Goal: Task Accomplishment & Management: Manage account settings

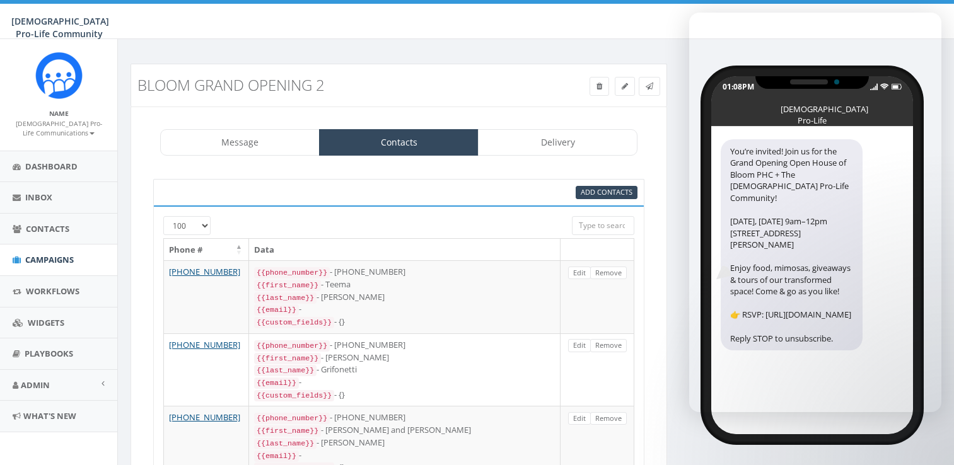
select select "100"
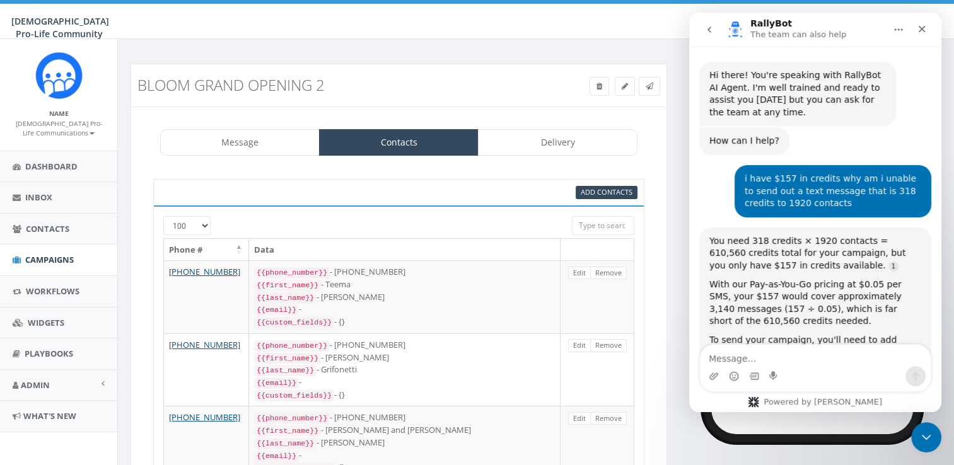
scroll to position [2306, 0]
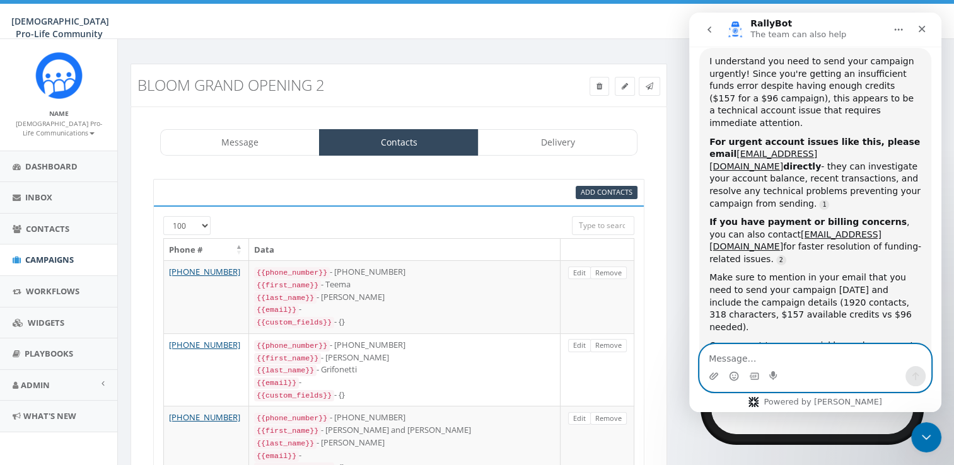
click at [785, 350] on textarea "Message…" at bounding box center [815, 355] width 231 height 21
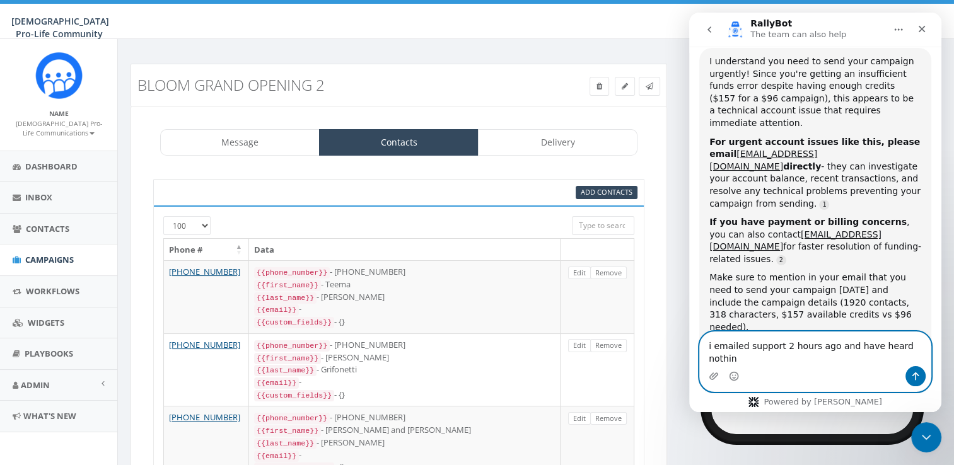
type textarea "i emailed support 2 hours ago and have heard nothing"
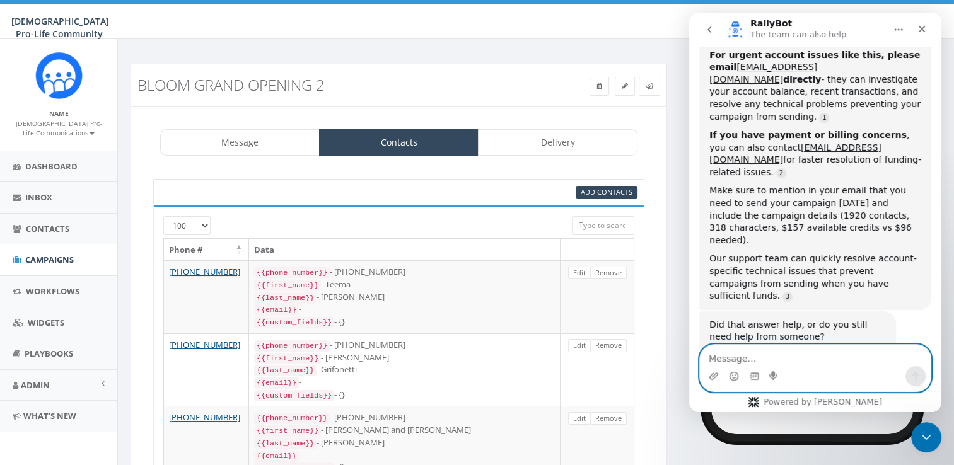
scroll to position [2397, 0]
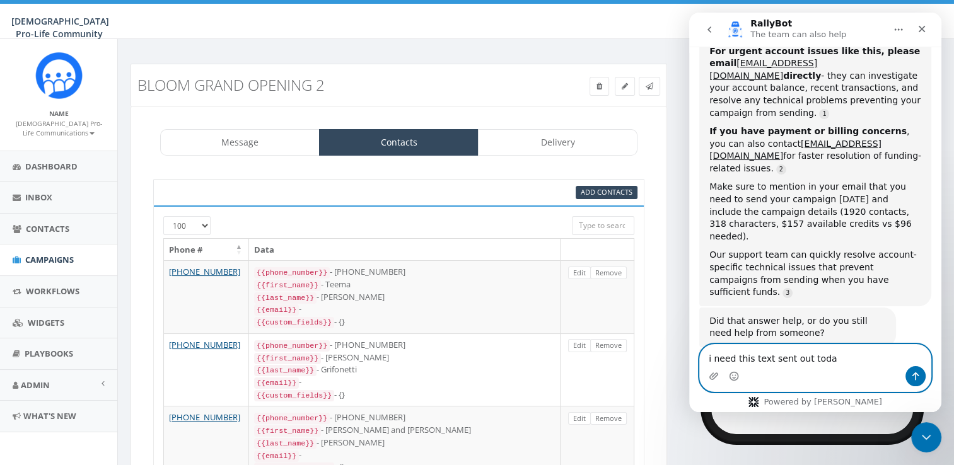
type textarea "i need this text sent out today"
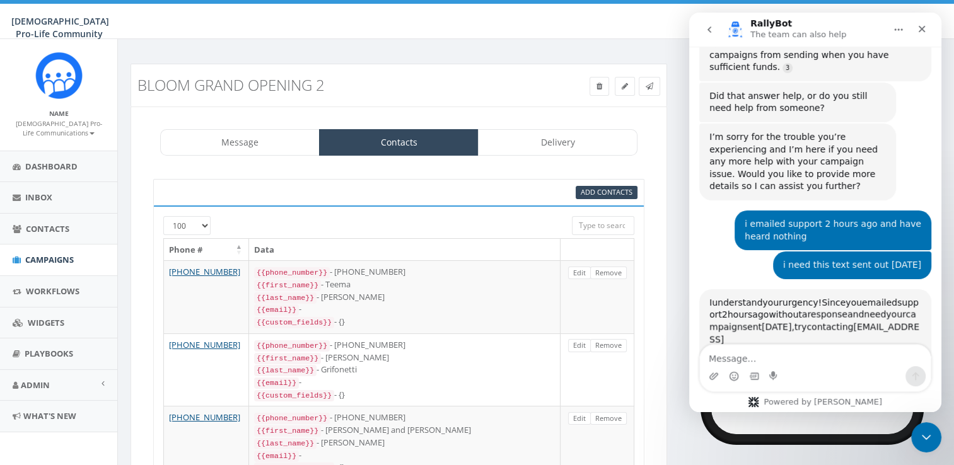
scroll to position [2, 0]
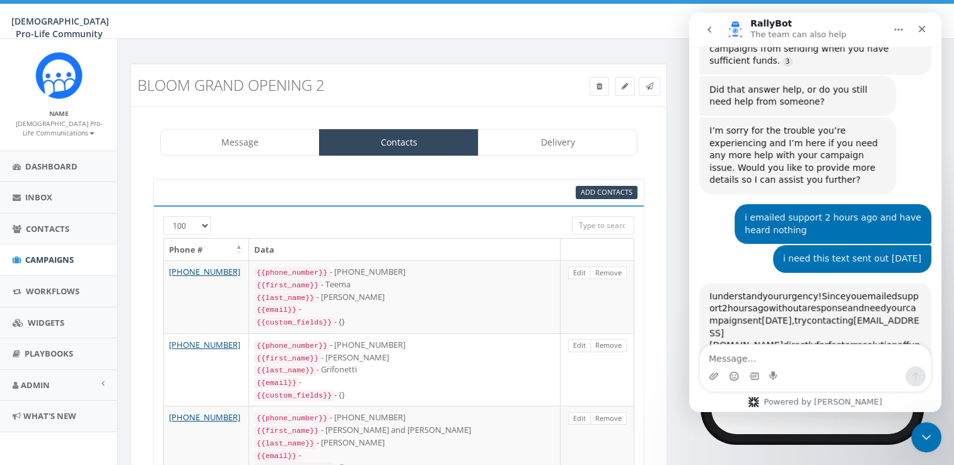
click at [773, 291] on div "I understand your urgency! Since you emailed support 2 hours ago without a resp…" at bounding box center [816, 415] width 212 height 249
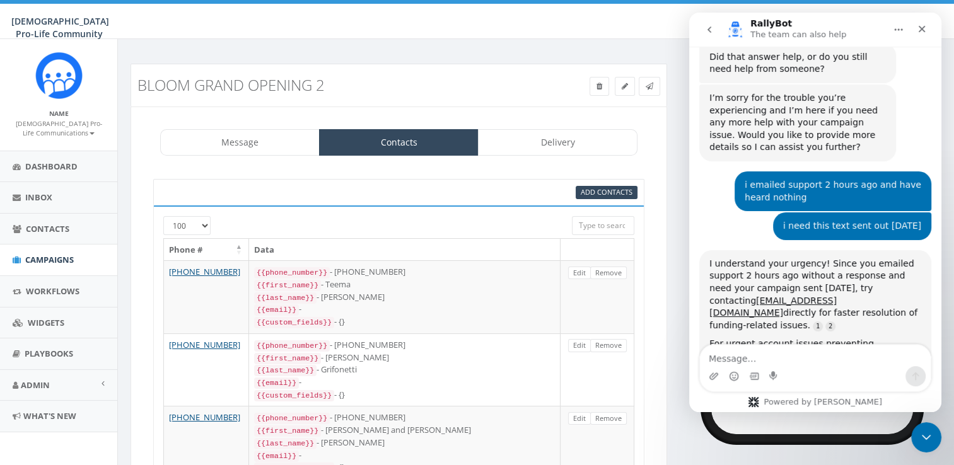
scroll to position [2680, 0]
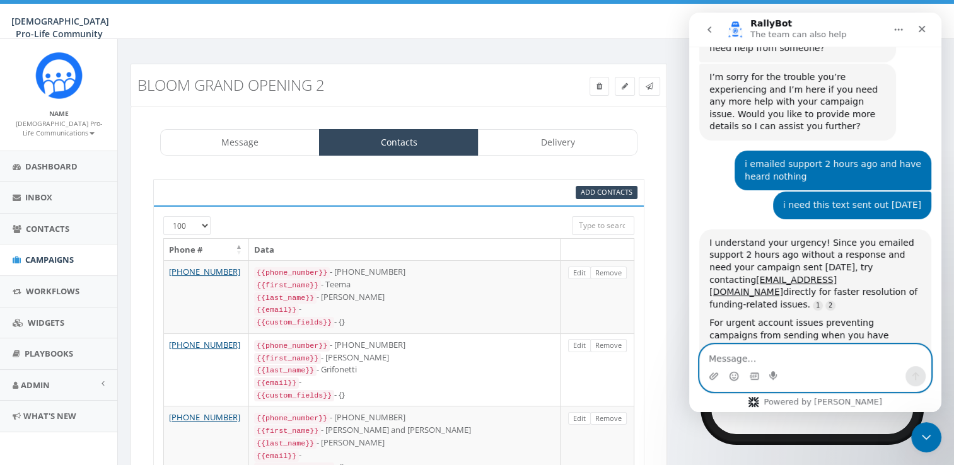
click at [720, 360] on textarea "Message…" at bounding box center [815, 355] width 231 height 21
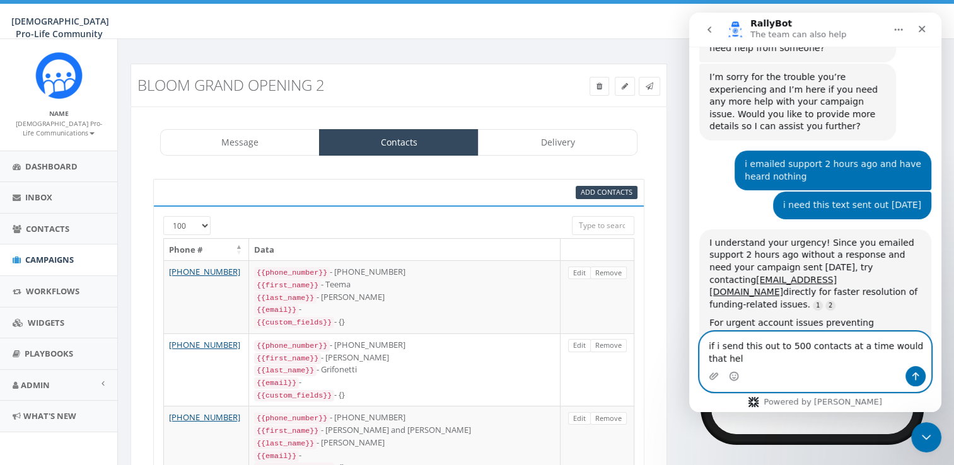
type textarea "if i send this out to 500 contacts at a time would that help"
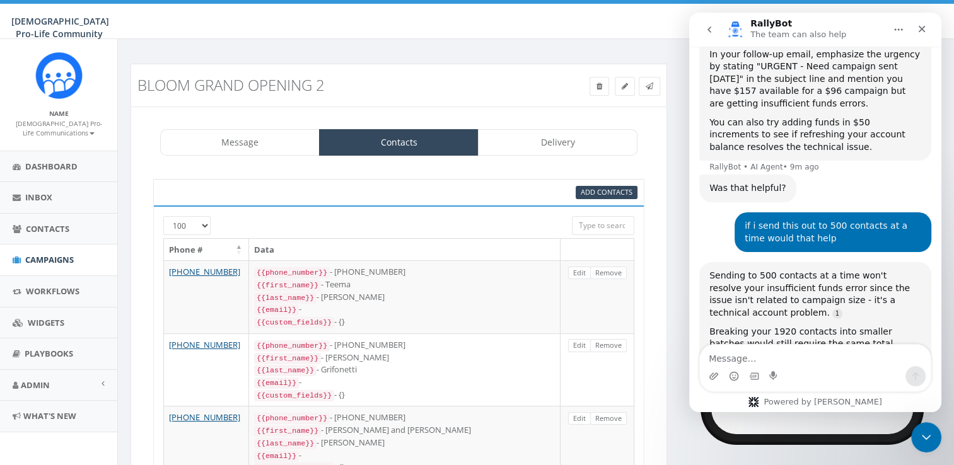
scroll to position [3023, 0]
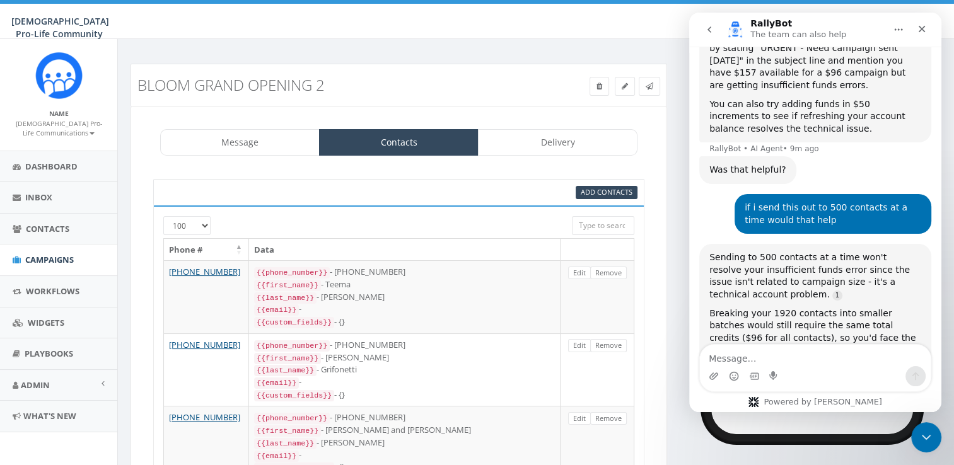
click at [484, 85] on h3 "bloom grand opening 2" at bounding box center [330, 85] width 387 height 16
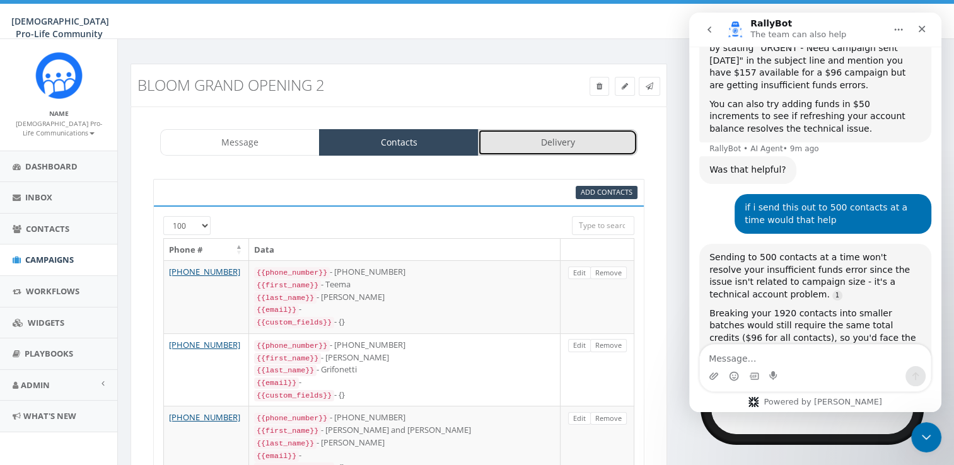
click at [533, 132] on link "Delivery" at bounding box center [558, 142] width 160 height 26
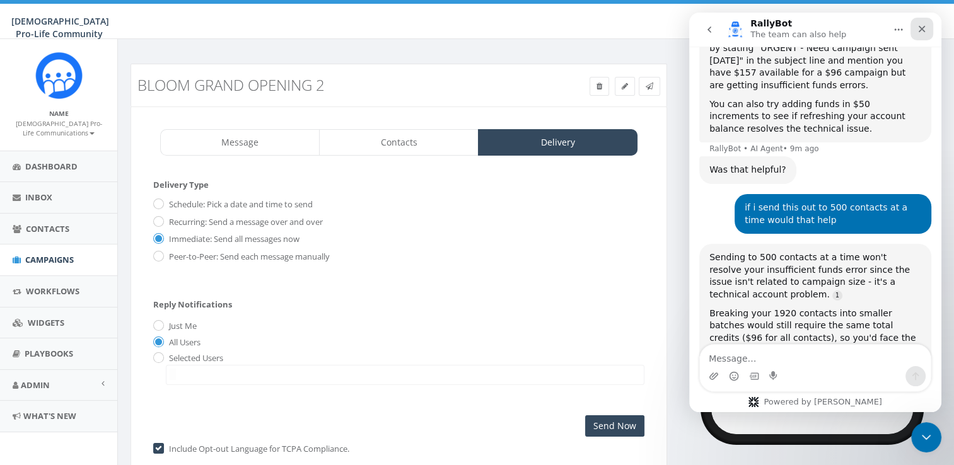
click at [919, 27] on icon "Close" at bounding box center [922, 29] width 10 height 10
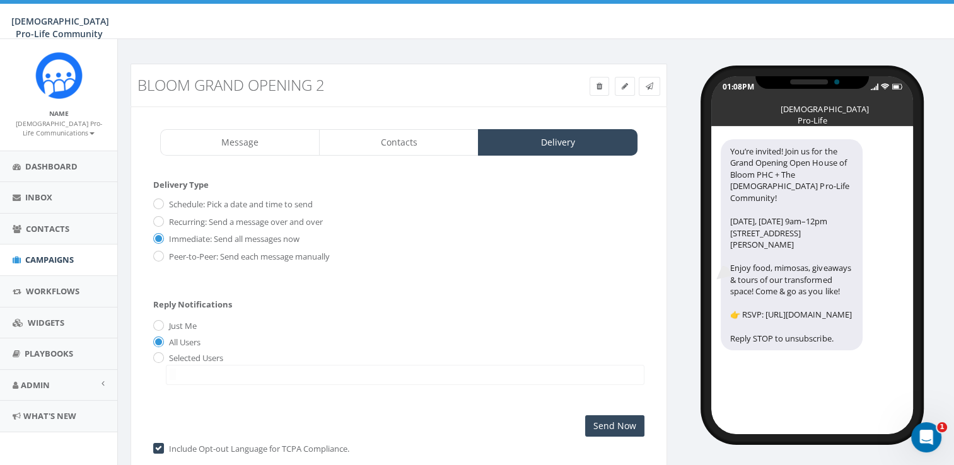
scroll to position [3010, 0]
click at [619, 418] on input "Send Now" at bounding box center [614, 426] width 59 height 21
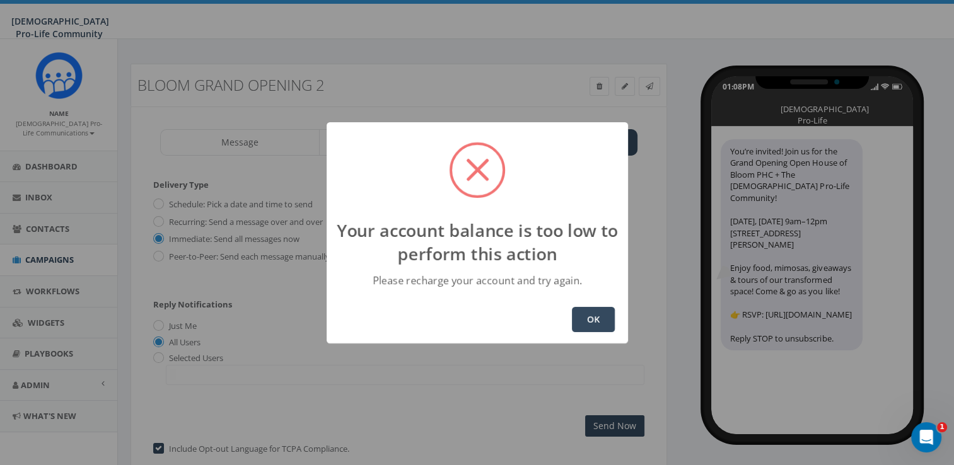
click at [581, 308] on button "OK" at bounding box center [593, 319] width 43 height 25
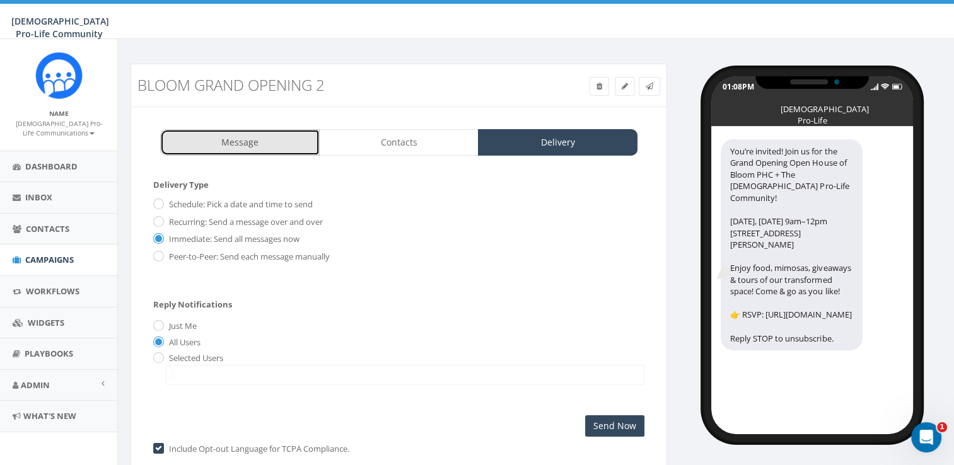
click at [197, 138] on link "Message" at bounding box center [240, 142] width 160 height 26
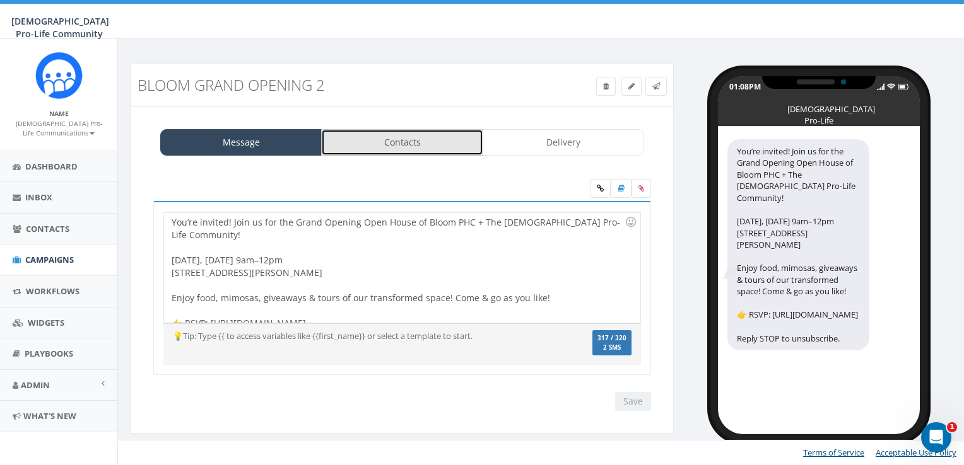
click at [395, 152] on link "Contacts" at bounding box center [401, 142] width 161 height 26
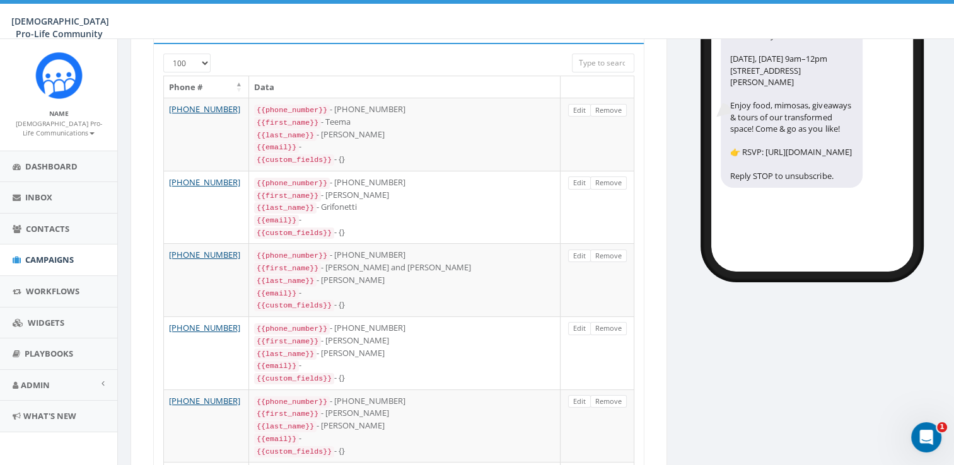
scroll to position [0, 0]
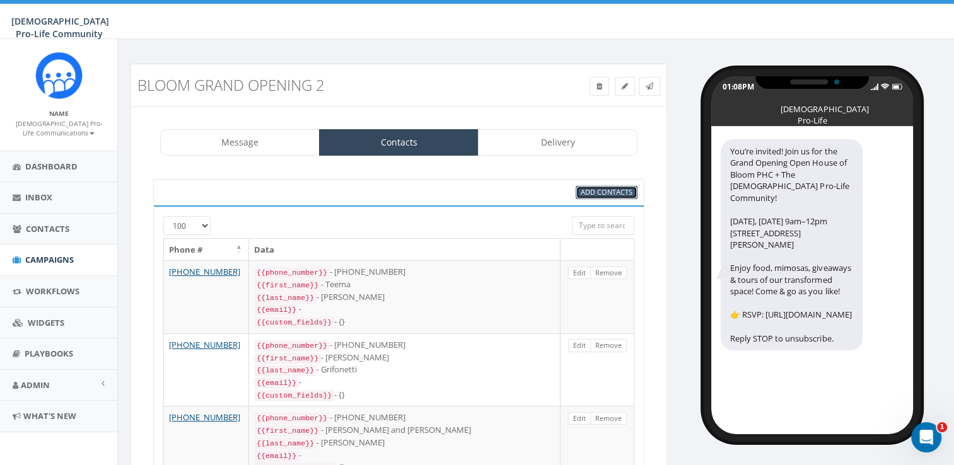
click at [590, 187] on span "Add Contacts" at bounding box center [607, 191] width 52 height 9
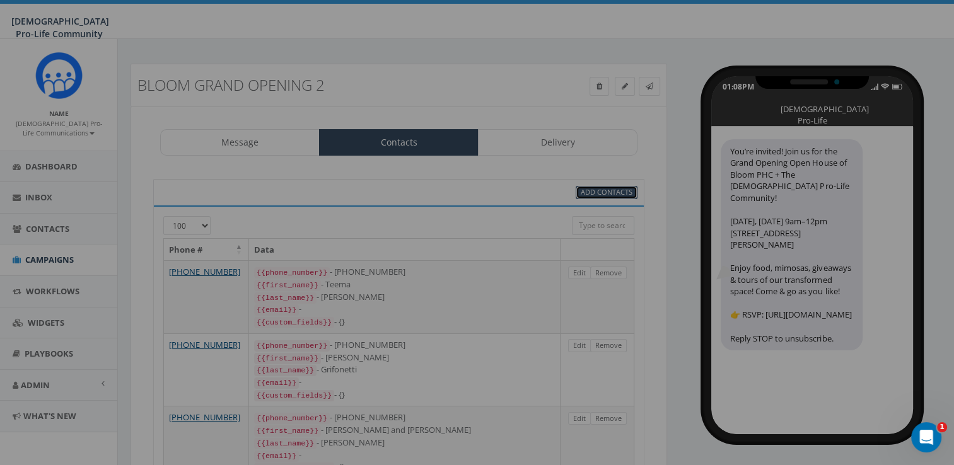
select select
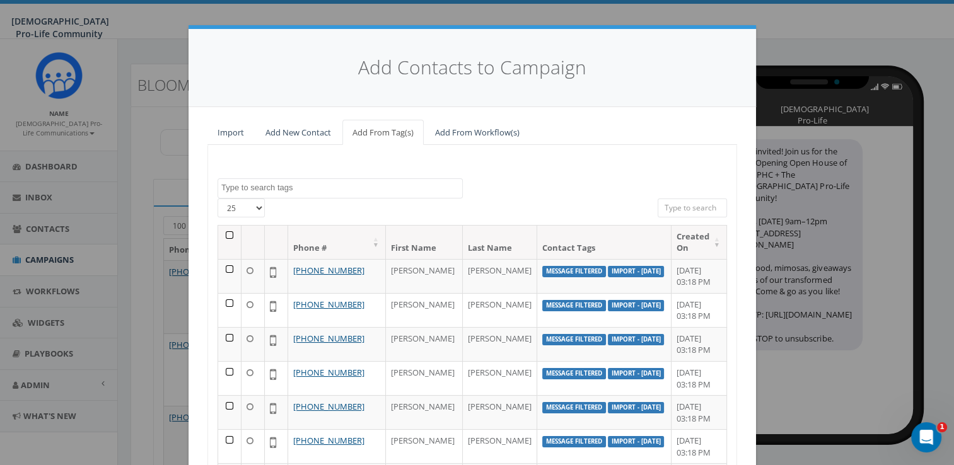
click at [733, 249] on div "Import Add New Contact Add From Tag(s) Add From Workflow(s) bloom Import - 09/1…" at bounding box center [473, 348] width 568 height 483
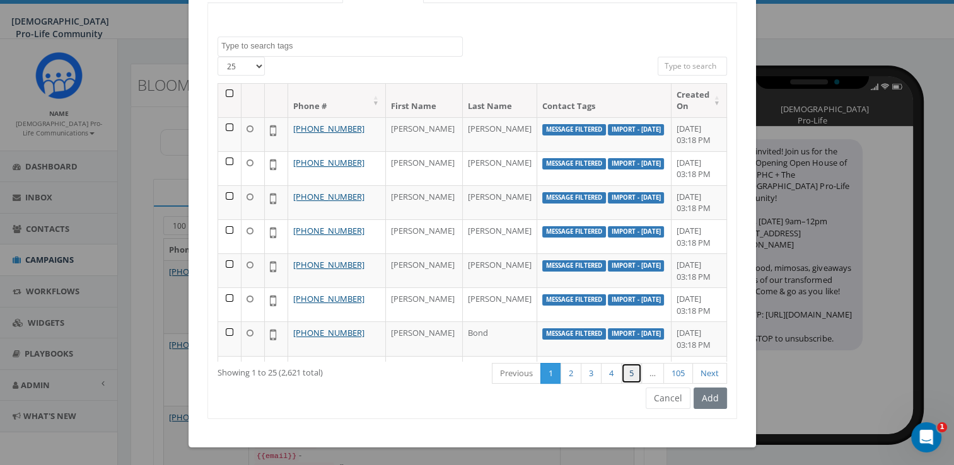
click at [626, 370] on link "5" at bounding box center [631, 373] width 21 height 21
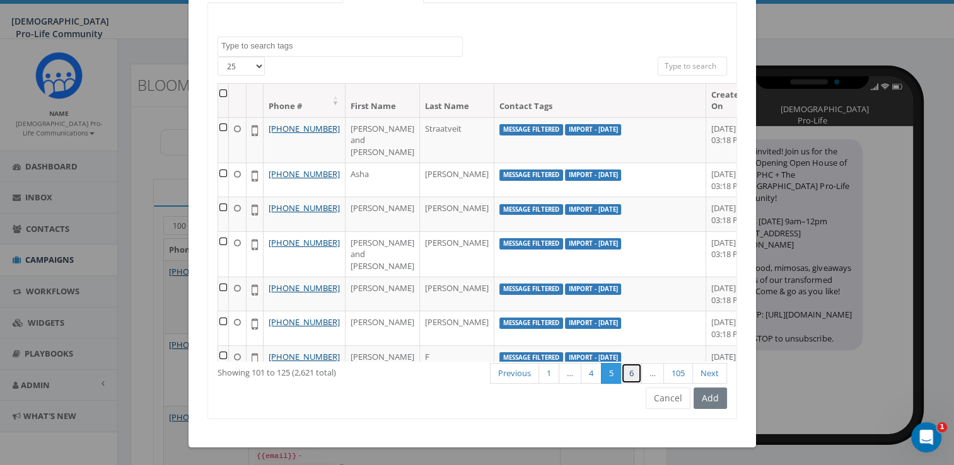
click at [631, 375] on link "6" at bounding box center [631, 373] width 21 height 21
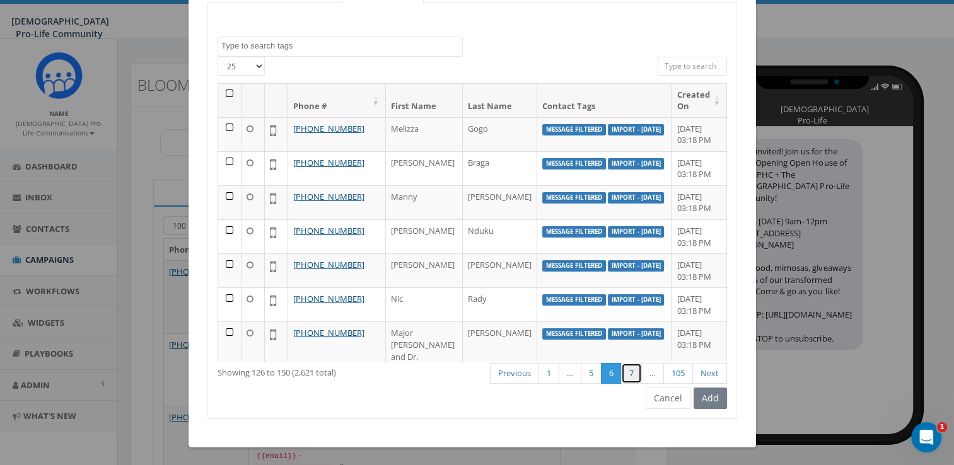
click at [633, 375] on link "7" at bounding box center [631, 373] width 21 height 21
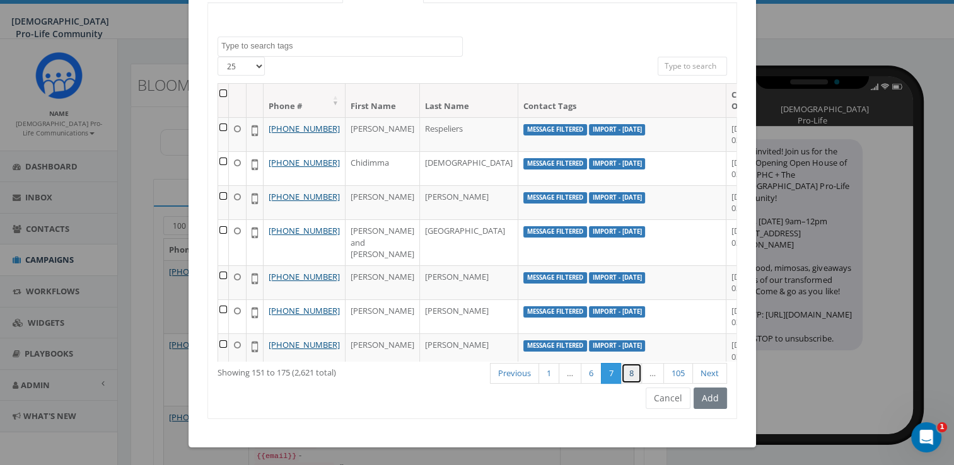
click at [633, 375] on link "8" at bounding box center [631, 373] width 21 height 21
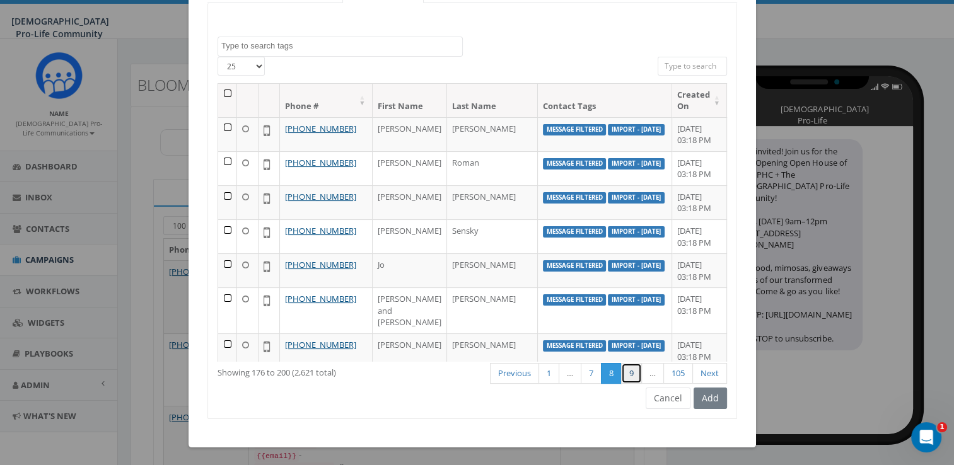
click at [633, 376] on link "9" at bounding box center [631, 373] width 21 height 21
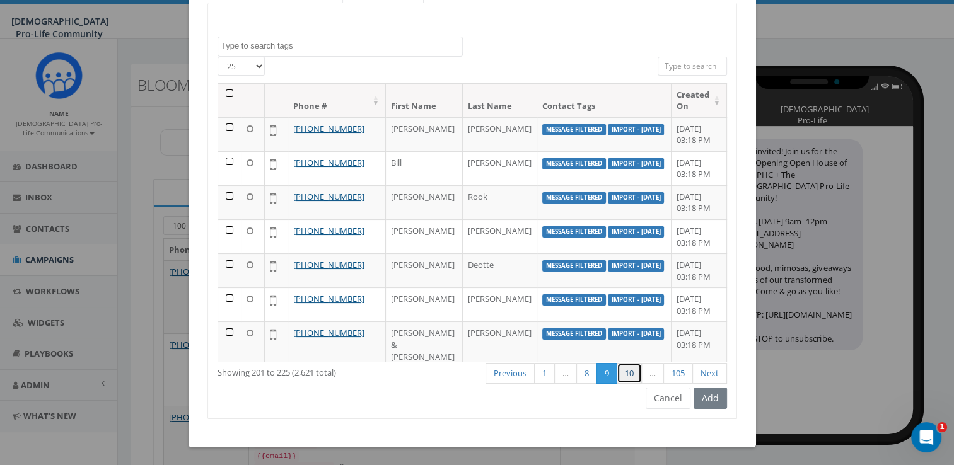
click at [626, 370] on link "10" at bounding box center [629, 373] width 25 height 21
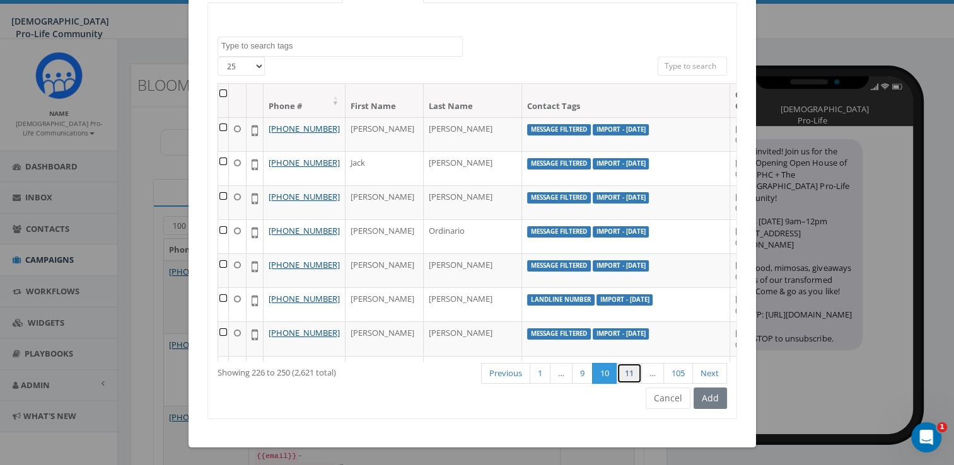
click at [626, 371] on link "11" at bounding box center [629, 373] width 25 height 21
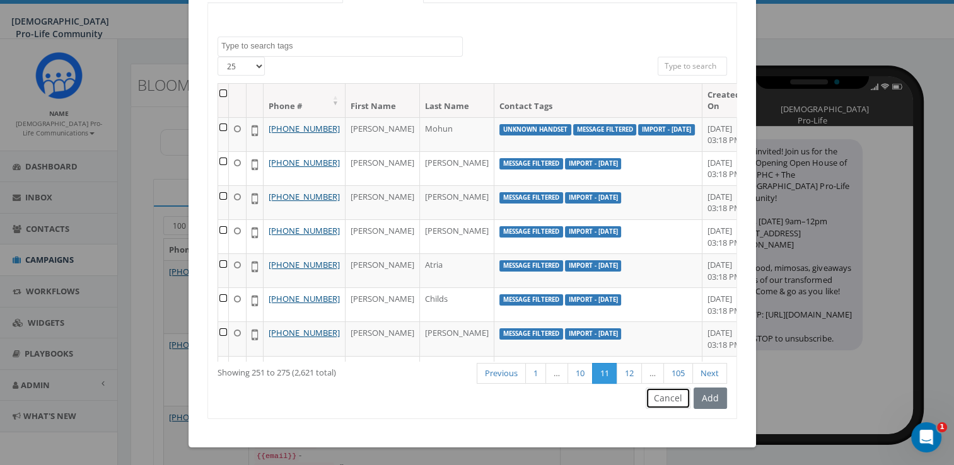
click at [682, 393] on button "Cancel" at bounding box center [668, 398] width 45 height 21
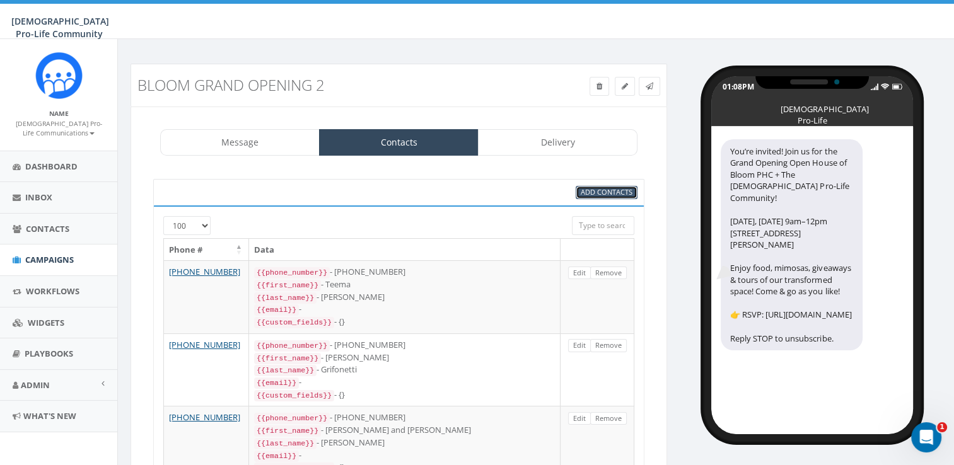
click at [619, 194] on span "Add Contacts" at bounding box center [607, 191] width 52 height 9
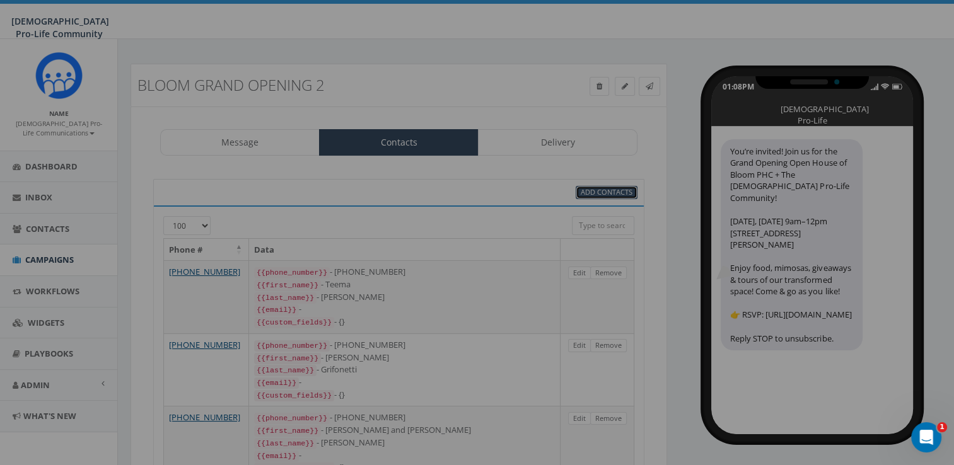
select select
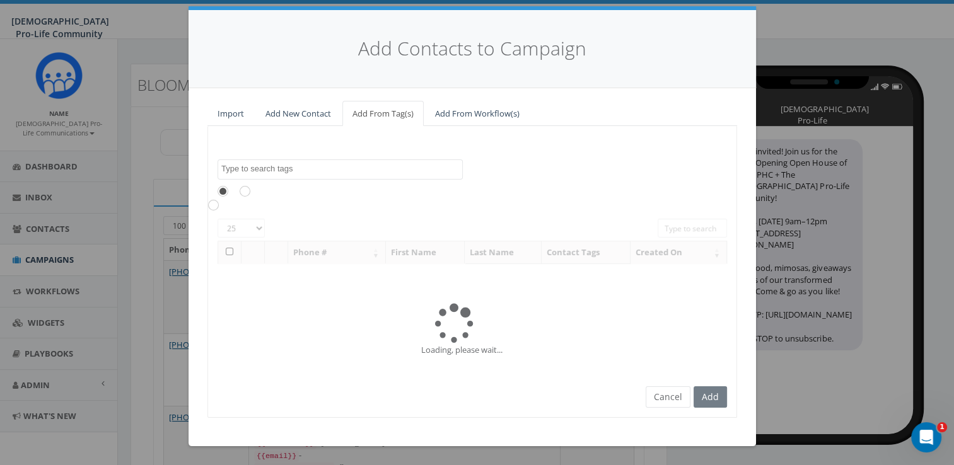
scroll to position [0, 0]
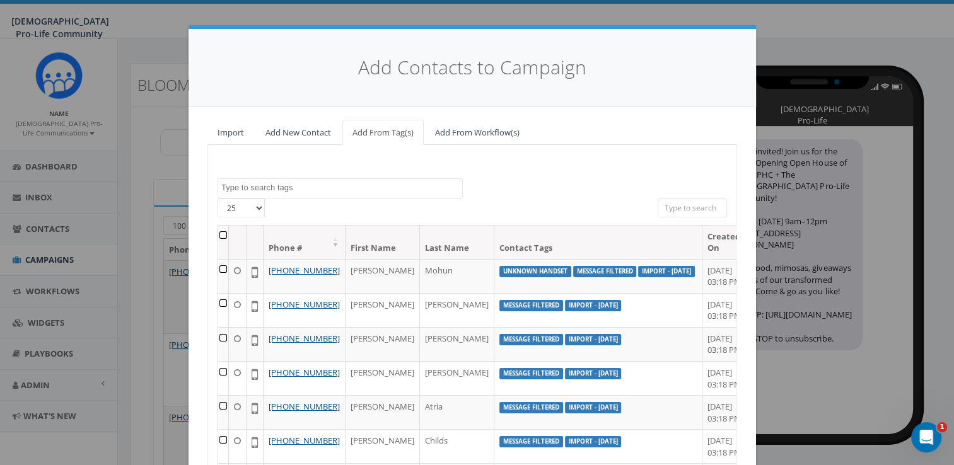
click at [252, 208] on select "25 50 100" at bounding box center [241, 208] width 47 height 19
select select "100"
click at [218, 199] on select "25 50 100" at bounding box center [241, 208] width 47 height 19
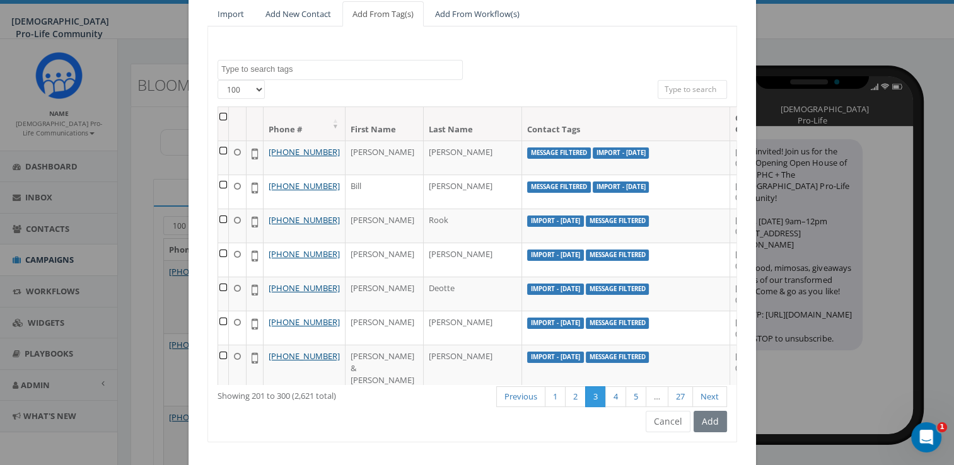
scroll to position [142, 0]
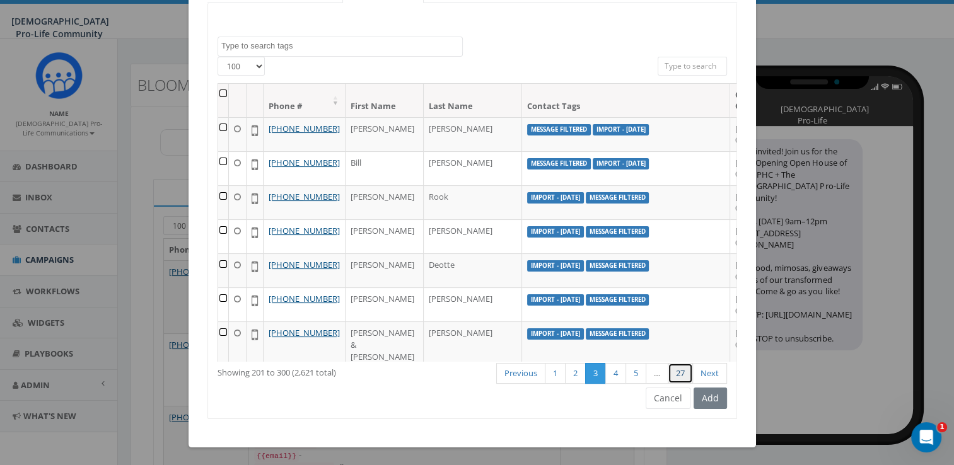
click at [679, 369] on link "27" at bounding box center [680, 373] width 25 height 21
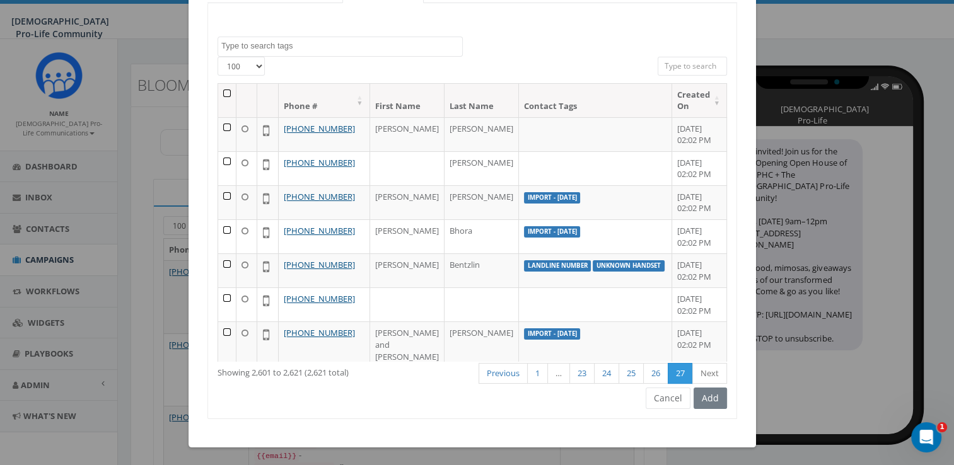
drag, startPoint x: 721, startPoint y: 142, endPoint x: 712, endPoint y: 82, distance: 60.7
click at [712, 83] on div "Phone # First Name Last Name Contact Tags Created On +1 972-342-6474 Raymond Br…" at bounding box center [472, 222] width 529 height 279
click at [224, 91] on th at bounding box center [227, 100] width 18 height 33
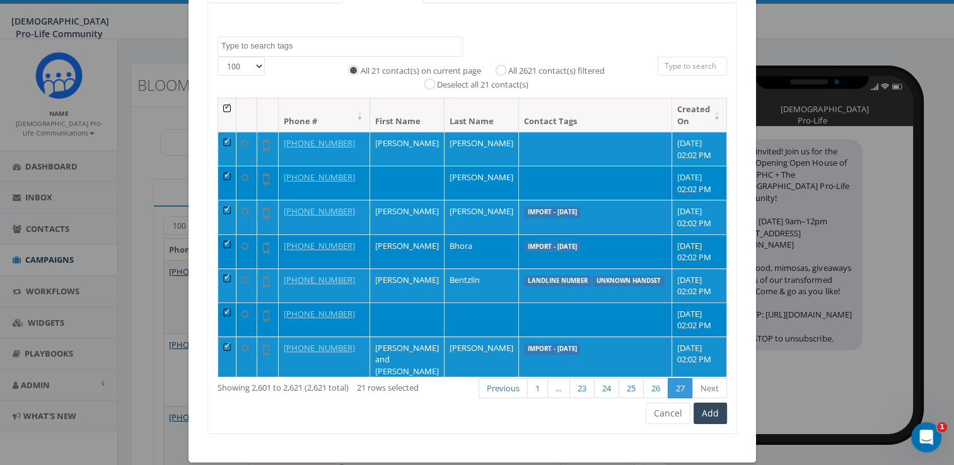
click at [429, 86] on div "Deselect all 21 contact(s)" at bounding box center [472, 84] width 112 height 15
click at [429, 83] on input "Deselect all 21 contact(s)" at bounding box center [433, 83] width 8 height 8
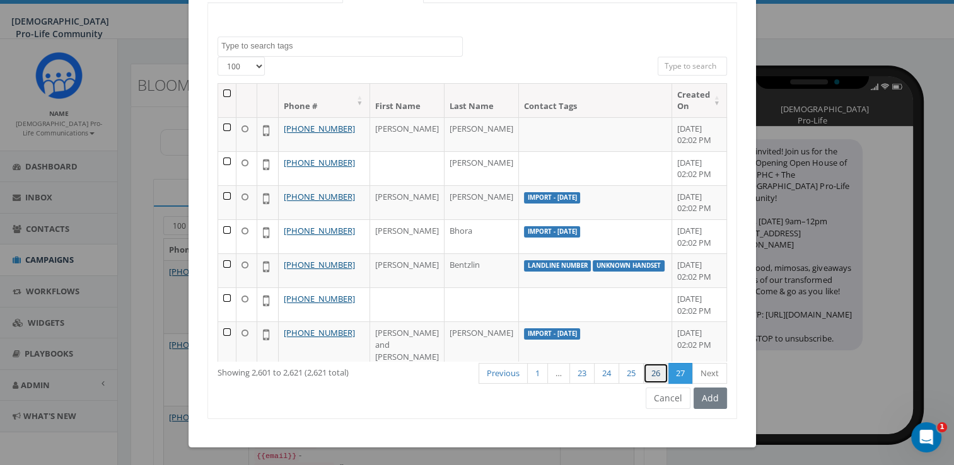
click at [656, 377] on link "26" at bounding box center [655, 373] width 25 height 21
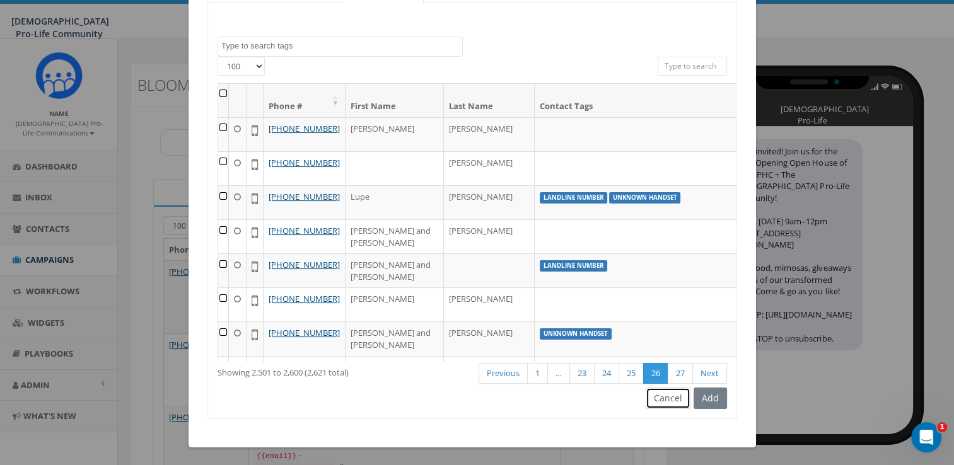
click at [663, 402] on button "Cancel" at bounding box center [668, 398] width 45 height 21
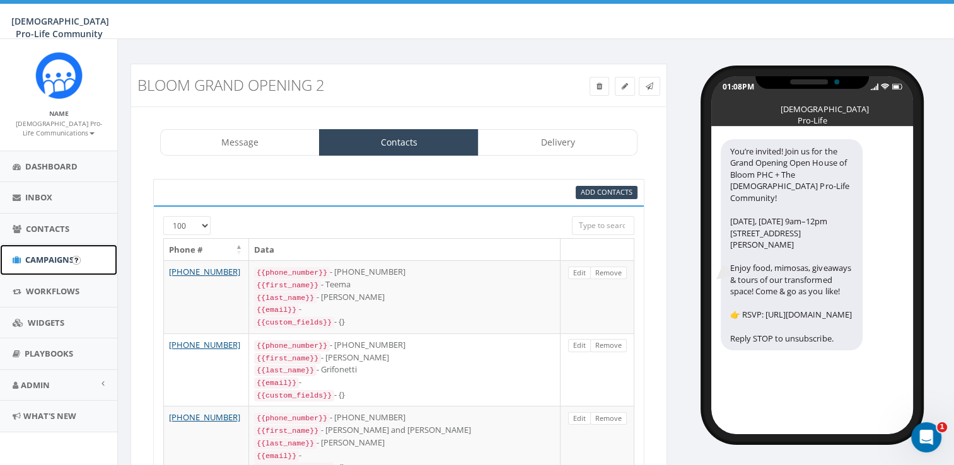
click at [53, 257] on span "Campaigns" at bounding box center [49, 259] width 49 height 11
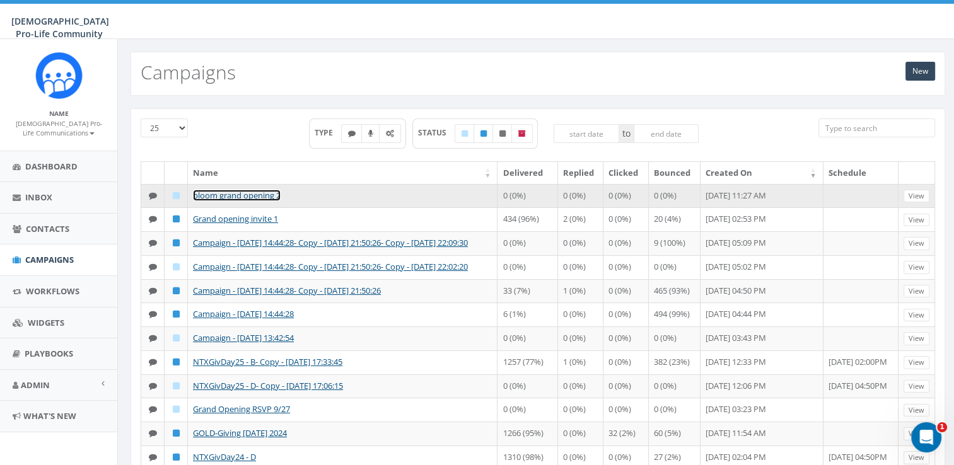
click at [257, 190] on link "bloom grand opening 2" at bounding box center [237, 195] width 88 height 11
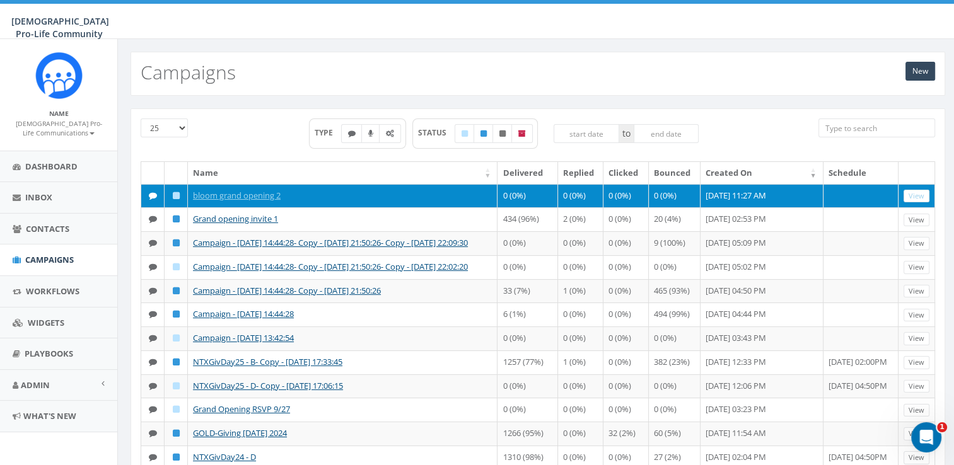
click at [282, 196] on td "bloom grand opening 2" at bounding box center [343, 196] width 310 height 24
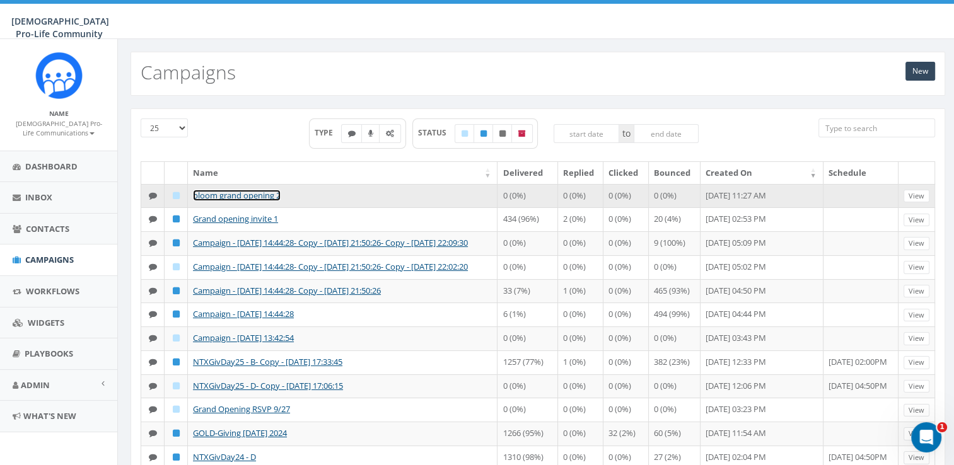
click at [270, 195] on link "bloom grand opening 2" at bounding box center [237, 195] width 88 height 11
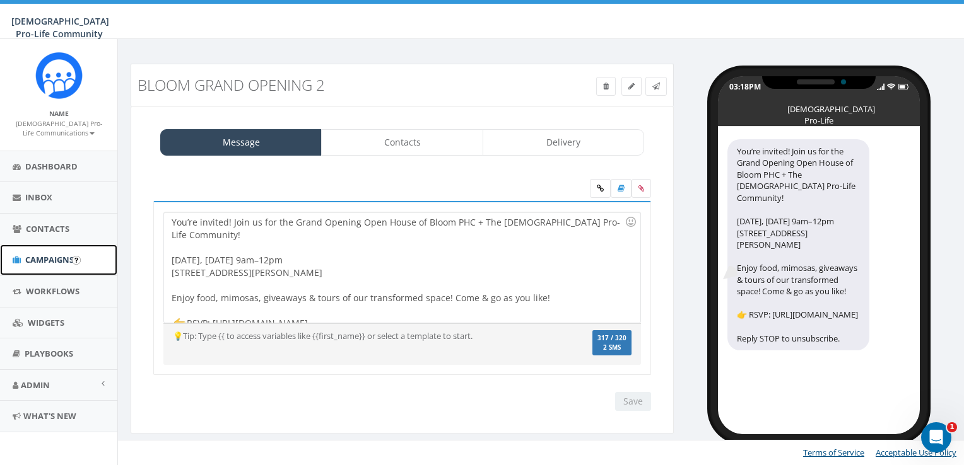
click at [35, 264] on span "Campaigns" at bounding box center [49, 259] width 49 height 11
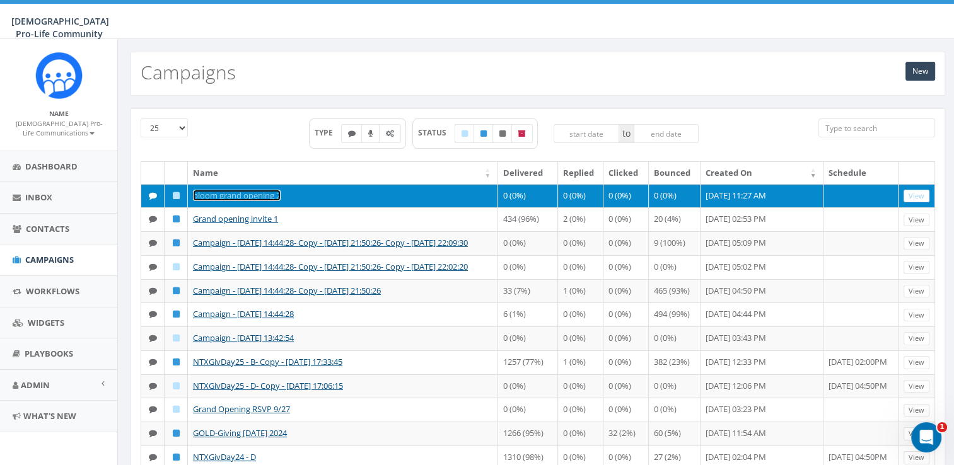
click at [242, 193] on link "bloom grand opening 2" at bounding box center [237, 195] width 88 height 11
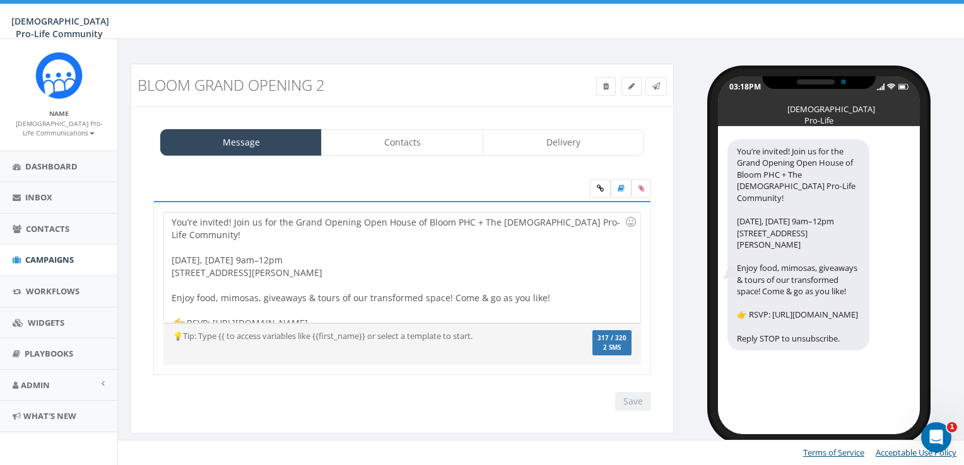
drag, startPoint x: 161, startPoint y: 221, endPoint x: 395, endPoint y: 294, distance: 245.2
click at [395, 294] on div "You’re invited! Join us for the Grand Opening Open House of Bloom PHC + The Cat…" at bounding box center [402, 288] width 498 height 175
click at [342, 310] on div "You’re invited! Join us for the Grand Opening Open House of Bloom PHC + The Cat…" at bounding box center [402, 268] width 476 height 110
drag, startPoint x: 331, startPoint y: 313, endPoint x: 168, endPoint y: 214, distance: 191.0
click at [168, 214] on div "You’re invited! Join us for the Grand Opening Open House of Bloom PHC + The Cat…" at bounding box center [402, 268] width 476 height 110
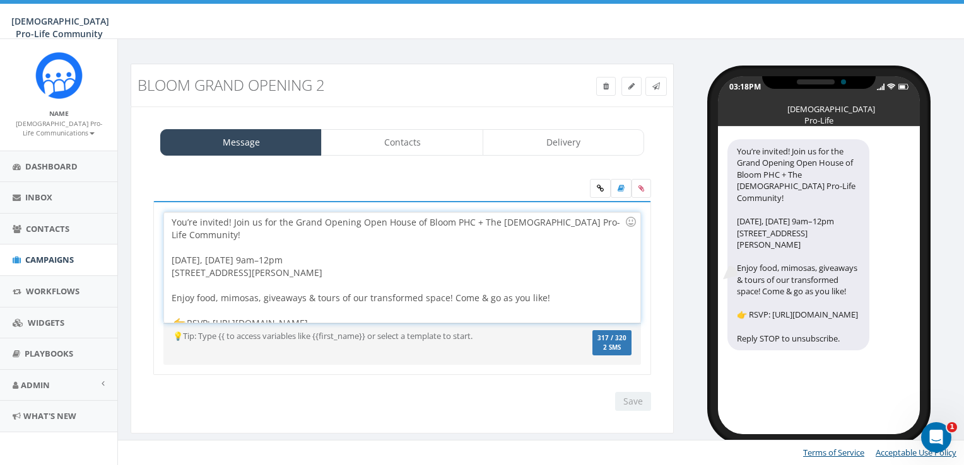
copy div "You’re invited! Join us for the Grand Opening Open House of Bloom PHC + The Cat…"
click at [62, 257] on span "Campaigns" at bounding box center [49, 259] width 49 height 11
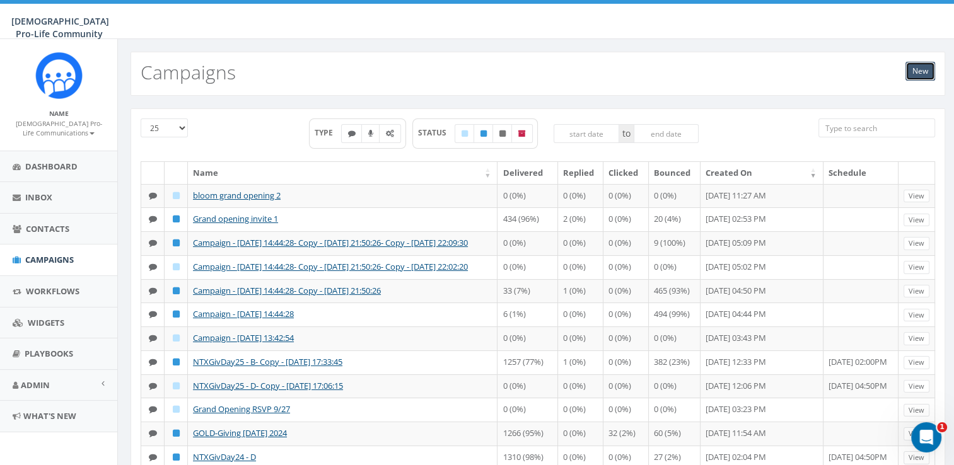
click at [918, 76] on link "New" at bounding box center [921, 71] width 30 height 19
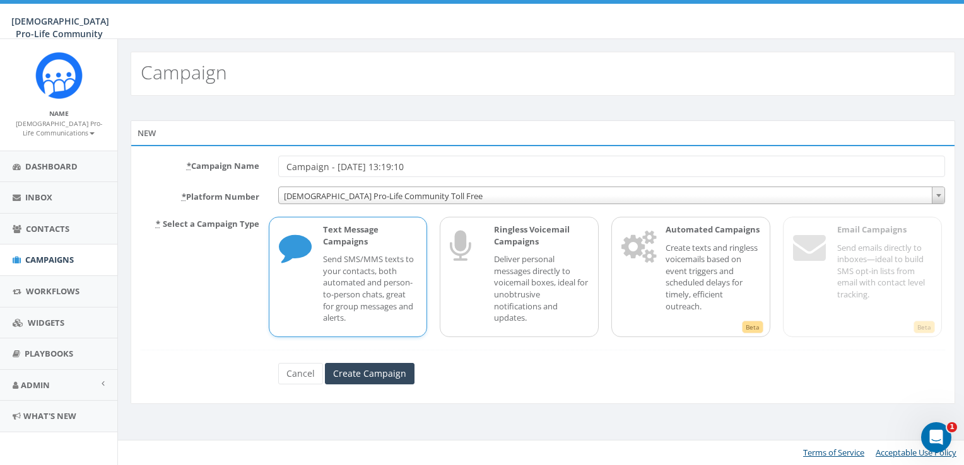
click at [346, 264] on p "Send SMS/MMS texts to your contacts, both automated and person-to-person chats,…" at bounding box center [370, 289] width 95 height 70
drag, startPoint x: 438, startPoint y: 166, endPoint x: 110, endPoint y: 165, distance: 328.6
click at [110, 165] on body "Catholic Pro-Life Community Catholic Pro-Life Community Profile Sign Out 24.09 …" at bounding box center [482, 232] width 964 height 465
type input "Bloom first 1000 contacts"
click at [381, 365] on input "Create Campaign" at bounding box center [370, 373] width 90 height 21
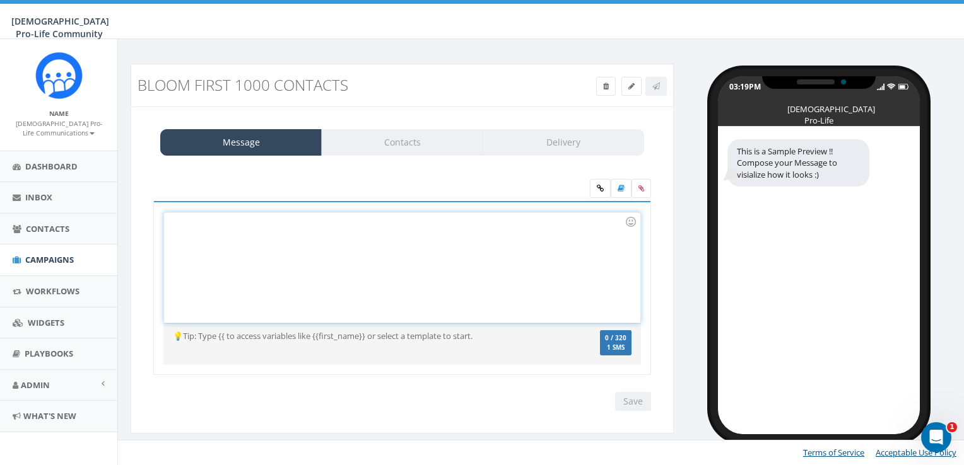
click at [323, 247] on div at bounding box center [402, 268] width 476 height 110
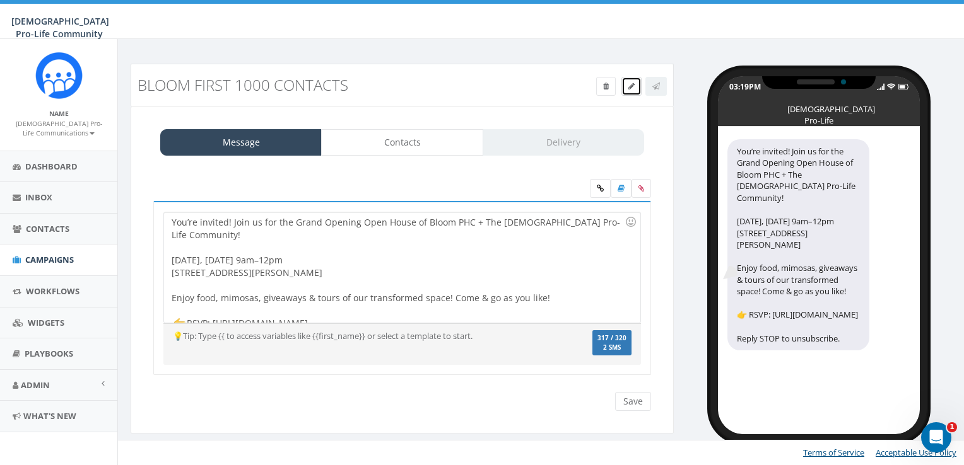
click at [630, 81] on span at bounding box center [631, 86] width 6 height 11
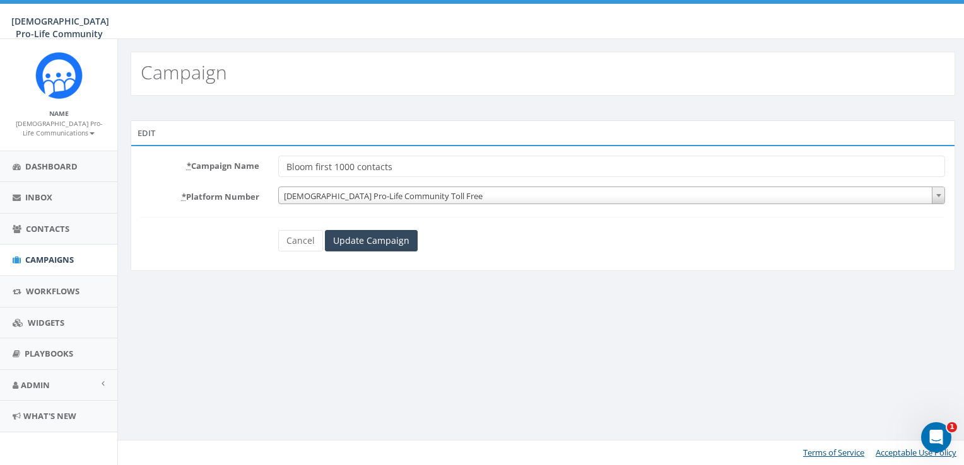
drag, startPoint x: 315, startPoint y: 166, endPoint x: 221, endPoint y: 170, distance: 93.4
click at [221, 170] on div "* Campaign Name [PERSON_NAME] first 1000 contacts" at bounding box center [542, 166] width 823 height 21
type input "GRAND opening first 1000 contacts"
click at [383, 257] on div "* Campaign Name GRAND opening first 1000 contacts * Platform Number [DEMOGRAPHI…" at bounding box center [543, 208] width 824 height 126
click at [379, 246] on input "Update Campaign" at bounding box center [371, 240] width 93 height 21
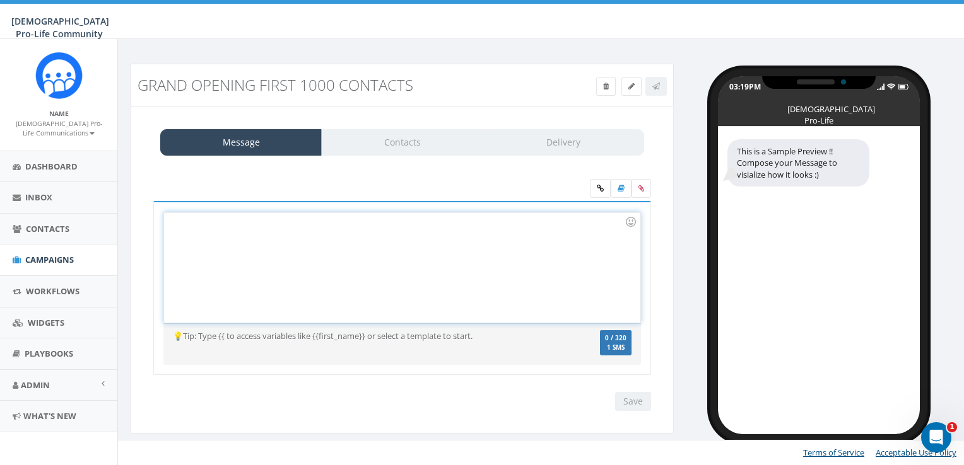
click at [459, 238] on div at bounding box center [402, 268] width 476 height 110
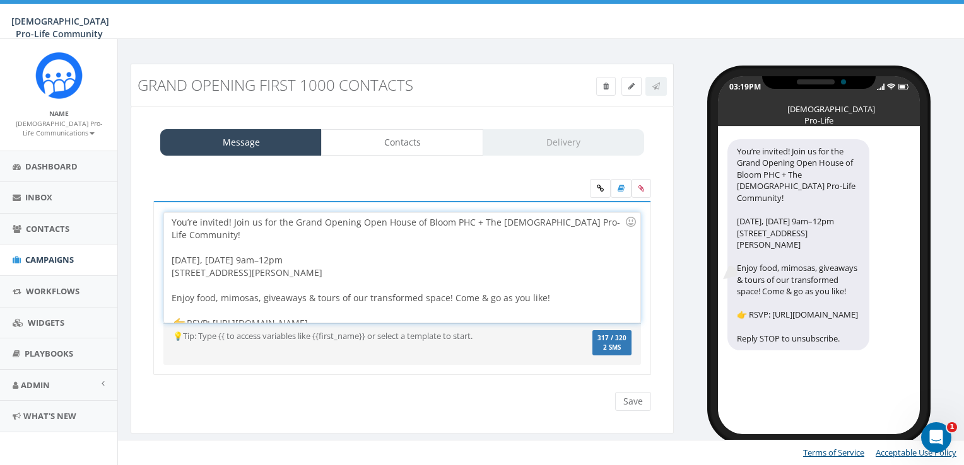
click at [459, 242] on div at bounding box center [398, 248] width 453 height 13
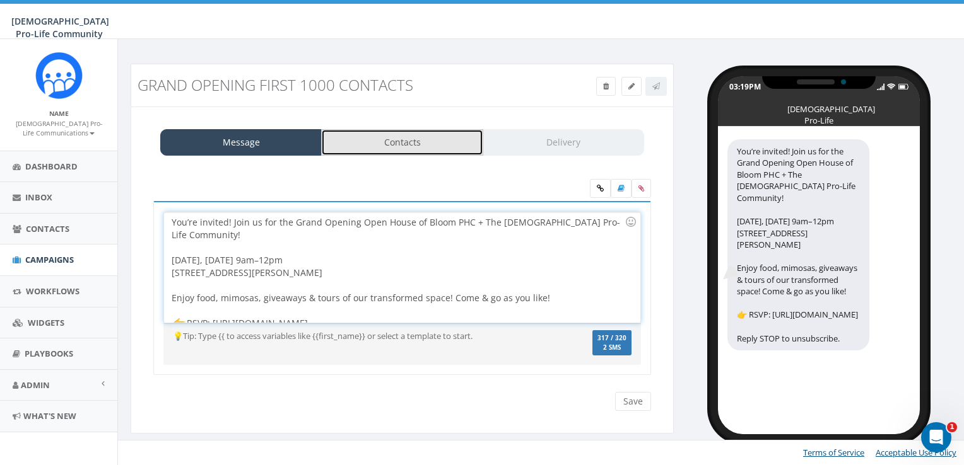
click at [414, 141] on link "Contacts" at bounding box center [401, 142] width 161 height 26
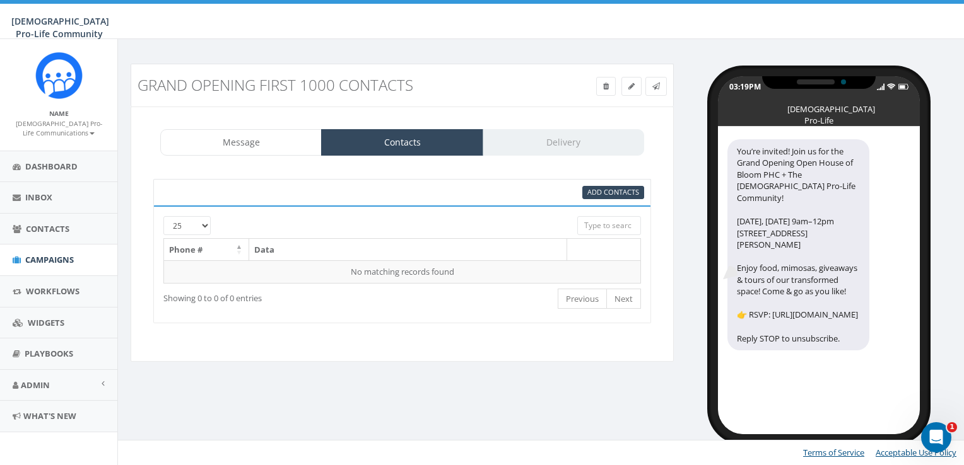
click at [618, 198] on div "Add Contacts" at bounding box center [402, 192] width 498 height 26
click at [617, 192] on span "Add Contacts" at bounding box center [613, 191] width 52 height 9
select select
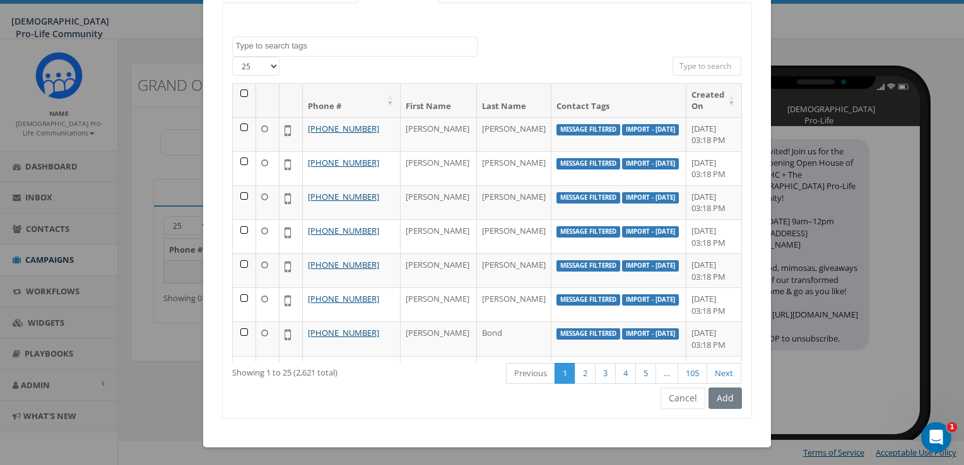
scroll to position [609, 0]
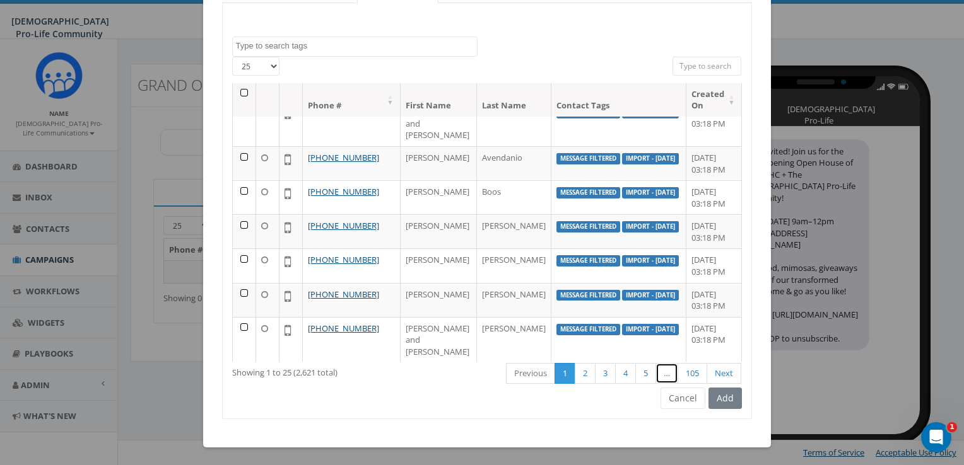
click at [659, 369] on link "…" at bounding box center [666, 373] width 23 height 21
click at [648, 371] on link "5" at bounding box center [645, 373] width 21 height 21
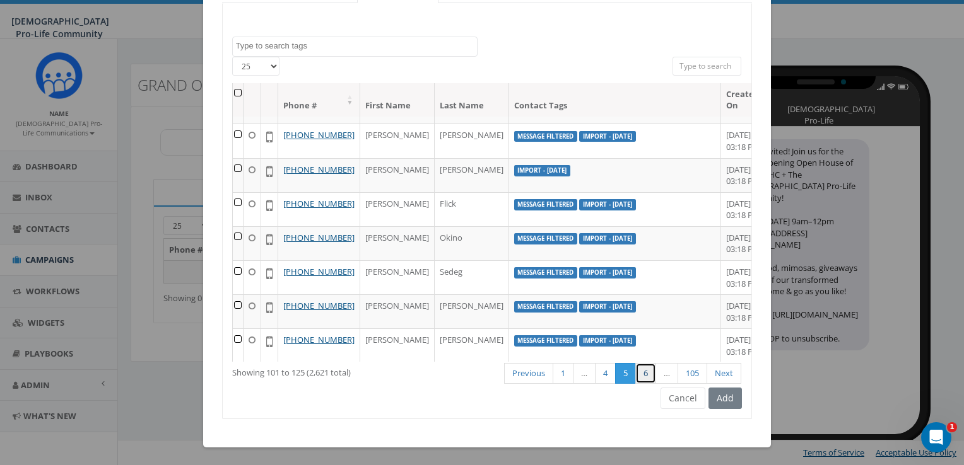
click at [648, 371] on link "6" at bounding box center [645, 373] width 21 height 21
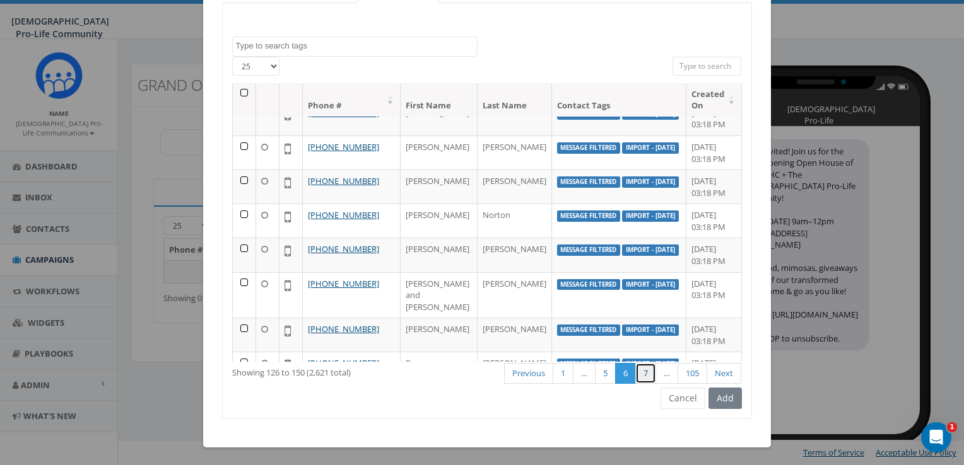
click at [648, 371] on link "7" at bounding box center [645, 373] width 21 height 21
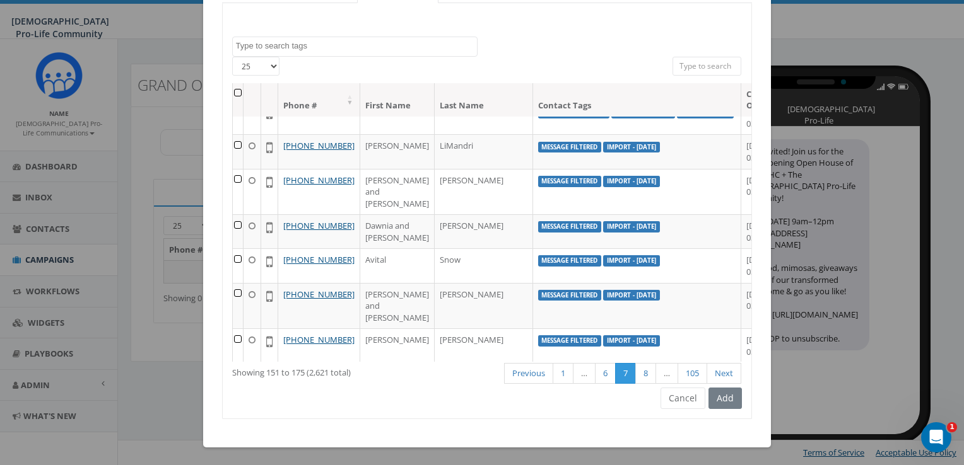
click at [233, 91] on th at bounding box center [238, 99] width 11 height 33
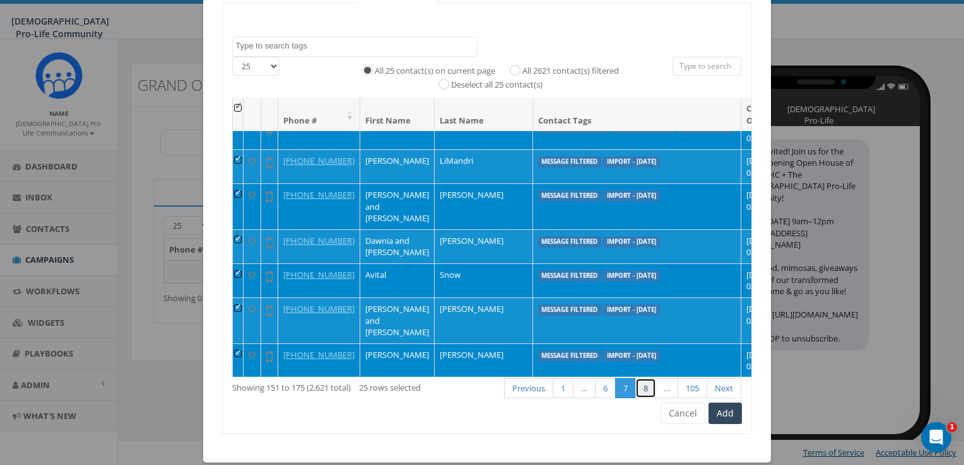
click at [640, 382] on link "8" at bounding box center [645, 388] width 21 height 21
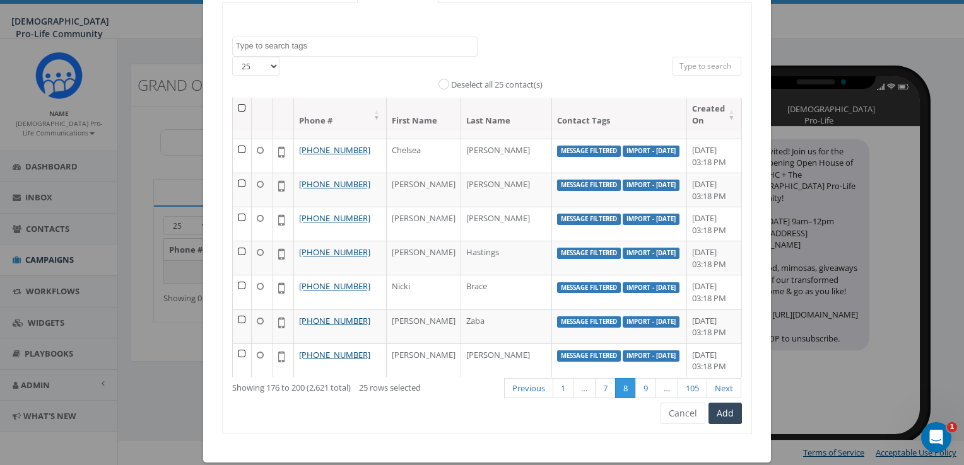
click at [240, 105] on th at bounding box center [242, 114] width 19 height 33
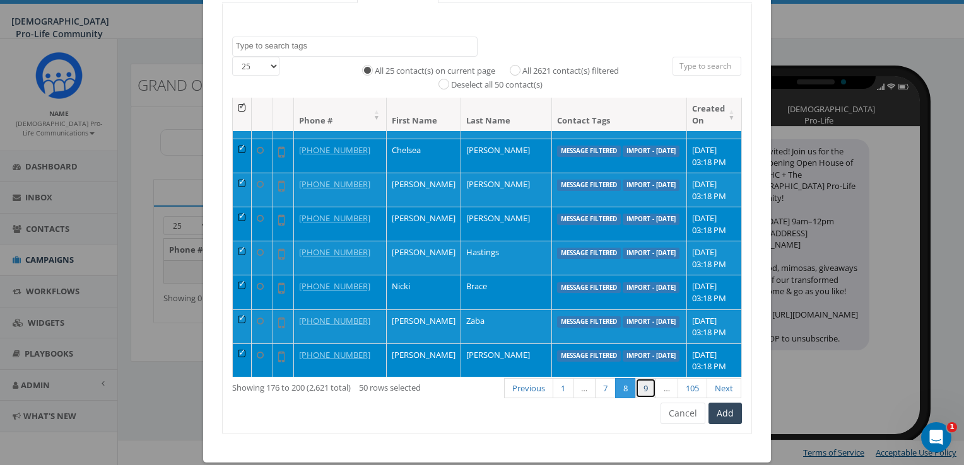
click at [643, 381] on link "9" at bounding box center [645, 388] width 21 height 21
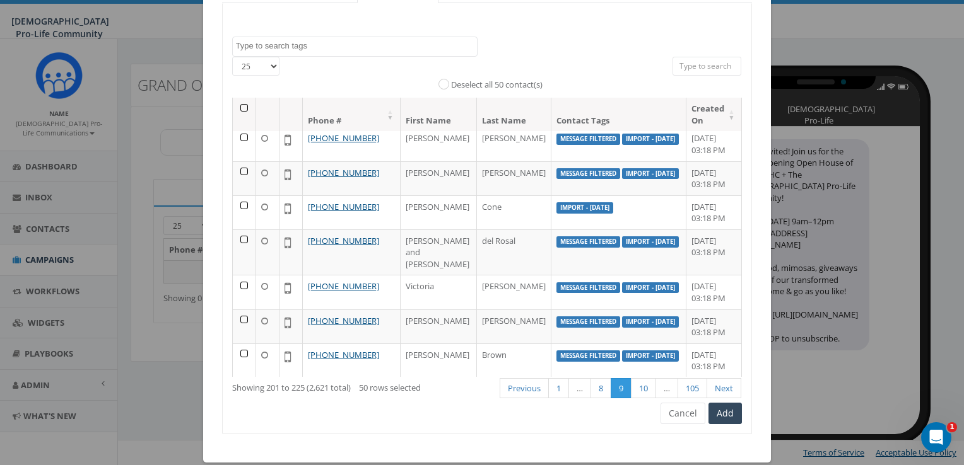
click at [240, 106] on th at bounding box center [244, 114] width 23 height 33
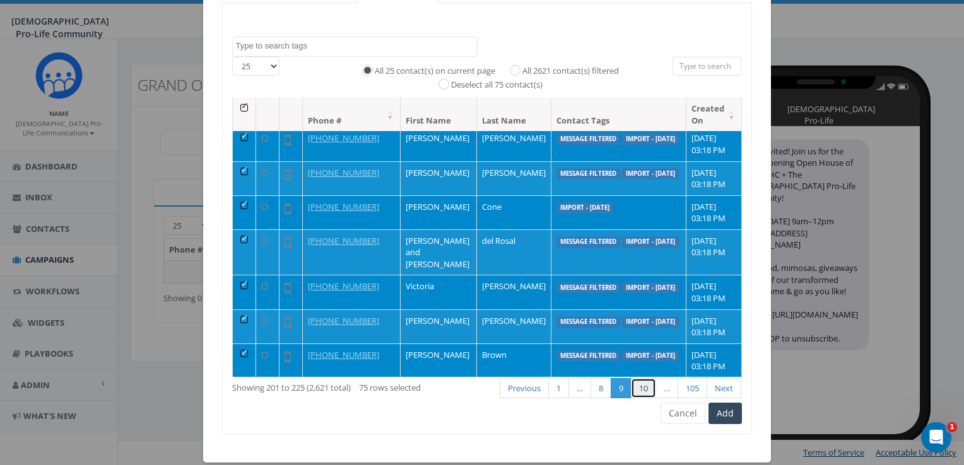
click at [644, 378] on link "10" at bounding box center [643, 388] width 25 height 21
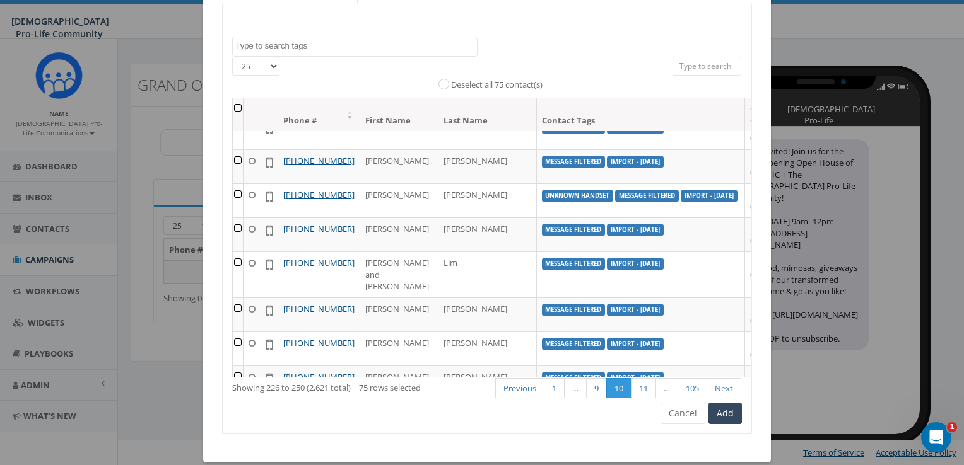
click at [235, 105] on th at bounding box center [238, 114] width 11 height 33
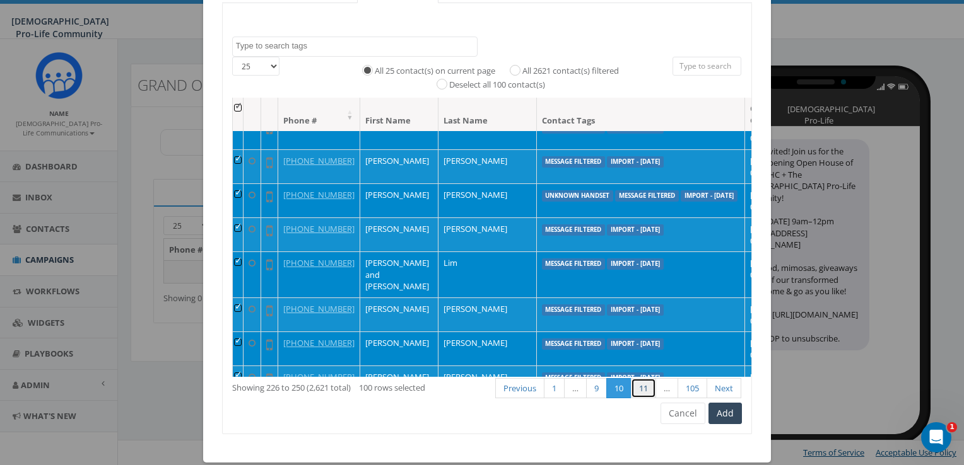
click at [641, 382] on link "11" at bounding box center [643, 388] width 25 height 21
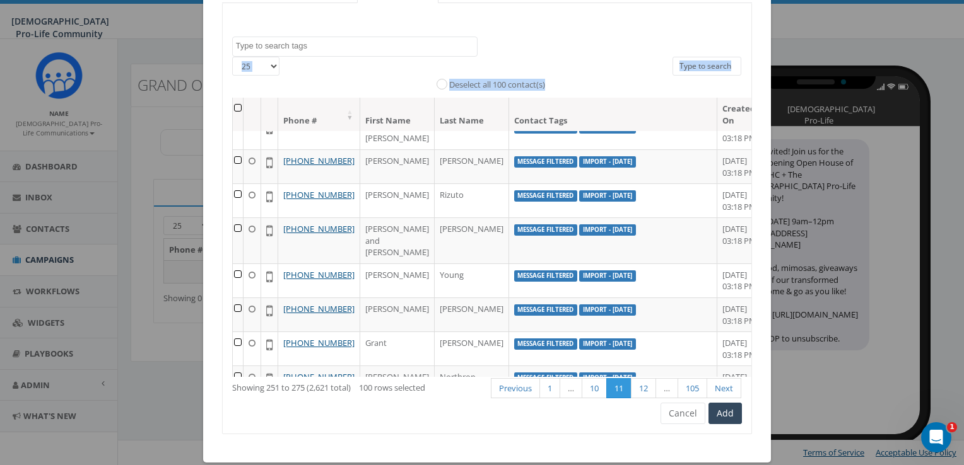
drag, startPoint x: 237, startPoint y: 105, endPoint x: 278, endPoint y: 59, distance: 61.2
click at [278, 59] on div "25 50 100 All 25 contact(s) on current page All 2621 contact(s) filtered Desele…" at bounding box center [487, 230] width 510 height 346
click at [588, 386] on link "10" at bounding box center [593, 388] width 25 height 21
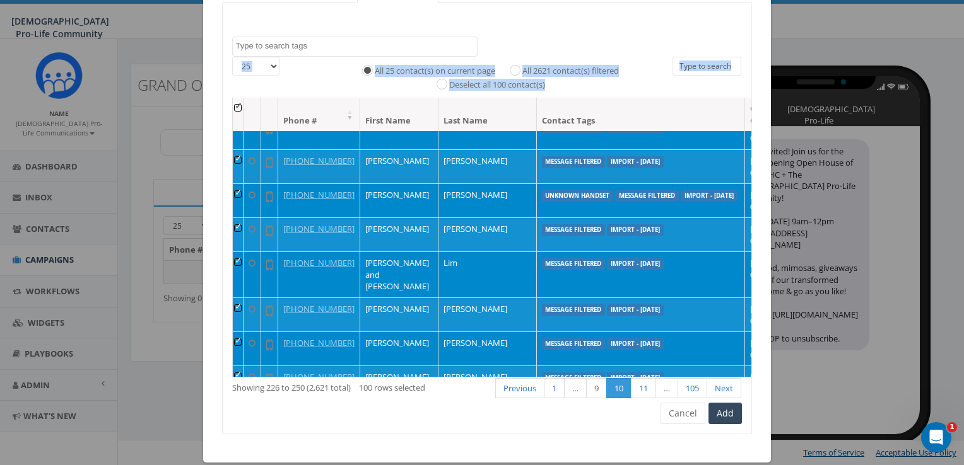
click at [233, 106] on th at bounding box center [238, 114] width 11 height 33
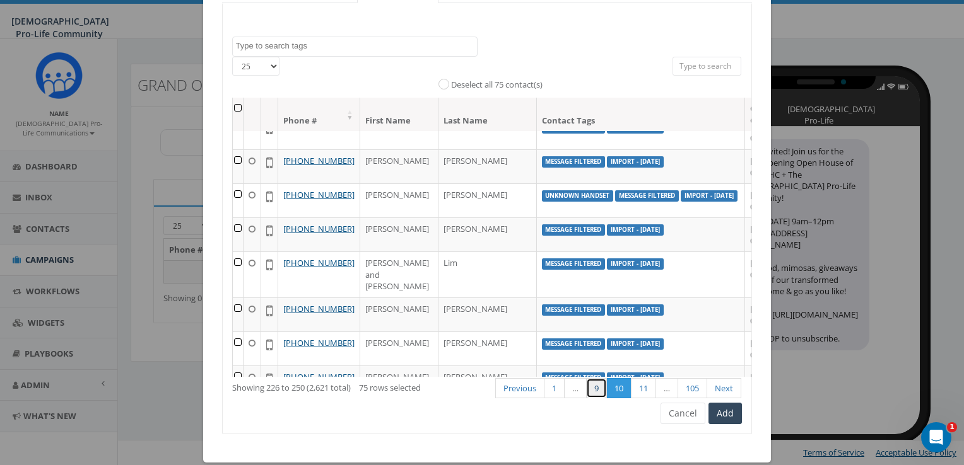
click at [596, 383] on link "9" at bounding box center [596, 388] width 21 height 21
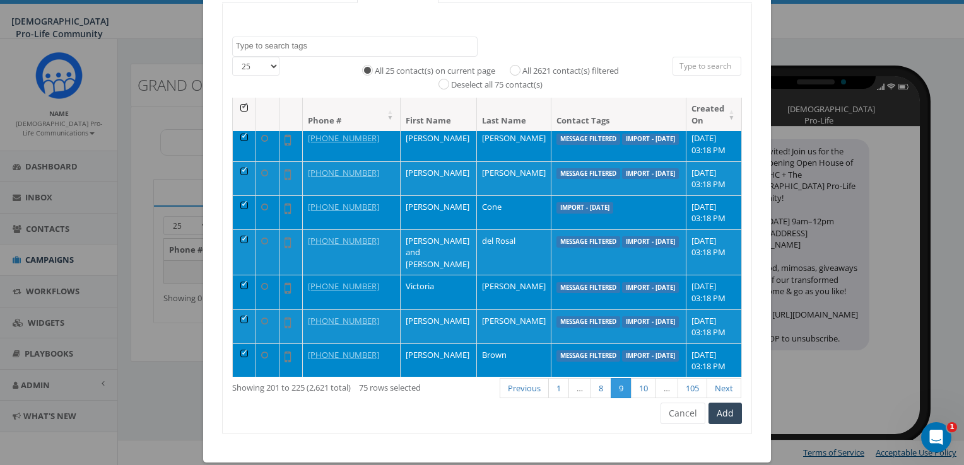
click at [239, 107] on th at bounding box center [244, 114] width 23 height 33
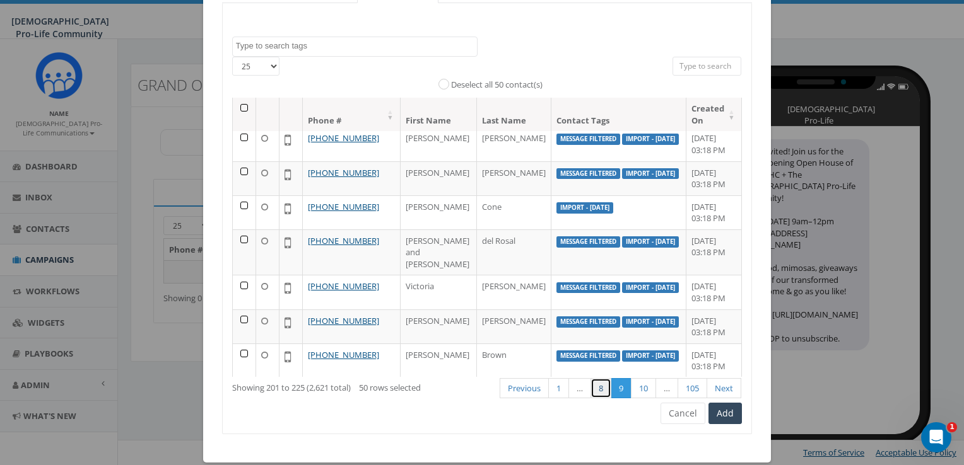
click at [596, 383] on link "8" at bounding box center [600, 388] width 21 height 21
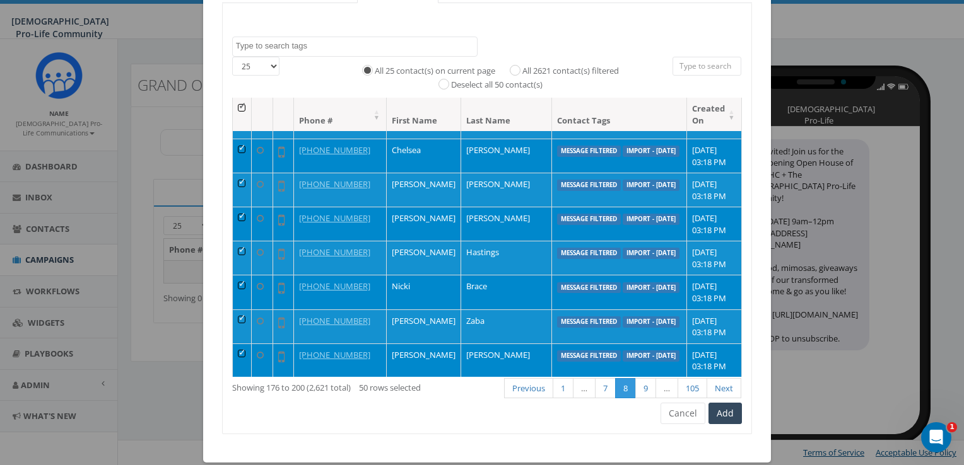
click at [237, 105] on th at bounding box center [242, 114] width 19 height 33
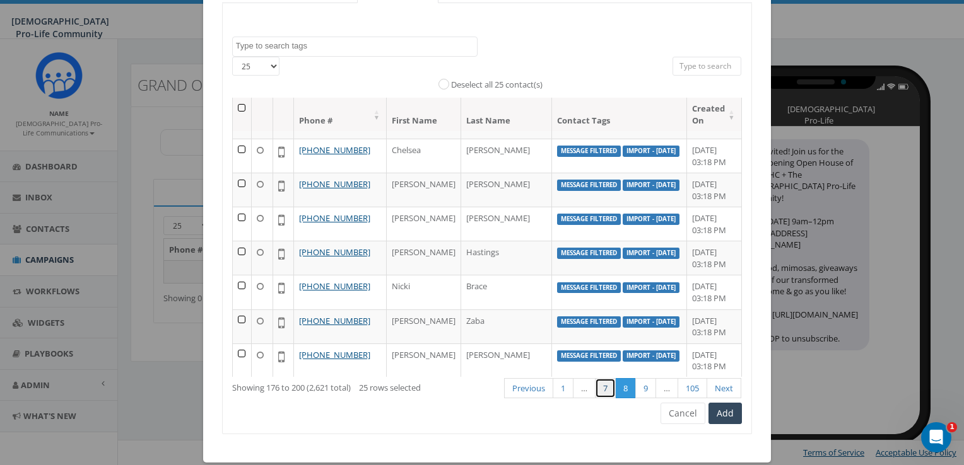
click at [603, 390] on link "7" at bounding box center [605, 388] width 21 height 21
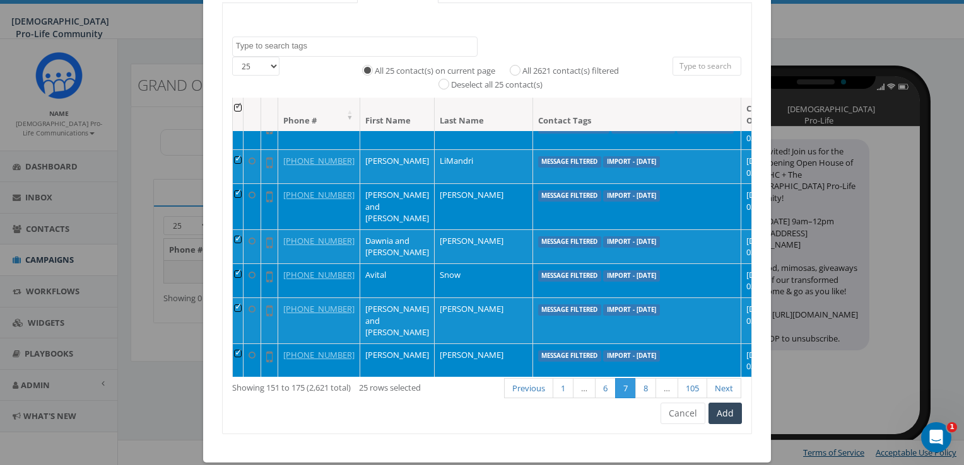
click at [233, 108] on th at bounding box center [238, 114] width 11 height 33
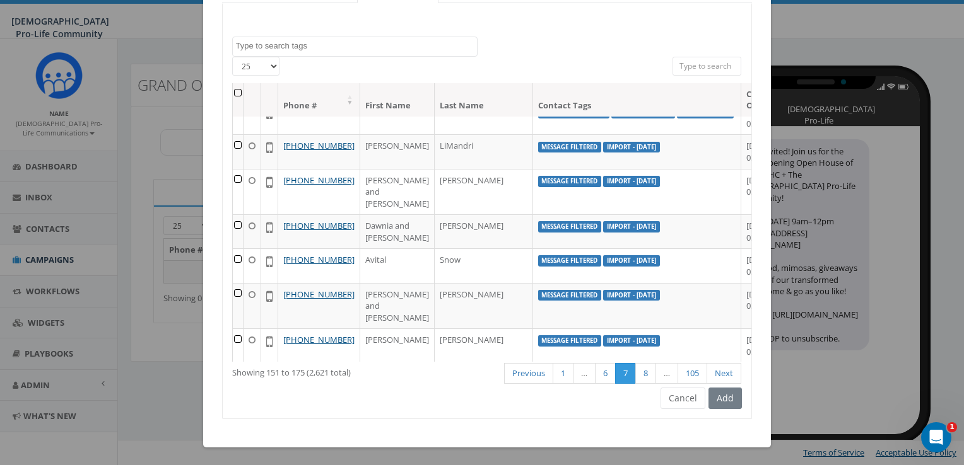
click at [245, 72] on select "25 50 100" at bounding box center [255, 66] width 47 height 19
select select "100"
click at [232, 57] on select "25 50 100" at bounding box center [255, 66] width 47 height 19
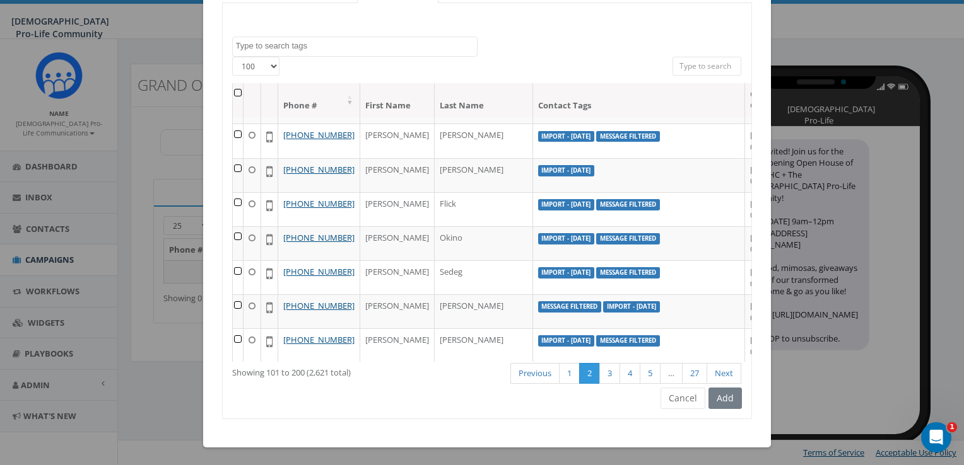
scroll to position [0, 0]
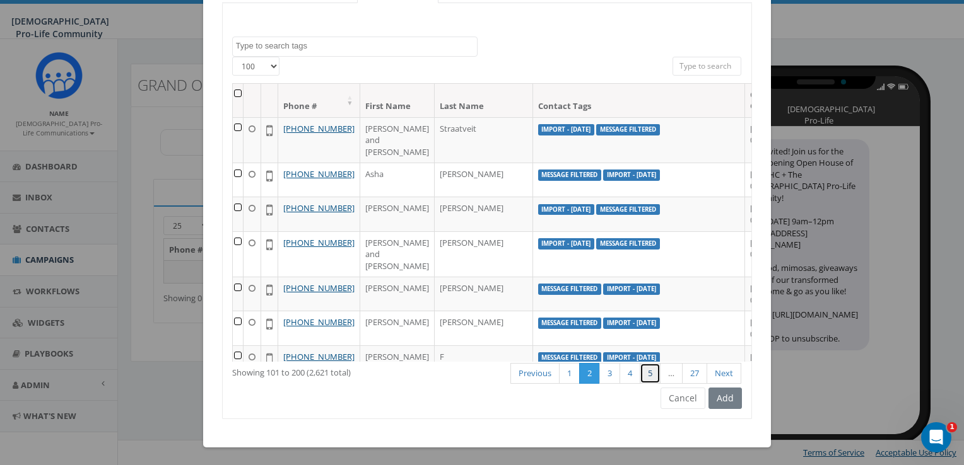
click at [651, 373] on link "5" at bounding box center [650, 373] width 21 height 21
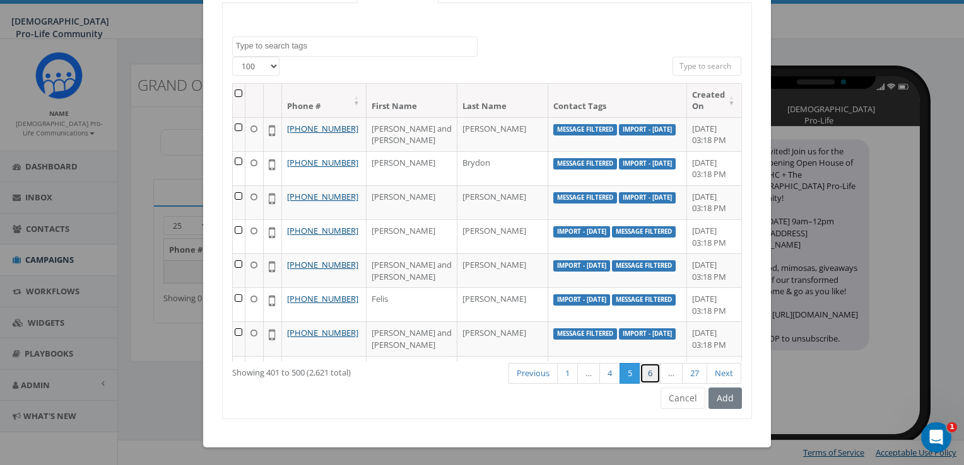
click at [651, 373] on link "6" at bounding box center [650, 373] width 21 height 21
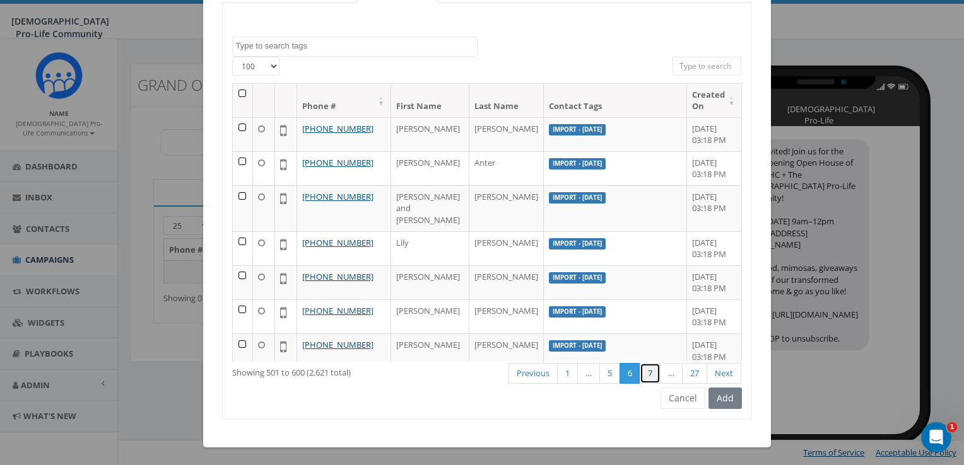
click at [650, 373] on link "7" at bounding box center [650, 373] width 21 height 21
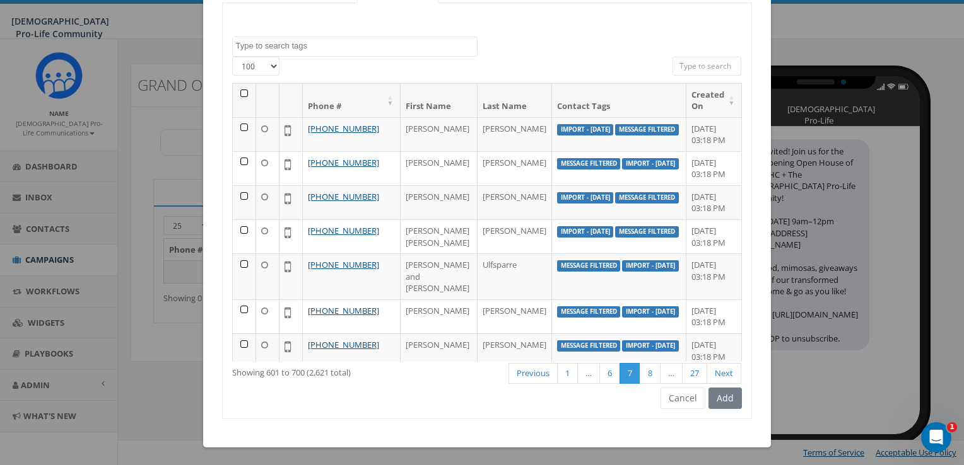
click at [240, 90] on th at bounding box center [244, 100] width 23 height 33
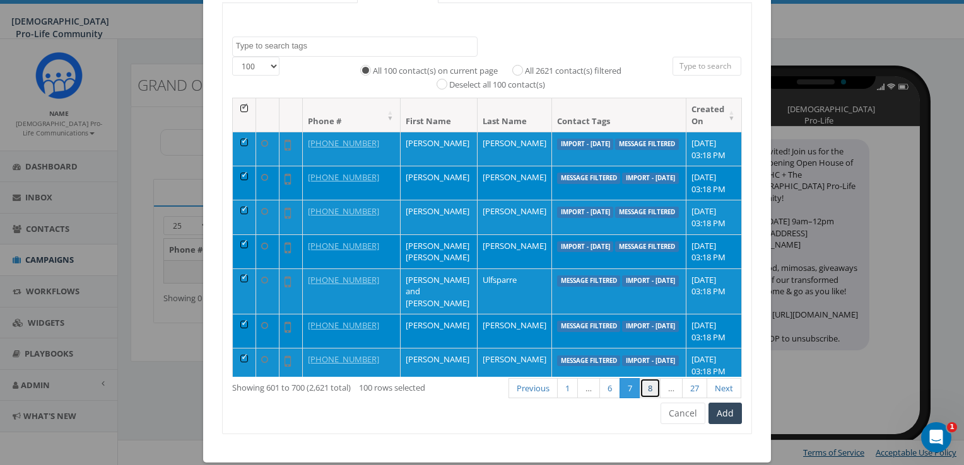
click at [649, 383] on link "8" at bounding box center [650, 388] width 21 height 21
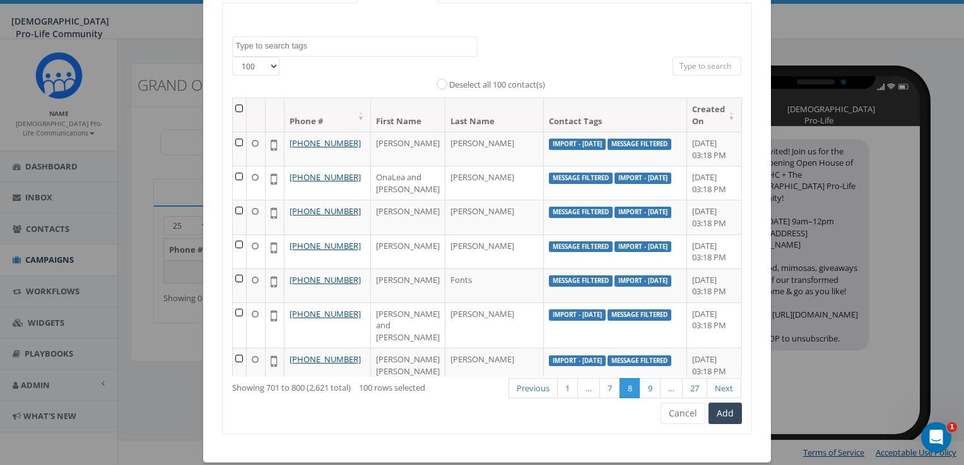
click at [237, 107] on th at bounding box center [240, 114] width 15 height 33
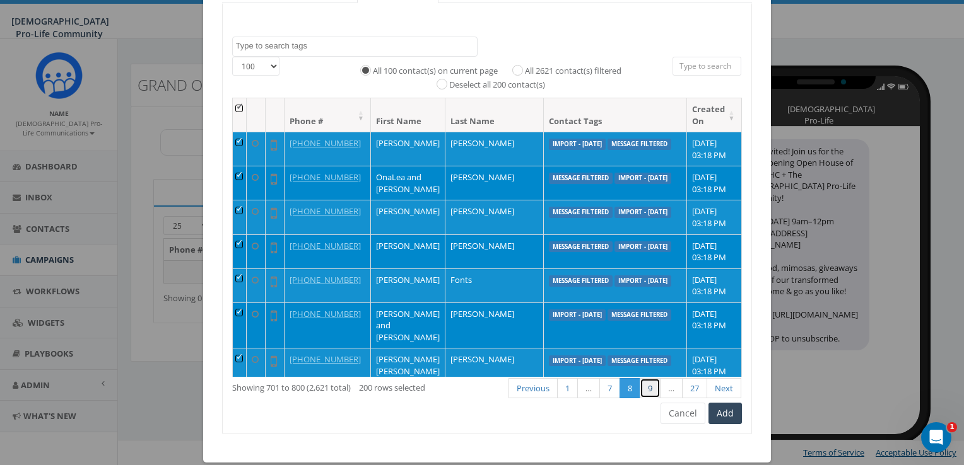
click at [640, 384] on link "9" at bounding box center [650, 388] width 21 height 21
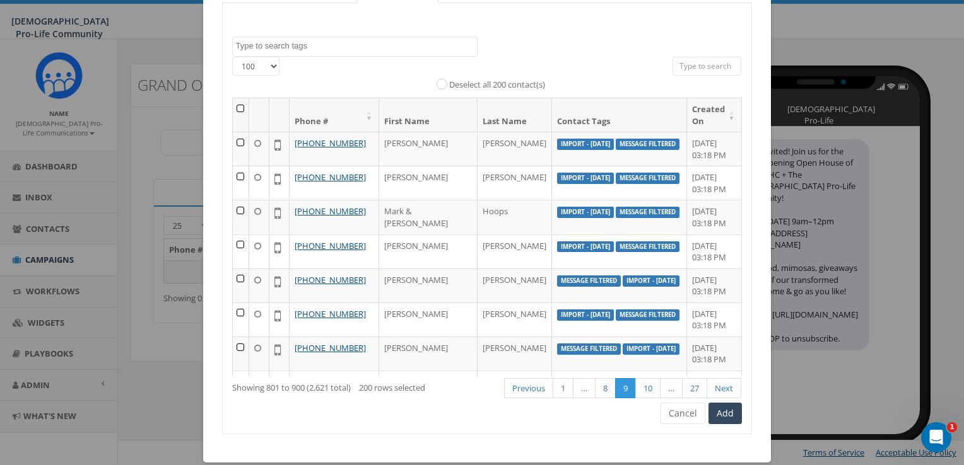
click at [237, 105] on th at bounding box center [241, 114] width 17 height 33
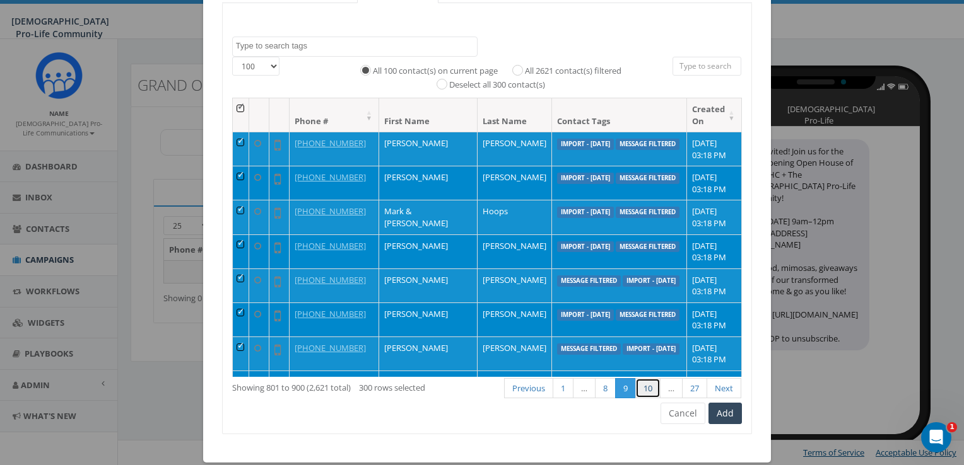
click at [646, 392] on link "10" at bounding box center [647, 388] width 25 height 21
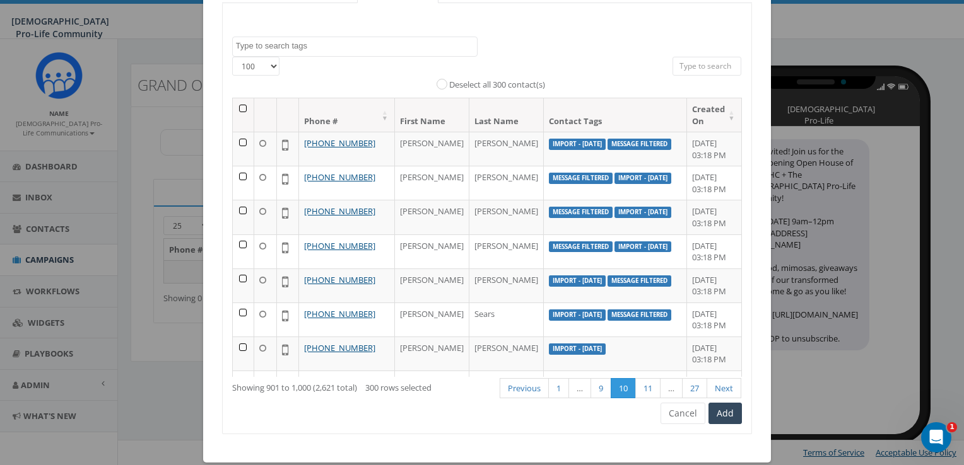
click at [239, 105] on th at bounding box center [243, 114] width 21 height 33
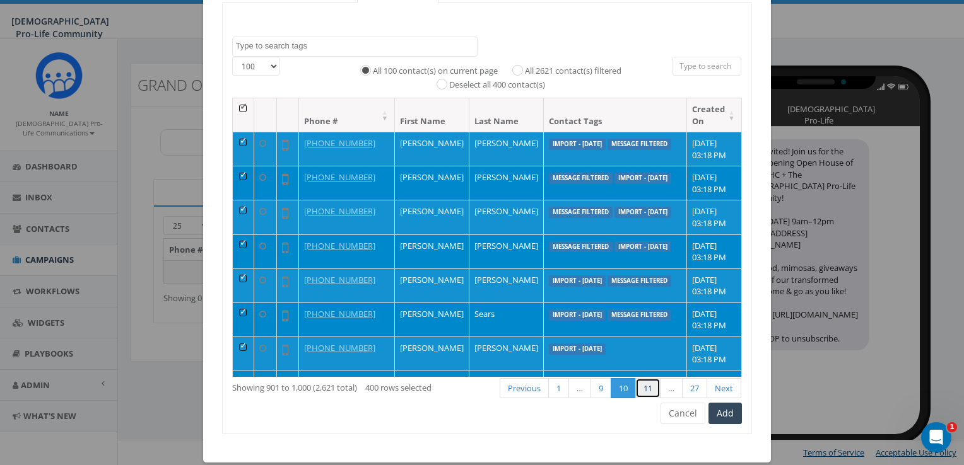
click at [639, 390] on link "11" at bounding box center [647, 388] width 25 height 21
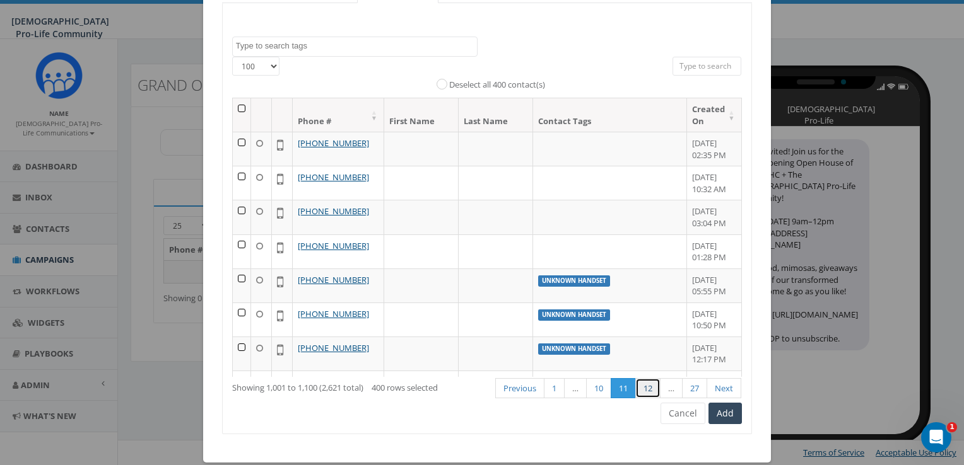
click at [639, 390] on link "12" at bounding box center [647, 388] width 25 height 21
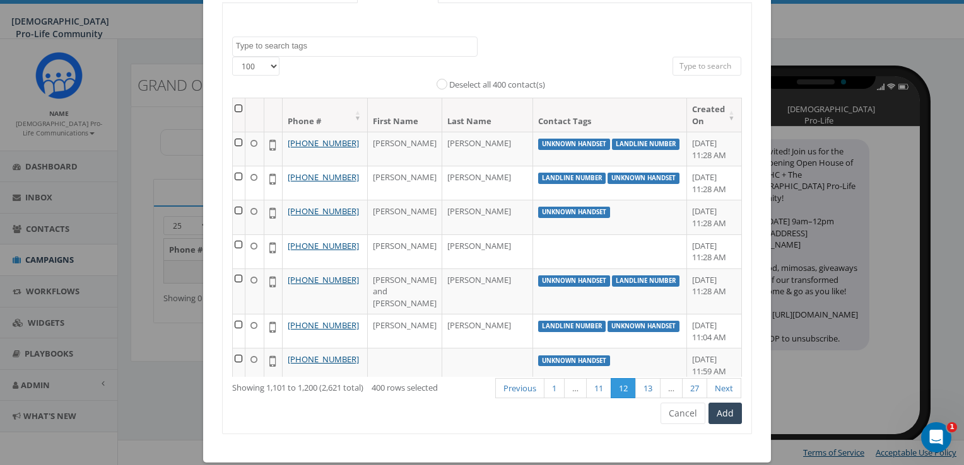
click at [238, 104] on th at bounding box center [239, 114] width 13 height 33
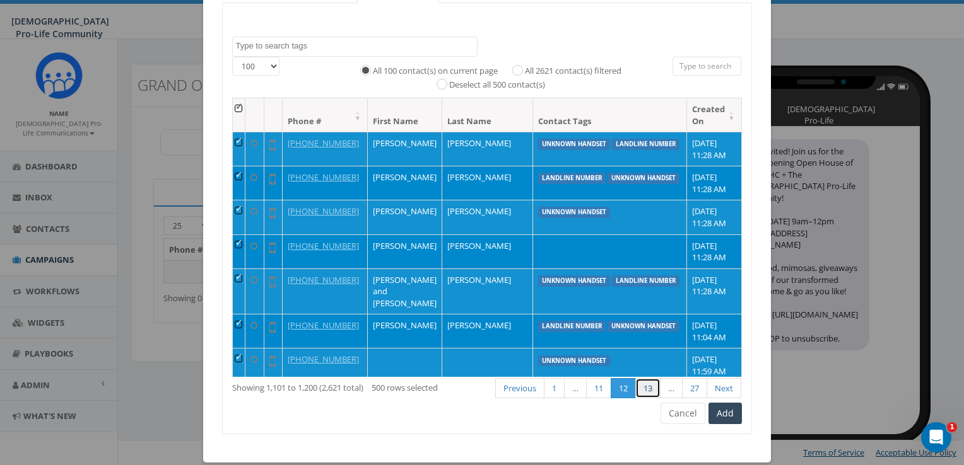
click at [641, 382] on link "13" at bounding box center [647, 388] width 25 height 21
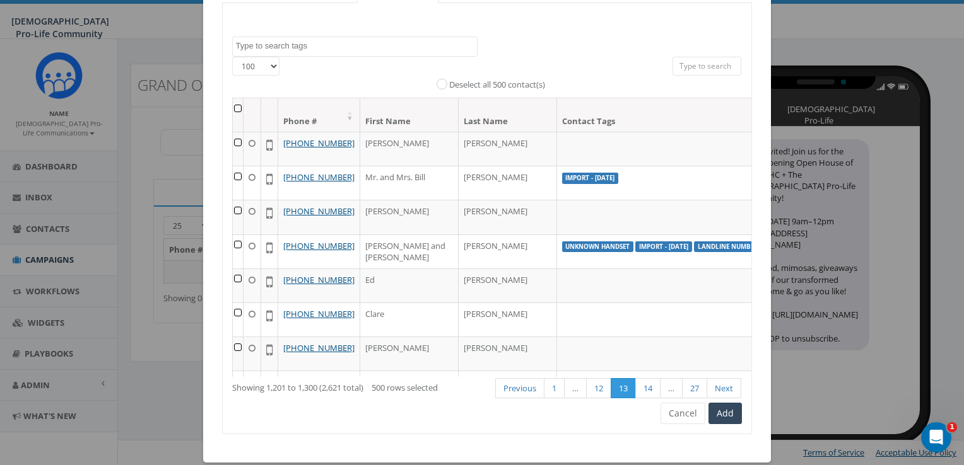
click at [235, 105] on th at bounding box center [238, 114] width 11 height 33
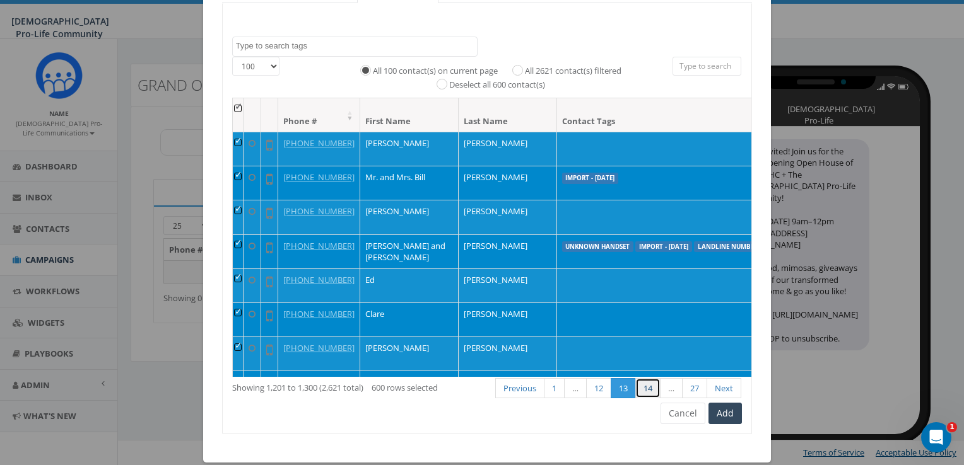
click at [646, 382] on link "14" at bounding box center [647, 388] width 25 height 21
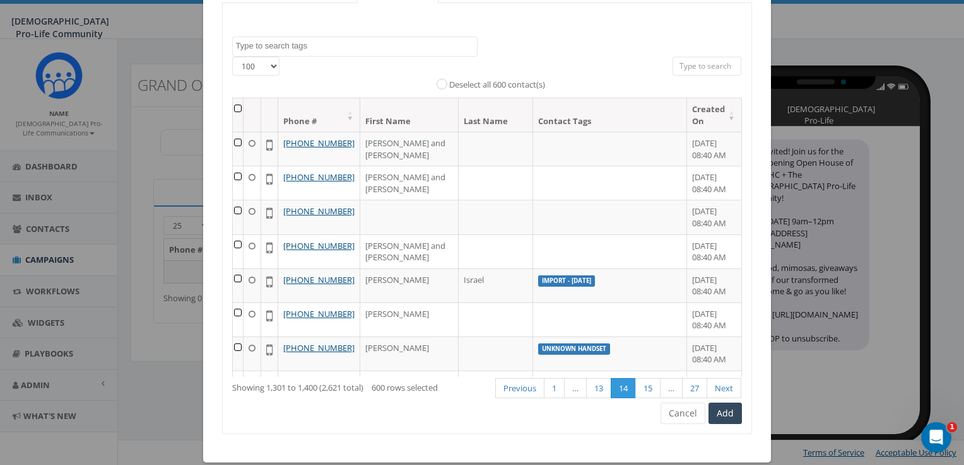
click at [238, 107] on th at bounding box center [238, 114] width 11 height 33
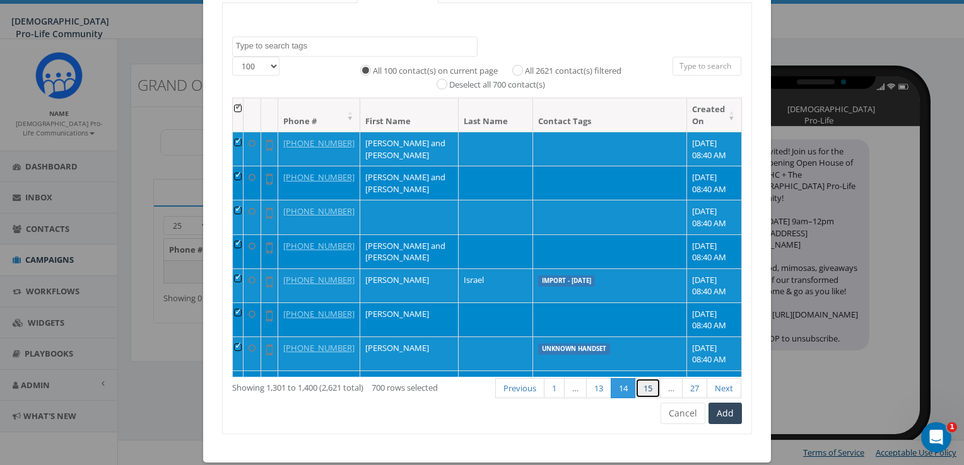
click at [644, 382] on link "15" at bounding box center [647, 388] width 25 height 21
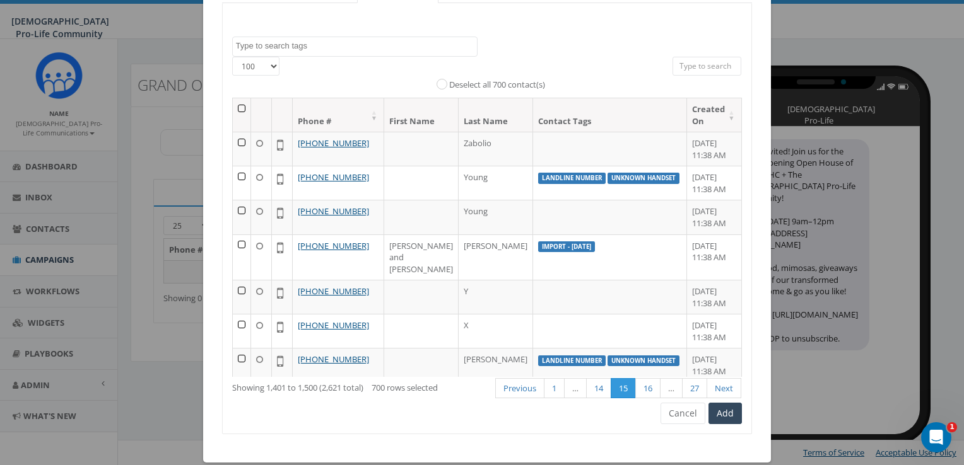
click at [240, 105] on th at bounding box center [242, 114] width 18 height 33
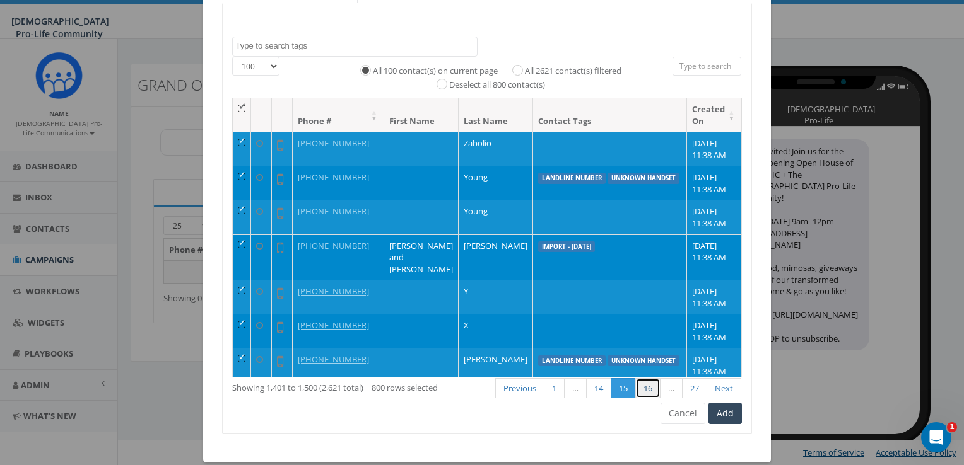
click at [648, 382] on link "16" at bounding box center [647, 388] width 25 height 21
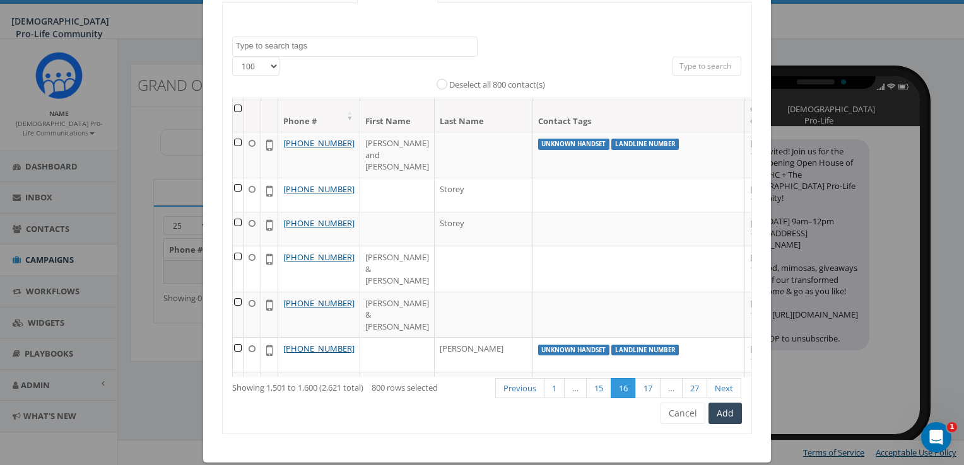
click at [233, 110] on th at bounding box center [238, 114] width 11 height 33
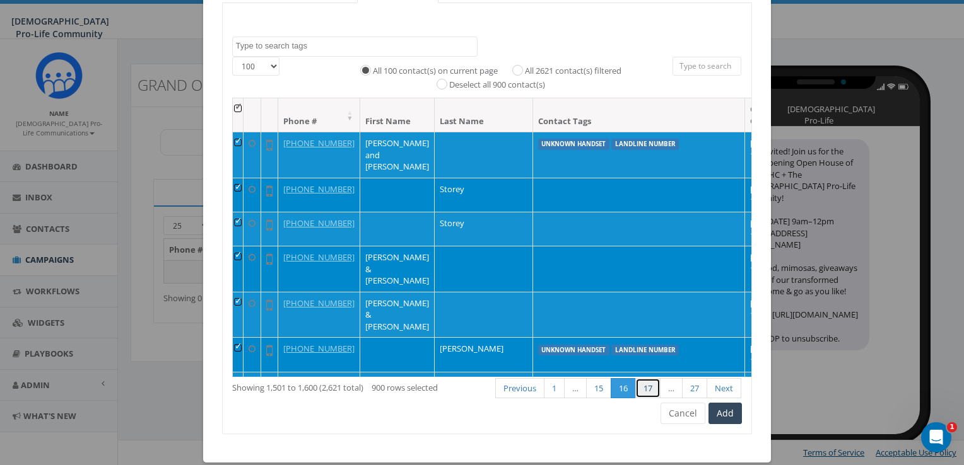
click at [638, 382] on link "17" at bounding box center [647, 388] width 25 height 21
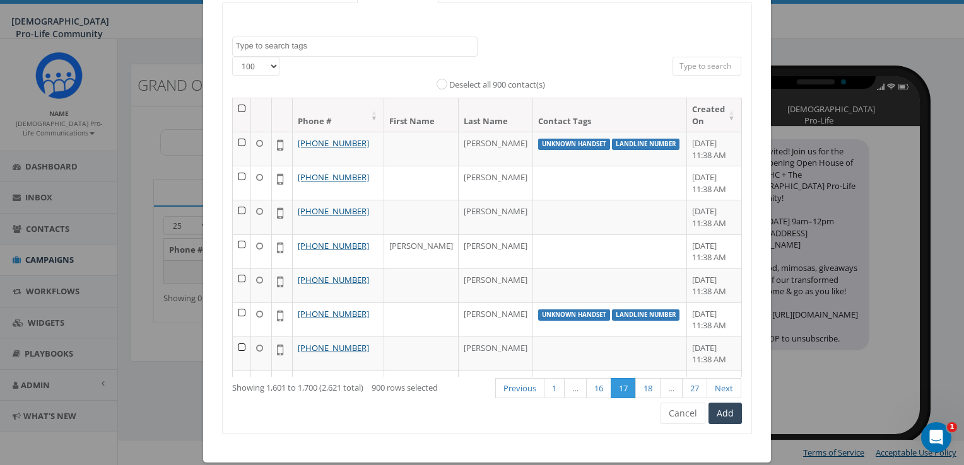
click at [239, 107] on th at bounding box center [242, 114] width 18 height 33
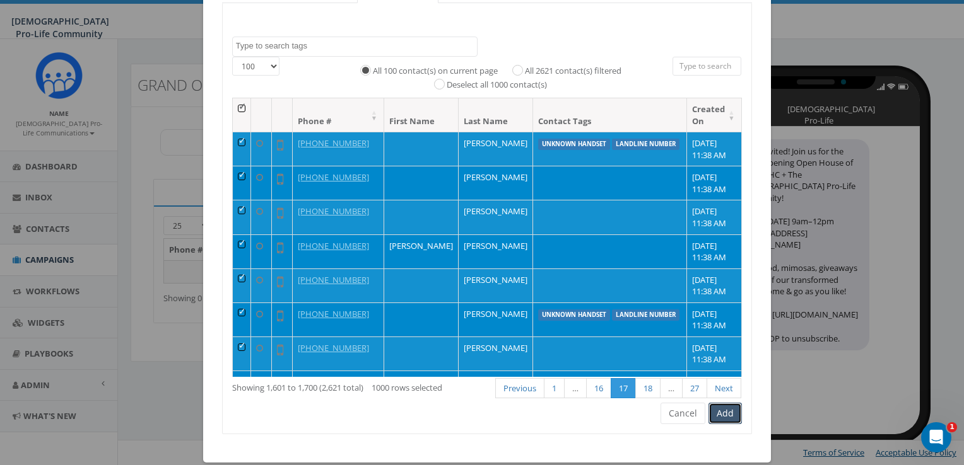
click at [720, 409] on button "Add" at bounding box center [724, 413] width 33 height 21
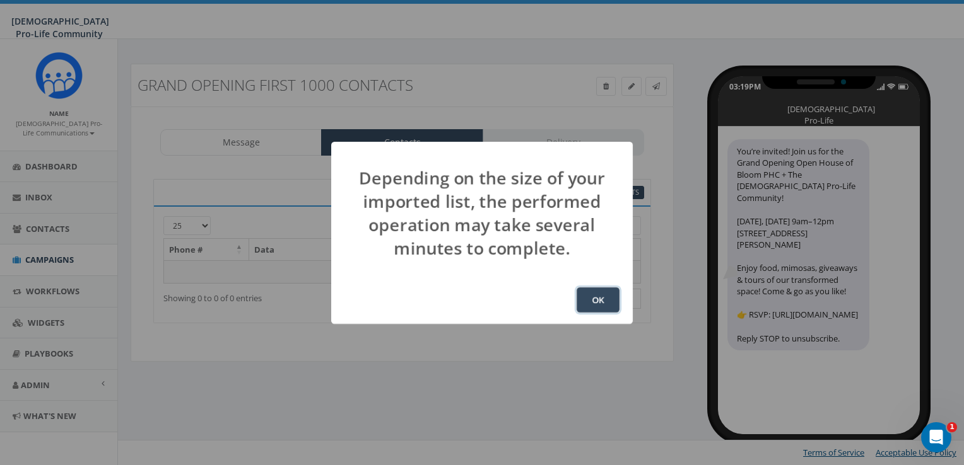
click at [601, 292] on button "OK" at bounding box center [597, 300] width 43 height 25
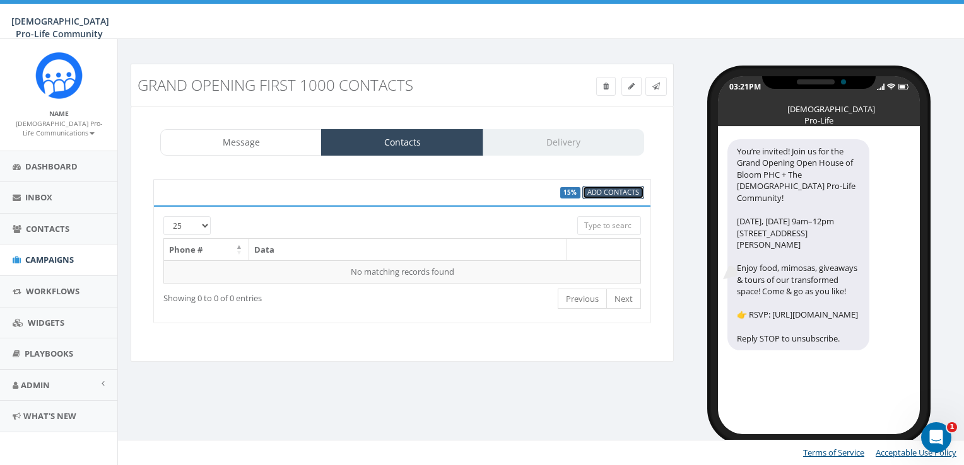
click at [602, 197] on link "Add Contacts" at bounding box center [613, 192] width 62 height 13
click at [59, 259] on span "Campaigns" at bounding box center [49, 259] width 49 height 11
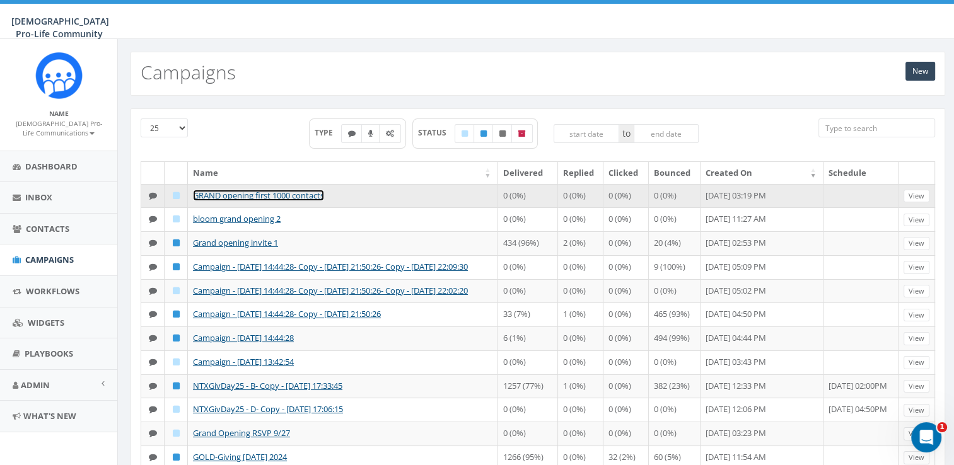
click at [245, 190] on link "GRAND opening first 1000 contacts" at bounding box center [258, 195] width 131 height 11
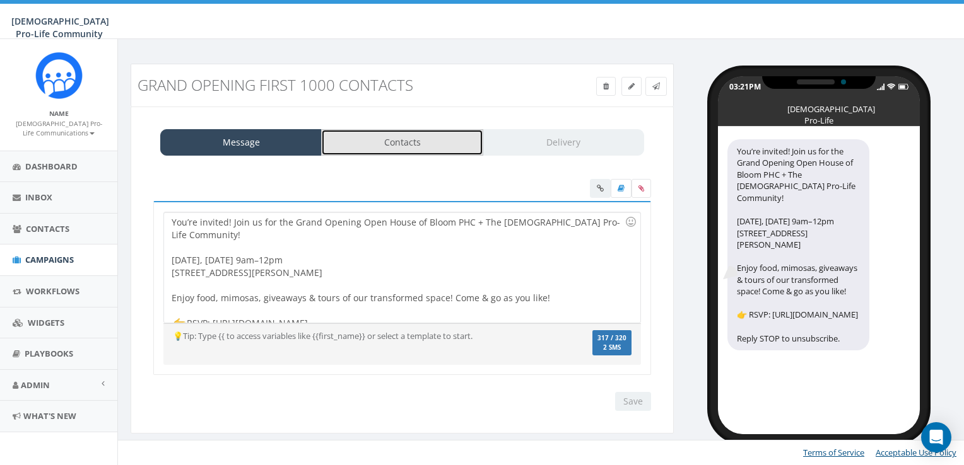
click at [368, 149] on link "Contacts" at bounding box center [401, 142] width 161 height 26
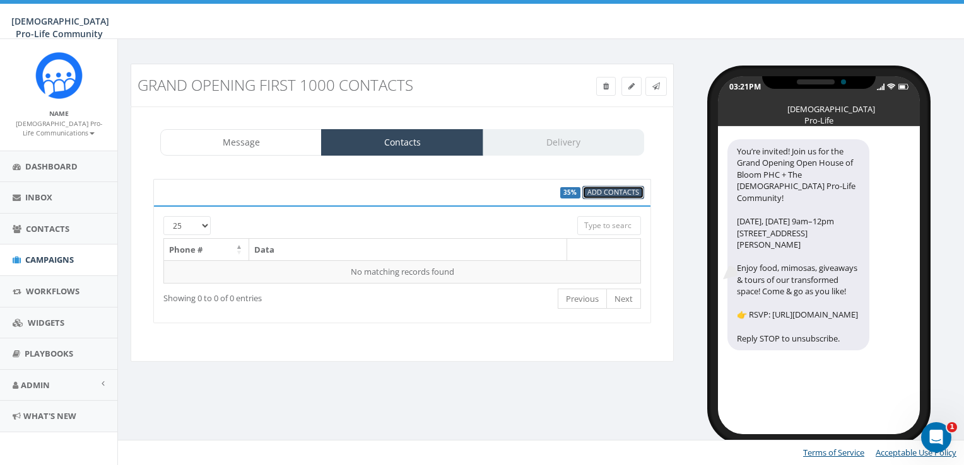
click at [600, 189] on span "Add Contacts" at bounding box center [613, 191] width 52 height 9
select select
select select "100"
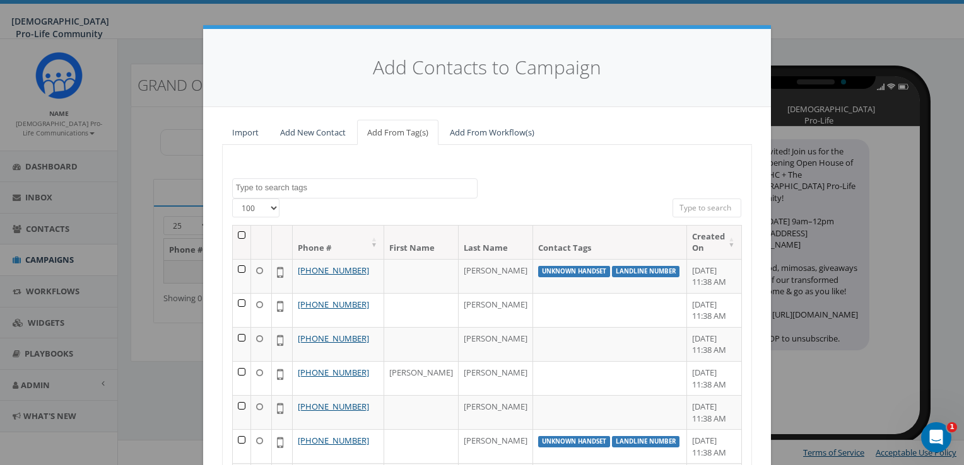
scroll to position [142, 0]
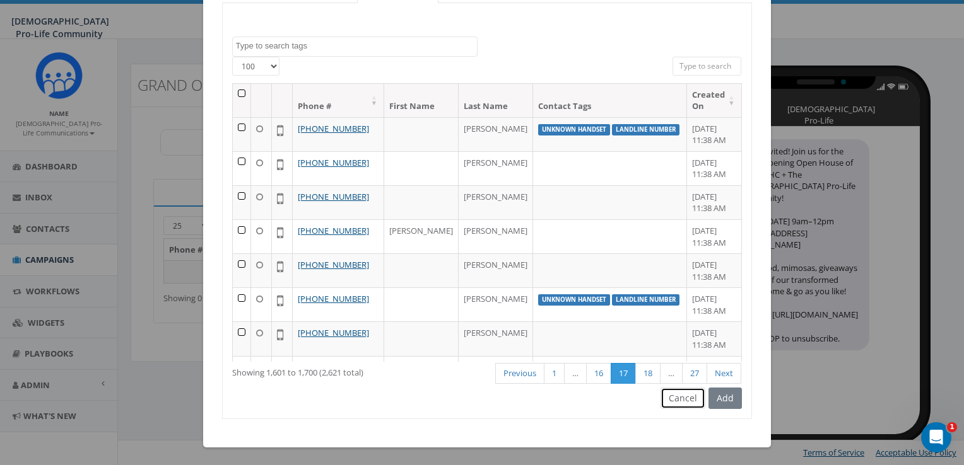
click at [676, 394] on button "Cancel" at bounding box center [682, 398] width 45 height 21
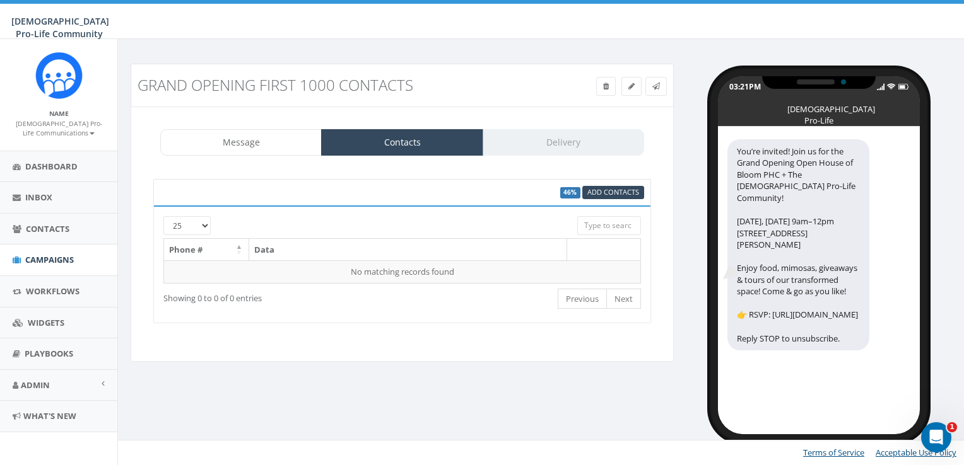
click at [283, 126] on div "Message Contacts Delivery You’re invited! Join us for the Grand Opening Open Ho…" at bounding box center [402, 234] width 543 height 255
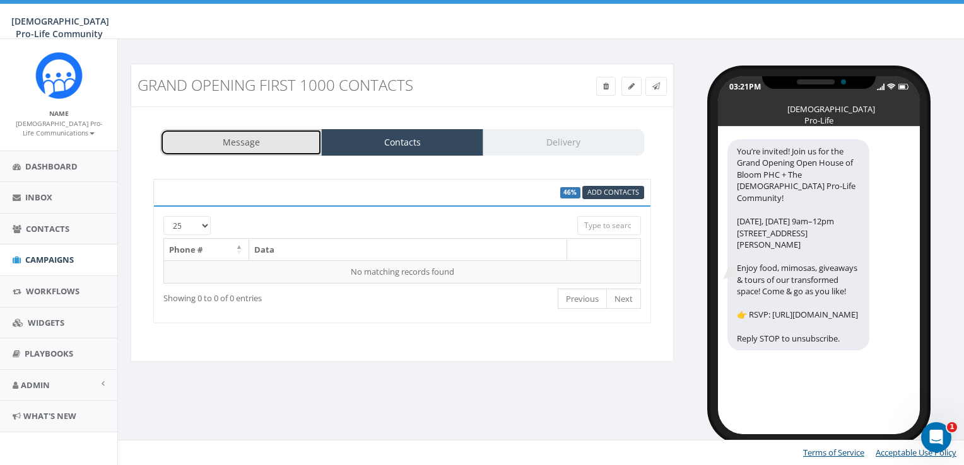
click at [289, 134] on link "Message" at bounding box center [240, 142] width 161 height 26
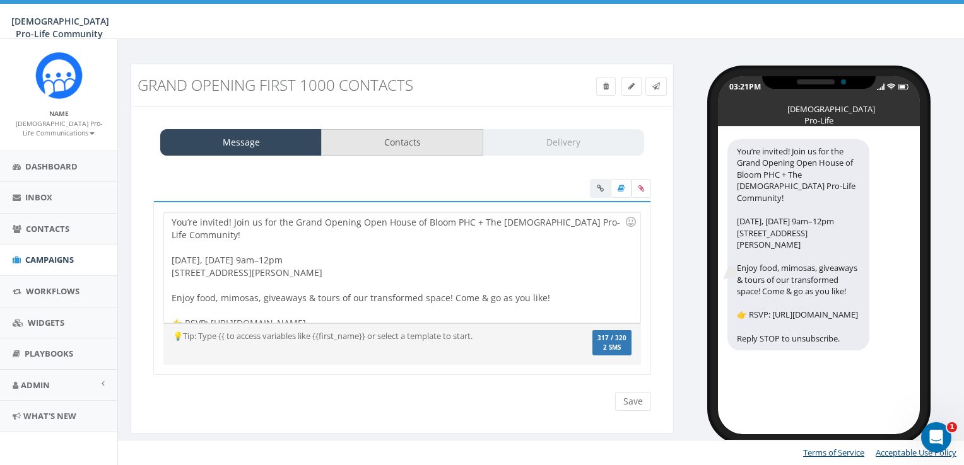
click at [447, 155] on div "Message Contacts Delivery You’re invited! Join us for the Grand Opening Open Ho…" at bounding box center [402, 271] width 543 height 328
click at [441, 147] on link "Contacts" at bounding box center [401, 142] width 161 height 26
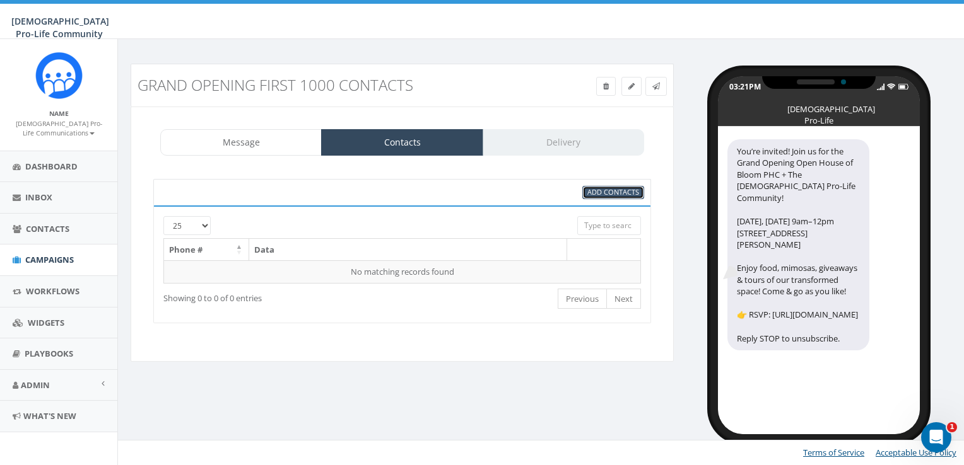
click at [613, 190] on span "Add Contacts" at bounding box center [613, 191] width 52 height 9
select select
select select "100"
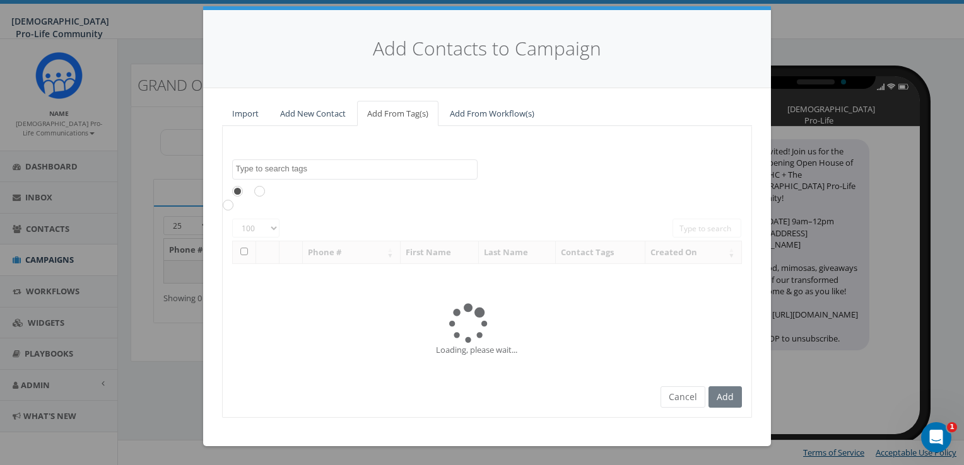
scroll to position [0, 0]
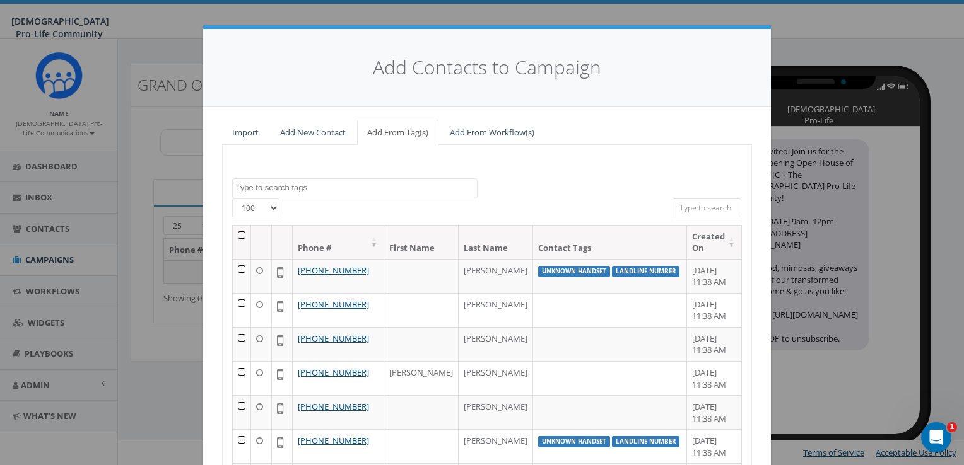
click at [776, 207] on div "Add Contacts to Campaign Import Add New Contact Add From Tag(s) Add From Workfl…" at bounding box center [482, 232] width 964 height 465
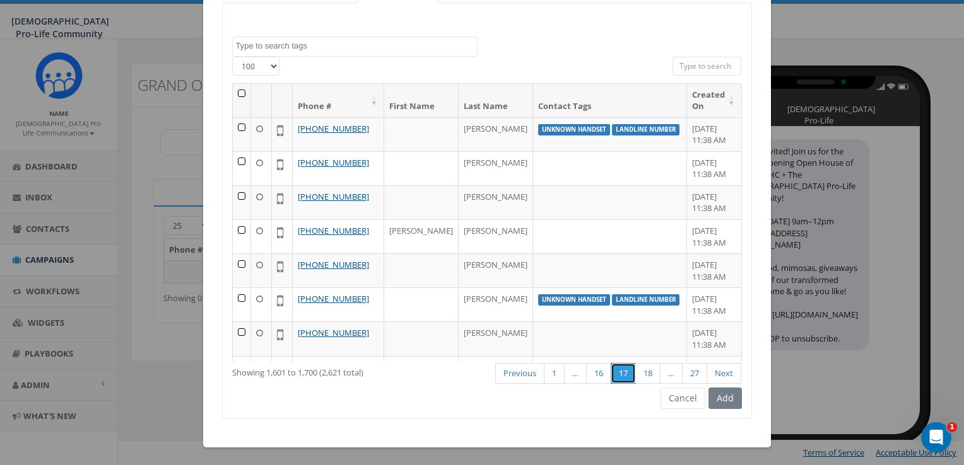
click at [620, 373] on link "17" at bounding box center [622, 373] width 25 height 21
click at [679, 402] on button "Cancel" at bounding box center [682, 398] width 45 height 21
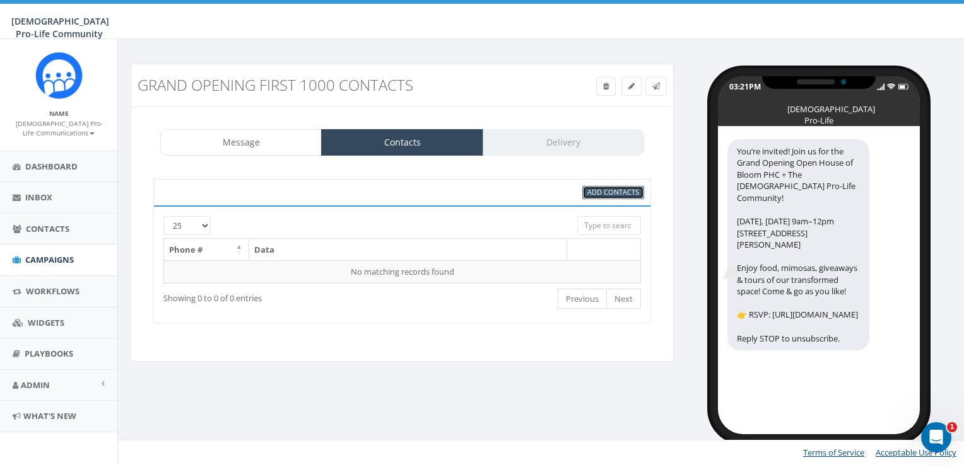
click at [597, 192] on span "Add Contacts" at bounding box center [613, 191] width 52 height 9
select select
select select "100"
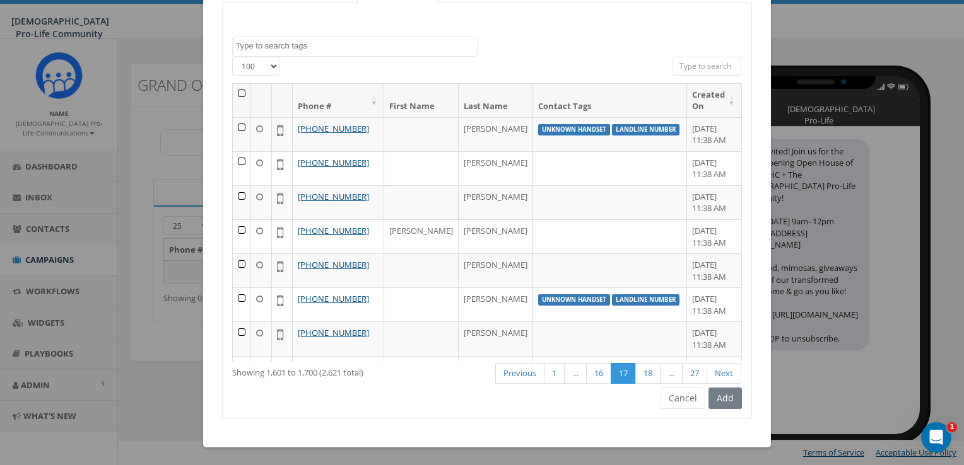
click at [238, 93] on th at bounding box center [242, 100] width 18 height 33
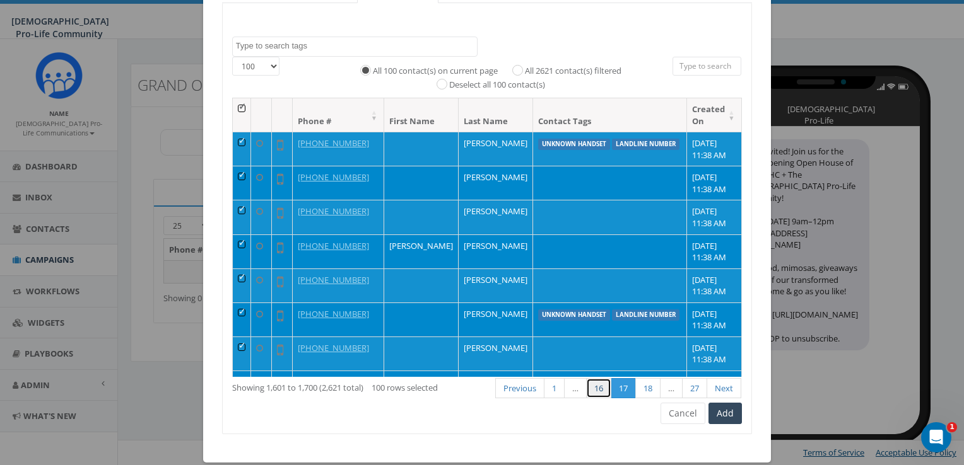
click at [600, 395] on link "16" at bounding box center [598, 388] width 25 height 21
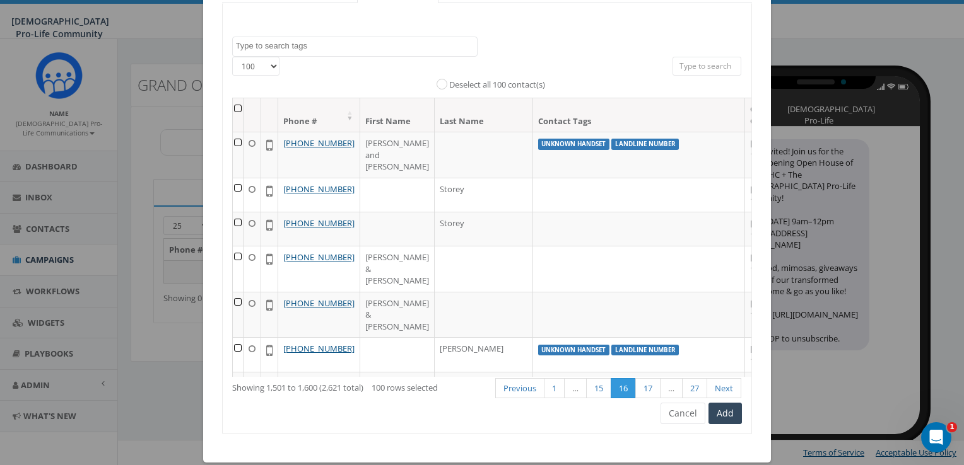
click at [237, 105] on th at bounding box center [238, 114] width 11 height 33
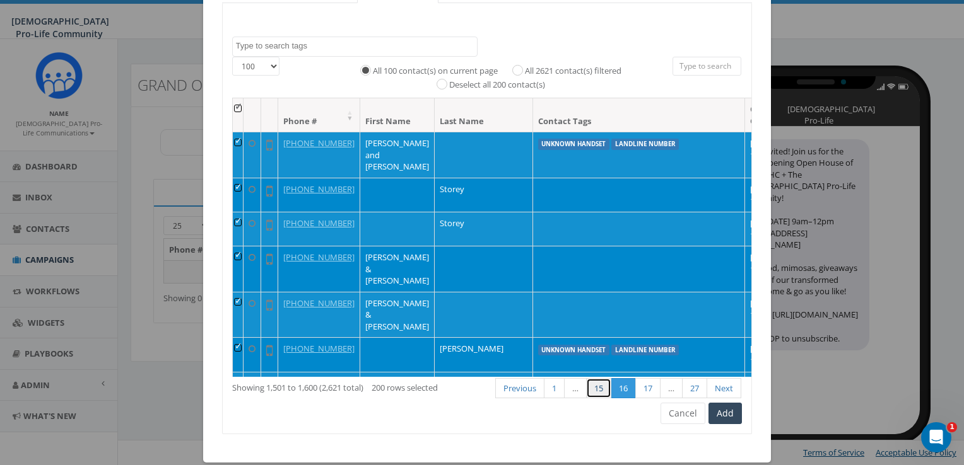
click at [597, 390] on link "15" at bounding box center [598, 388] width 25 height 21
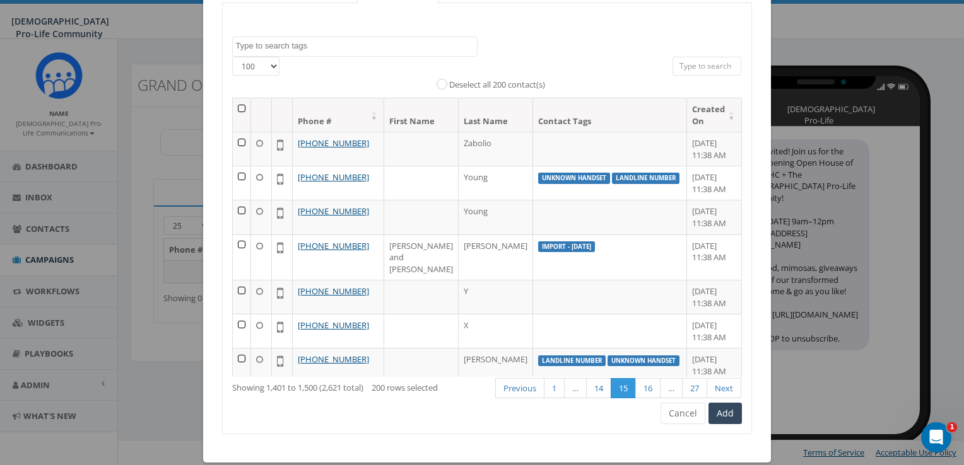
click at [239, 107] on th at bounding box center [242, 114] width 18 height 33
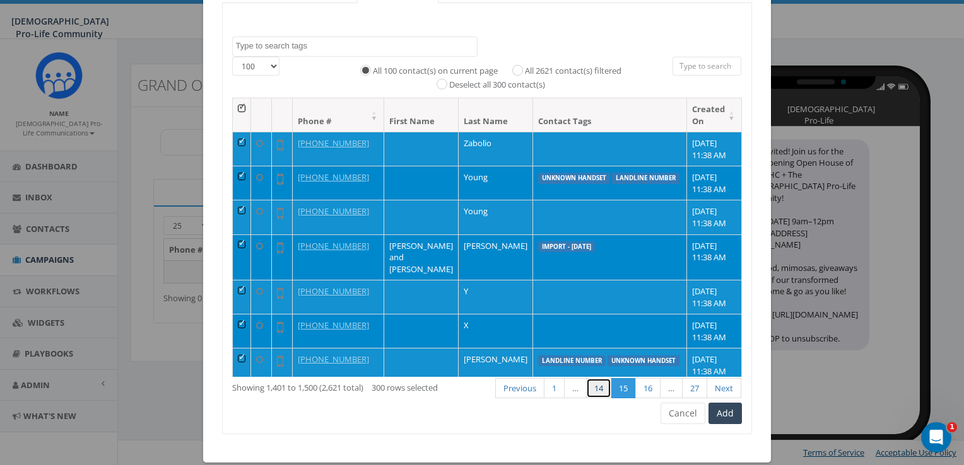
click at [595, 387] on link "14" at bounding box center [598, 388] width 25 height 21
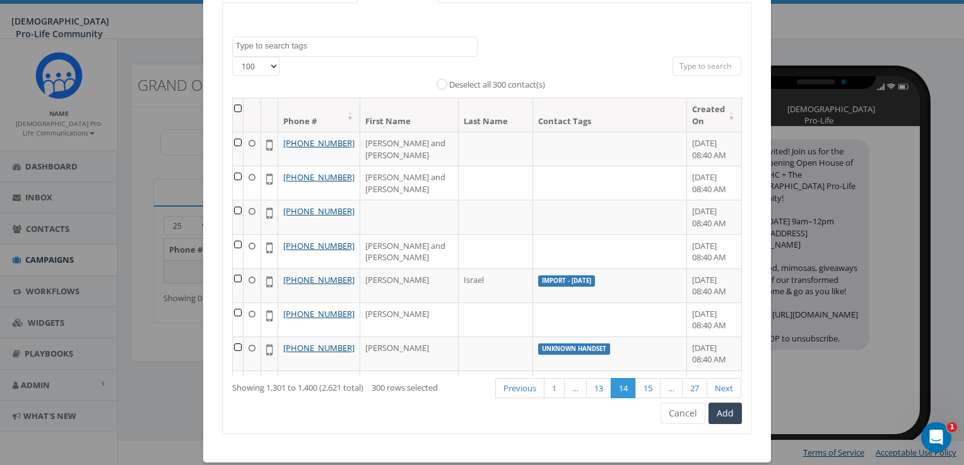
click at [241, 108] on th at bounding box center [238, 114] width 11 height 33
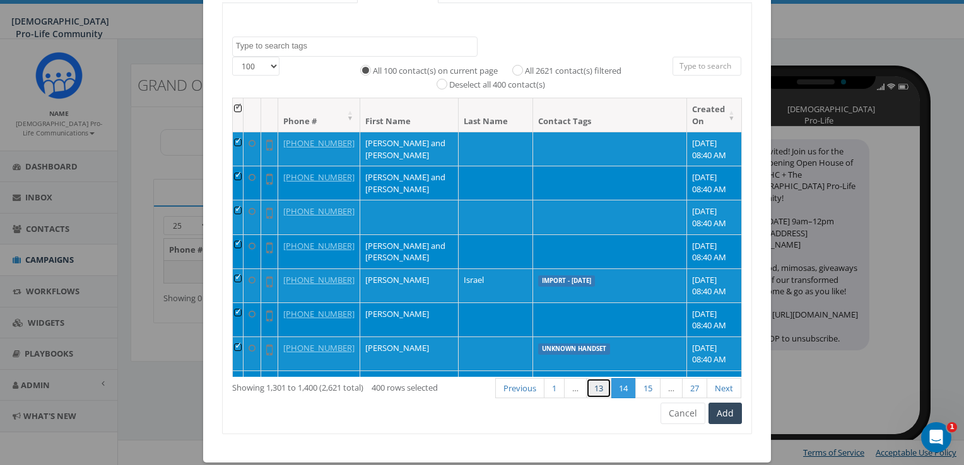
click at [592, 387] on link "13" at bounding box center [598, 388] width 25 height 21
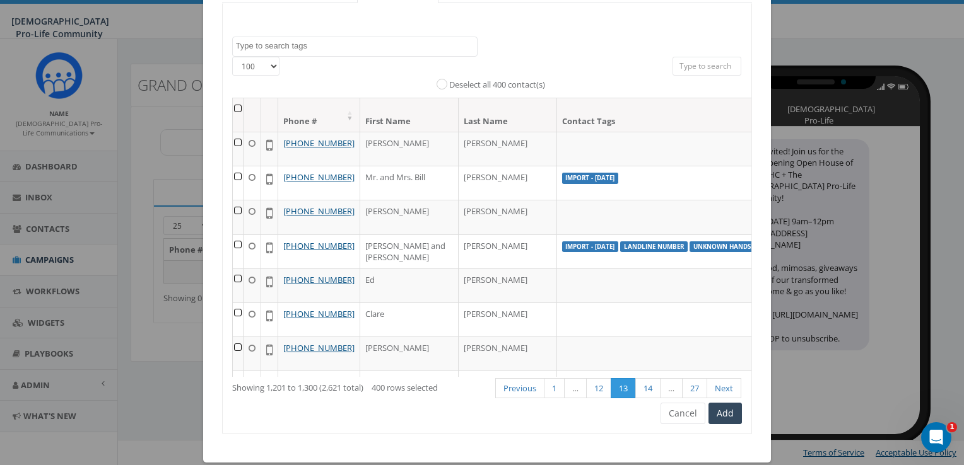
click at [235, 105] on th at bounding box center [238, 114] width 11 height 33
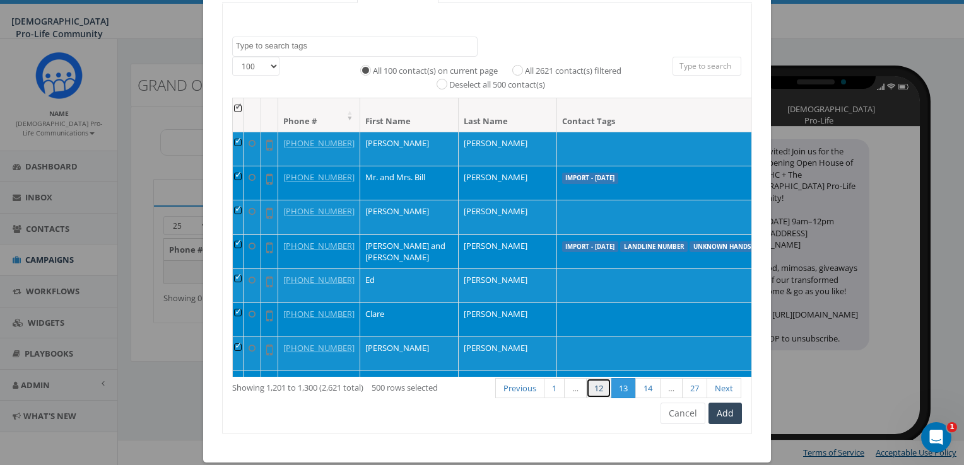
click at [587, 387] on link "12" at bounding box center [598, 388] width 25 height 21
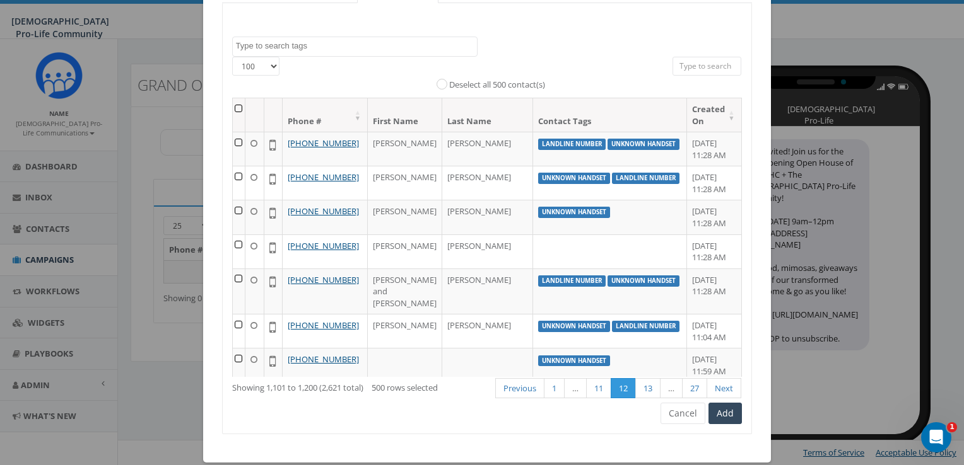
click at [234, 110] on th at bounding box center [239, 114] width 13 height 33
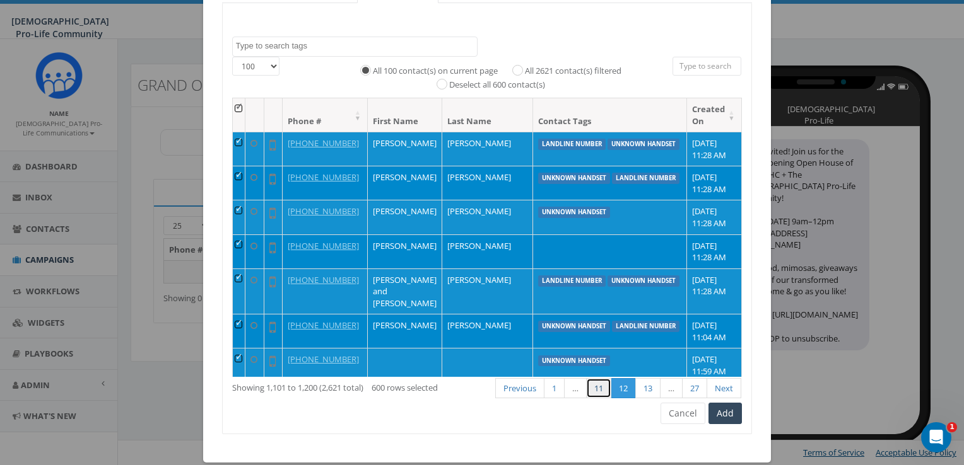
click at [587, 391] on link "11" at bounding box center [598, 388] width 25 height 21
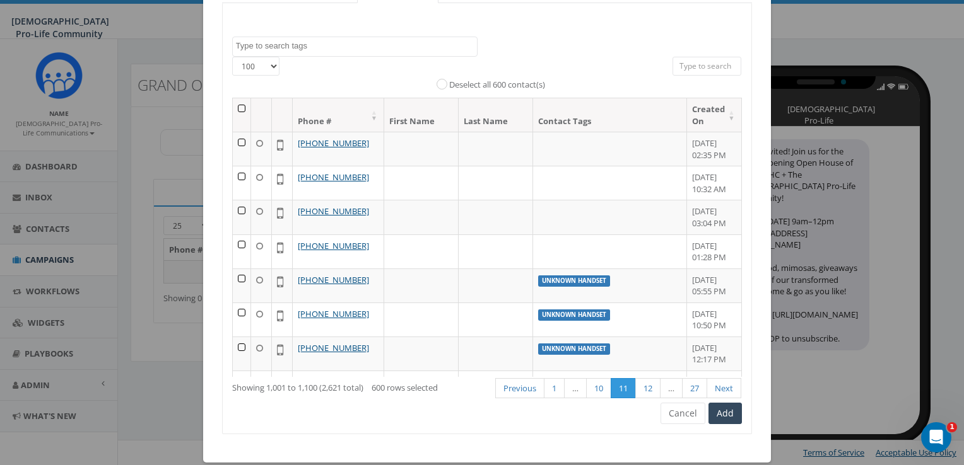
click at [239, 107] on th at bounding box center [242, 114] width 18 height 33
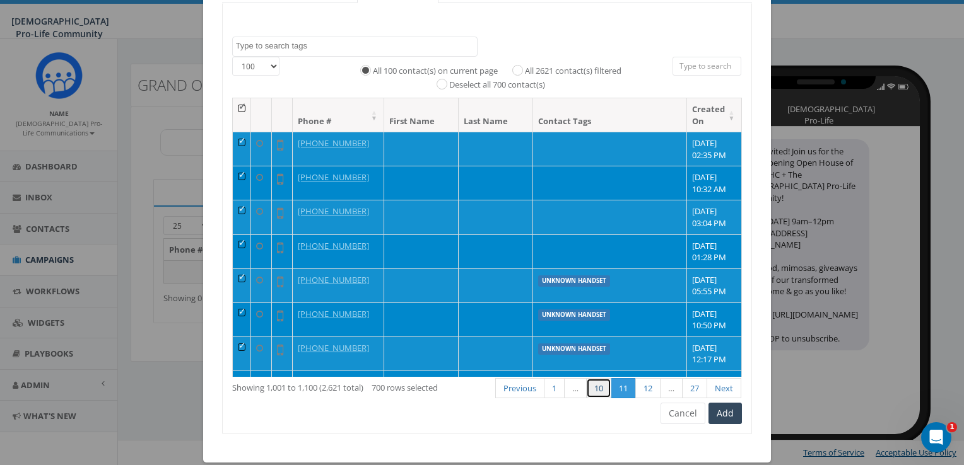
click at [597, 383] on link "10" at bounding box center [598, 388] width 25 height 21
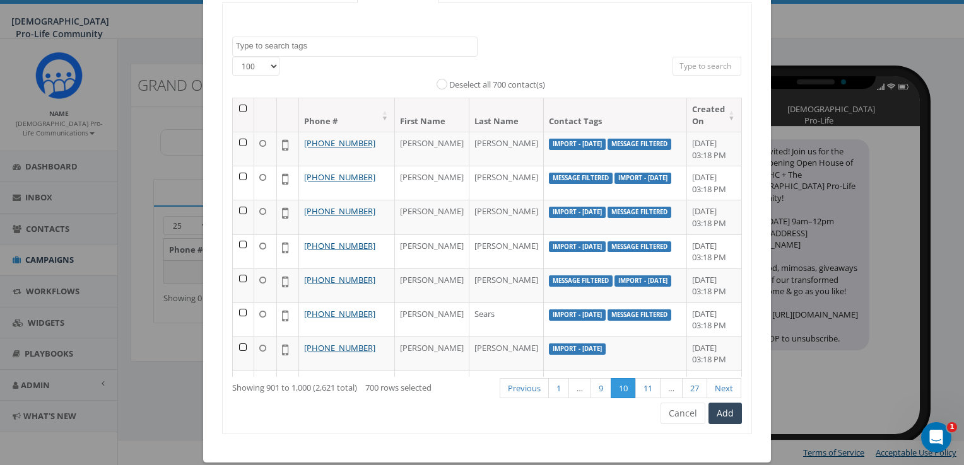
click at [235, 105] on th at bounding box center [243, 114] width 21 height 33
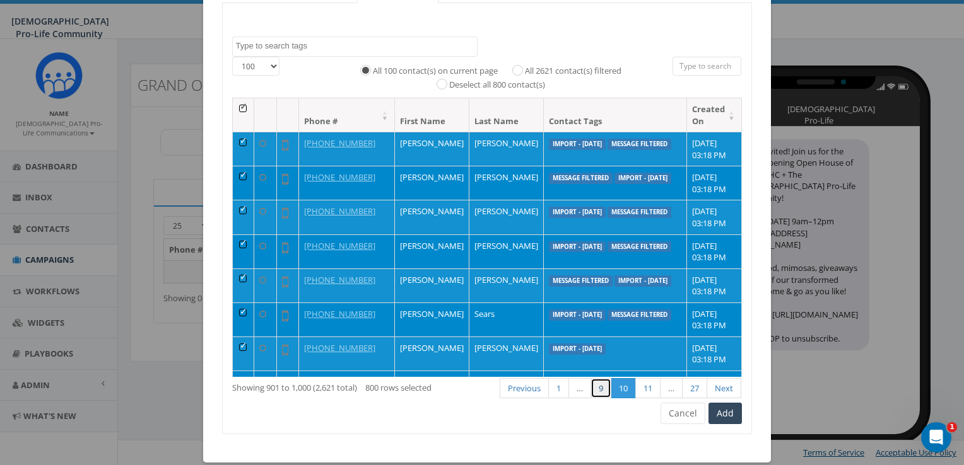
click at [597, 388] on link "9" at bounding box center [600, 388] width 21 height 21
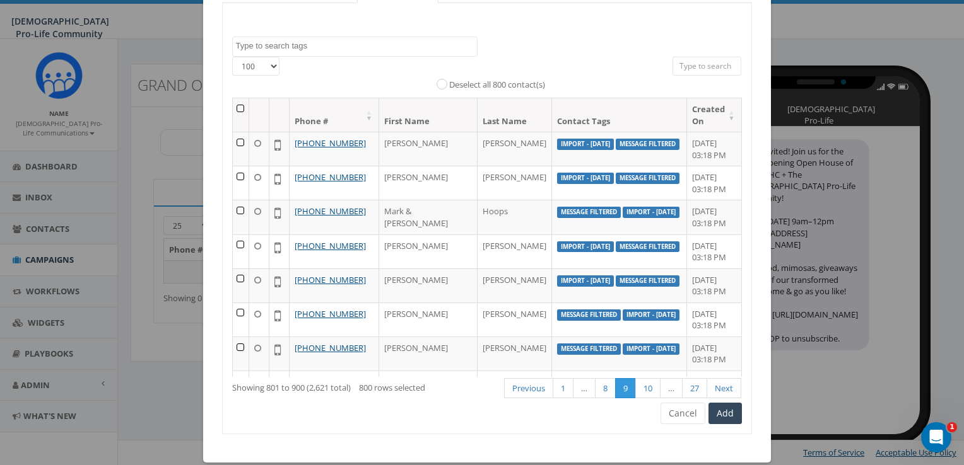
click at [235, 105] on th at bounding box center [241, 114] width 17 height 33
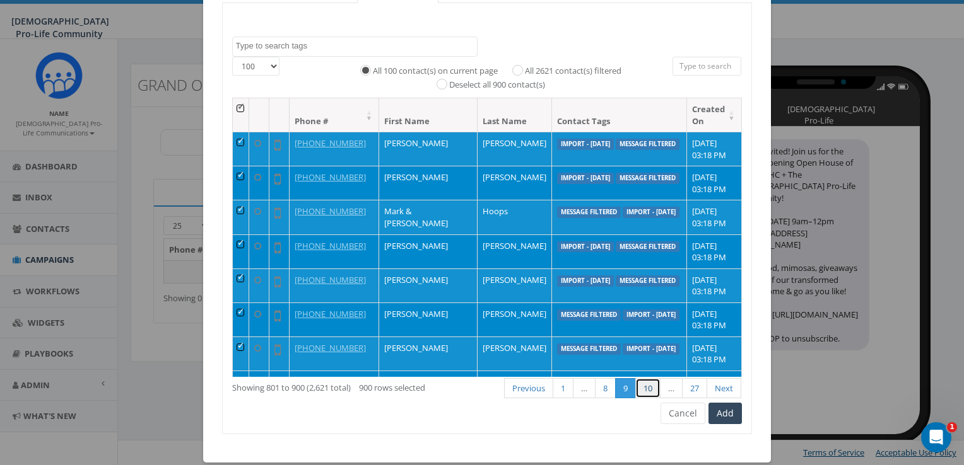
click at [639, 383] on link "10" at bounding box center [647, 388] width 25 height 21
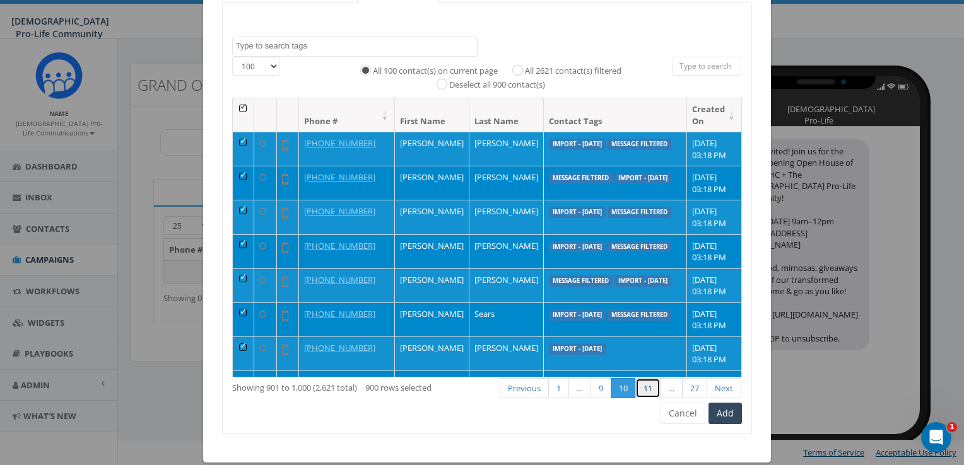
click at [640, 389] on link "11" at bounding box center [647, 388] width 25 height 21
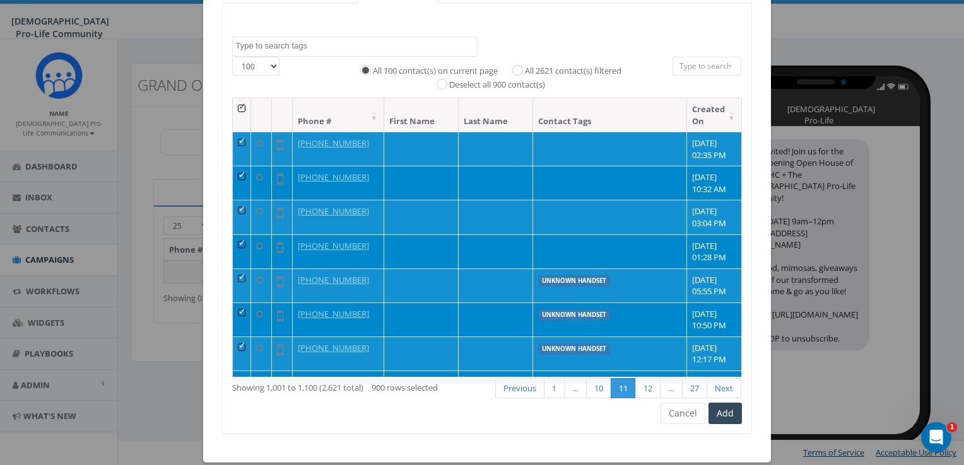
click at [237, 109] on th at bounding box center [242, 114] width 18 height 33
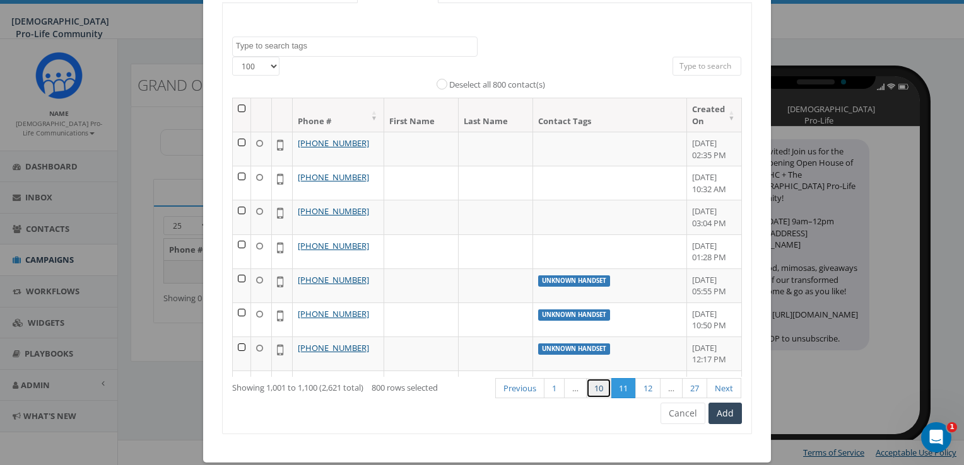
click at [596, 385] on link "10" at bounding box center [598, 388] width 25 height 21
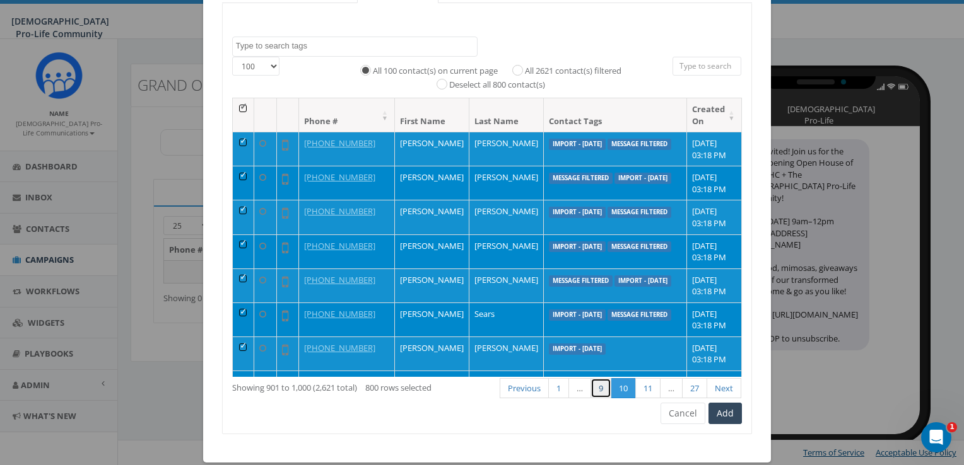
click at [596, 385] on link "9" at bounding box center [600, 388] width 21 height 21
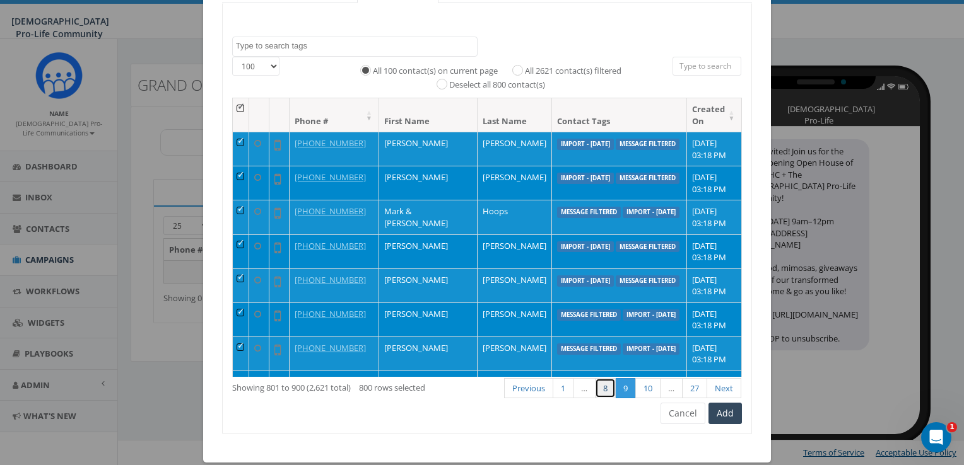
click at [597, 388] on link "8" at bounding box center [605, 388] width 21 height 21
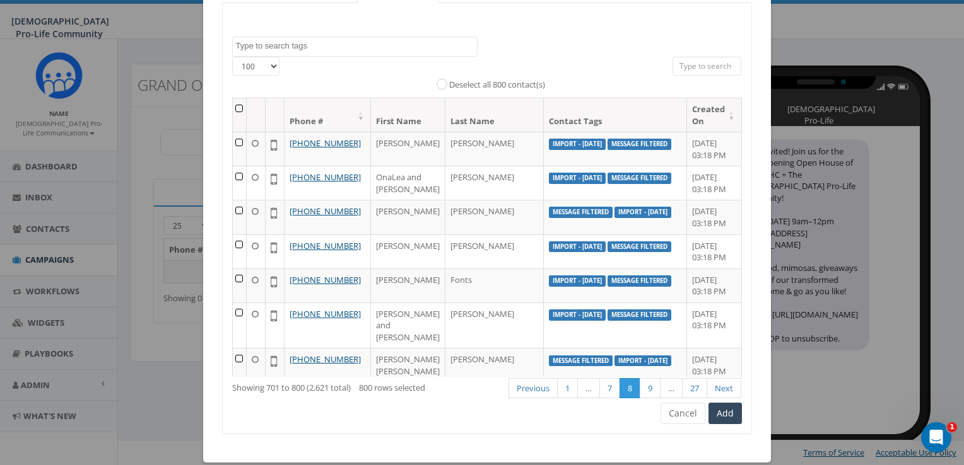
click at [241, 108] on th at bounding box center [240, 114] width 15 height 33
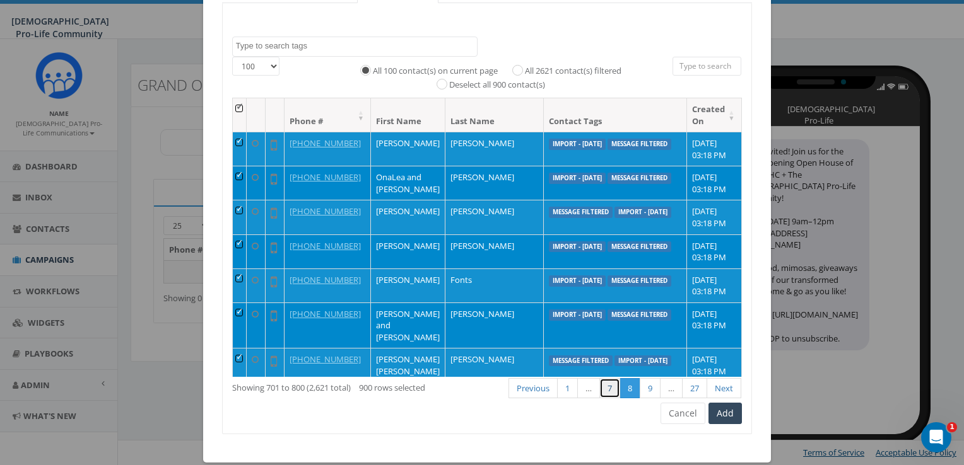
click at [605, 385] on link "7" at bounding box center [609, 388] width 21 height 21
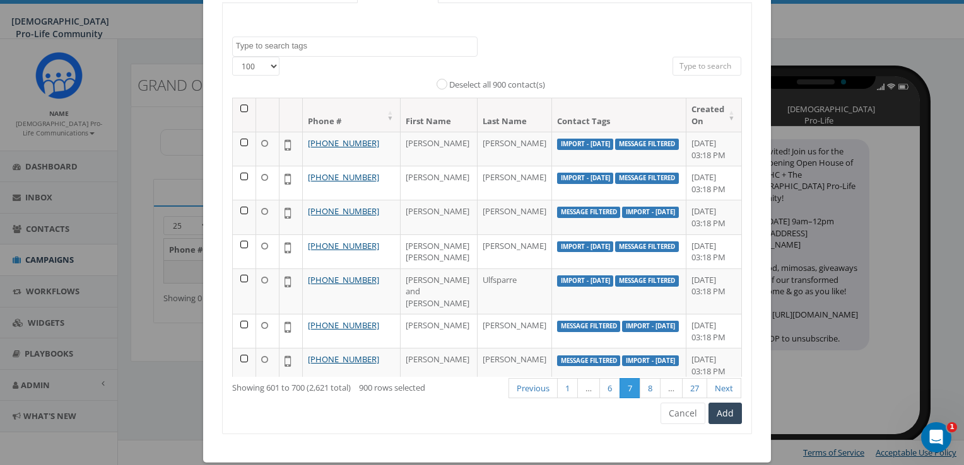
click at [238, 107] on th at bounding box center [244, 114] width 23 height 33
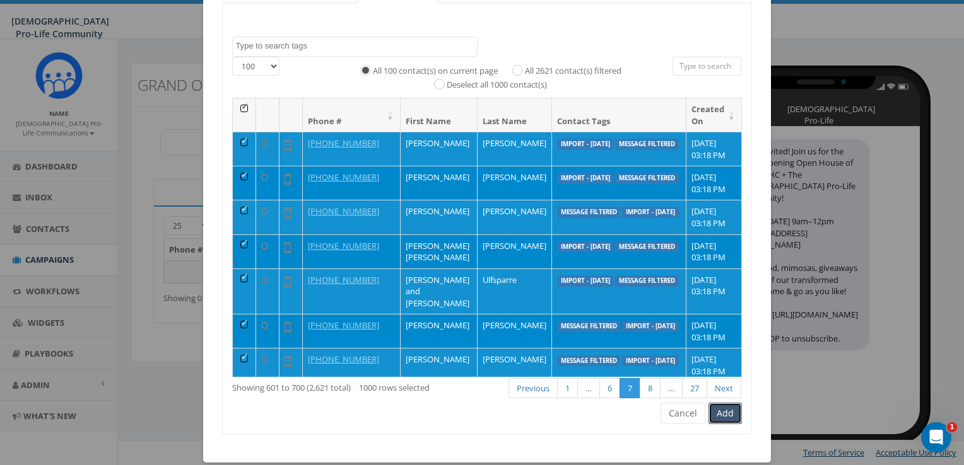
click at [725, 410] on button "Add" at bounding box center [724, 413] width 33 height 21
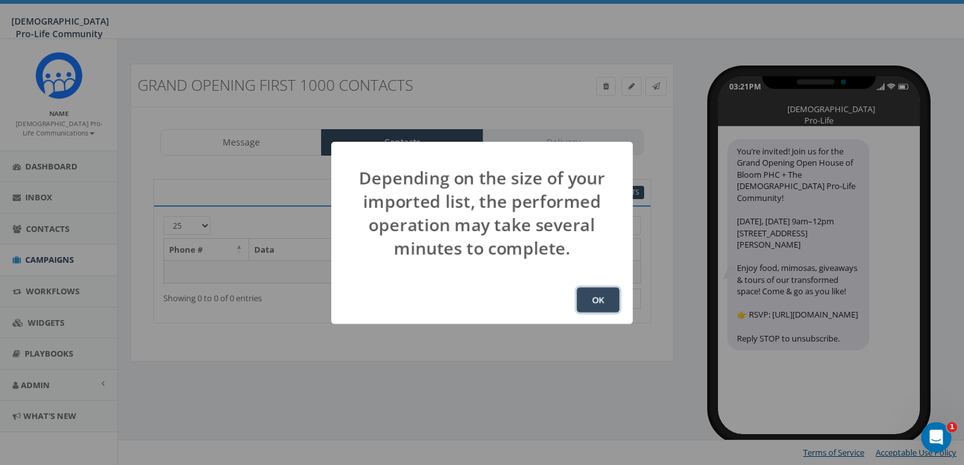
click at [600, 302] on button "OK" at bounding box center [597, 300] width 43 height 25
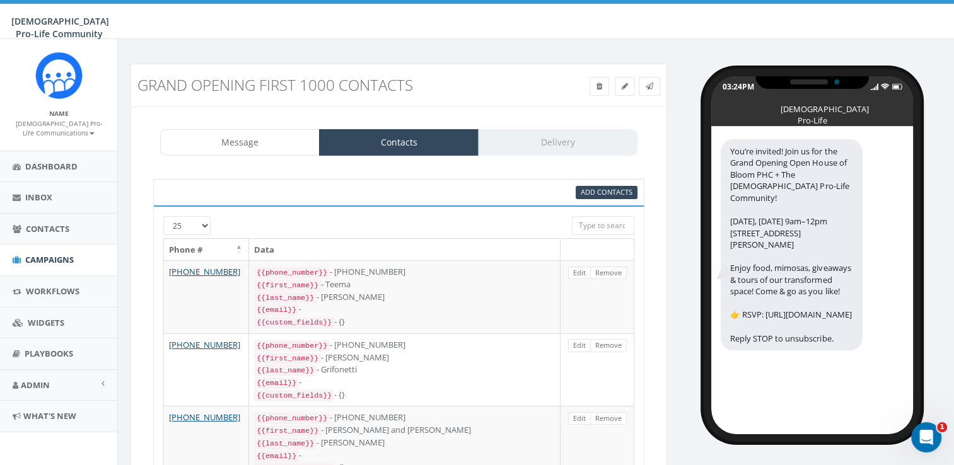
click at [582, 142] on div "Message Contacts Delivery" at bounding box center [398, 142] width 477 height 26
click at [283, 137] on link "Message" at bounding box center [240, 142] width 160 height 26
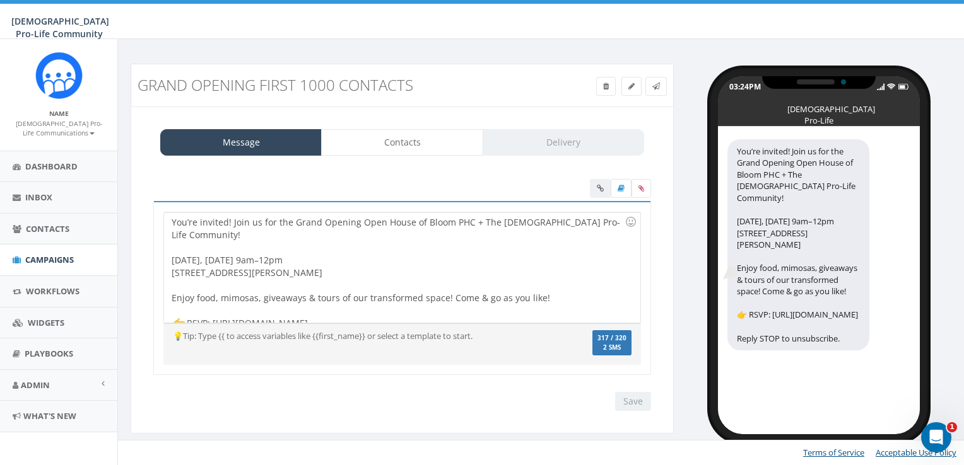
click at [547, 139] on div "Message Contacts Delivery" at bounding box center [402, 142] width 484 height 26
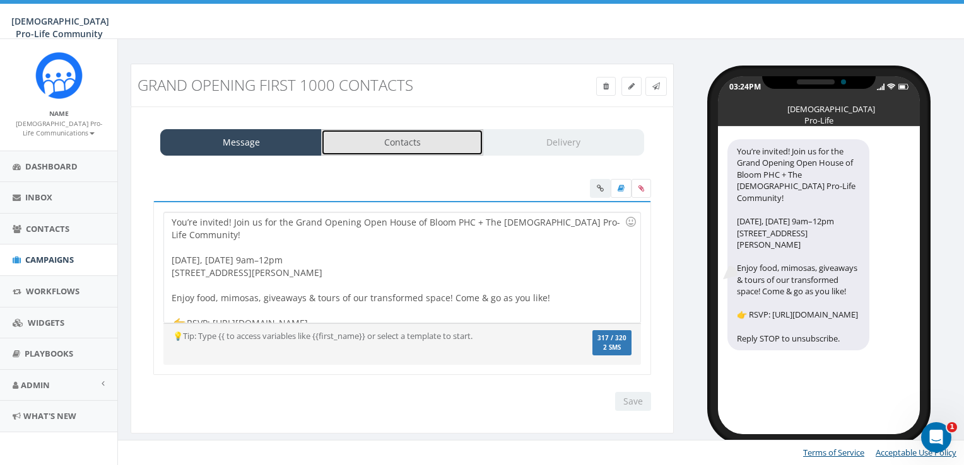
click at [445, 135] on link "Contacts" at bounding box center [401, 142] width 161 height 26
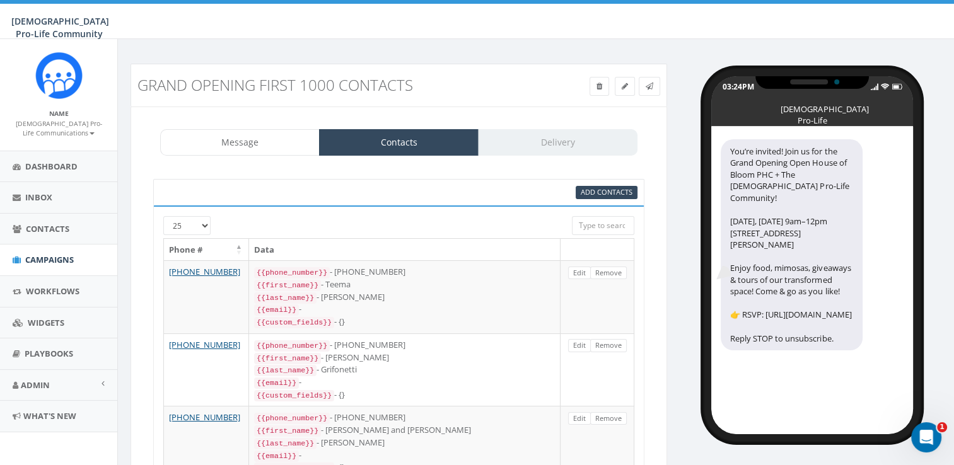
click at [554, 141] on div "Message Contacts Delivery" at bounding box center [398, 142] width 477 height 26
click at [557, 141] on div "Message Contacts Delivery" at bounding box center [398, 142] width 477 height 26
click at [467, 131] on link "Contacts" at bounding box center [399, 142] width 160 height 26
click at [522, 144] on div "Message Contacts Delivery" at bounding box center [398, 142] width 477 height 26
click at [253, 137] on link "Message" at bounding box center [240, 142] width 160 height 26
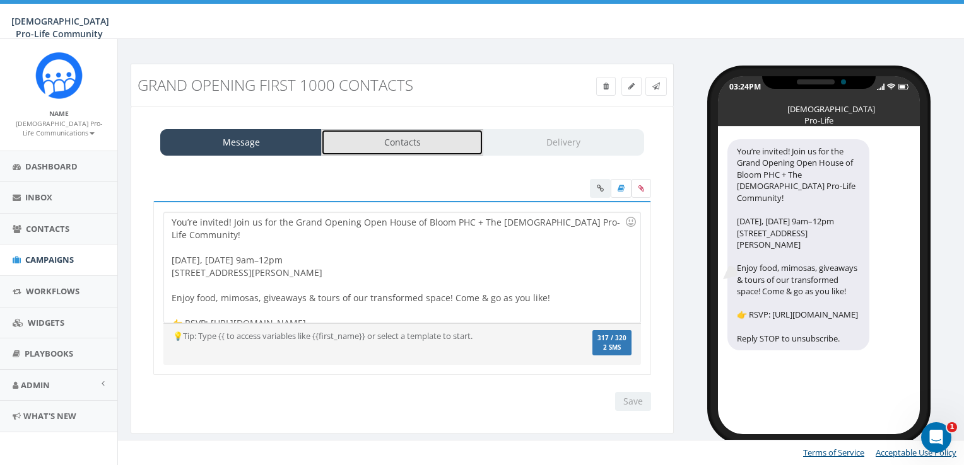
click at [370, 136] on link "Contacts" at bounding box center [401, 142] width 161 height 26
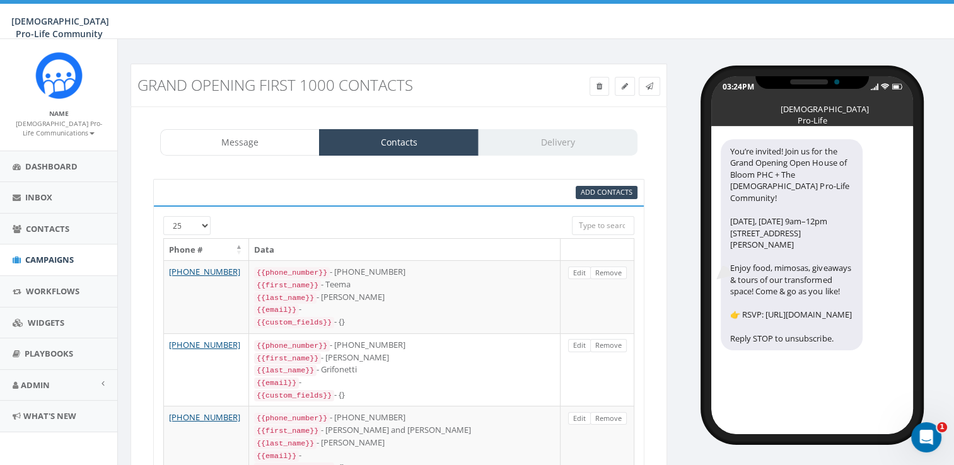
click at [511, 139] on div "Message Contacts Delivery" at bounding box center [398, 142] width 477 height 26
click at [925, 431] on icon "Open Intercom Messenger" at bounding box center [924, 436] width 21 height 21
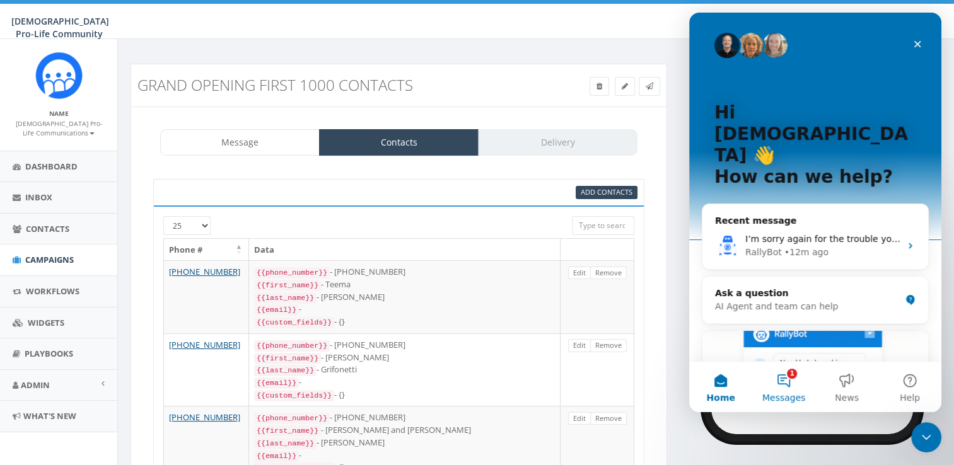
click at [793, 380] on button "1 Messages" at bounding box center [783, 387] width 63 height 50
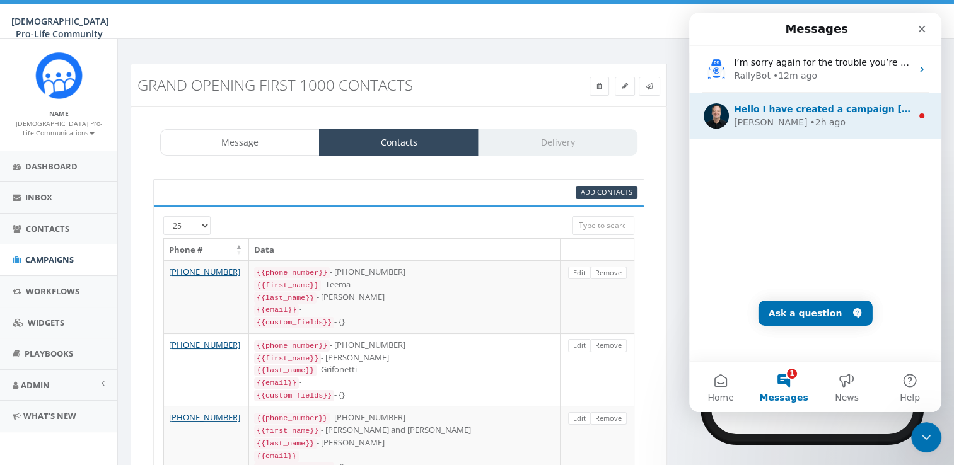
click at [828, 122] on div "[PERSON_NAME] • 2h ago" at bounding box center [823, 122] width 178 height 13
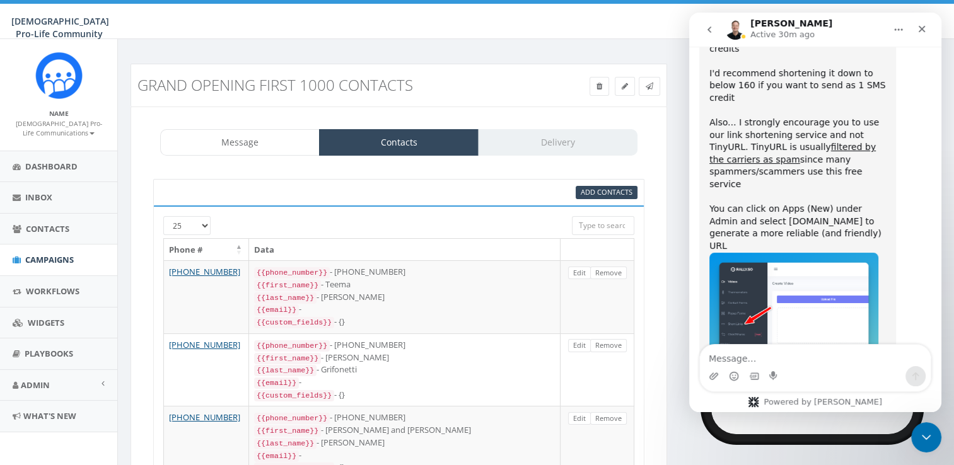
scroll to position [3958, 0]
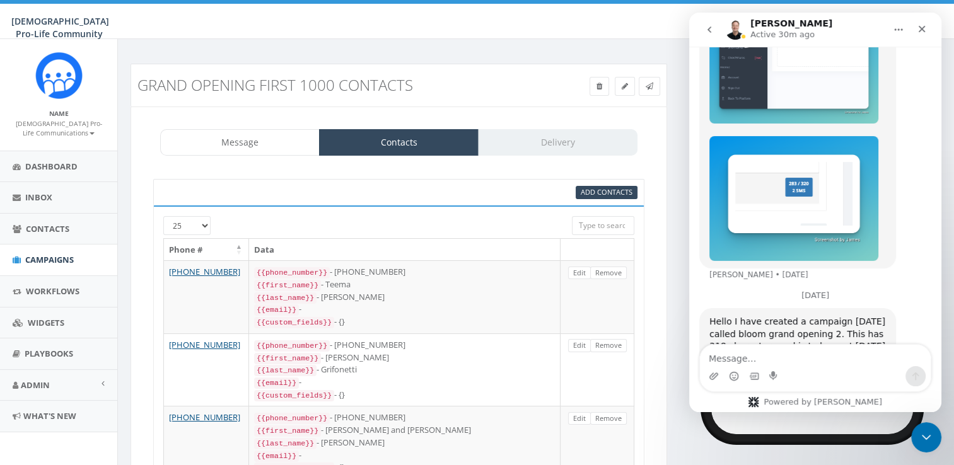
click at [711, 24] on button "go back" at bounding box center [710, 30] width 24 height 24
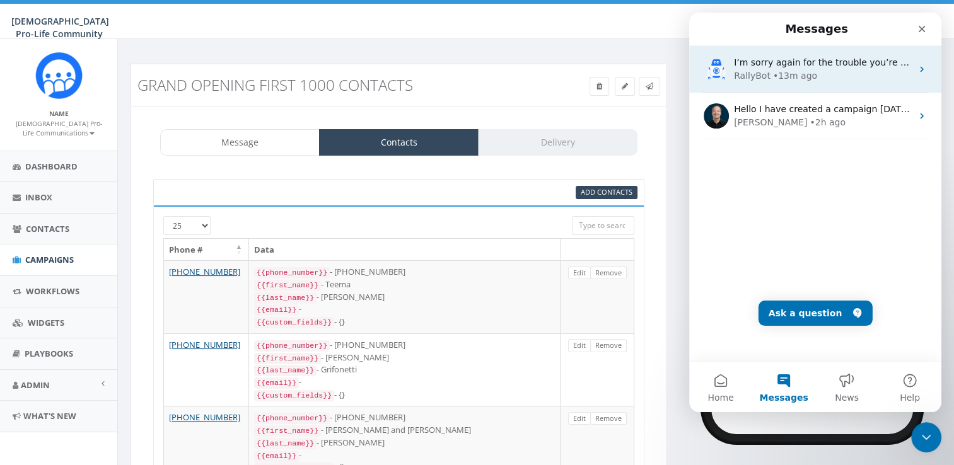
click at [767, 79] on div "RallyBot • 13m ago" at bounding box center [823, 75] width 178 height 13
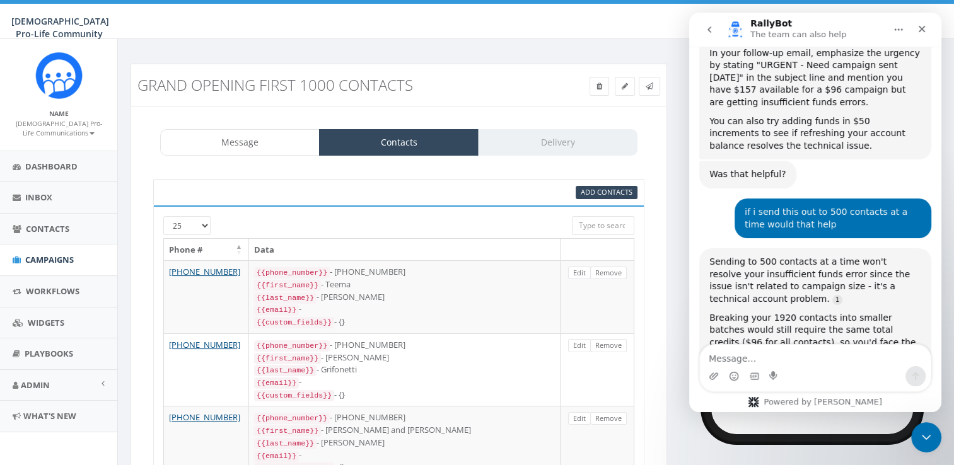
scroll to position [3011, 0]
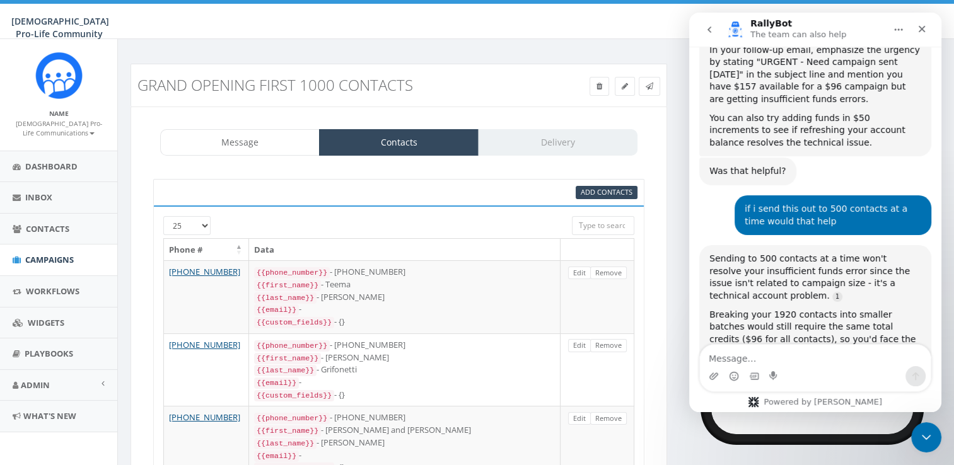
click at [785, 354] on textarea "Message…" at bounding box center [815, 355] width 231 height 21
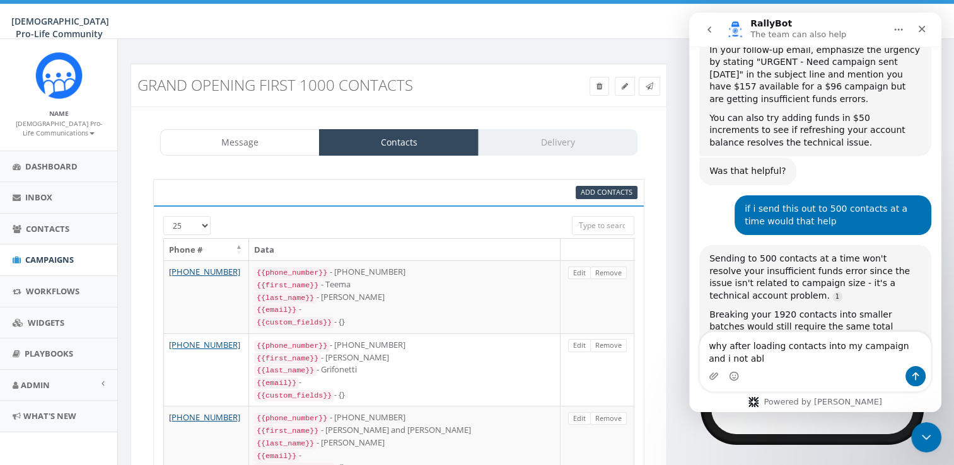
scroll to position [3023, 0]
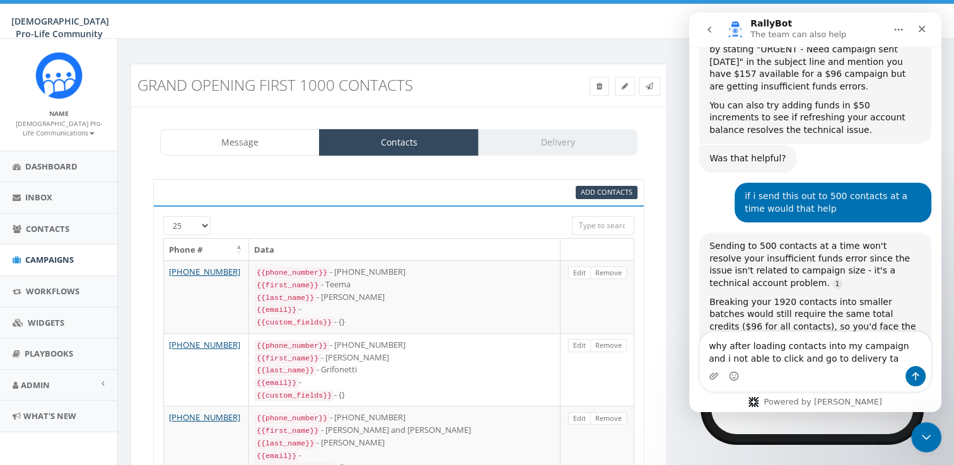
type textarea "why after loading contacts into my campaign and i not able to click and go to d…"
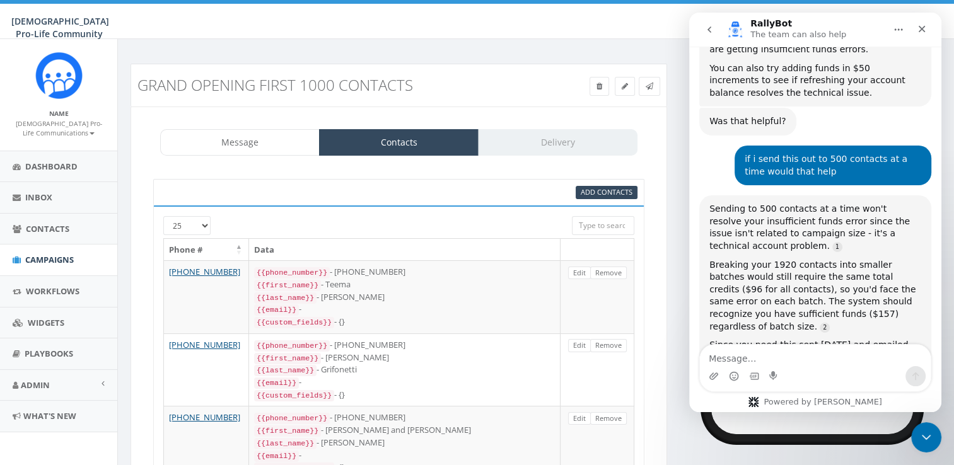
scroll to position [3102, 0]
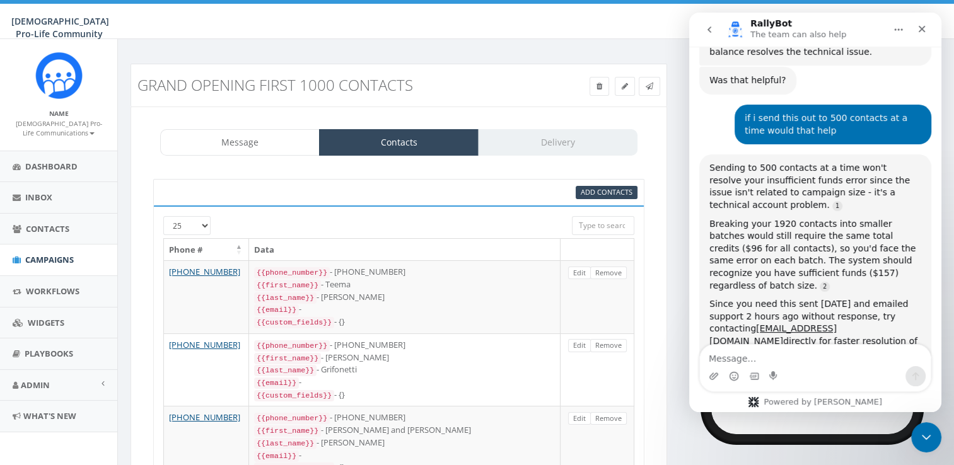
click at [571, 141] on div "Message Contacts Delivery" at bounding box center [398, 142] width 477 height 26
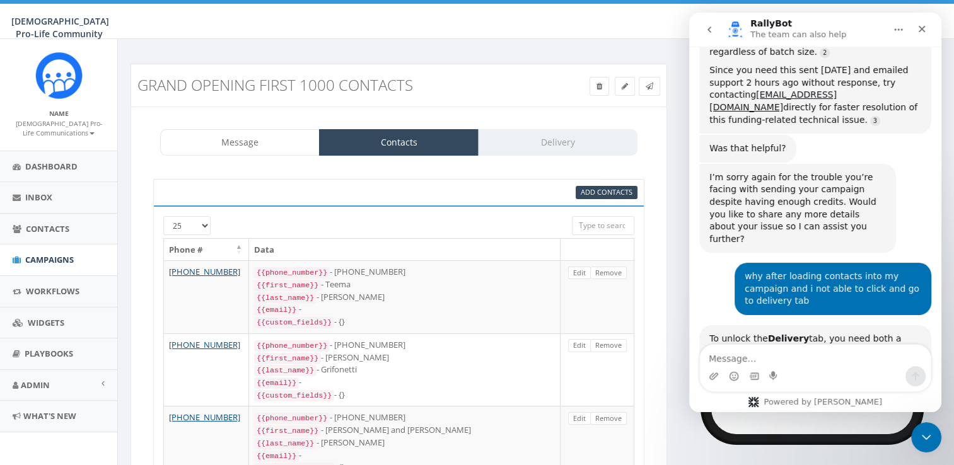
scroll to position [3335, 0]
click at [913, 428] on div "Close Intercom Messenger" at bounding box center [924, 436] width 30 height 30
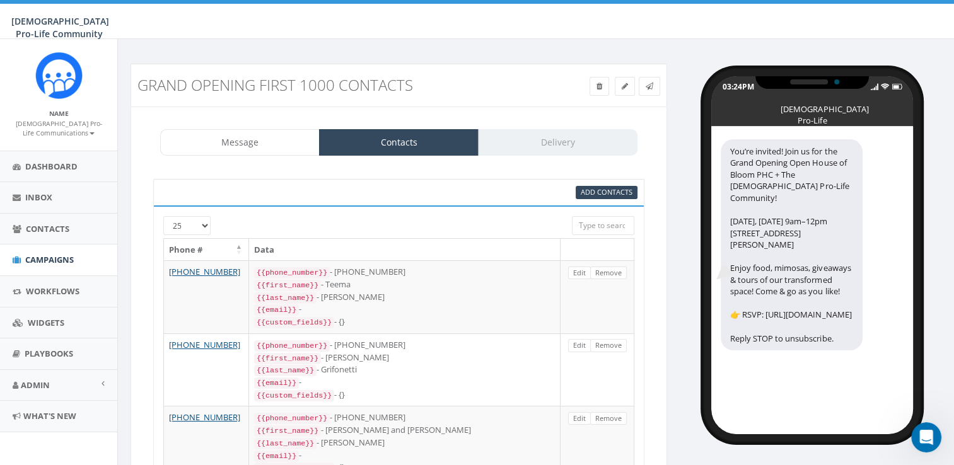
scroll to position [3375, 0]
click at [264, 133] on link "Message" at bounding box center [240, 142] width 160 height 26
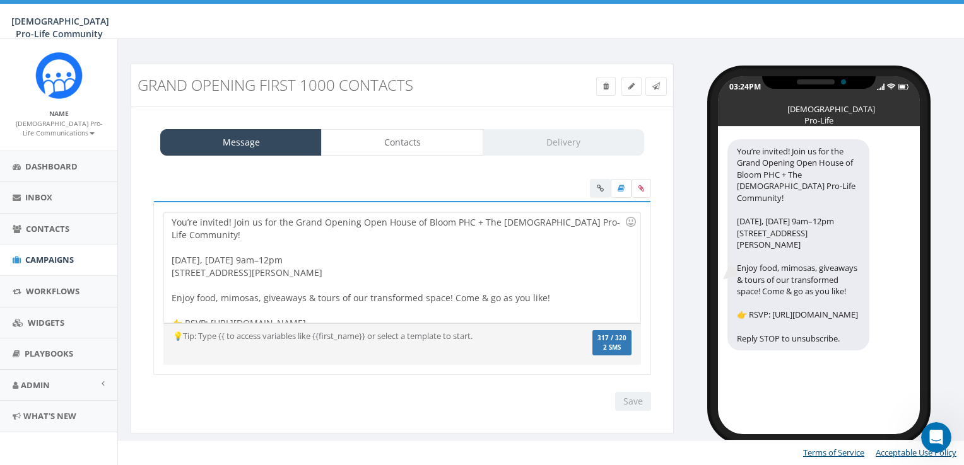
click at [407, 305] on div at bounding box center [398, 311] width 453 height 13
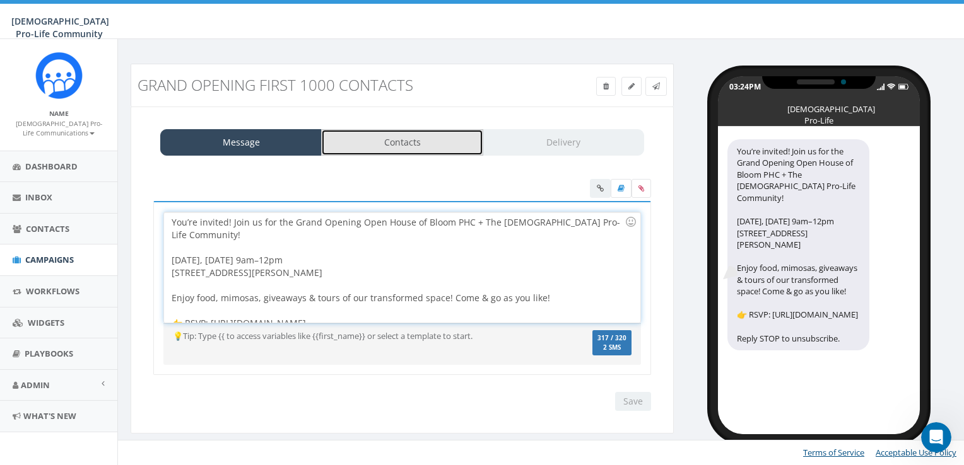
click at [383, 142] on link "Contacts" at bounding box center [401, 142] width 161 height 26
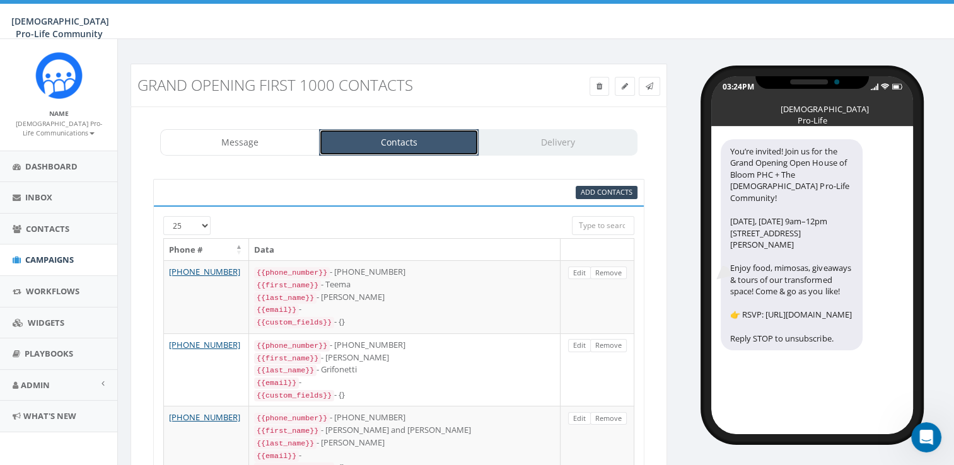
scroll to position [1683, 0]
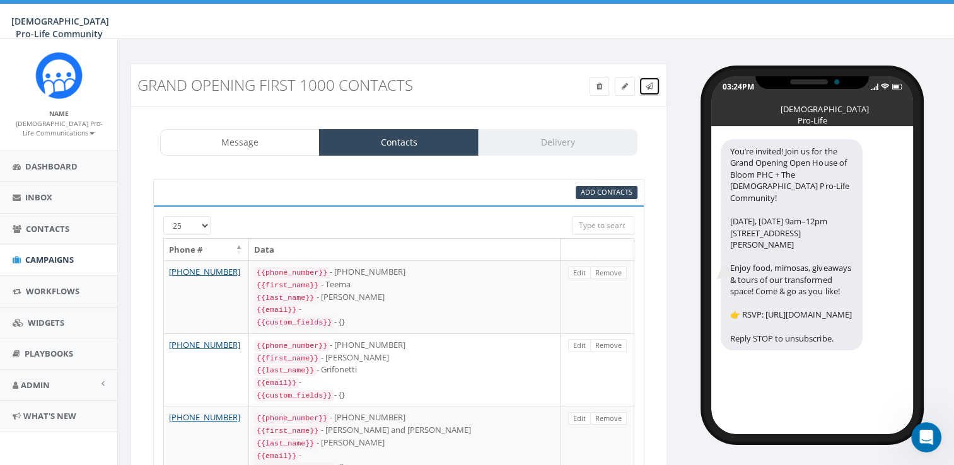
click at [652, 85] on icon at bounding box center [650, 87] width 8 height 8
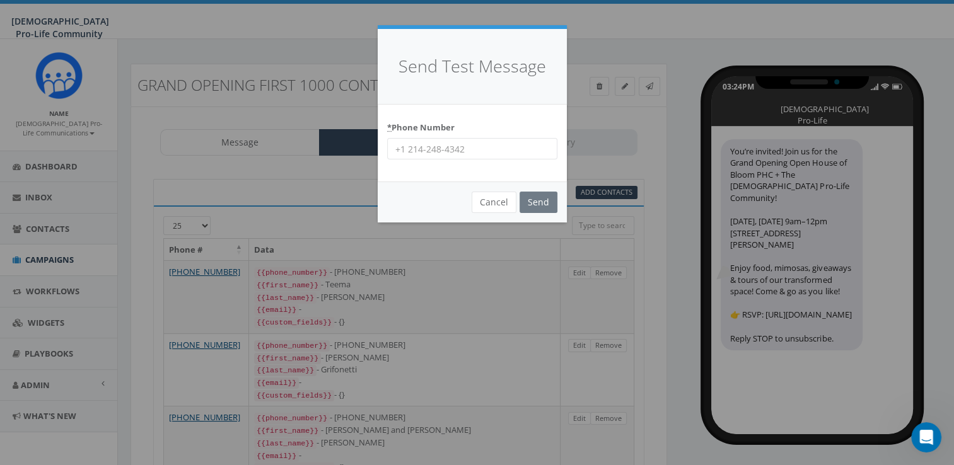
click at [467, 147] on input "* Phone Number" at bounding box center [472, 148] width 170 height 21
type input "4694427874"
click at [556, 204] on input "Send" at bounding box center [539, 202] width 38 height 21
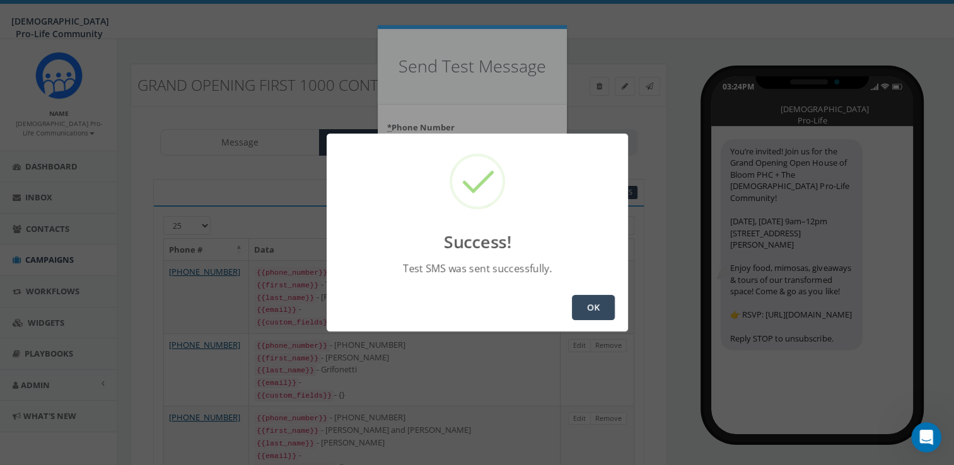
click at [590, 305] on button "OK" at bounding box center [593, 307] width 43 height 25
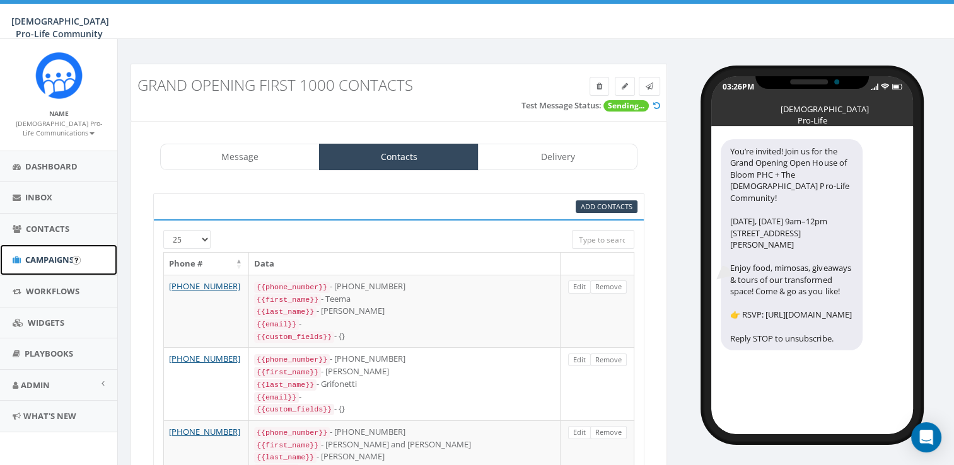
click at [56, 264] on span "Campaigns" at bounding box center [49, 259] width 49 height 11
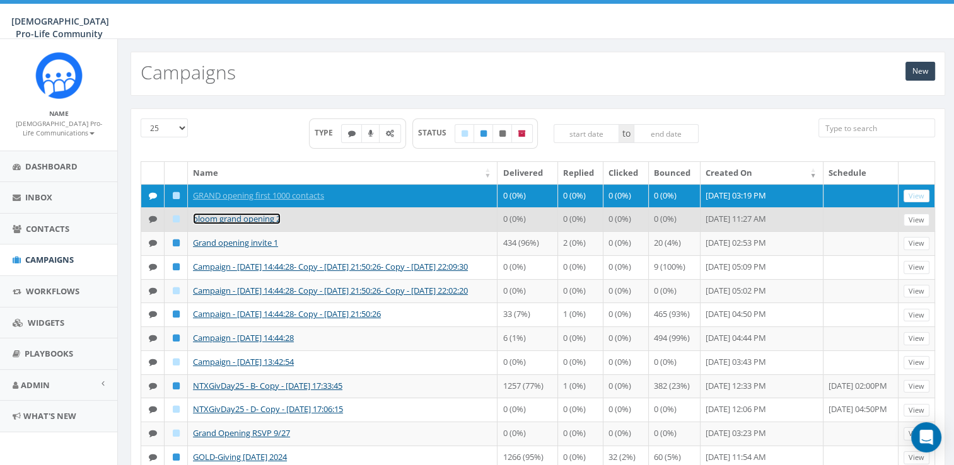
click at [276, 225] on link "bloom grand opening 2" at bounding box center [237, 218] width 88 height 11
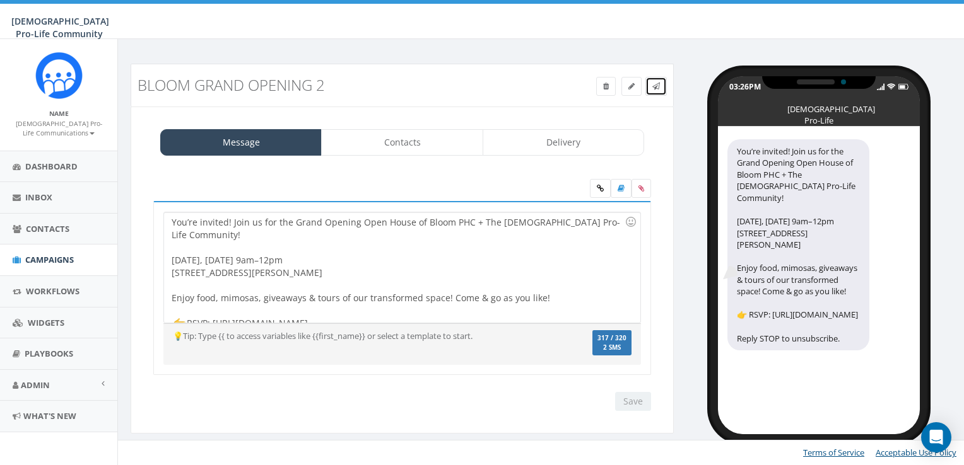
click at [654, 85] on icon at bounding box center [656, 87] width 8 height 8
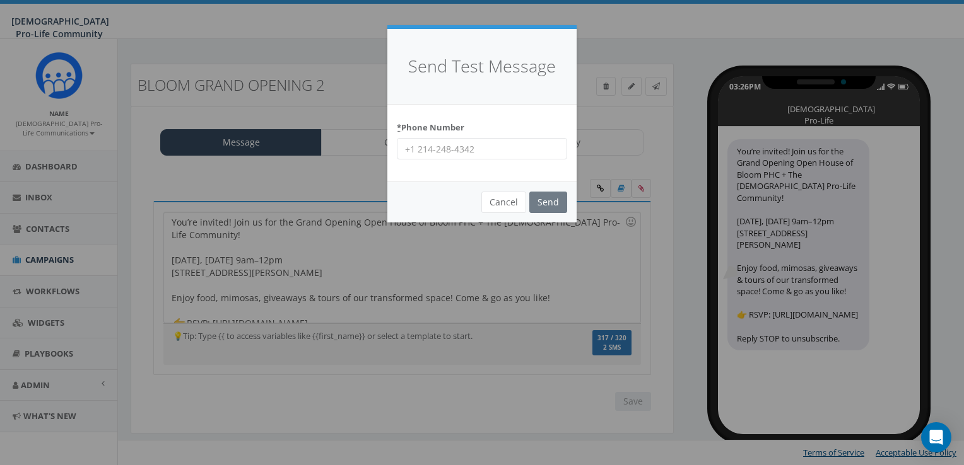
click at [503, 145] on input "* Phone Number" at bounding box center [482, 148] width 170 height 21
type input "4694427874"
click at [542, 201] on input "Send" at bounding box center [548, 202] width 38 height 21
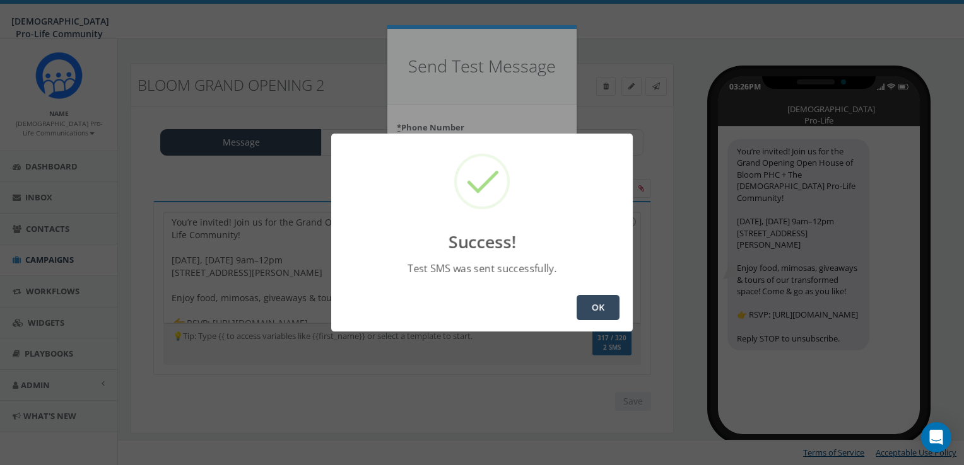
click at [612, 313] on button "OK" at bounding box center [597, 307] width 43 height 25
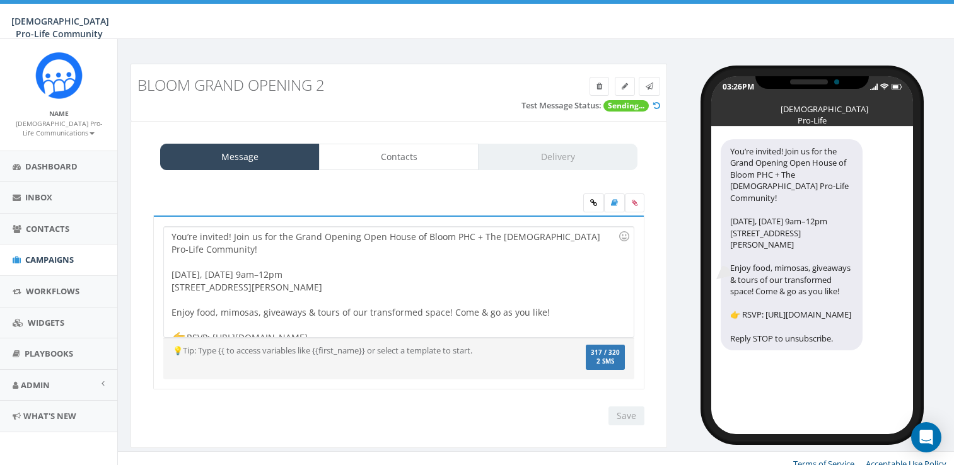
select select
click at [572, 155] on link "Delivery" at bounding box center [558, 157] width 160 height 26
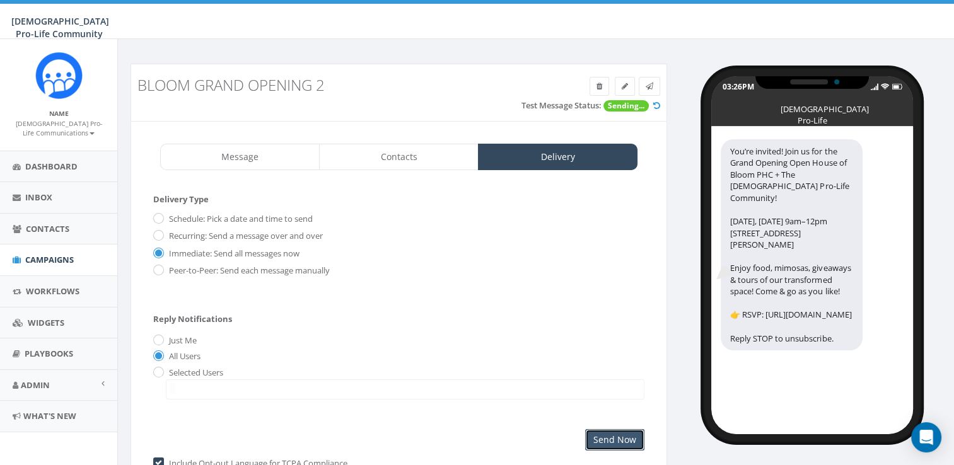
click at [627, 441] on input "Send Now" at bounding box center [614, 439] width 59 height 21
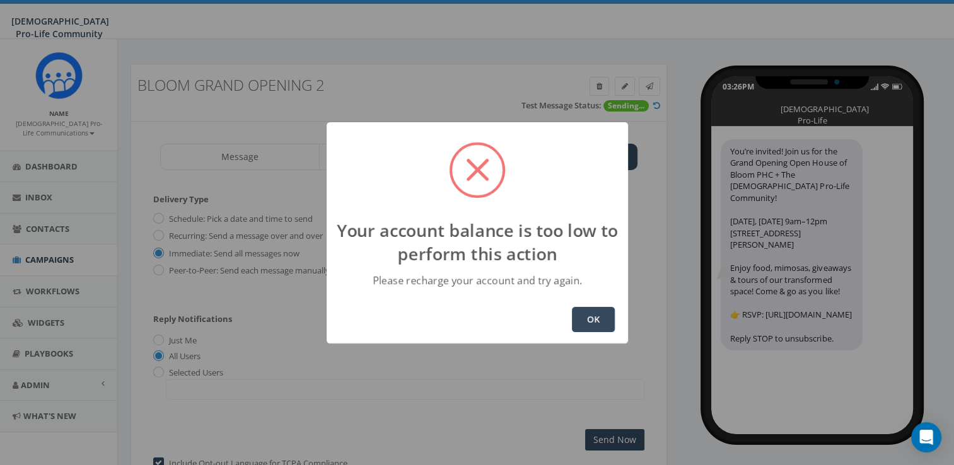
click at [576, 307] on button "OK" at bounding box center [593, 319] width 43 height 25
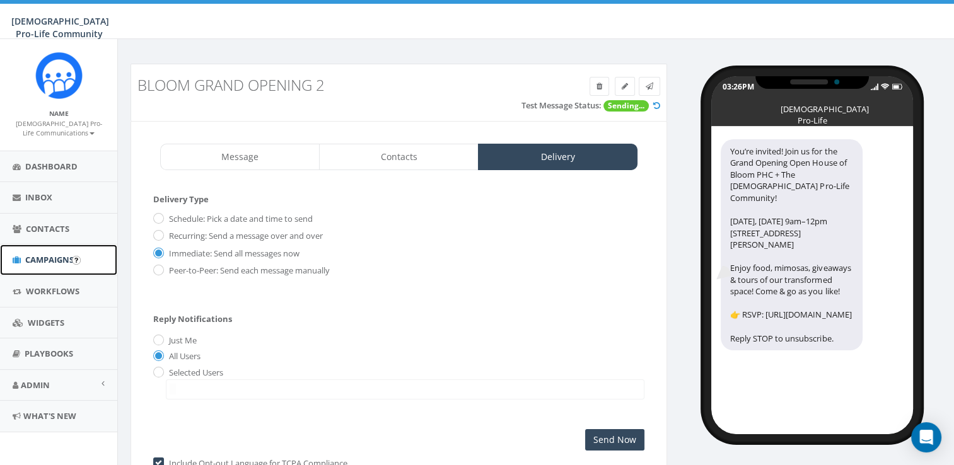
click at [35, 259] on span "Campaigns" at bounding box center [49, 259] width 49 height 11
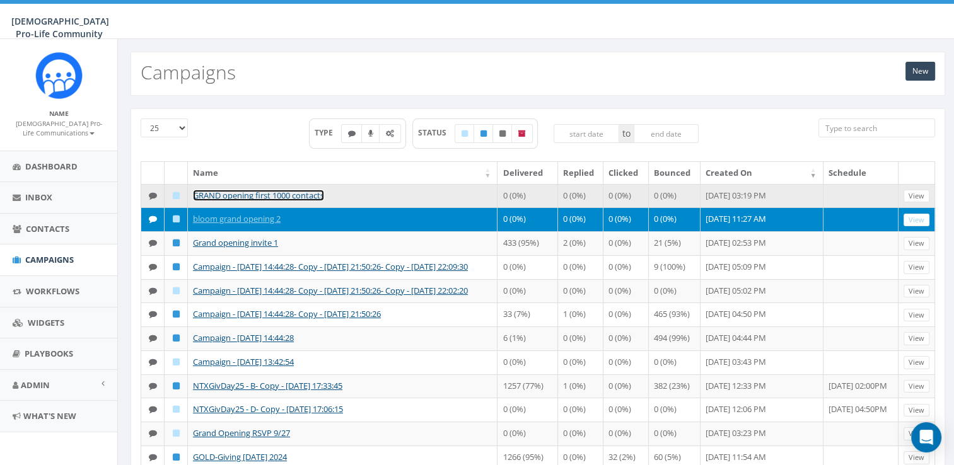
click at [261, 190] on link "GRAND opening first 1000 contacts" at bounding box center [258, 195] width 131 height 11
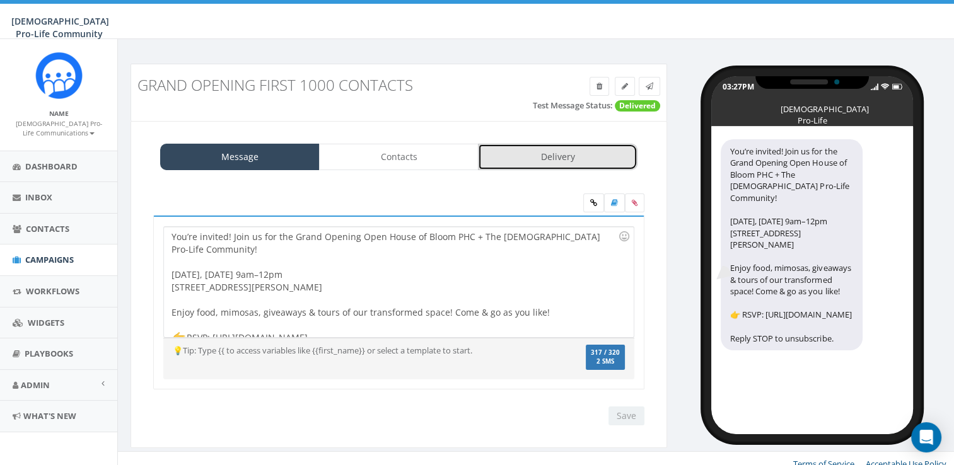
click at [494, 146] on link "Delivery" at bounding box center [558, 157] width 160 height 26
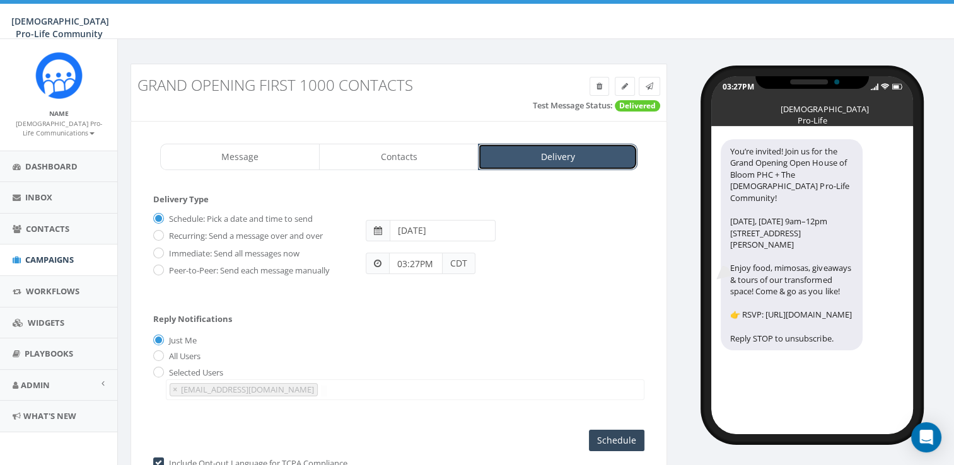
scroll to position [74, 0]
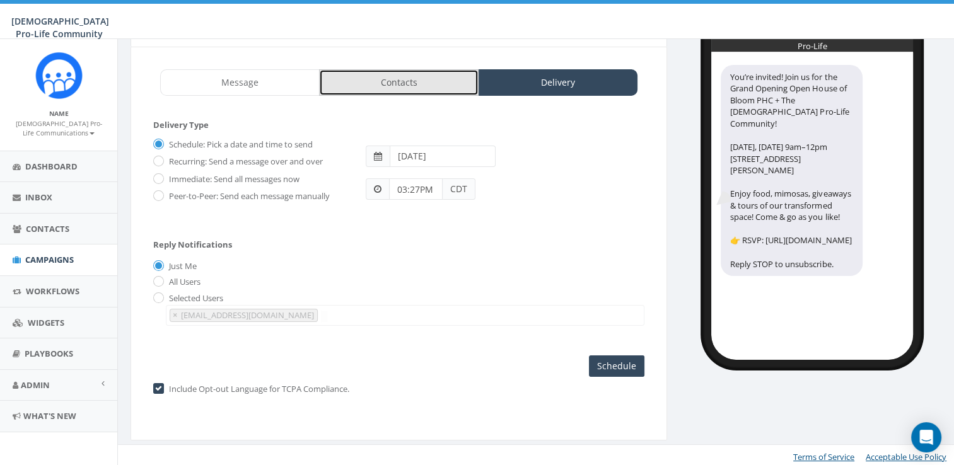
click at [413, 90] on link "Contacts" at bounding box center [399, 82] width 160 height 26
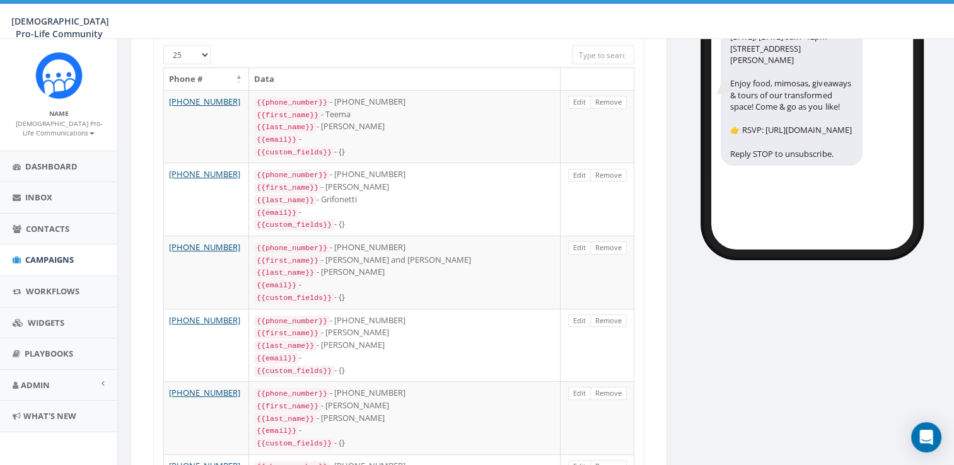
scroll to position [0, 0]
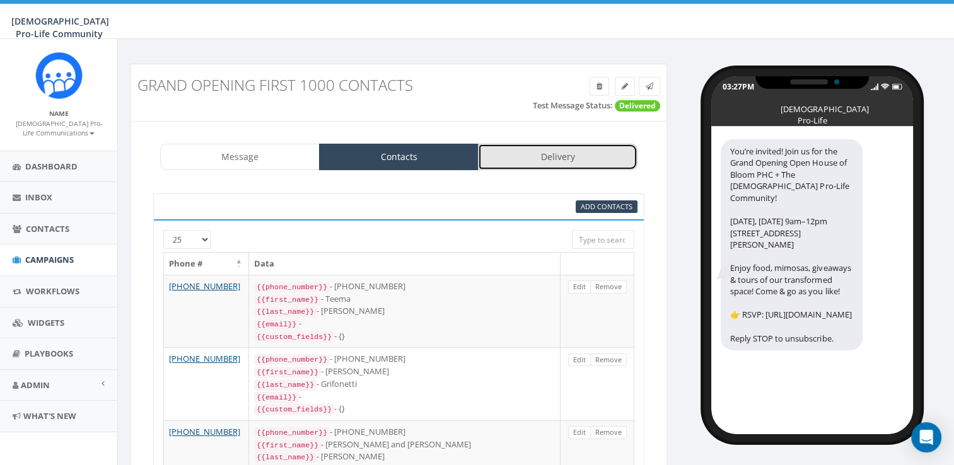
click at [600, 147] on link "Delivery" at bounding box center [558, 157] width 160 height 26
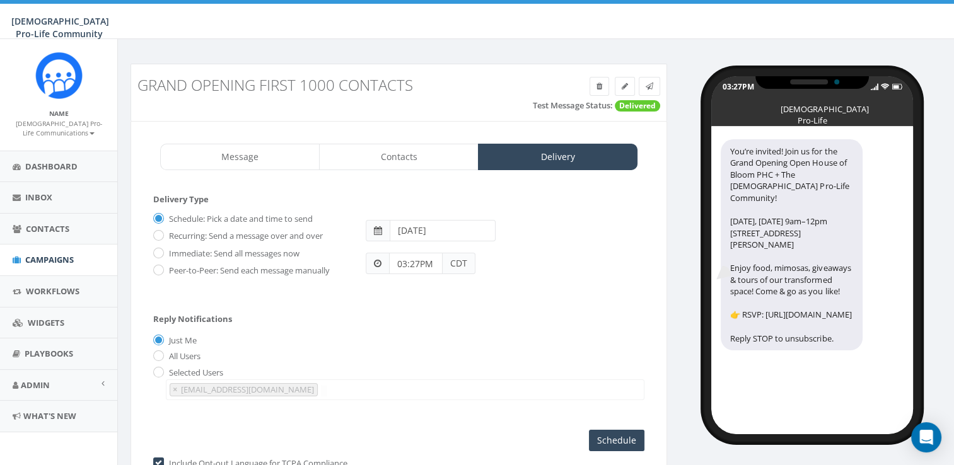
click at [189, 251] on label "Immediate: Send all messages now" at bounding box center [233, 254] width 134 height 13
click at [161, 251] on input "Immediate: Send all messages now" at bounding box center [157, 254] width 8 height 8
radio input "true"
click at [612, 435] on input "Send Now" at bounding box center [614, 440] width 59 height 21
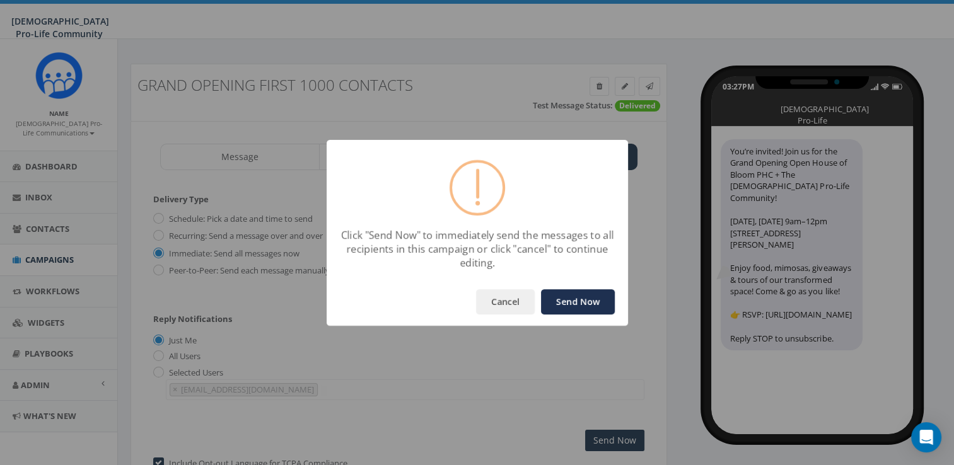
click at [594, 305] on button "Send Now" at bounding box center [578, 301] width 74 height 25
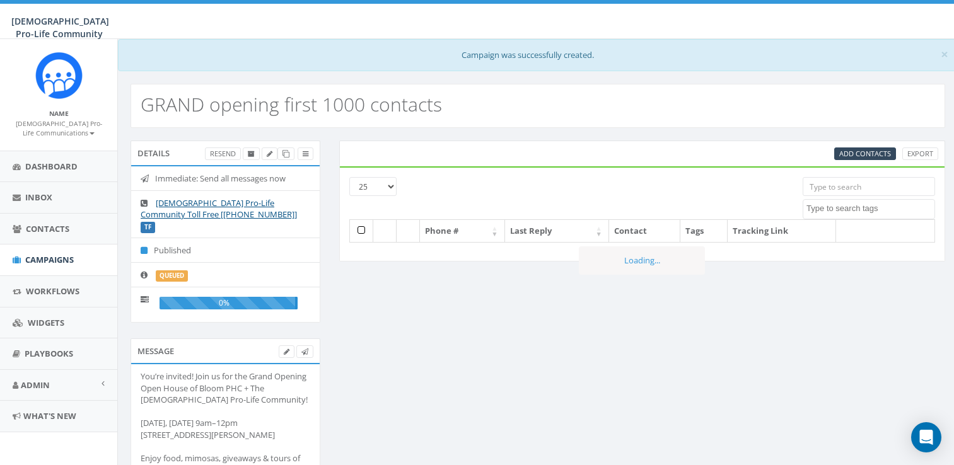
select select
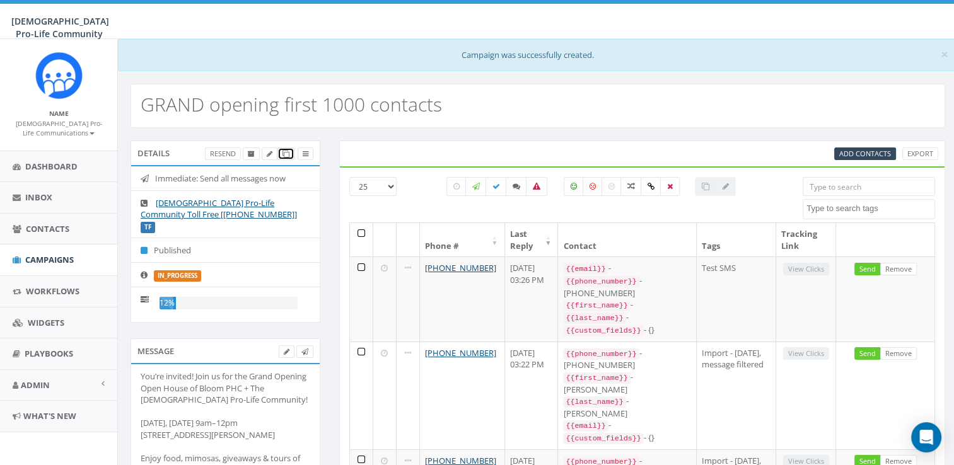
click at [280, 148] on link at bounding box center [285, 154] width 17 height 13
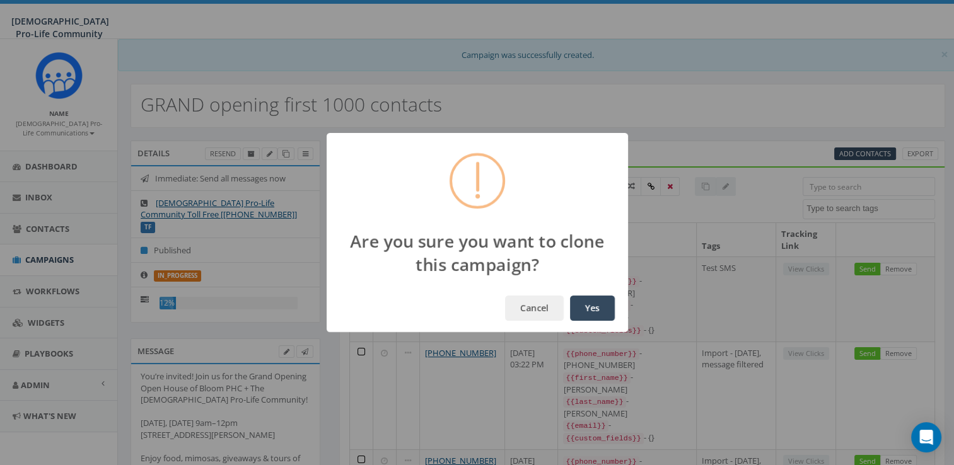
click at [580, 299] on button "Yes" at bounding box center [592, 308] width 45 height 25
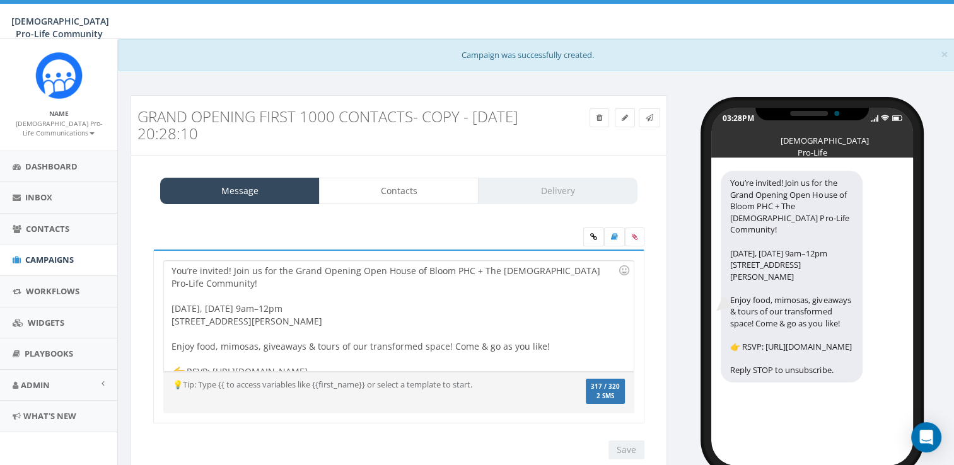
click at [439, 125] on h3 "GRAND opening first 1000 contacts- Copy - [DATE] 20:28:10" at bounding box center [330, 124] width 387 height 33
click at [626, 119] on icon at bounding box center [625, 118] width 6 height 8
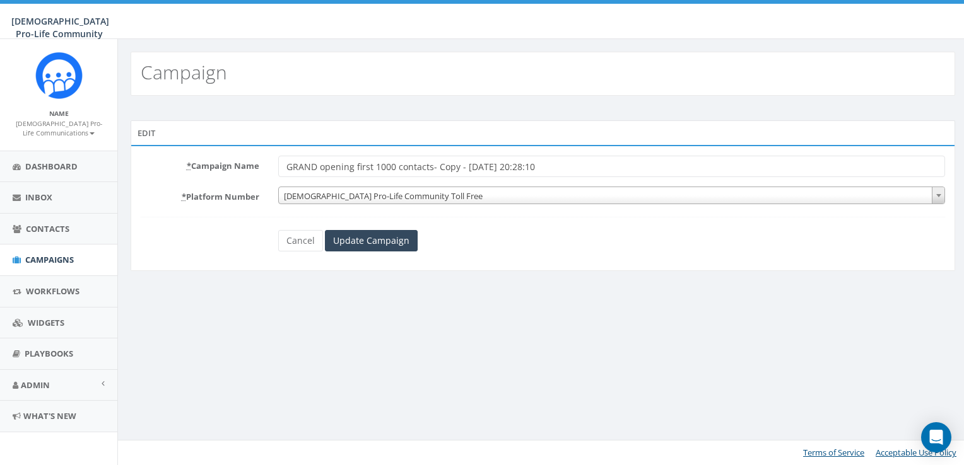
drag, startPoint x: 567, startPoint y: 159, endPoint x: 460, endPoint y: 173, distance: 107.5
click at [460, 173] on input "GRAND opening first 1000 contacts- Copy - 2025-09-26 20:28:10" at bounding box center [611, 166] width 667 height 21
click at [375, 160] on input "GRAND opening first 1000 contacts- Copy" at bounding box center [611, 166] width 667 height 21
click at [462, 165] on input "GRAND opening 2nd 1000 contacts- Copy" at bounding box center [611, 166] width 667 height 21
type input "GRAND opening 2nd 1000 contacts"
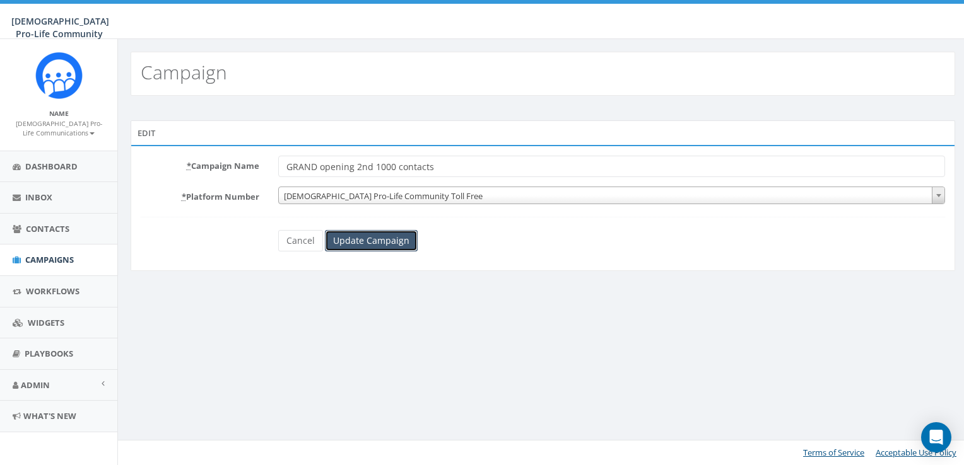
click at [358, 238] on input "Update Campaign" at bounding box center [371, 240] width 93 height 21
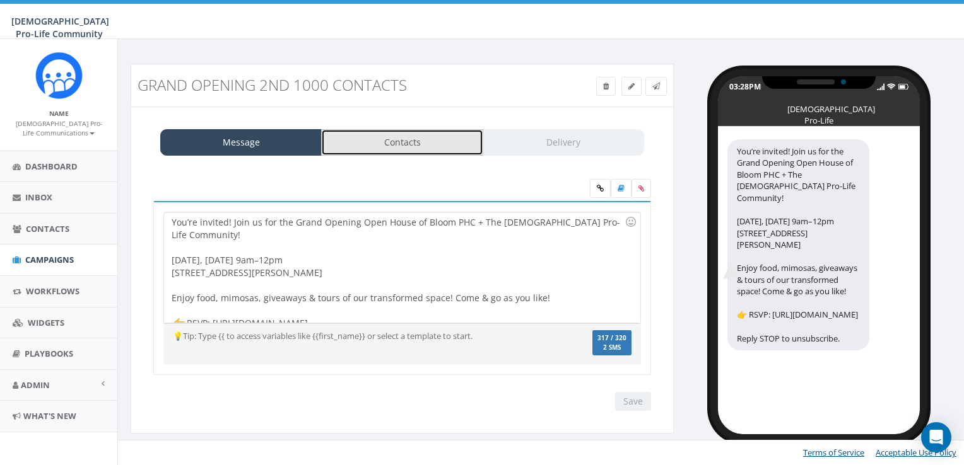
click at [436, 141] on link "Contacts" at bounding box center [401, 142] width 161 height 26
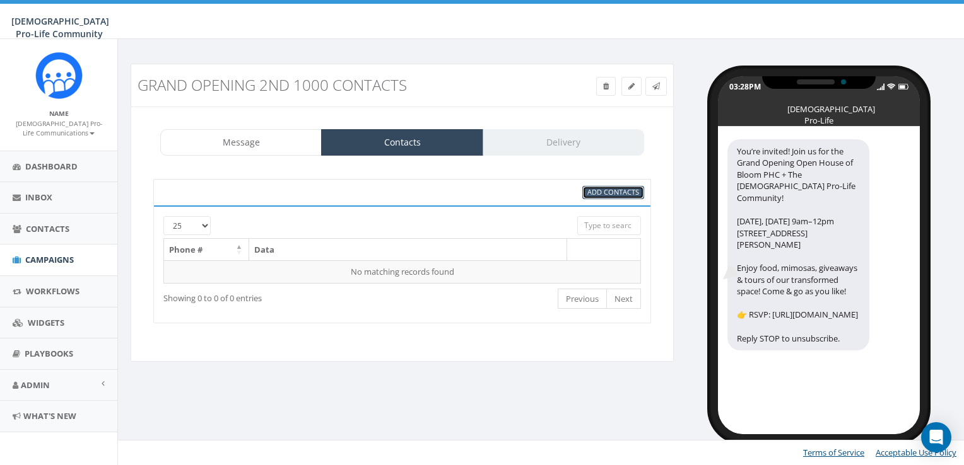
click at [604, 190] on span "Add Contacts" at bounding box center [613, 191] width 52 height 9
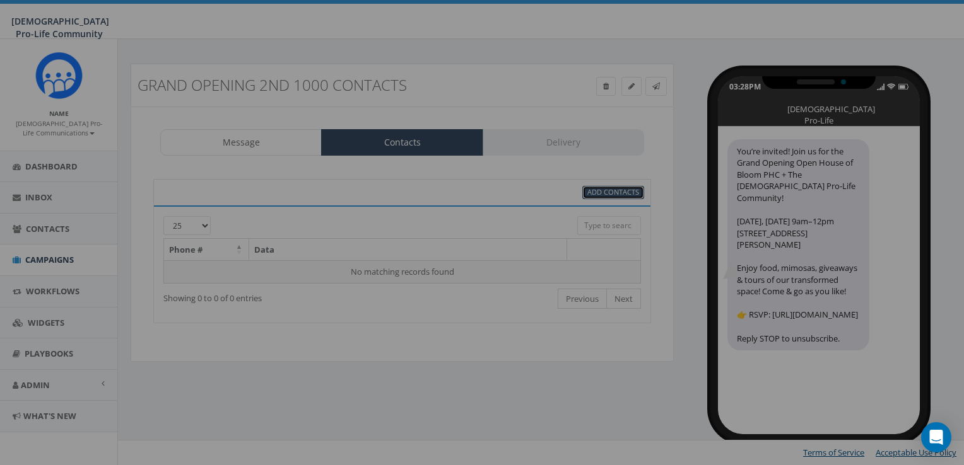
select select
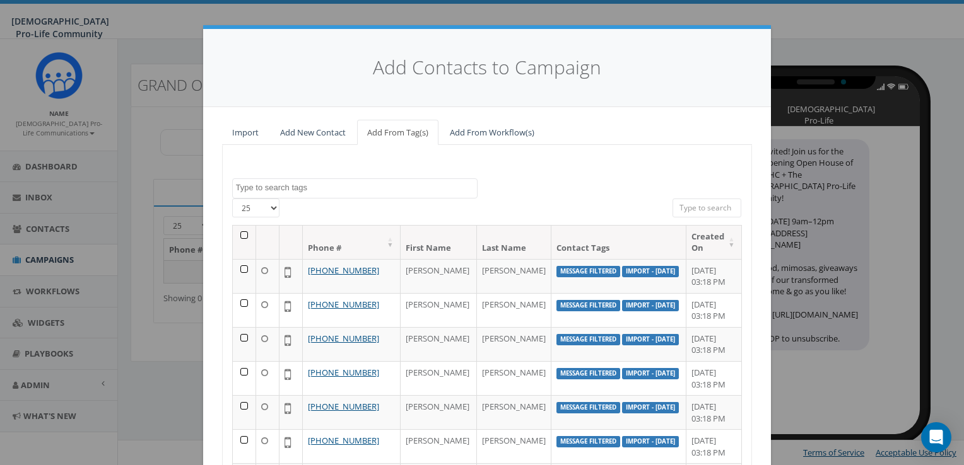
scroll to position [142, 0]
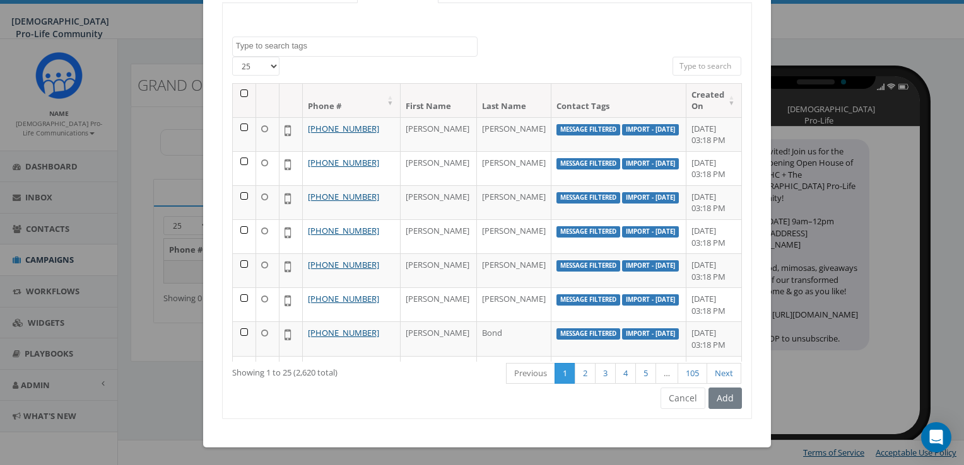
click at [260, 61] on select "25 50 100" at bounding box center [255, 66] width 47 height 19
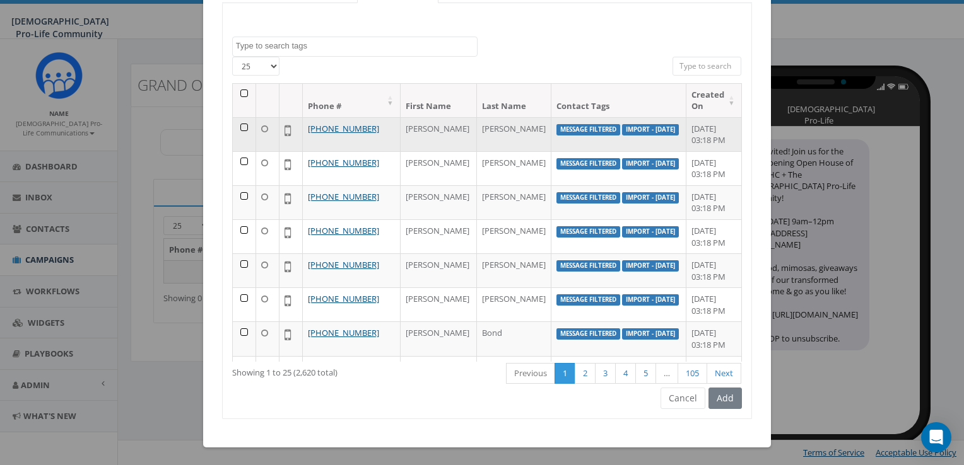
select select "100"
click at [232, 57] on select "25 50 100" at bounding box center [255, 66] width 47 height 19
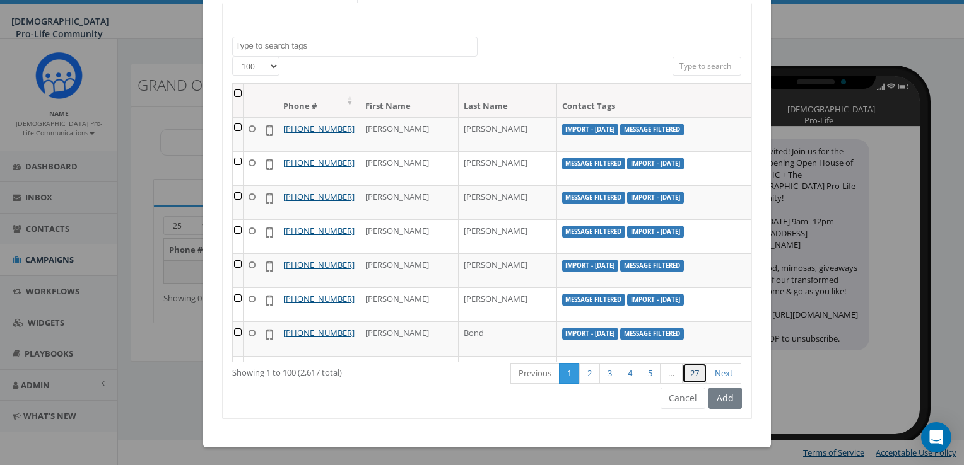
click at [686, 370] on link "27" at bounding box center [694, 373] width 25 height 21
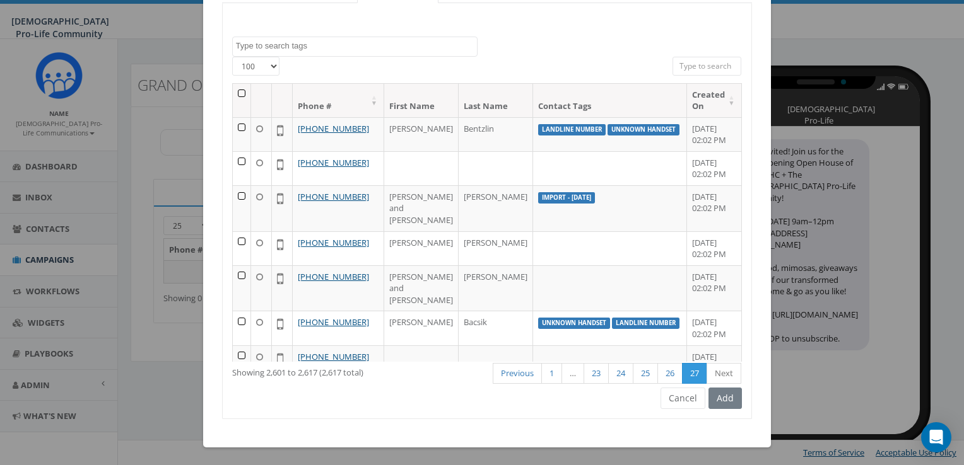
click at [233, 87] on th at bounding box center [242, 100] width 18 height 33
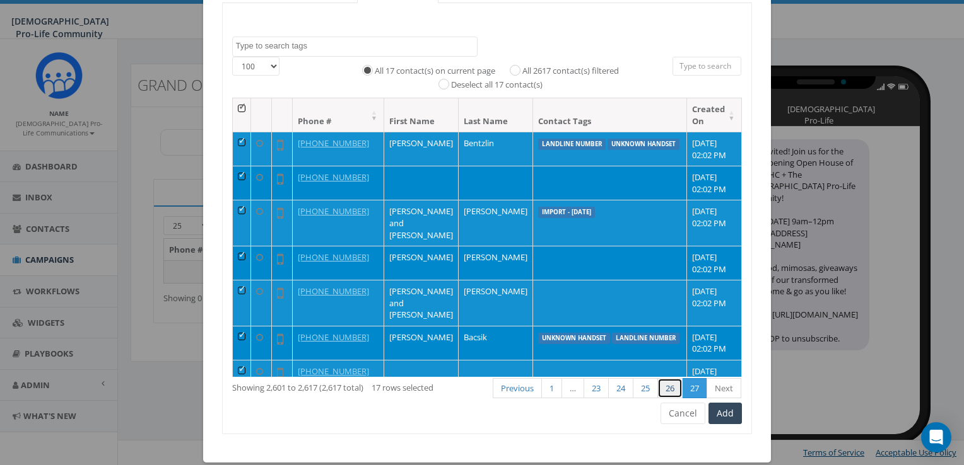
click at [662, 385] on link "26" at bounding box center [669, 388] width 25 height 21
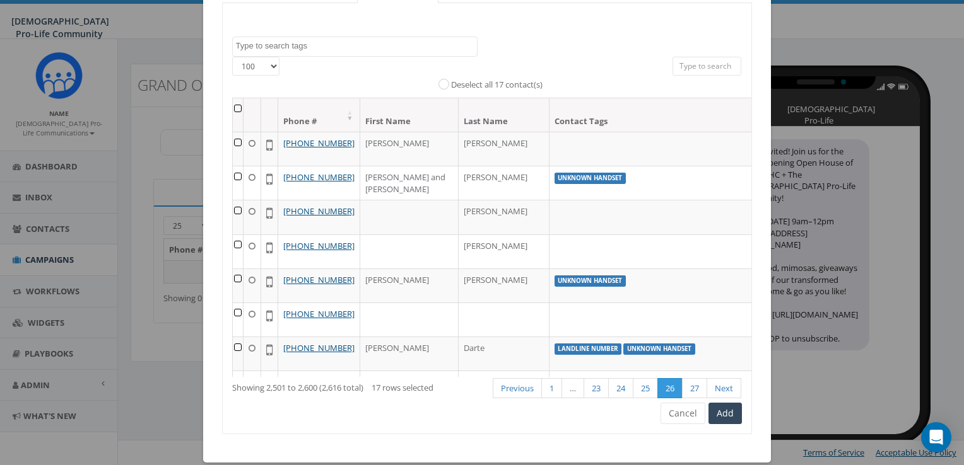
click at [234, 105] on th at bounding box center [238, 114] width 11 height 33
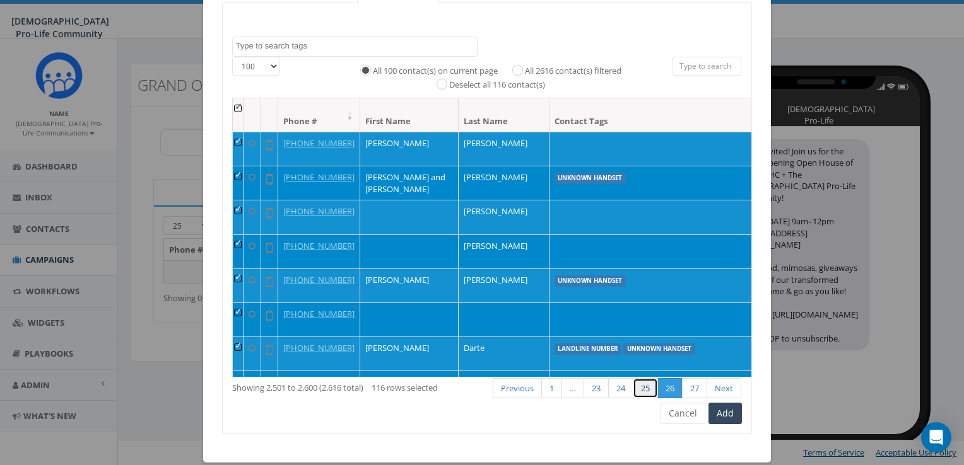
click at [638, 380] on link "25" at bounding box center [645, 388] width 25 height 21
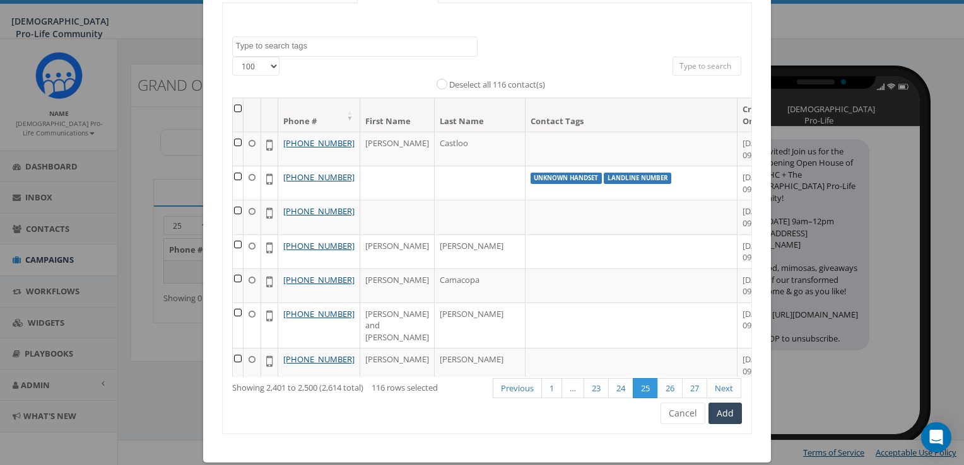
click at [237, 105] on th at bounding box center [238, 114] width 11 height 33
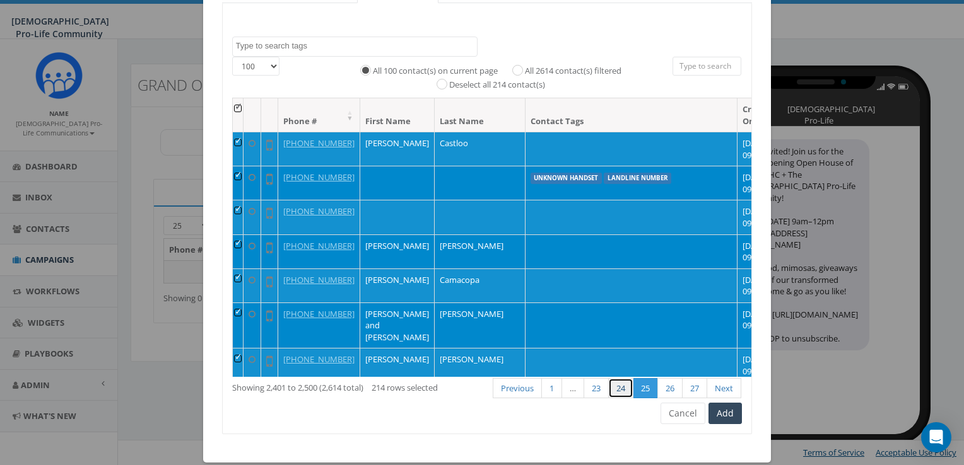
click at [613, 387] on link "24" at bounding box center [620, 388] width 25 height 21
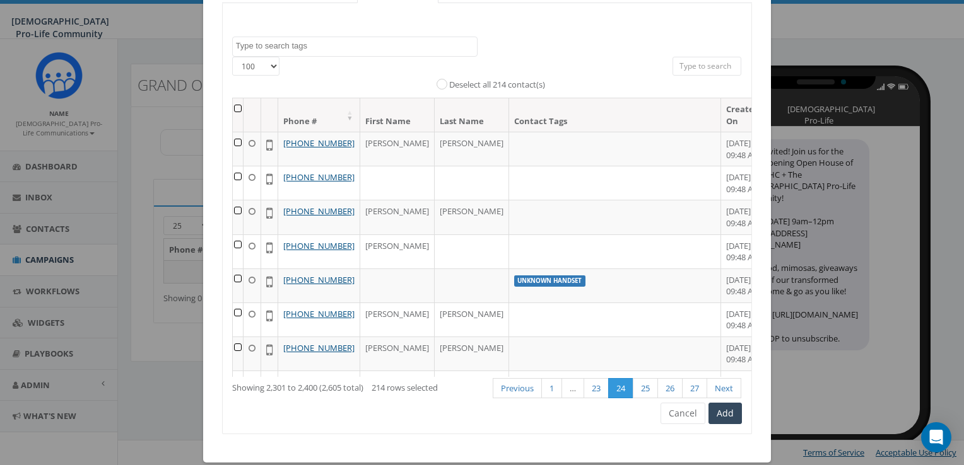
click at [235, 105] on th at bounding box center [238, 114] width 11 height 33
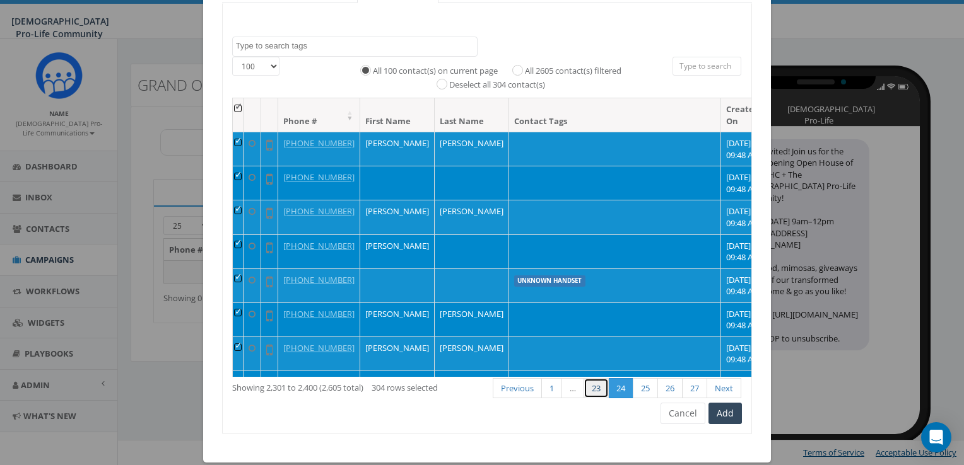
click at [597, 379] on link "23" at bounding box center [595, 388] width 25 height 21
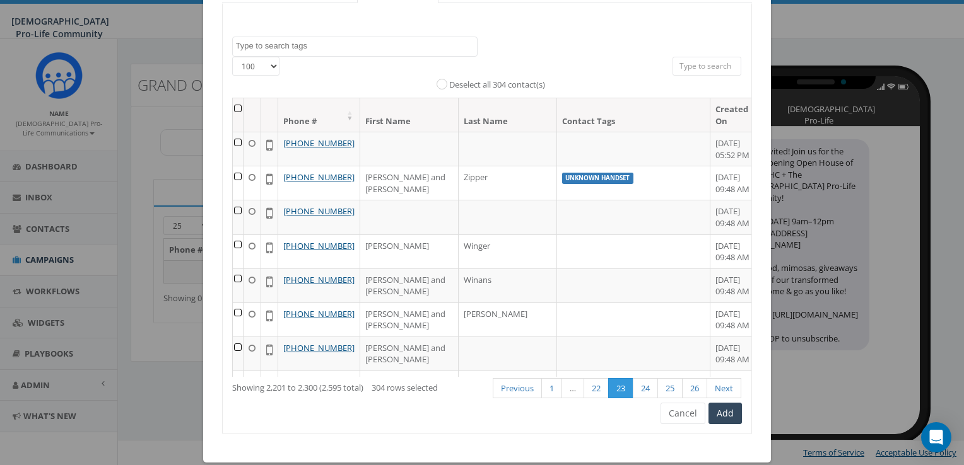
click at [239, 106] on th at bounding box center [238, 114] width 11 height 33
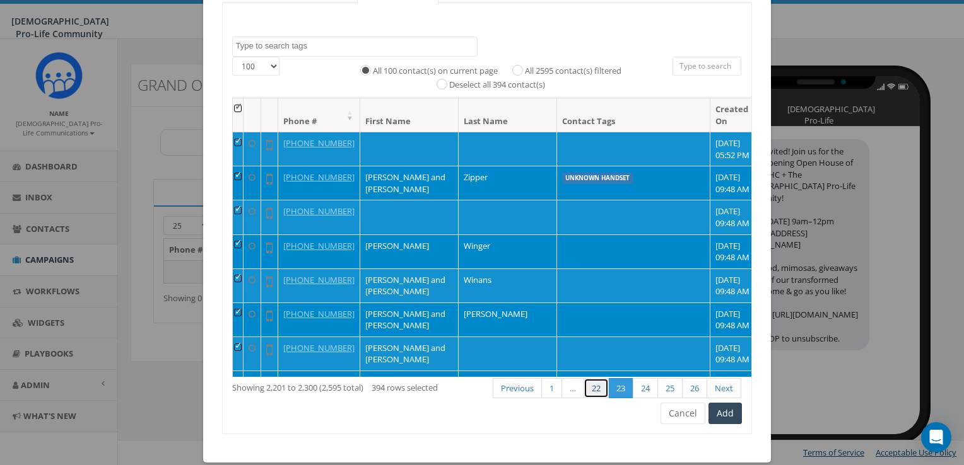
click at [588, 383] on link "22" at bounding box center [595, 388] width 25 height 21
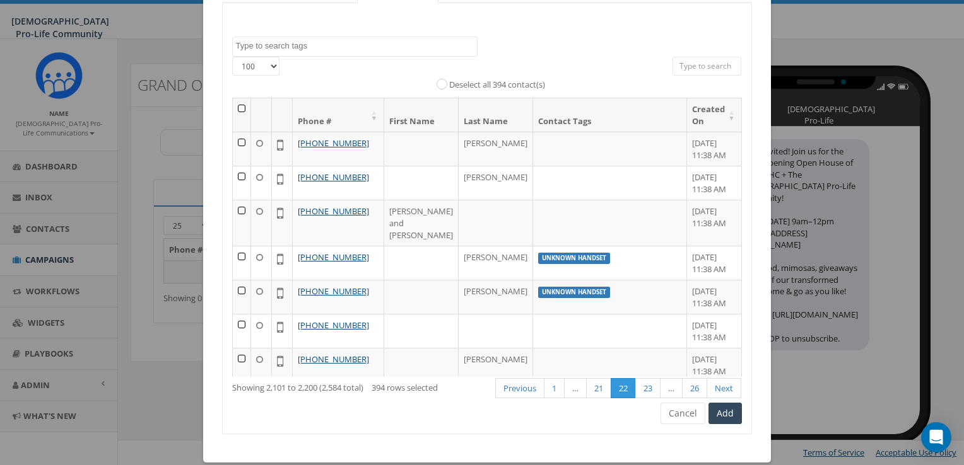
click at [237, 107] on th at bounding box center [242, 114] width 18 height 33
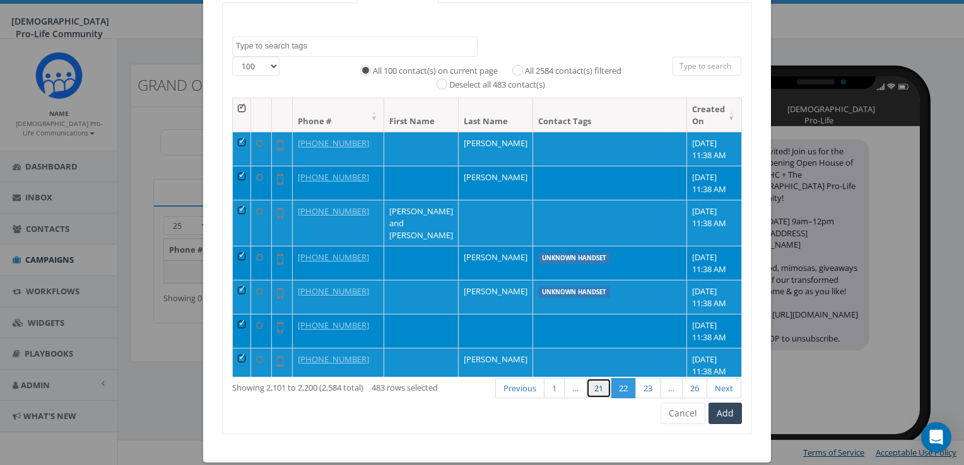
click at [595, 385] on link "21" at bounding box center [598, 388] width 25 height 21
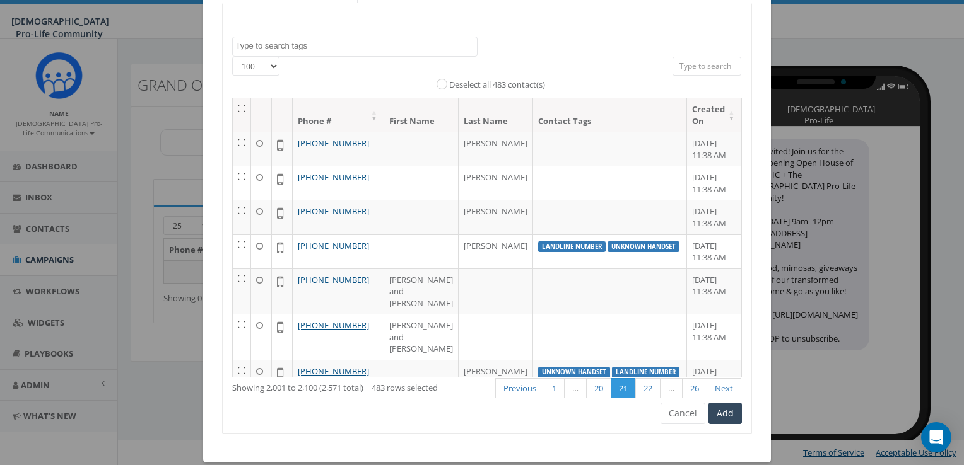
click at [238, 107] on th at bounding box center [242, 114] width 18 height 33
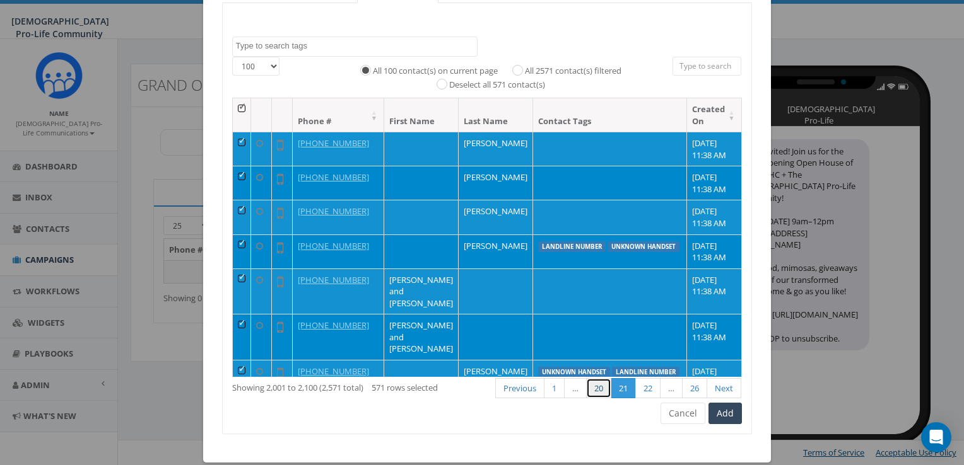
click at [593, 390] on link "20" at bounding box center [598, 388] width 25 height 21
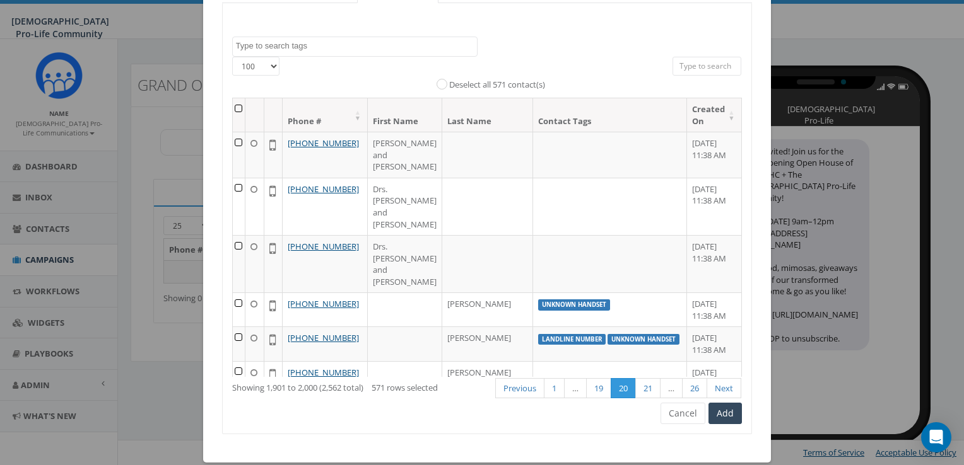
click at [240, 105] on th at bounding box center [239, 114] width 13 height 33
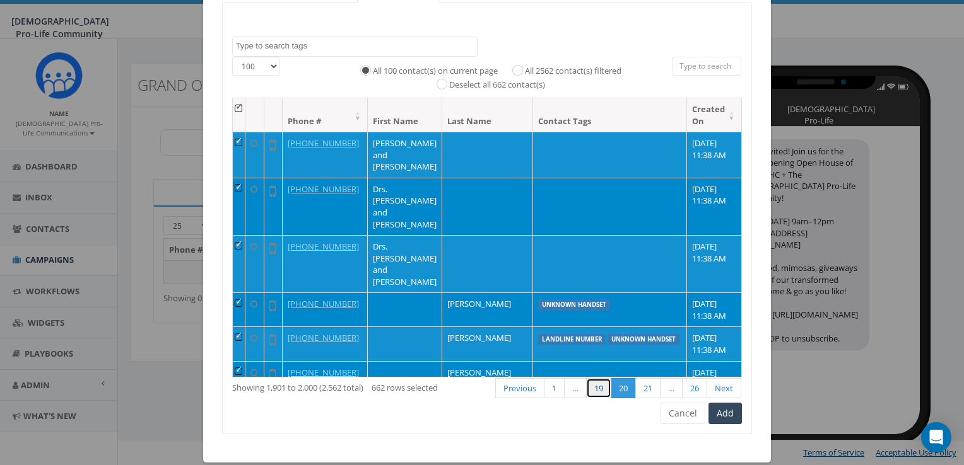
click at [586, 380] on link "19" at bounding box center [598, 388] width 25 height 21
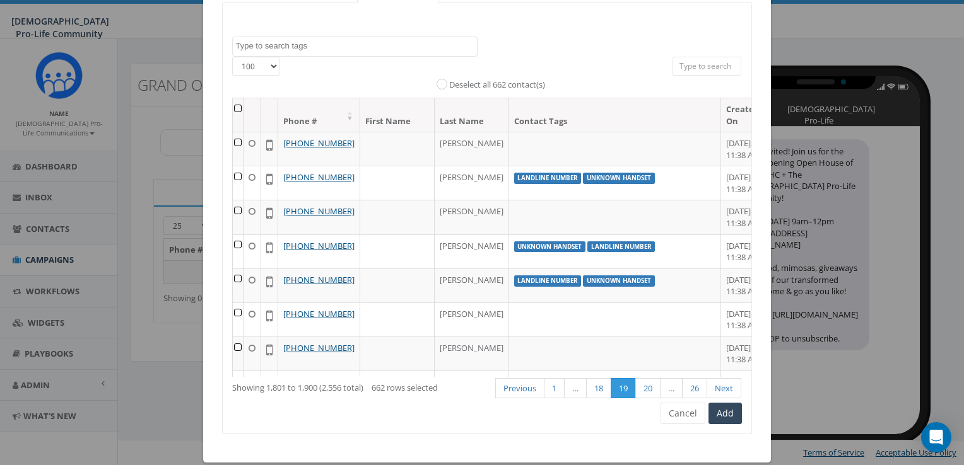
click at [235, 105] on th at bounding box center [238, 114] width 11 height 33
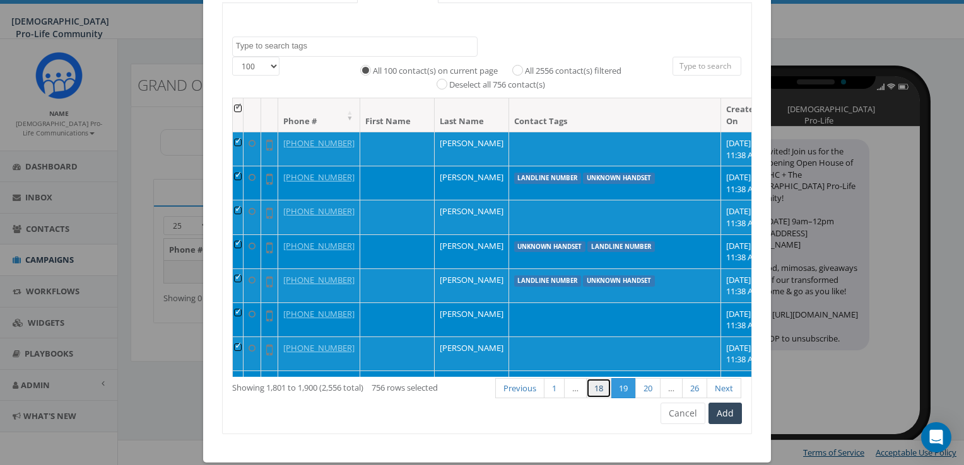
click at [595, 389] on link "18" at bounding box center [598, 388] width 25 height 21
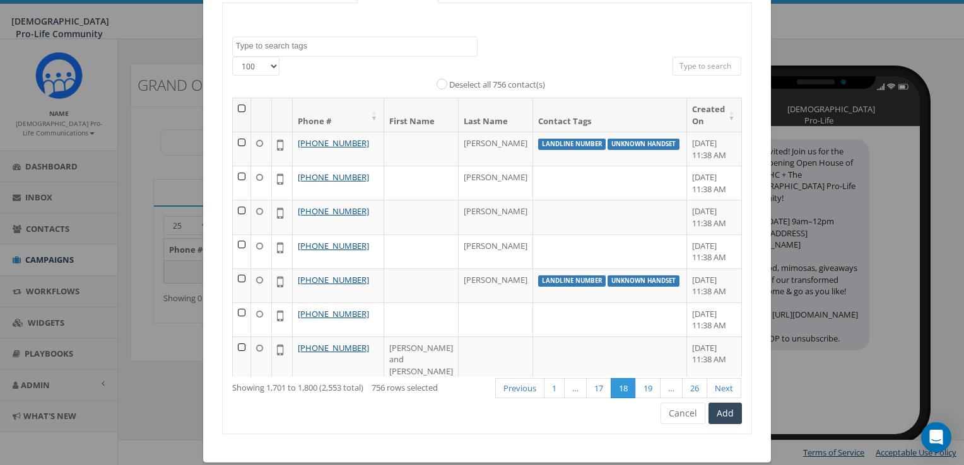
click at [237, 105] on th at bounding box center [242, 114] width 18 height 33
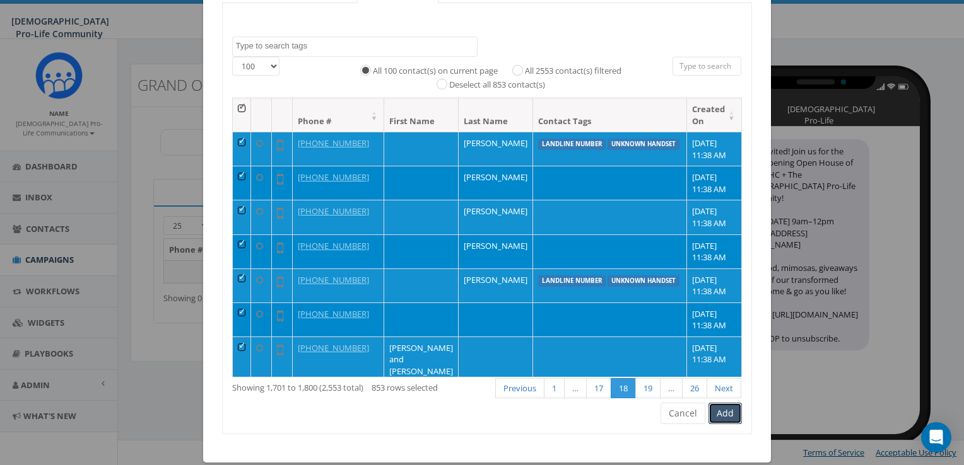
click at [725, 412] on button "Add" at bounding box center [724, 413] width 33 height 21
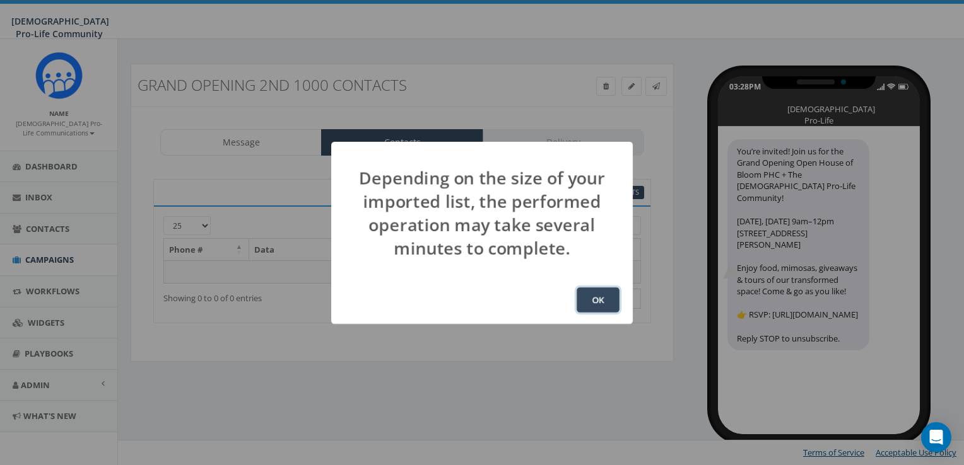
click at [599, 300] on button "OK" at bounding box center [597, 300] width 43 height 25
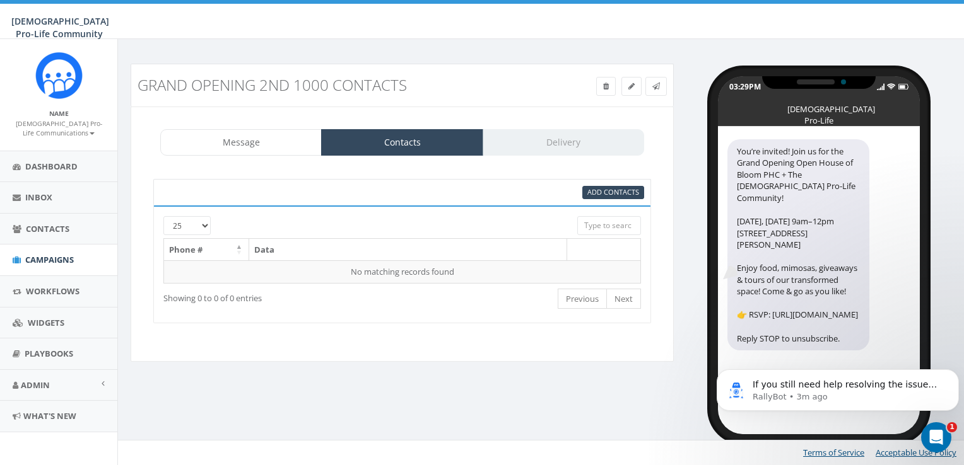
click at [612, 186] on div "95% Add Contacts" at bounding box center [613, 192] width 62 height 13
click at [615, 193] on span "Add Contacts" at bounding box center [613, 191] width 52 height 9
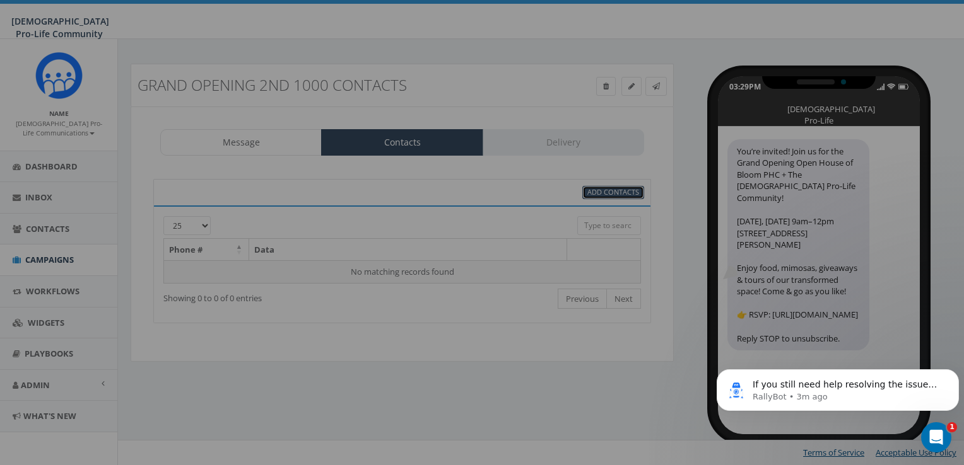
select select
select select "100"
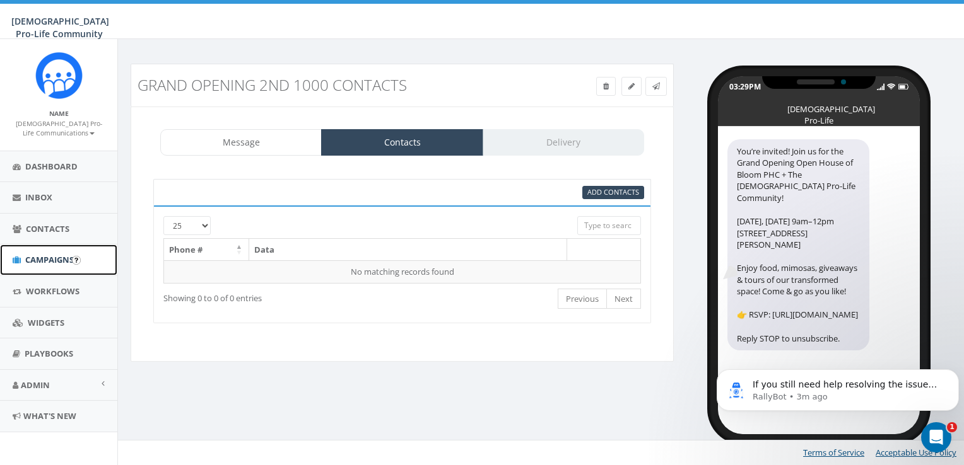
click at [37, 272] on link "Campaigns" at bounding box center [58, 260] width 117 height 31
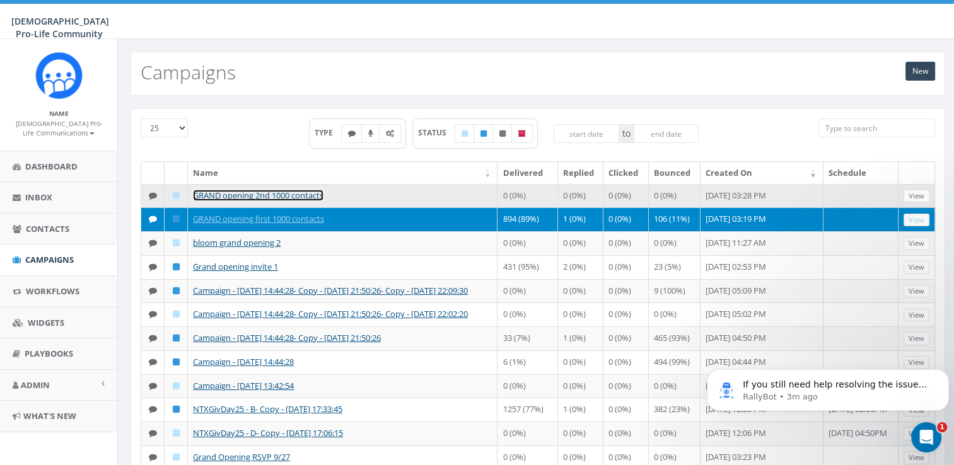
click at [260, 195] on link "GRAND opening 2nd 1000 contacts" at bounding box center [258, 195] width 131 height 11
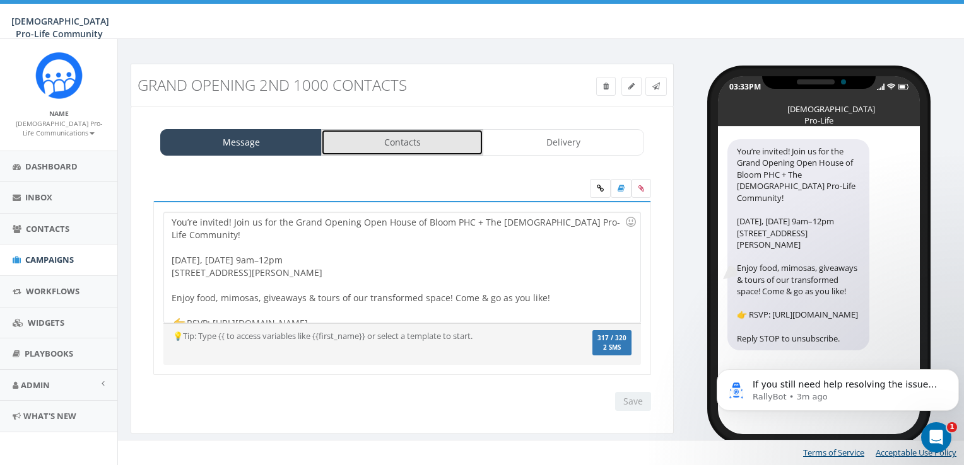
click at [434, 140] on link "Contacts" at bounding box center [401, 142] width 161 height 26
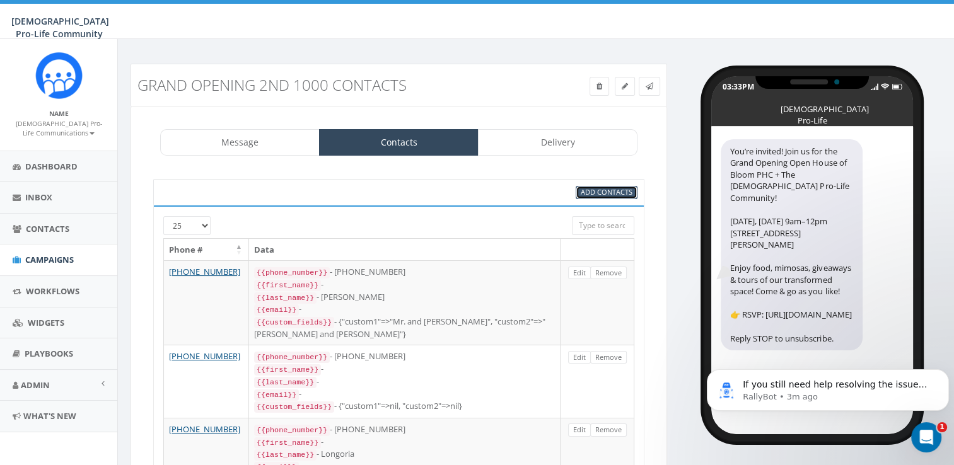
click at [601, 188] on span "Add Contacts" at bounding box center [607, 191] width 52 height 9
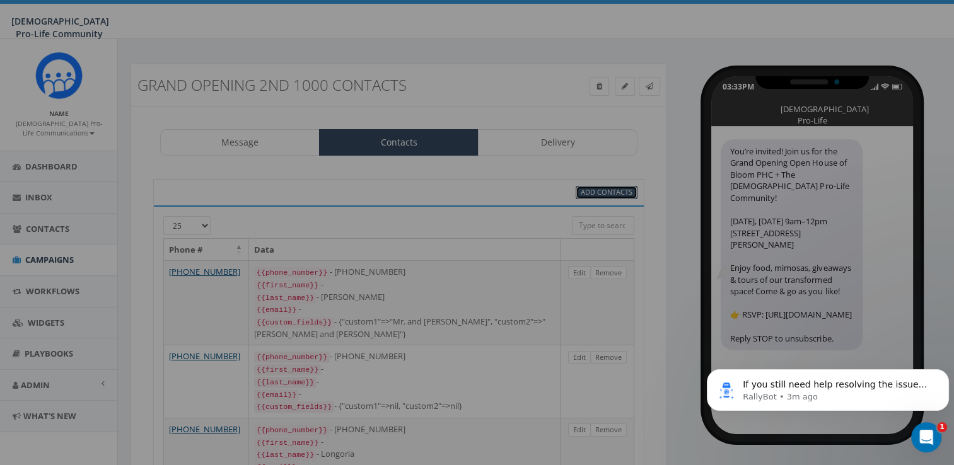
select select
select select "100"
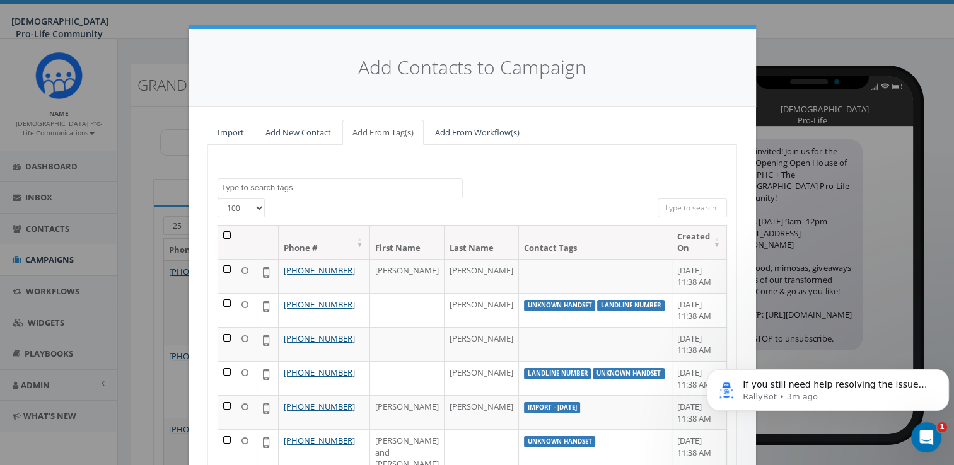
scroll to position [142, 0]
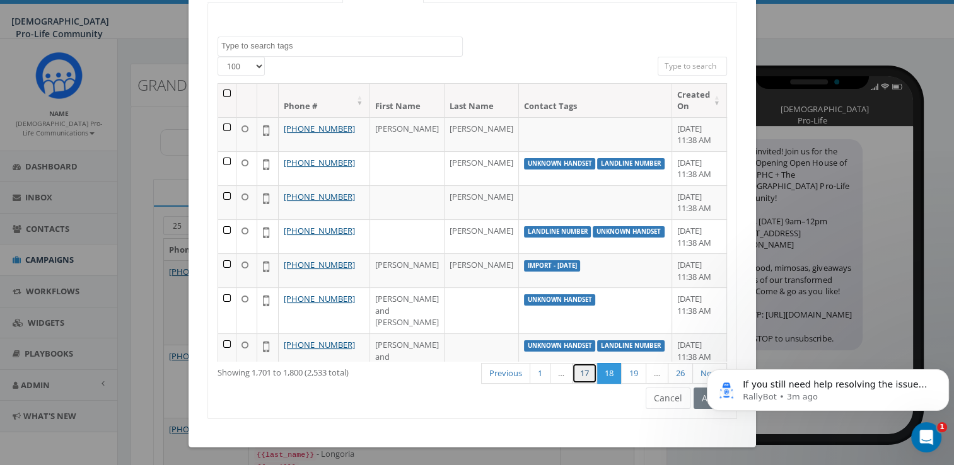
click at [583, 373] on link "17" at bounding box center [584, 373] width 25 height 21
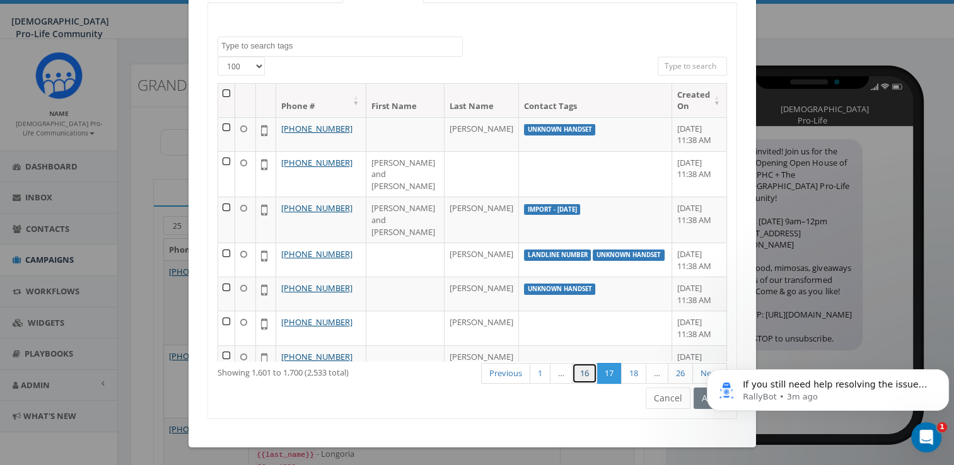
click at [582, 374] on link "16" at bounding box center [584, 373] width 25 height 21
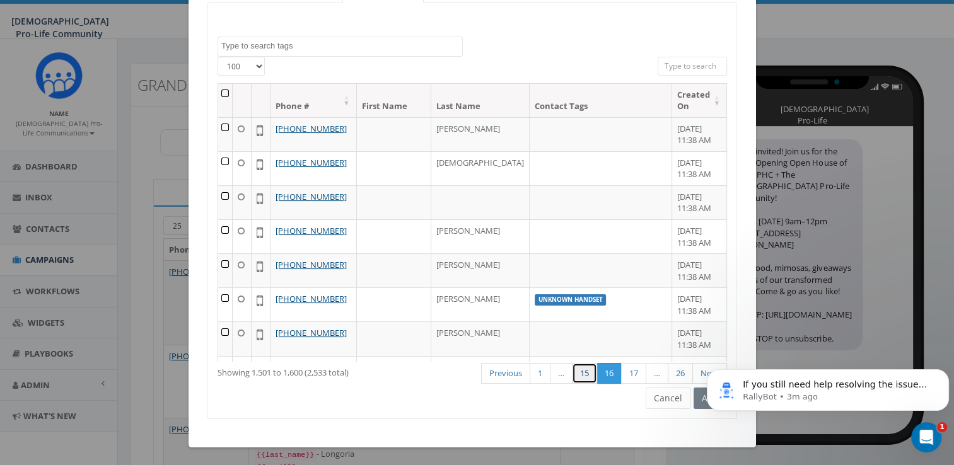
click at [580, 374] on link "15" at bounding box center [584, 373] width 25 height 21
click at [660, 395] on button "Cancel" at bounding box center [668, 398] width 45 height 21
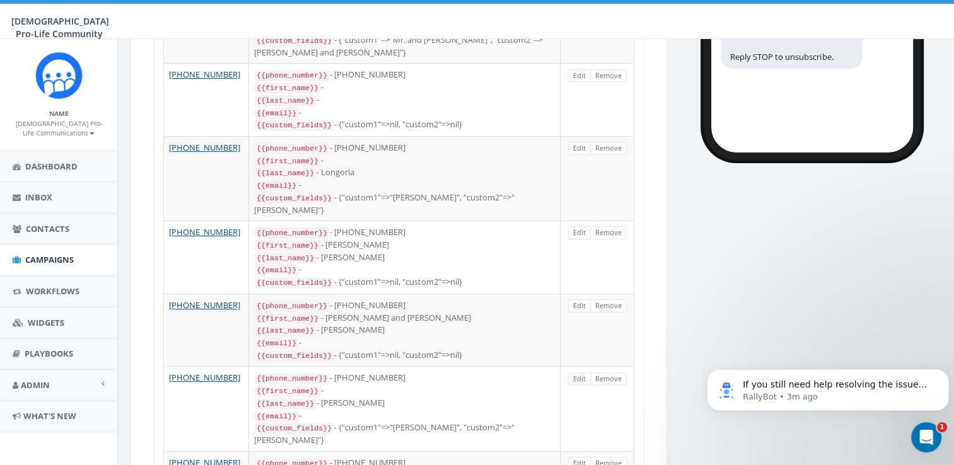
scroll to position [0, 0]
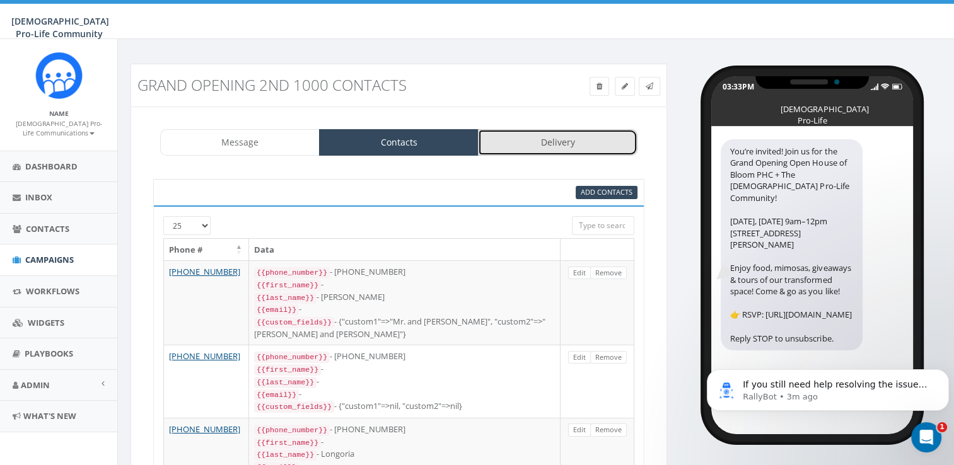
click at [607, 143] on link "Delivery" at bounding box center [558, 142] width 160 height 26
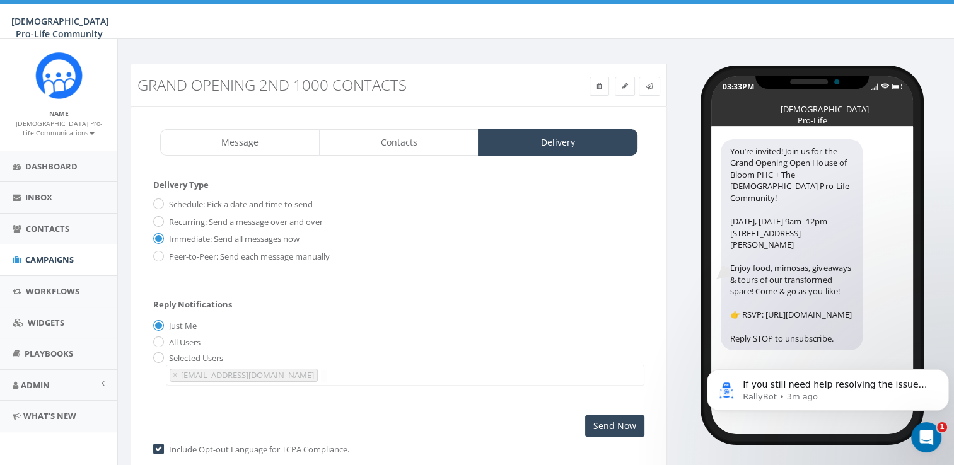
click at [186, 337] on label "All Users" at bounding box center [183, 343] width 35 height 13
click at [161, 339] on input "All Users" at bounding box center [157, 343] width 8 height 8
radio input "true"
click at [618, 418] on input "Send Now" at bounding box center [614, 426] width 59 height 21
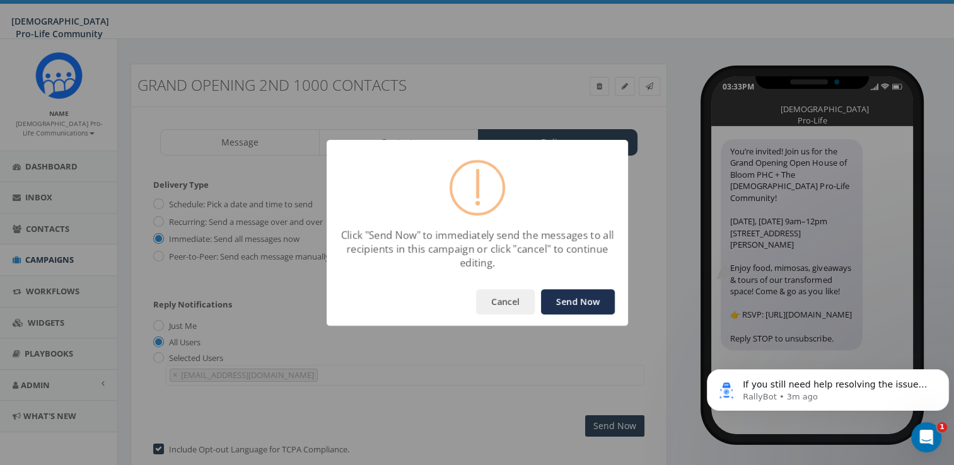
click at [579, 299] on button "Send Now" at bounding box center [578, 301] width 74 height 25
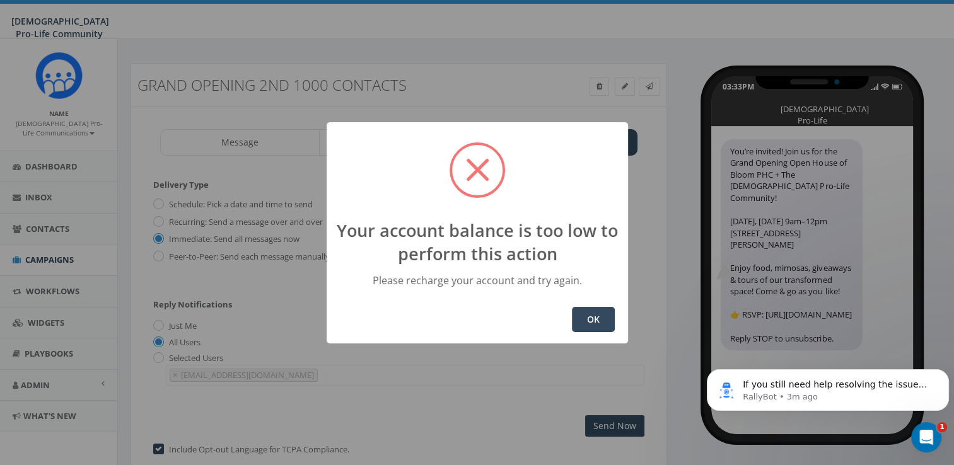
click at [586, 309] on button "OK" at bounding box center [593, 319] width 43 height 25
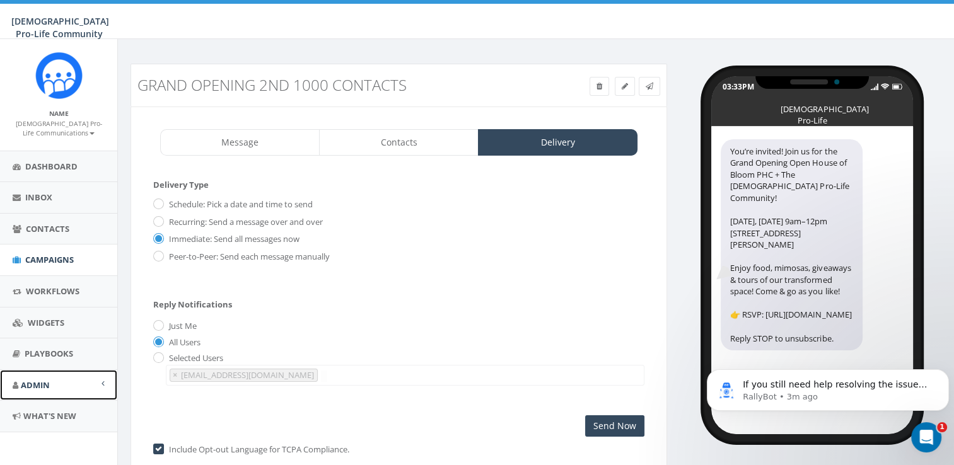
click at [52, 382] on link "Admin" at bounding box center [58, 385] width 117 height 31
click at [57, 416] on link "Account" at bounding box center [58, 413] width 117 height 25
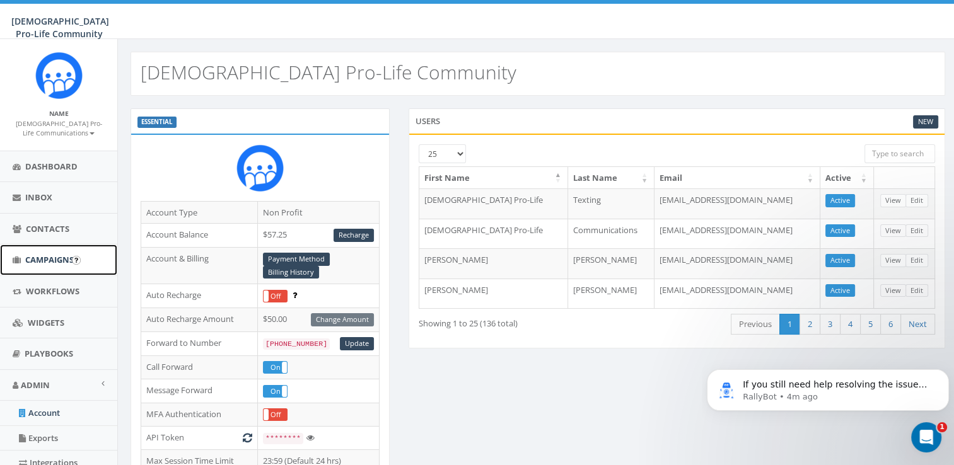
click at [50, 260] on span "Campaigns" at bounding box center [49, 259] width 49 height 11
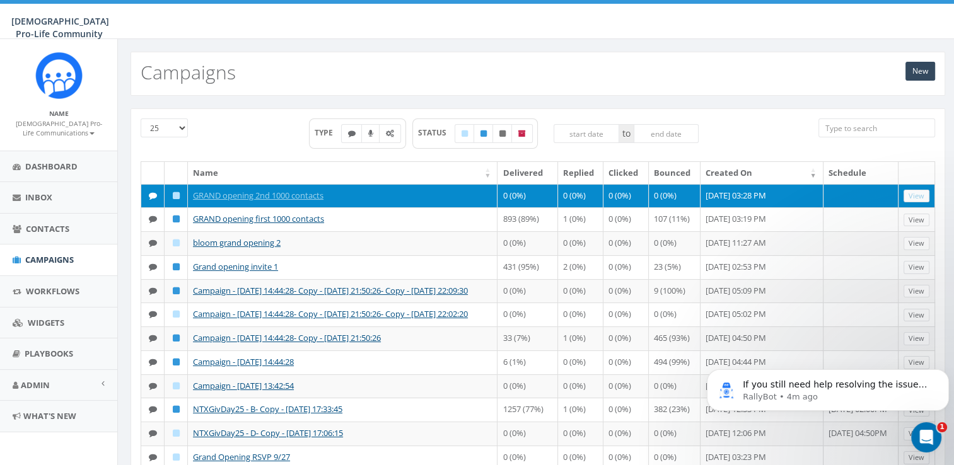
click at [174, 194] on icon at bounding box center [176, 196] width 7 height 8
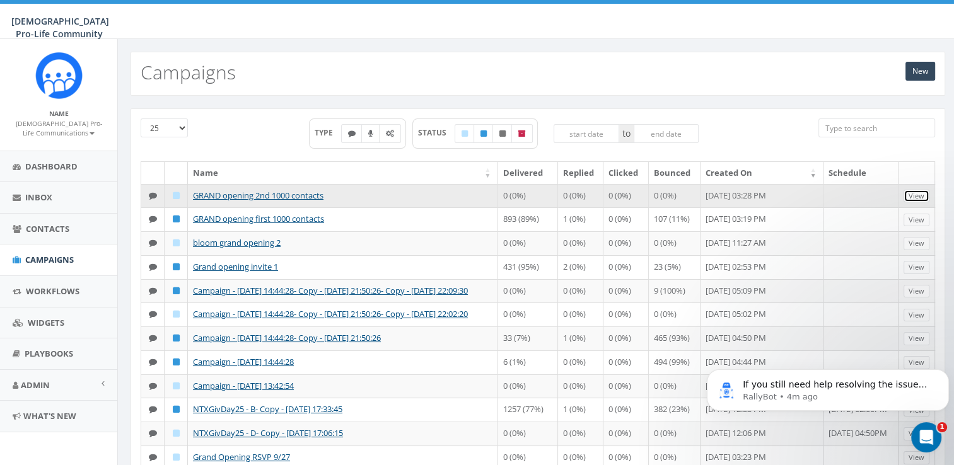
click at [918, 196] on link "View" at bounding box center [917, 196] width 26 height 13
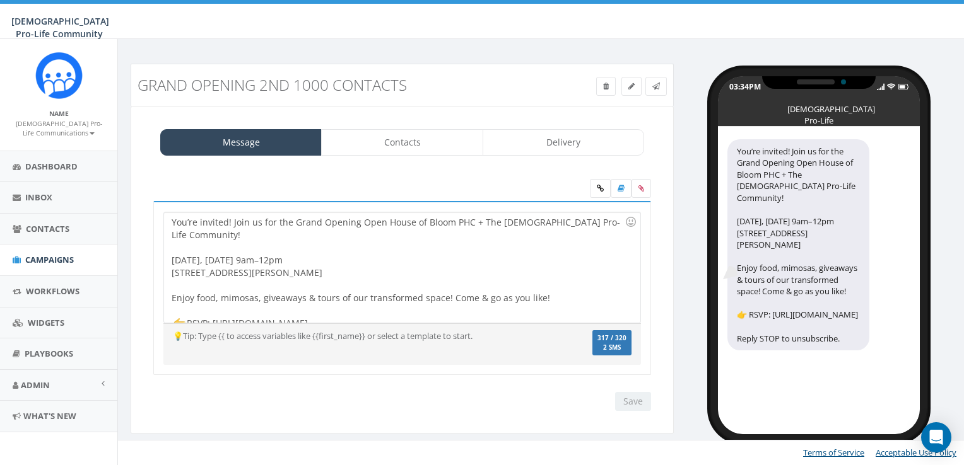
click at [600, 98] on div "GRAND opening 2nd 1000 contacts" at bounding box center [402, 85] width 548 height 29
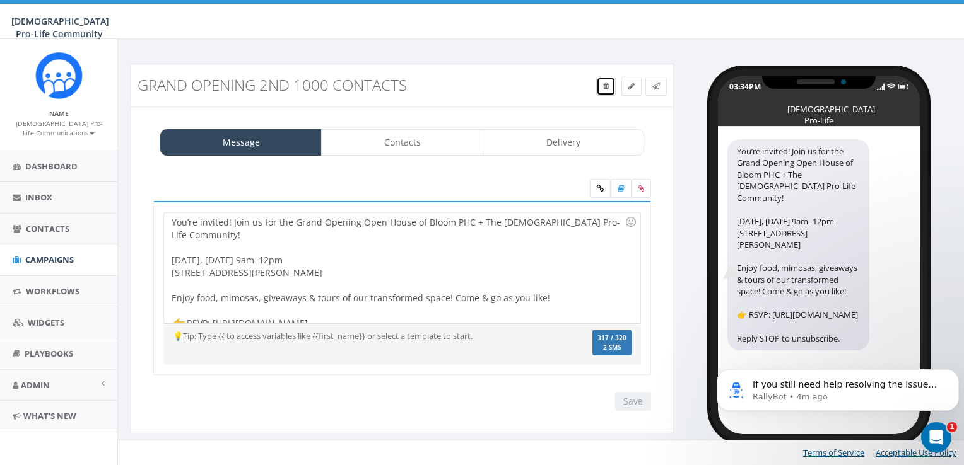
click at [605, 84] on icon at bounding box center [606, 87] width 6 height 8
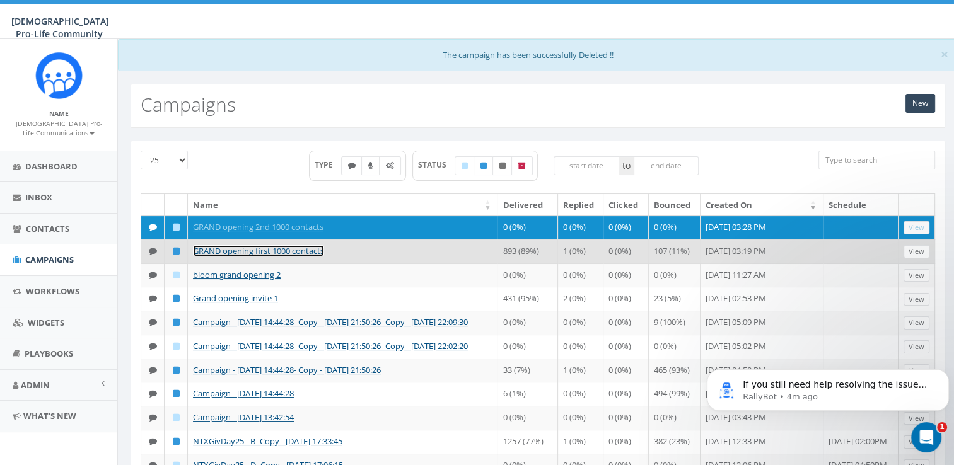
click at [237, 257] on link "GRAND opening first 1000 contacts" at bounding box center [258, 250] width 131 height 11
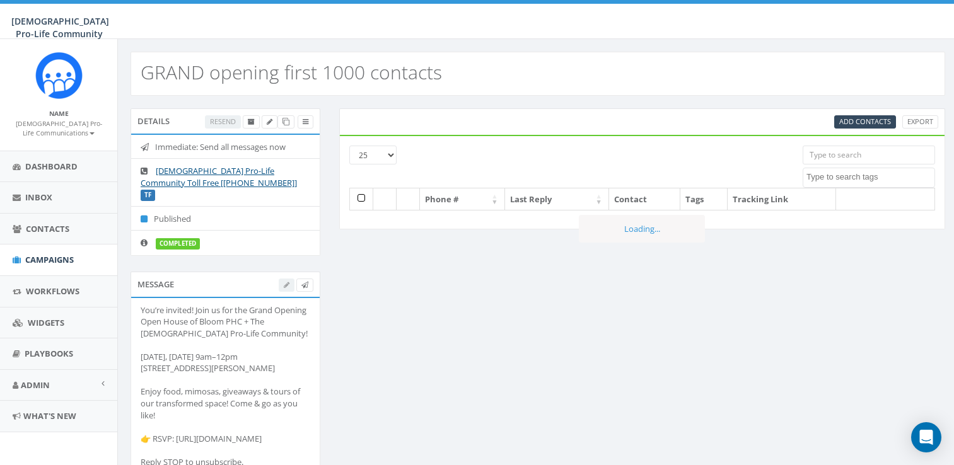
select select
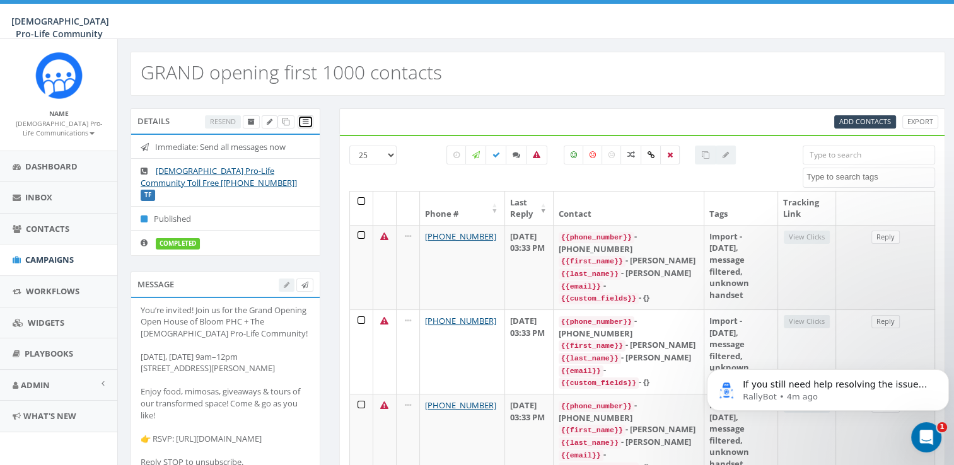
click at [312, 121] on link at bounding box center [306, 121] width 16 height 13
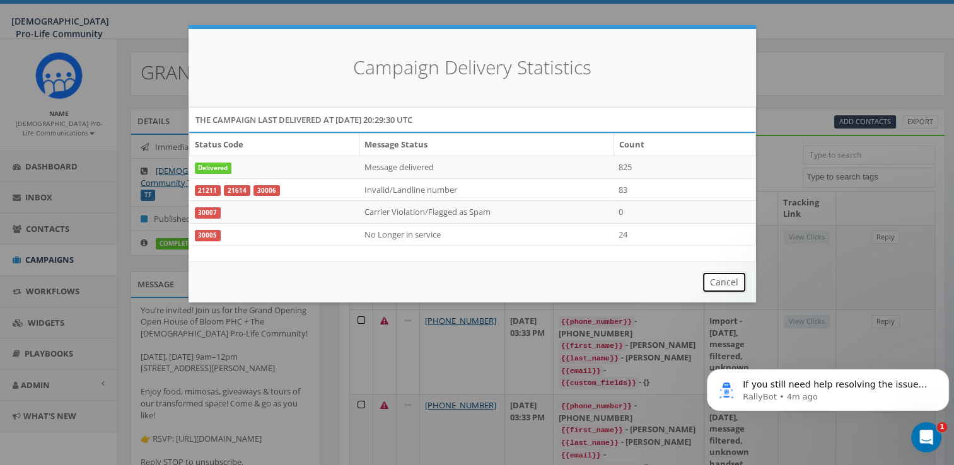
click at [743, 288] on button "Cancel" at bounding box center [724, 282] width 45 height 21
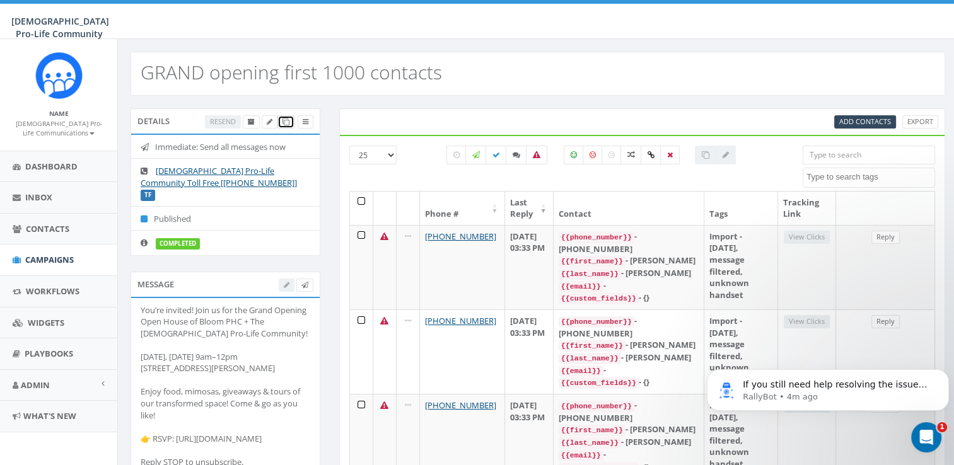
click at [290, 122] on link at bounding box center [285, 121] width 17 height 13
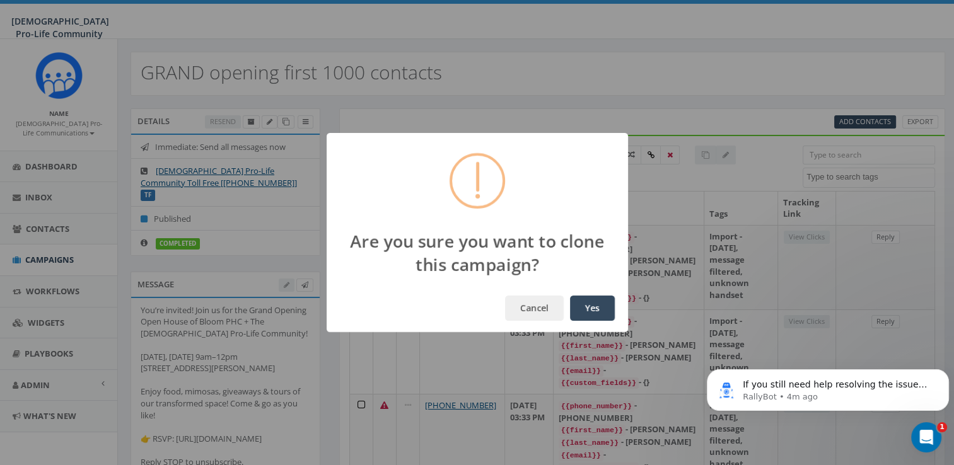
click at [590, 298] on button "Yes" at bounding box center [592, 308] width 45 height 25
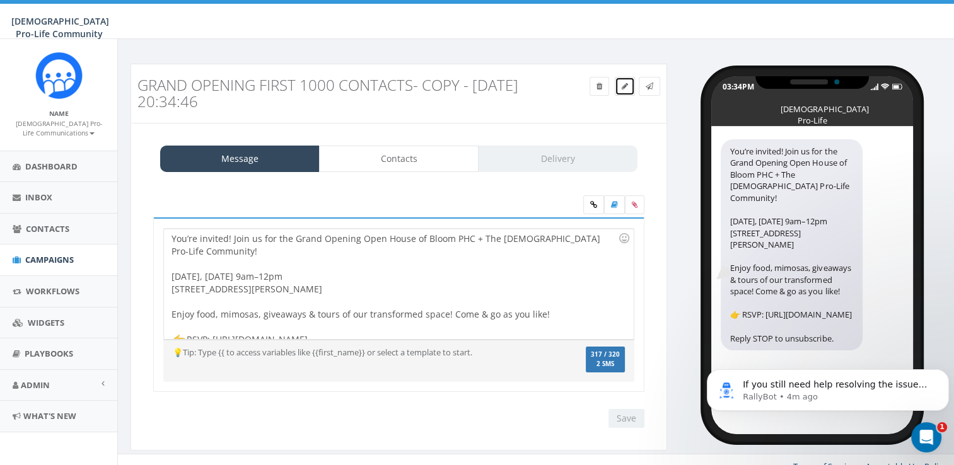
click at [621, 85] on link at bounding box center [625, 86] width 20 height 19
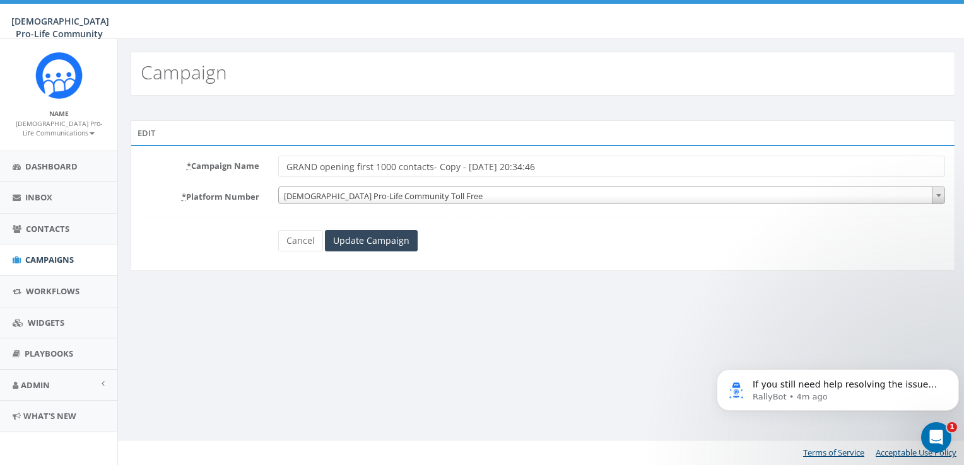
drag, startPoint x: 598, startPoint y: 166, endPoint x: 354, endPoint y: 163, distance: 243.5
click at [354, 163] on input "GRAND opening first 1000 contacts- Copy - [DATE] 20:34:46" at bounding box center [611, 166] width 667 height 21
type input "GRAND opening next 500 contacts"
click at [377, 235] on input "Update Campaign" at bounding box center [371, 240] width 93 height 21
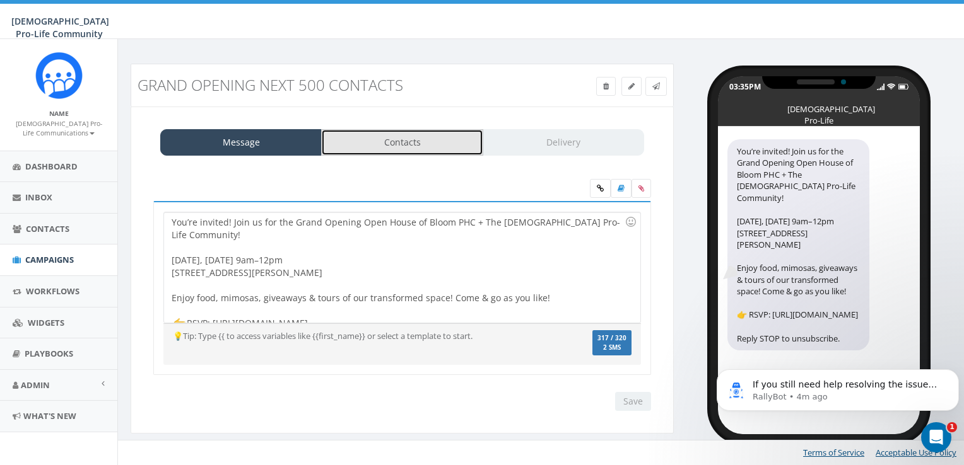
click at [436, 141] on link "Contacts" at bounding box center [401, 142] width 161 height 26
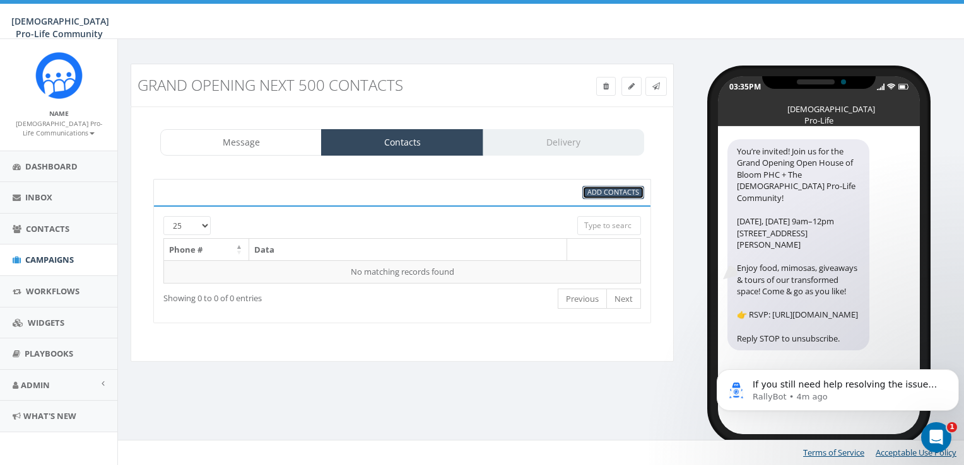
click at [627, 188] on span "Add Contacts" at bounding box center [613, 191] width 52 height 9
select select
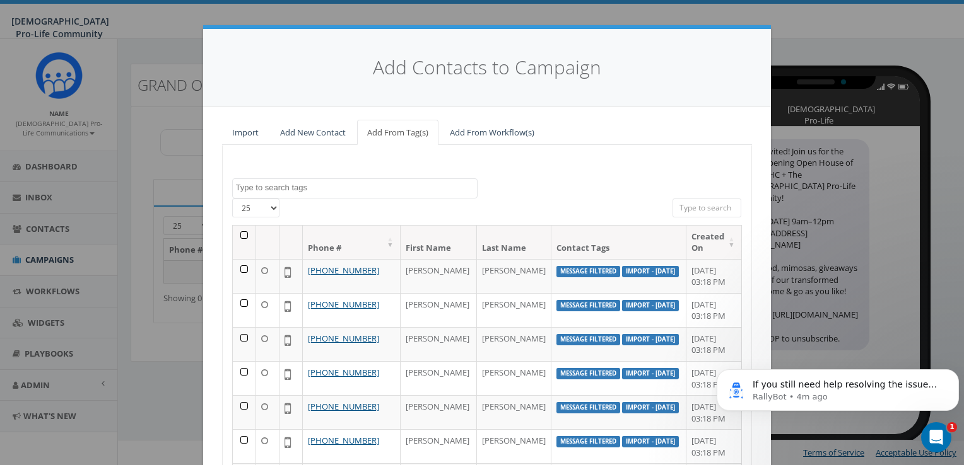
scroll to position [142, 0]
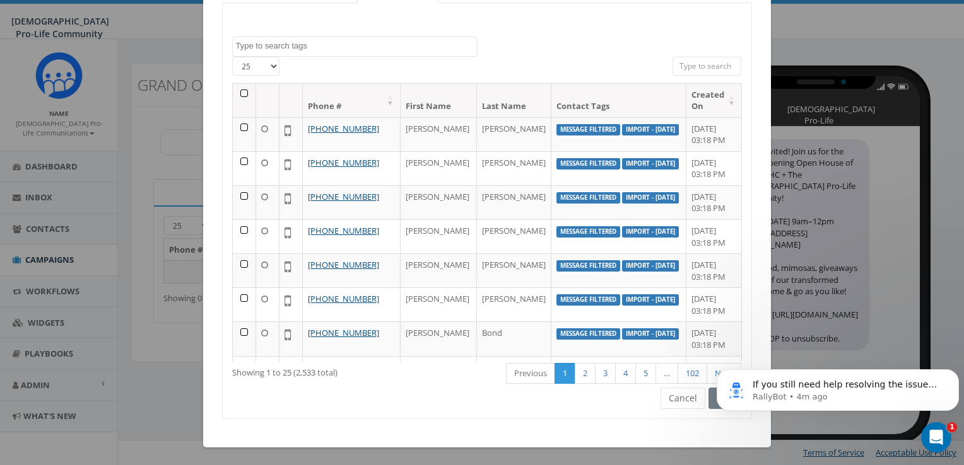
click at [263, 62] on select "25 50 100" at bounding box center [255, 66] width 47 height 19
select select "100"
click at [232, 57] on select "25 50 100" at bounding box center [255, 66] width 47 height 19
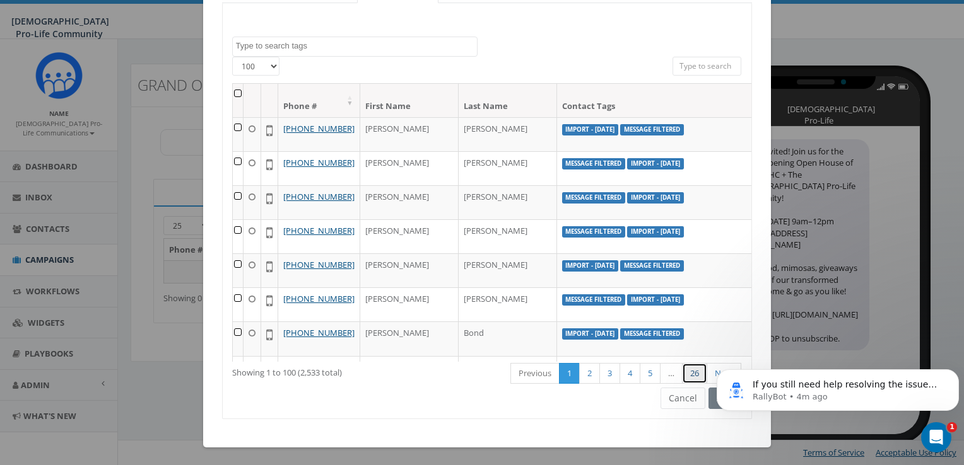
click at [687, 373] on link "26" at bounding box center [694, 373] width 25 height 21
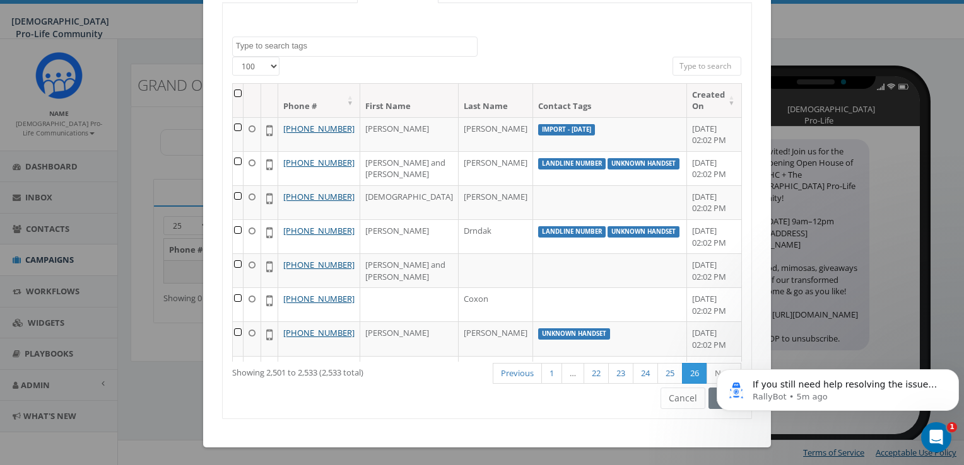
click at [717, 374] on iframe at bounding box center [837, 387] width 252 height 88
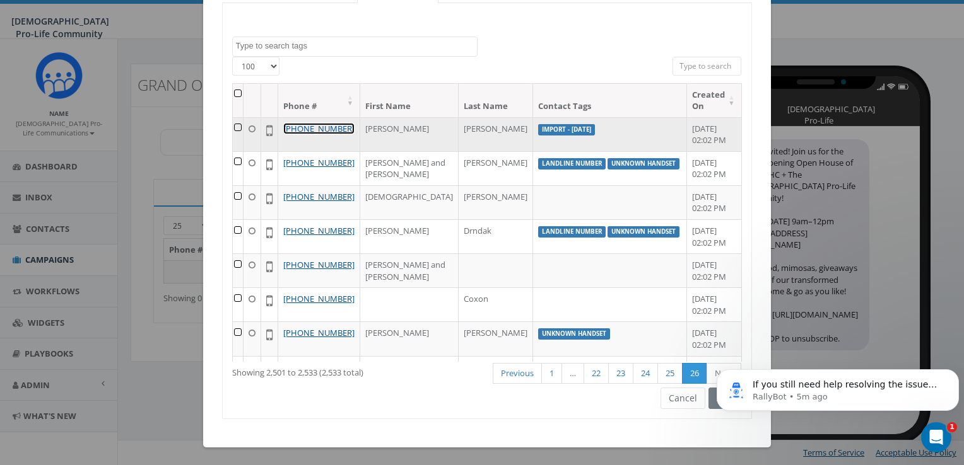
click at [334, 123] on link "+1 972-977-4195" at bounding box center [318, 128] width 71 height 11
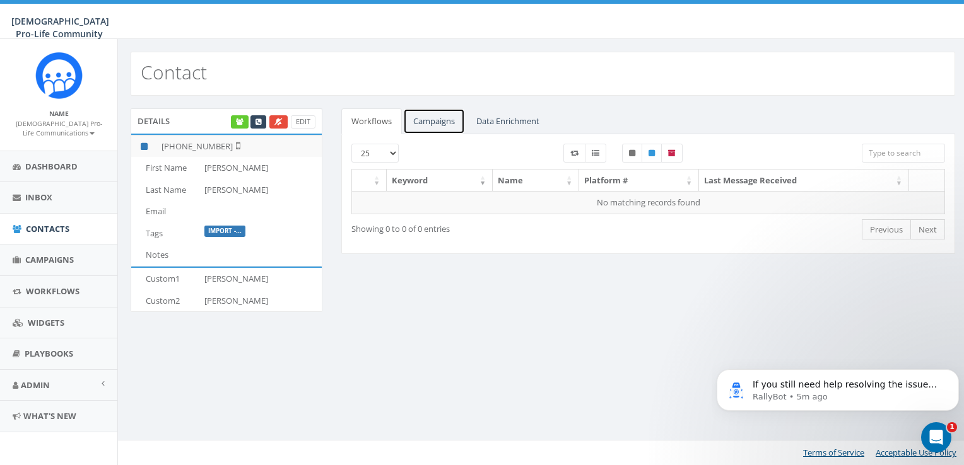
click at [426, 114] on link "Campaigns" at bounding box center [434, 121] width 62 height 26
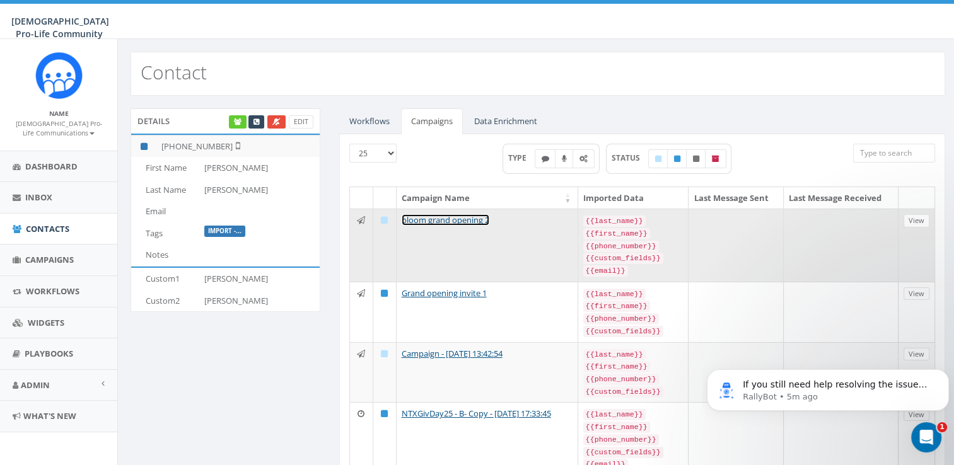
click at [472, 216] on link "bloom grand opening 2" at bounding box center [446, 219] width 88 height 11
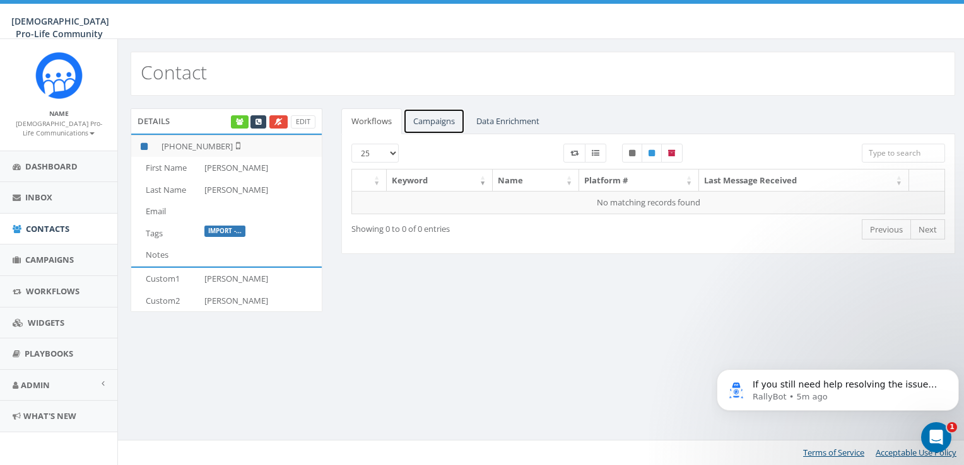
click at [431, 117] on link "Campaigns" at bounding box center [434, 121] width 62 height 26
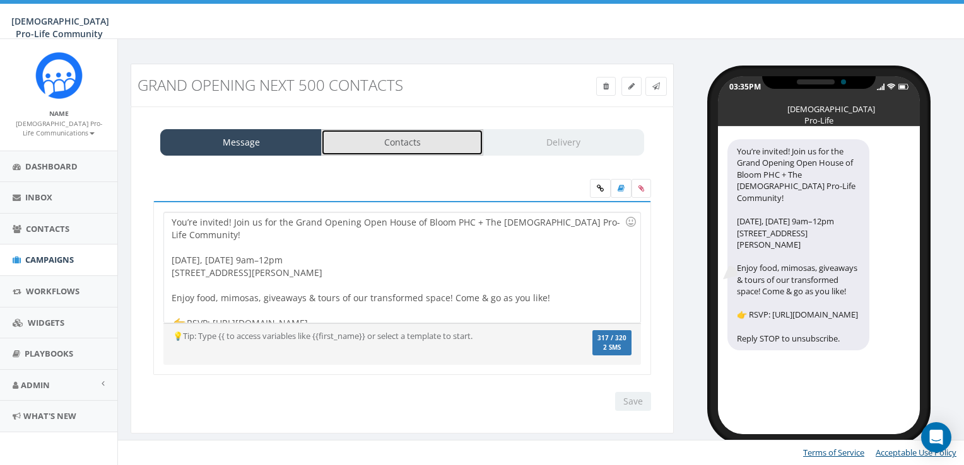
click at [431, 135] on link "Contacts" at bounding box center [401, 142] width 161 height 26
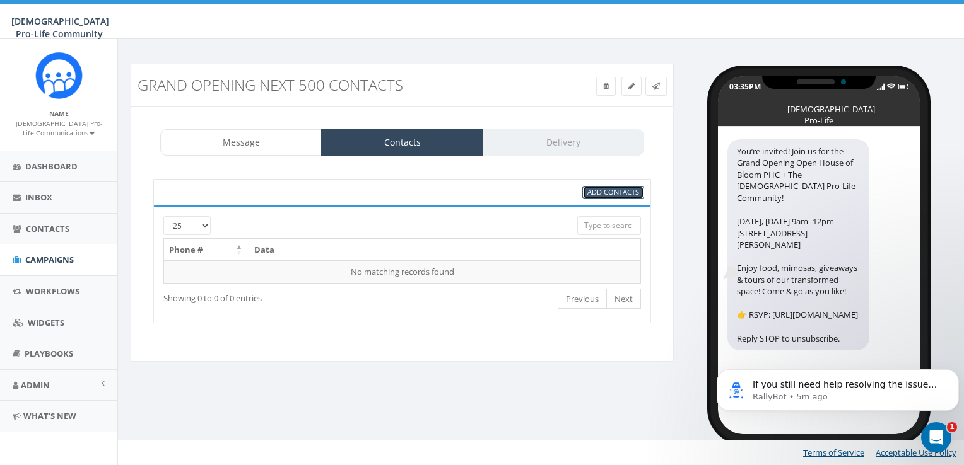
click at [610, 196] on span "Add Contacts" at bounding box center [613, 191] width 52 height 9
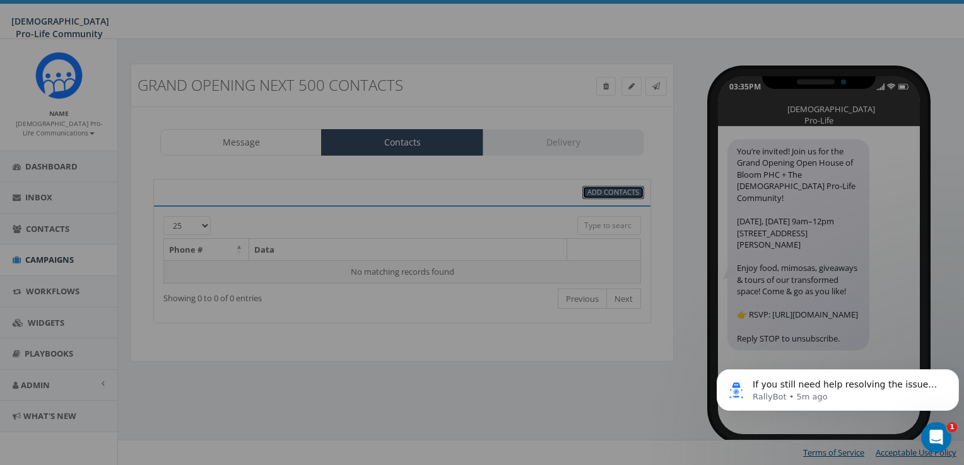
select select
select select "100"
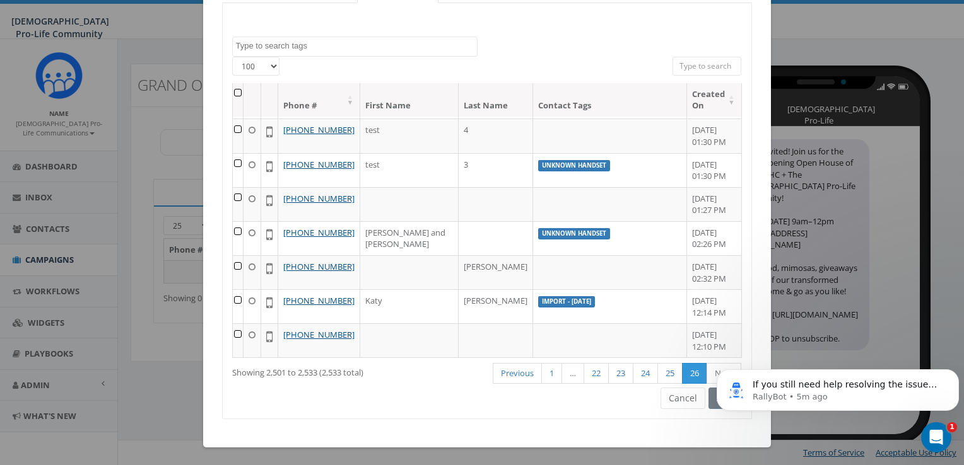
scroll to position [1220, 0]
drag, startPoint x: 740, startPoint y: 124, endPoint x: 32, endPoint y: 15, distance: 715.9
click at [515, 378] on link "Previous" at bounding box center [517, 373] width 49 height 21
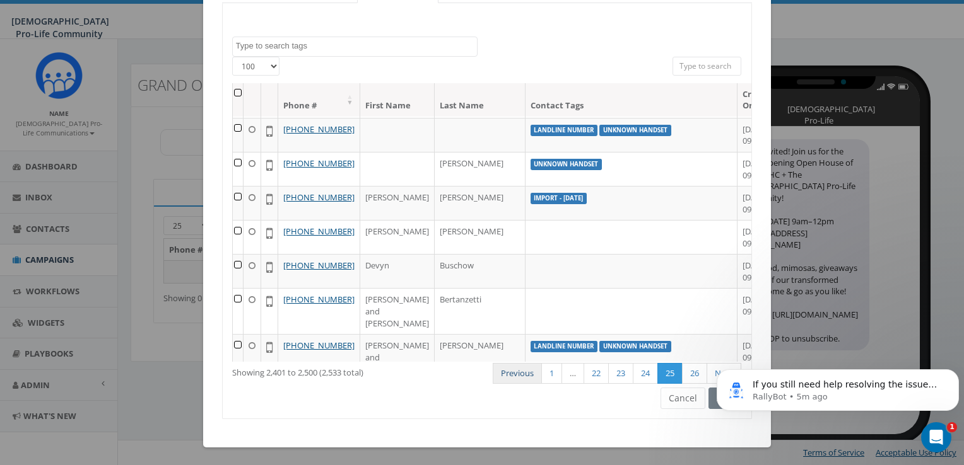
click at [525, 375] on link "Previous" at bounding box center [517, 373] width 49 height 21
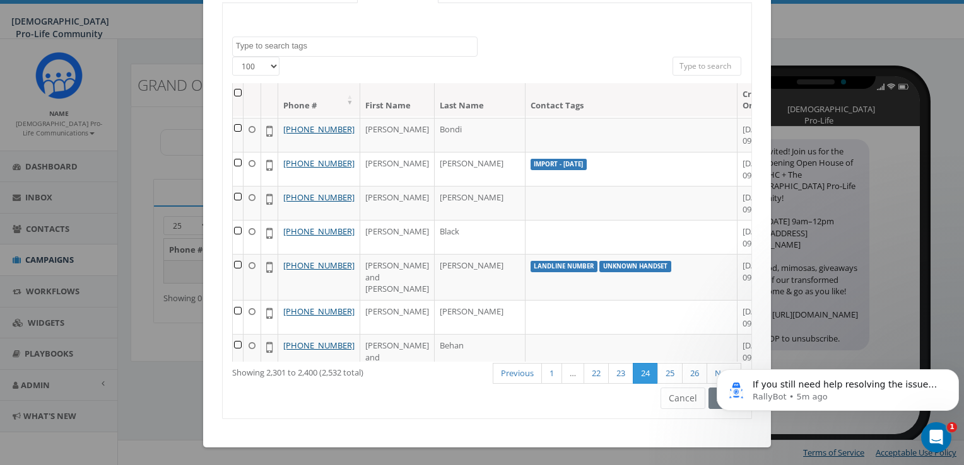
click at [525, 375] on link "Previous" at bounding box center [517, 373] width 49 height 21
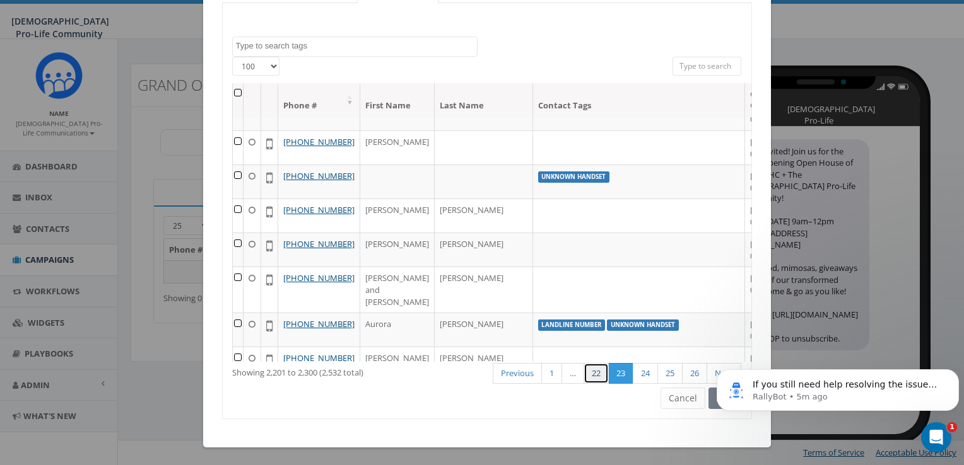
click at [585, 373] on link "22" at bounding box center [595, 373] width 25 height 21
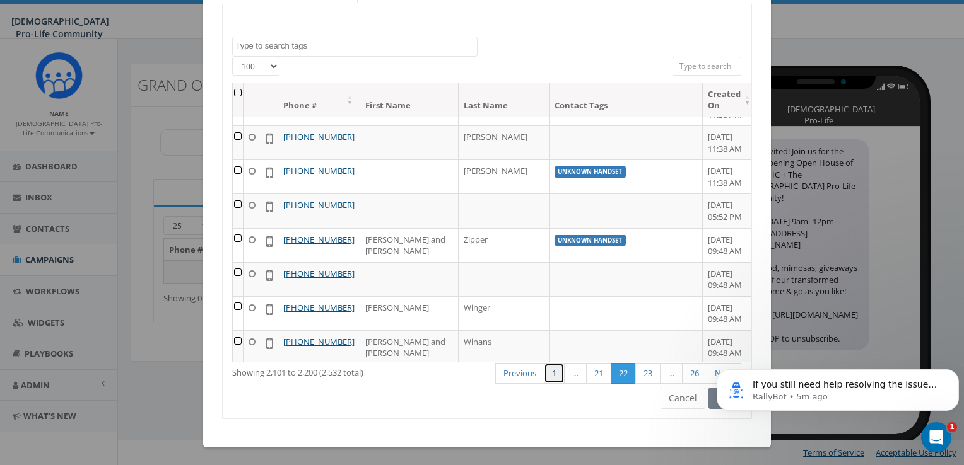
click at [551, 375] on link "1" at bounding box center [554, 373] width 21 height 21
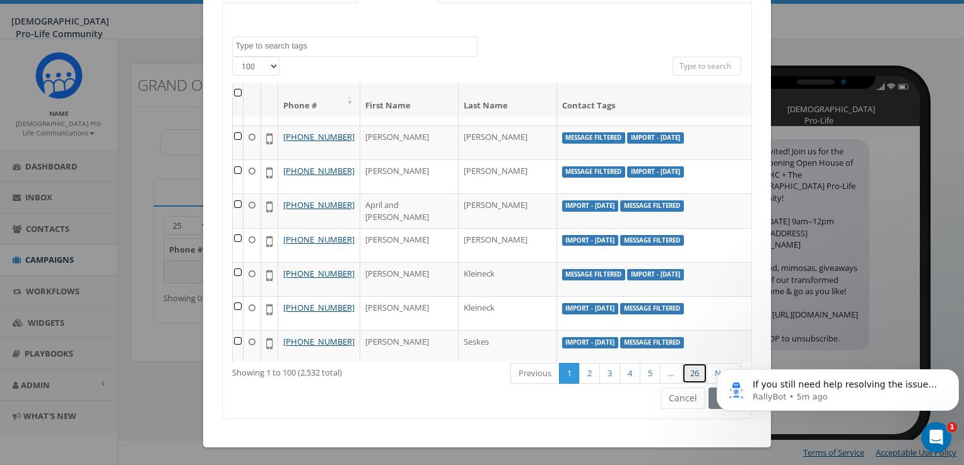
click at [684, 370] on link "26" at bounding box center [694, 373] width 25 height 21
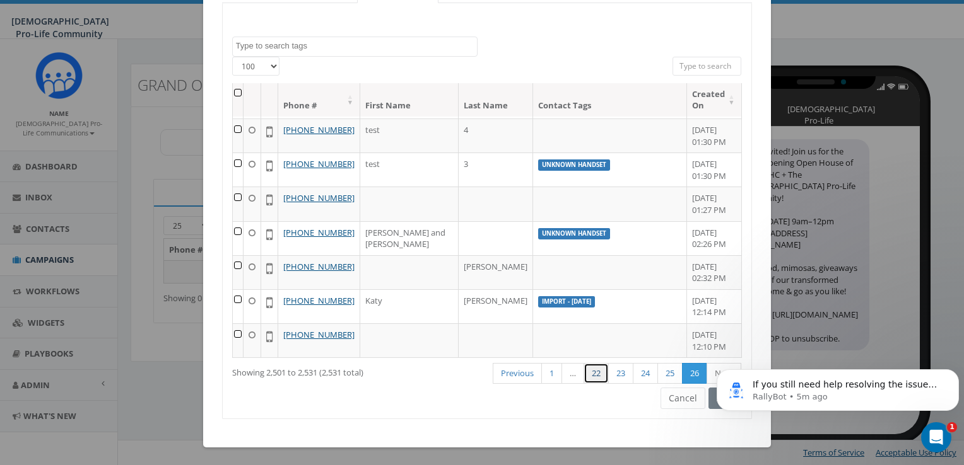
click at [592, 373] on link "22" at bounding box center [595, 373] width 25 height 21
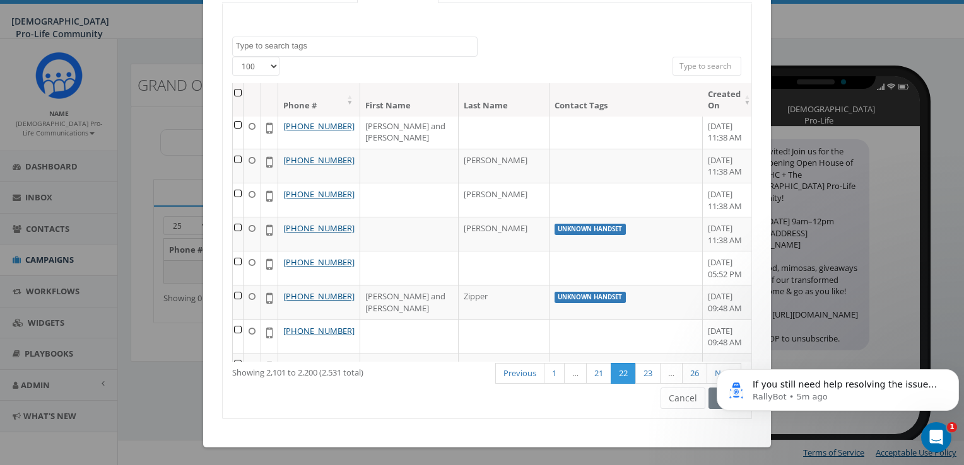
scroll to position [1220, 0]
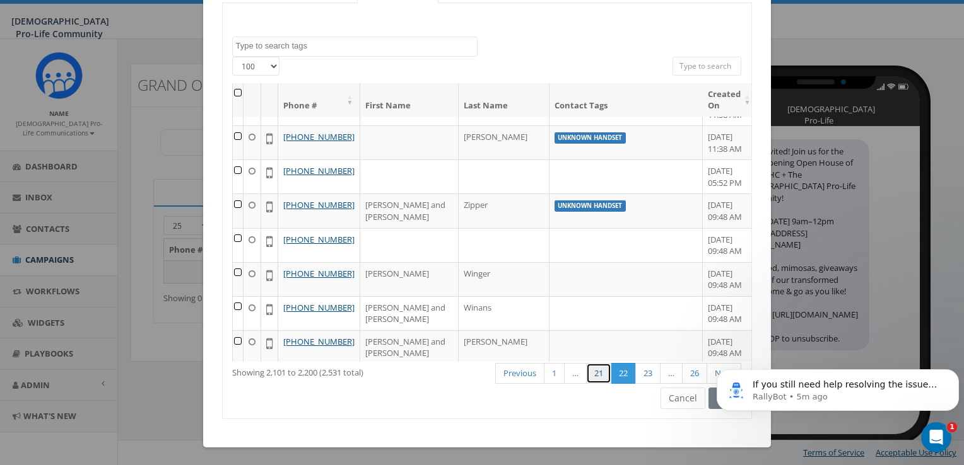
click at [598, 372] on link "21" at bounding box center [598, 373] width 25 height 21
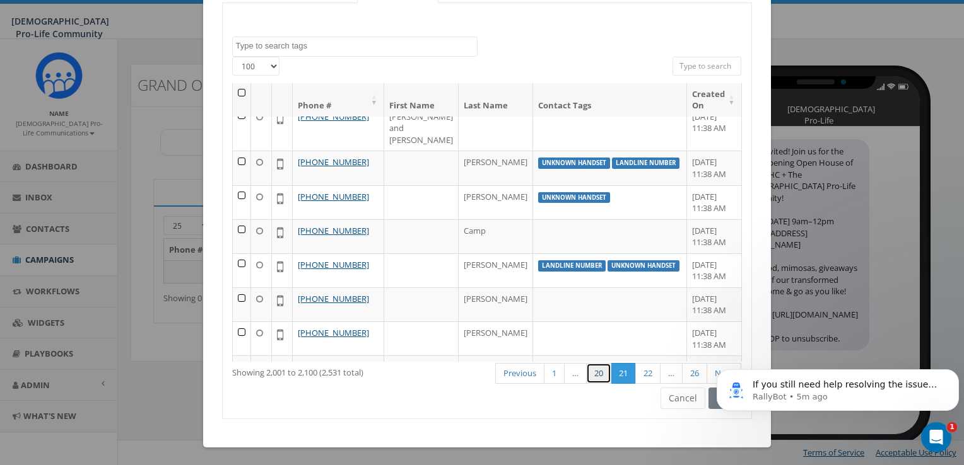
click at [590, 372] on link "20" at bounding box center [598, 373] width 25 height 21
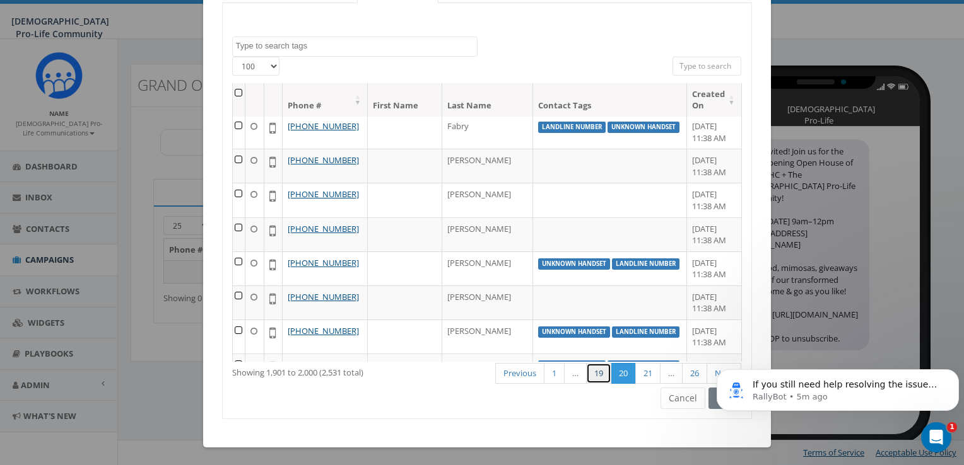
click at [590, 372] on link "19" at bounding box center [598, 373] width 25 height 21
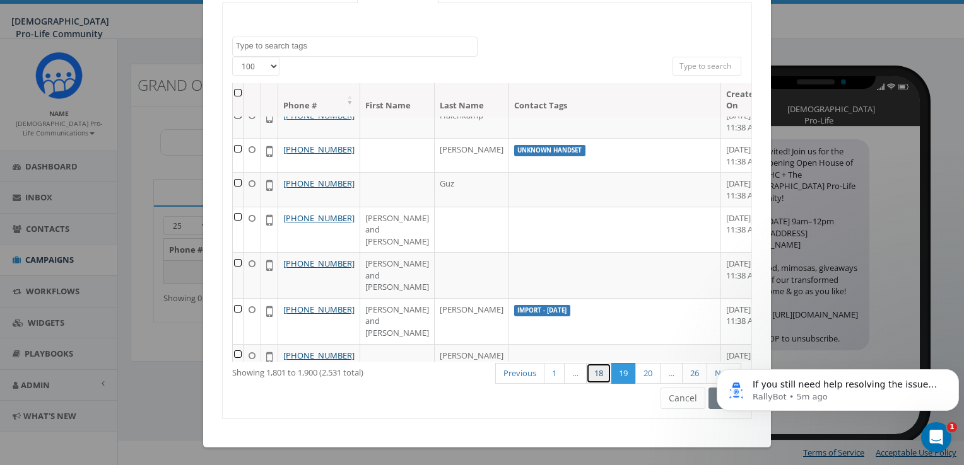
click at [598, 372] on link "18" at bounding box center [598, 373] width 25 height 21
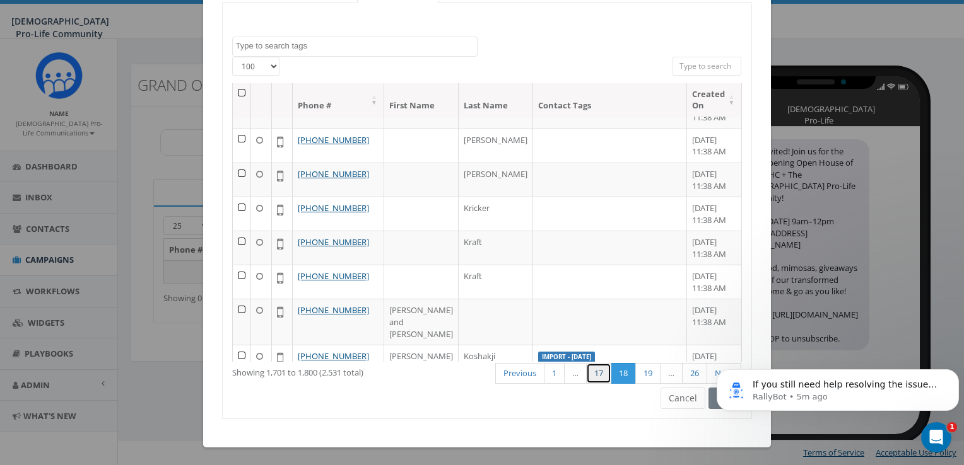
click at [598, 372] on link "17" at bounding box center [598, 373] width 25 height 21
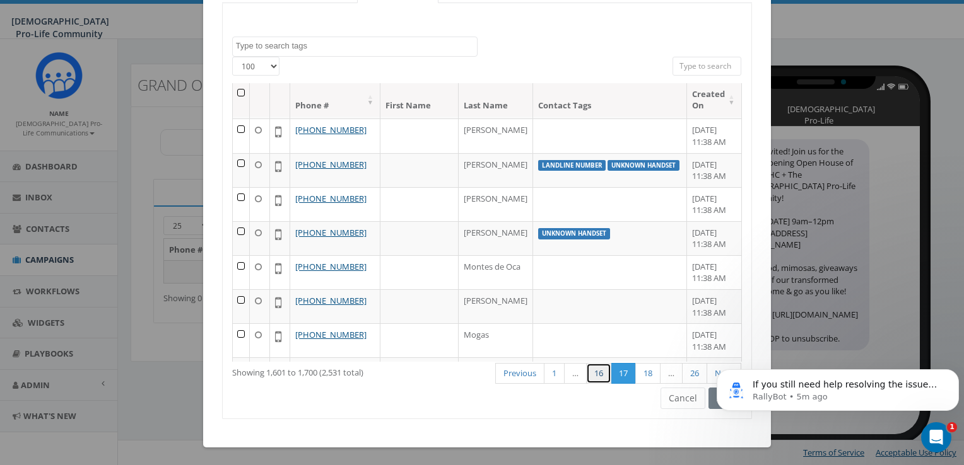
click at [595, 371] on link "16" at bounding box center [598, 373] width 25 height 21
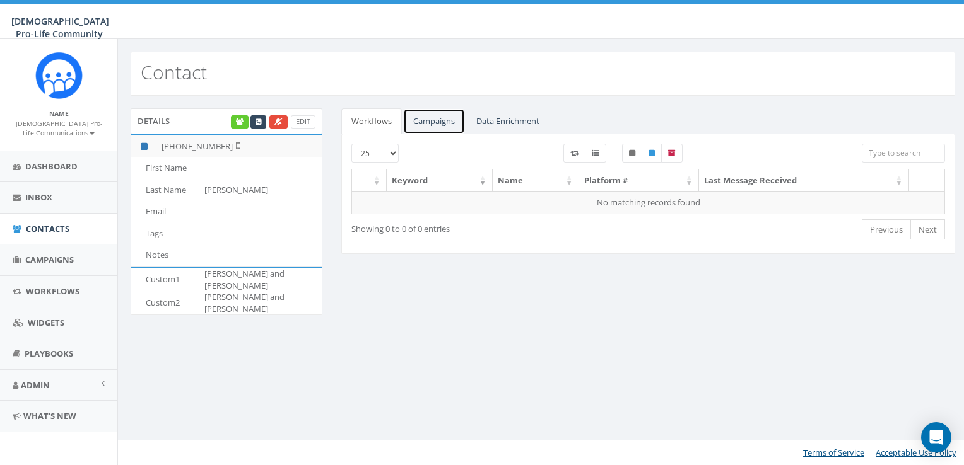
click at [448, 115] on link "Campaigns" at bounding box center [434, 121] width 62 height 26
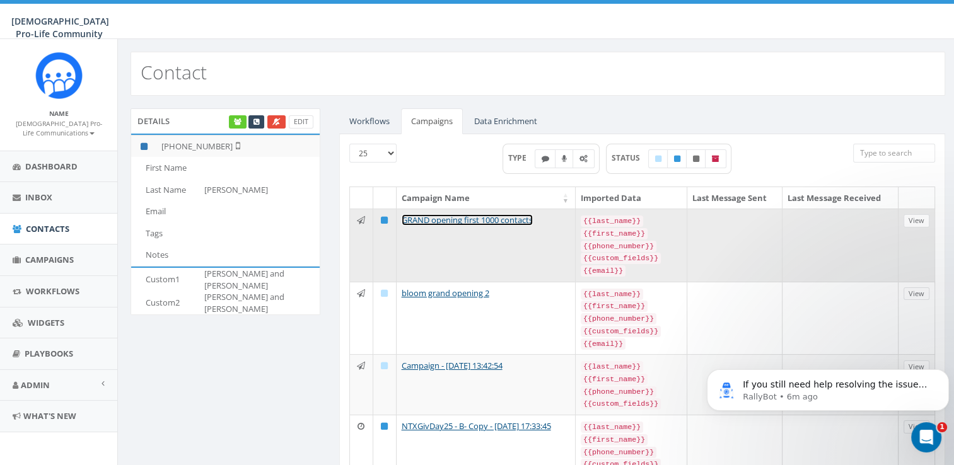
click at [467, 217] on link "GRAND opening first 1000 contacts" at bounding box center [467, 219] width 131 height 11
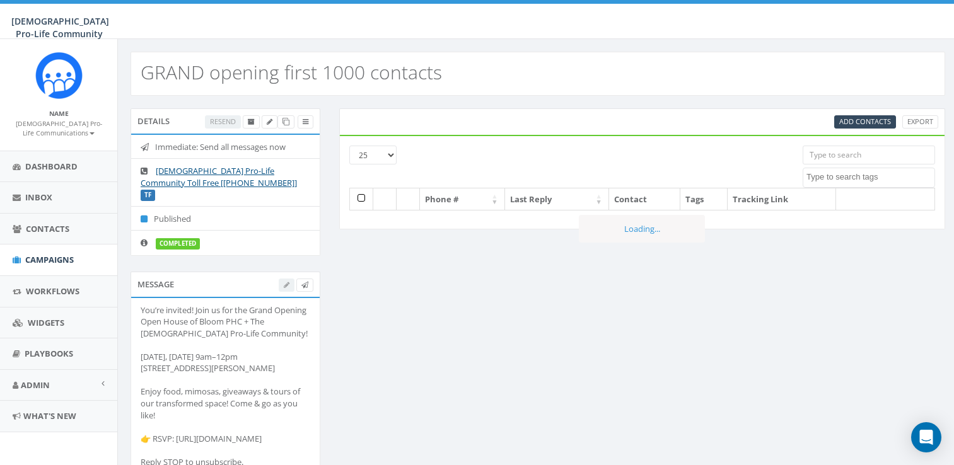
select select
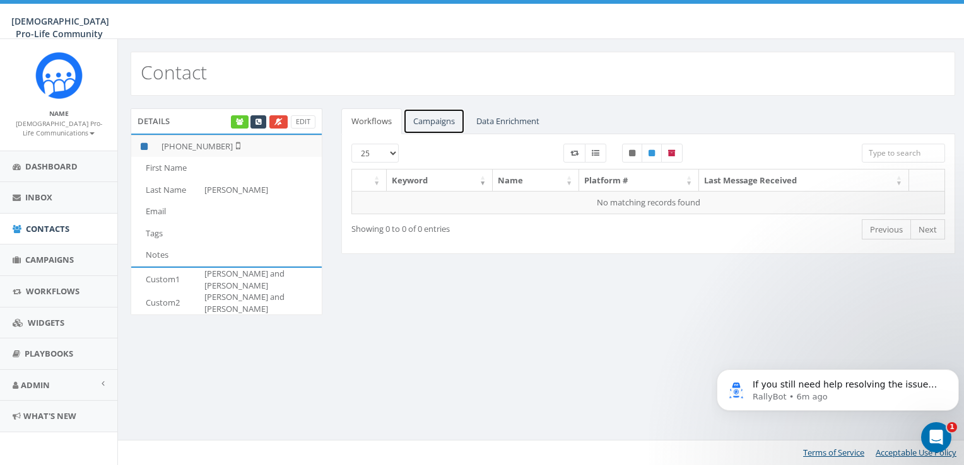
click at [441, 122] on link "Campaigns" at bounding box center [434, 121] width 62 height 26
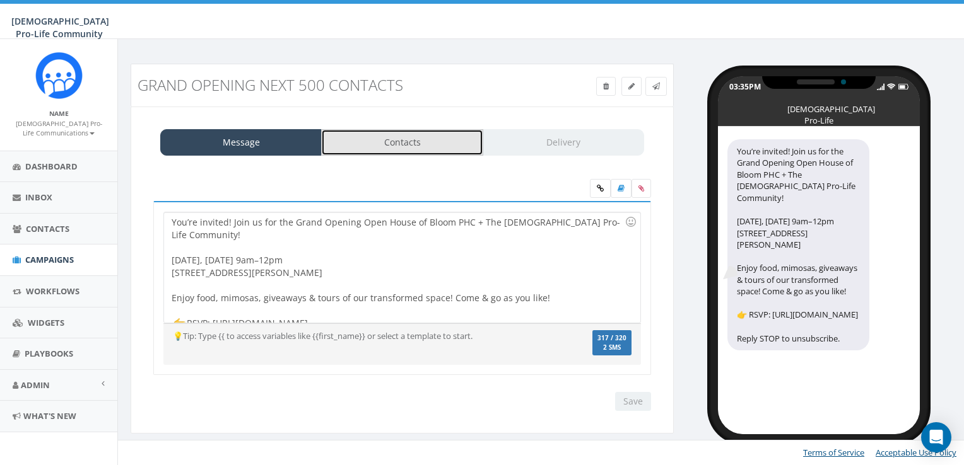
click at [415, 131] on link "Contacts" at bounding box center [401, 142] width 161 height 26
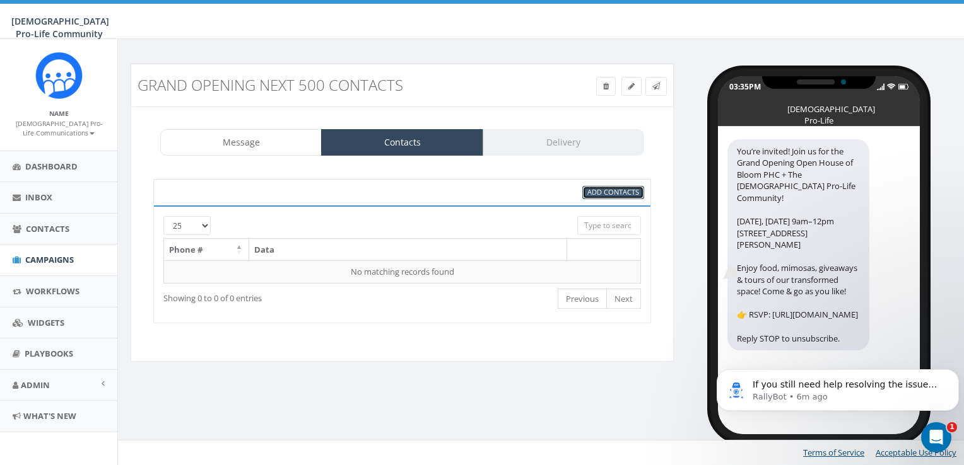
click at [613, 190] on span "Add Contacts" at bounding box center [613, 191] width 52 height 9
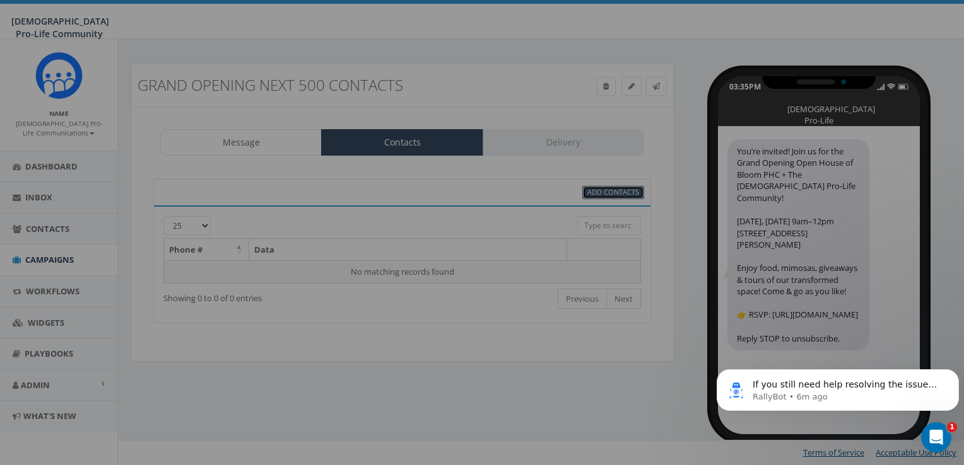
select select
select select "100"
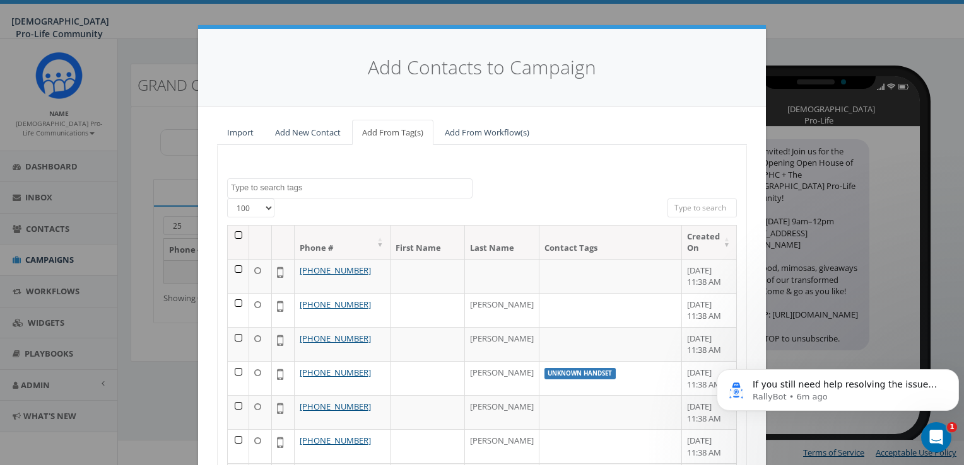
scroll to position [142, 0]
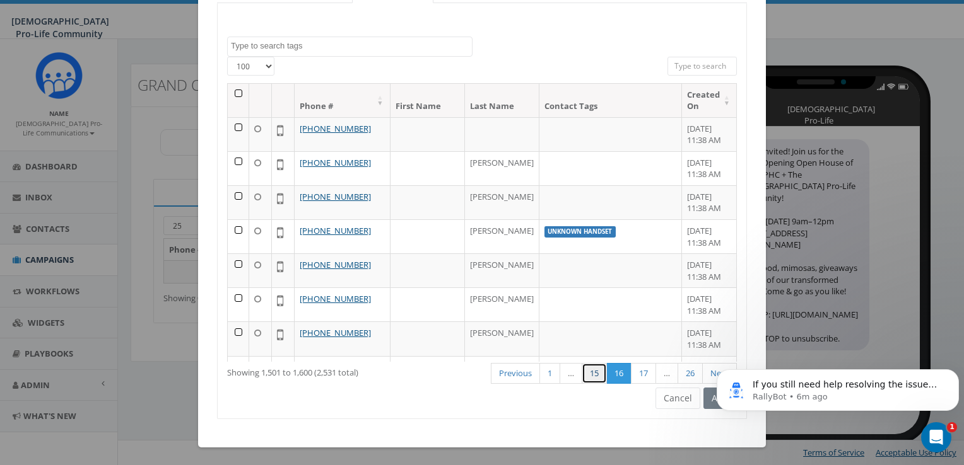
click at [590, 375] on link "15" at bounding box center [593, 373] width 25 height 21
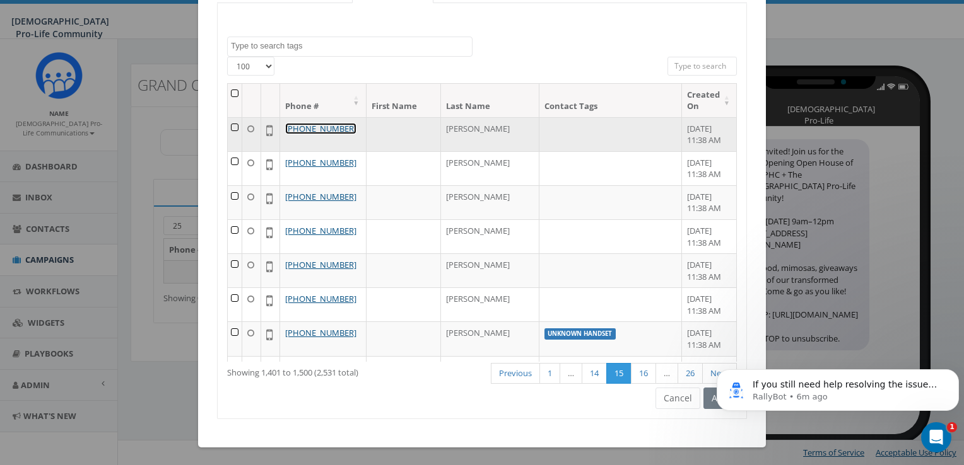
click at [356, 127] on link "[PHONE_NUMBER]" at bounding box center [320, 128] width 71 height 11
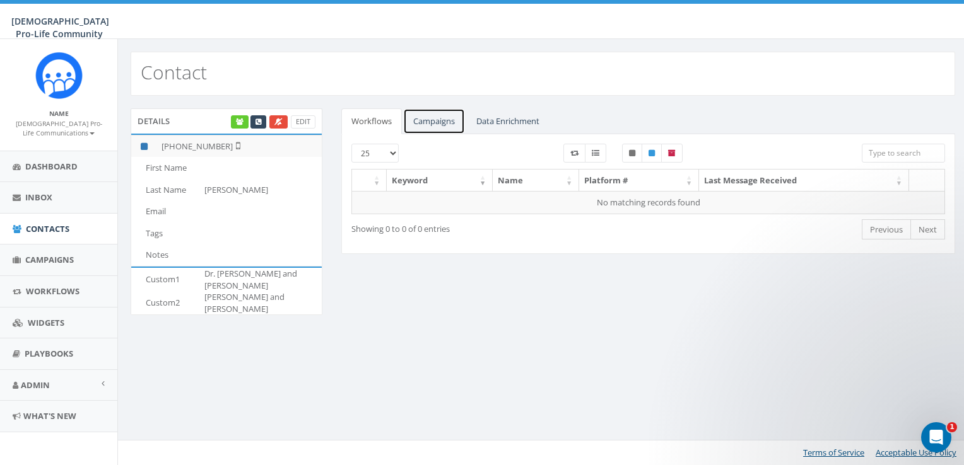
click at [431, 117] on link "Campaigns" at bounding box center [434, 121] width 62 height 26
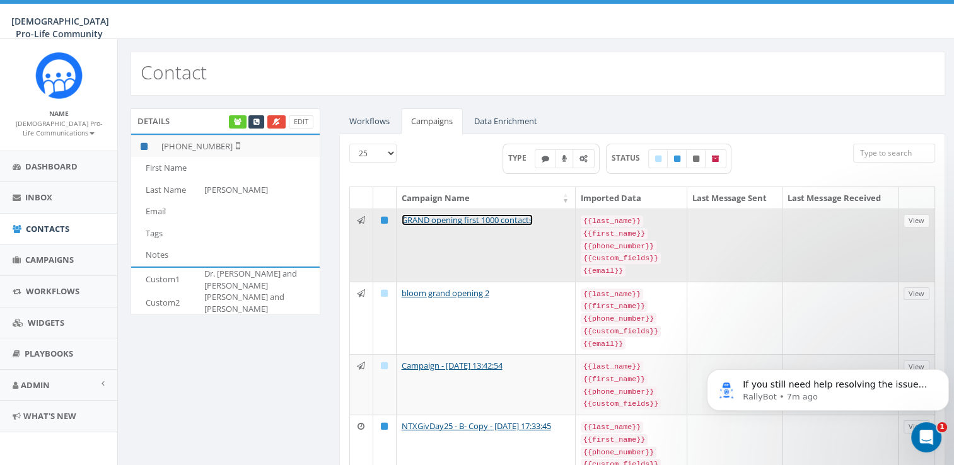
click at [440, 221] on link "GRAND opening first 1000 contacts" at bounding box center [467, 219] width 131 height 11
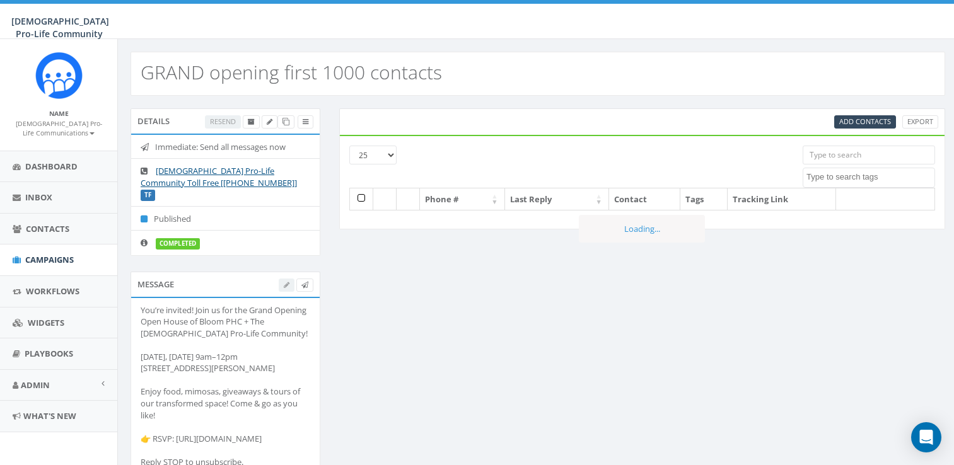
select select
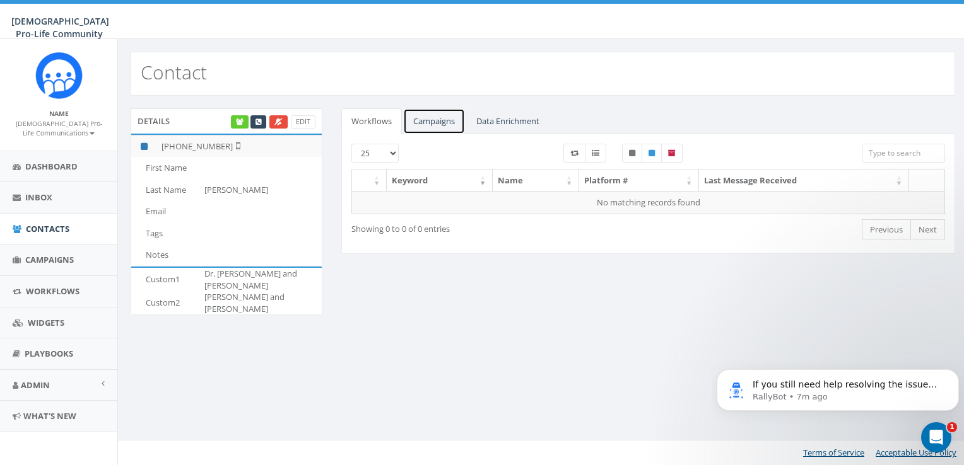
click at [421, 117] on link "Campaigns" at bounding box center [434, 121] width 62 height 26
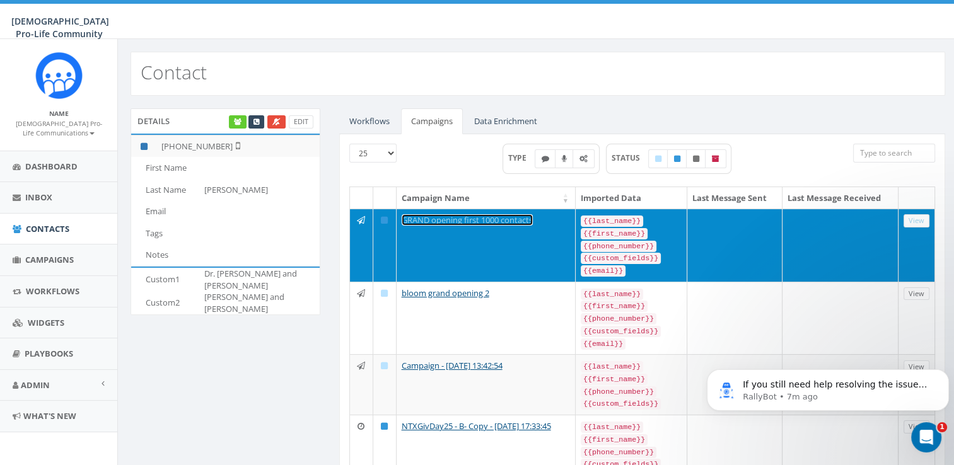
click at [525, 218] on link "GRAND opening first 1000 contacts" at bounding box center [467, 219] width 131 height 11
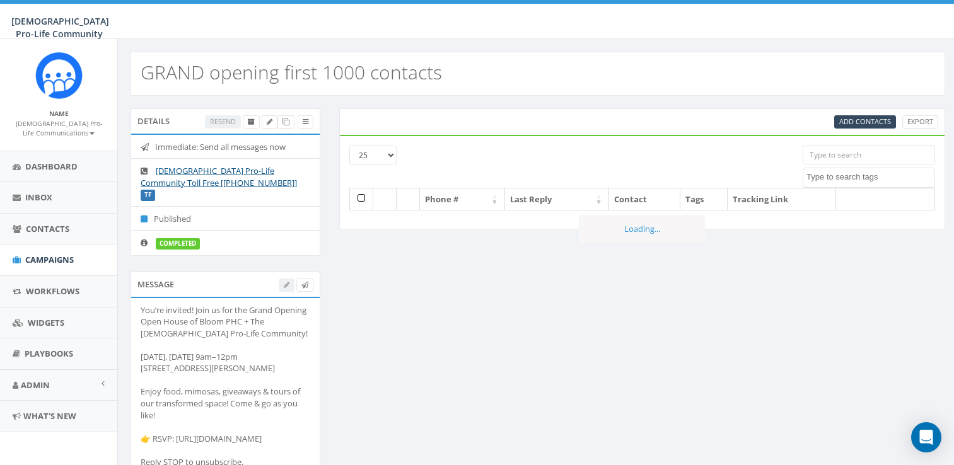
select select
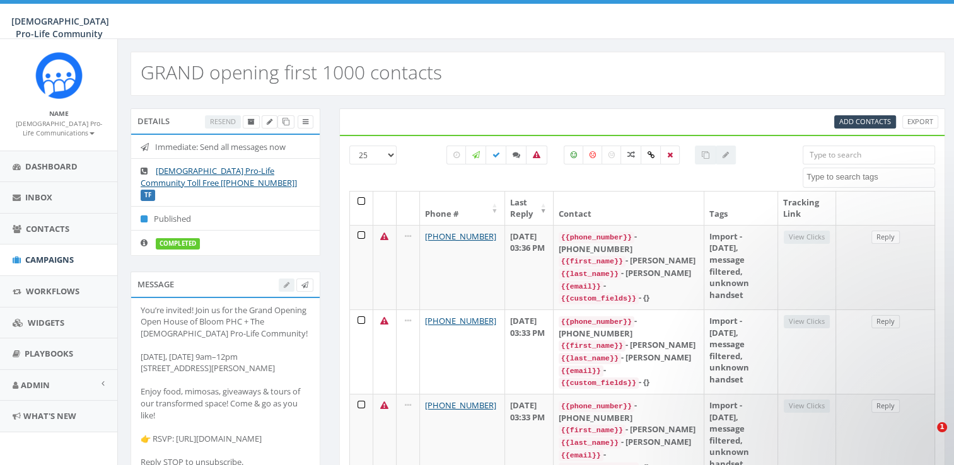
click at [817, 158] on input "search" at bounding box center [869, 155] width 132 height 19
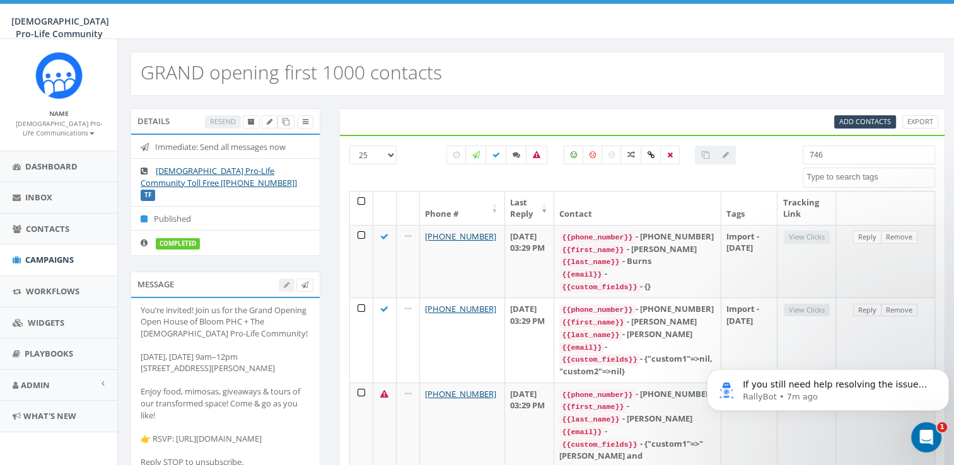
type input "7460"
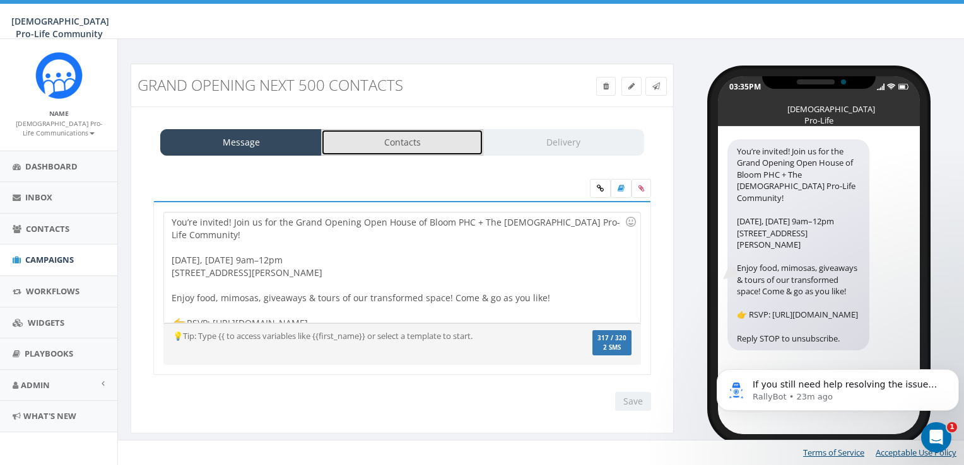
click at [381, 153] on link "Contacts" at bounding box center [401, 142] width 161 height 26
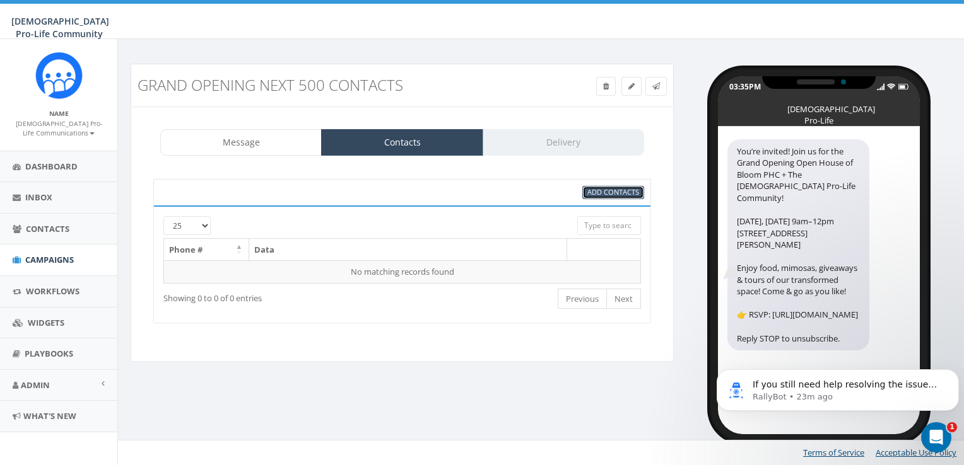
click at [633, 191] on span "Add Contacts" at bounding box center [613, 191] width 52 height 9
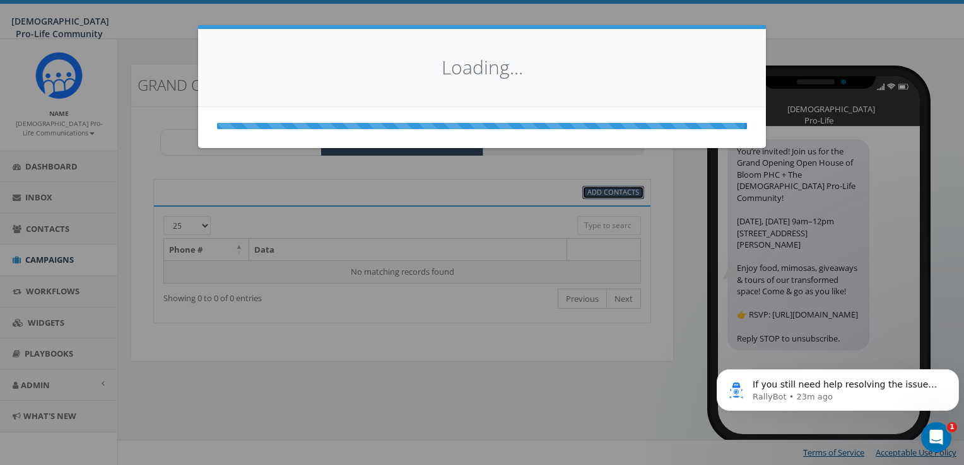
select select
select select "100"
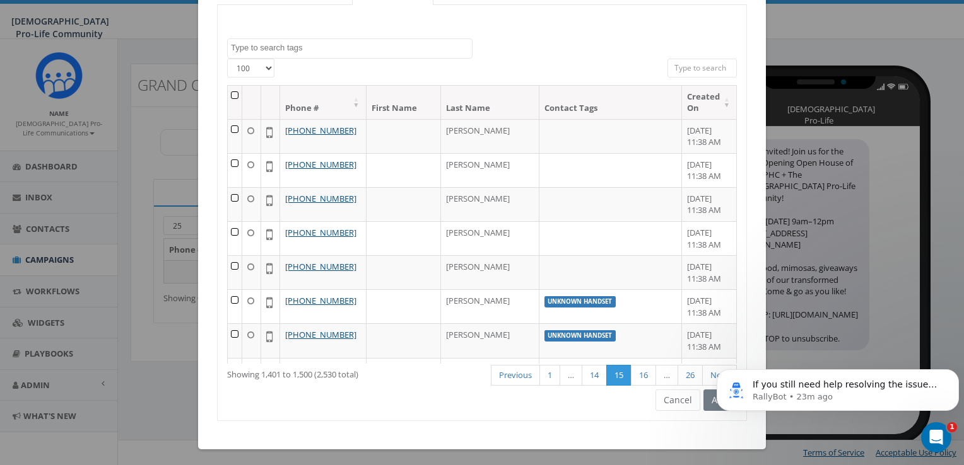
scroll to position [142, 0]
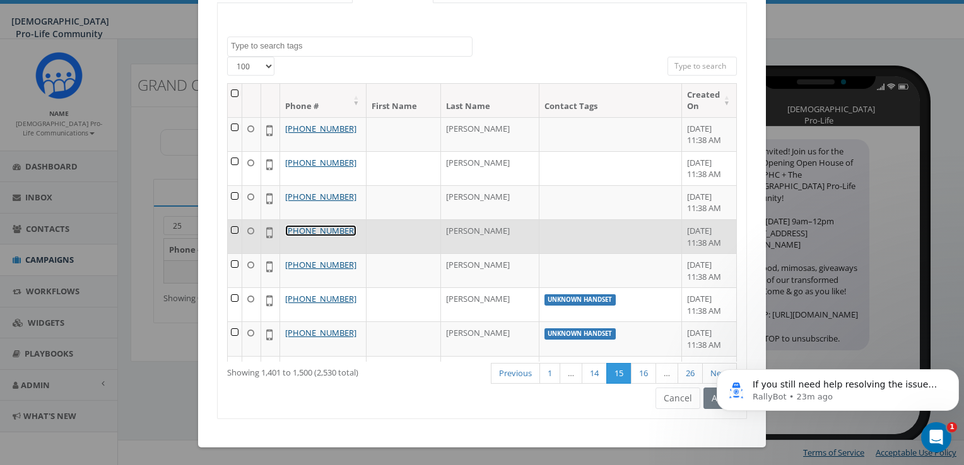
click at [327, 237] on link "+1 210-862-1249" at bounding box center [320, 230] width 71 height 11
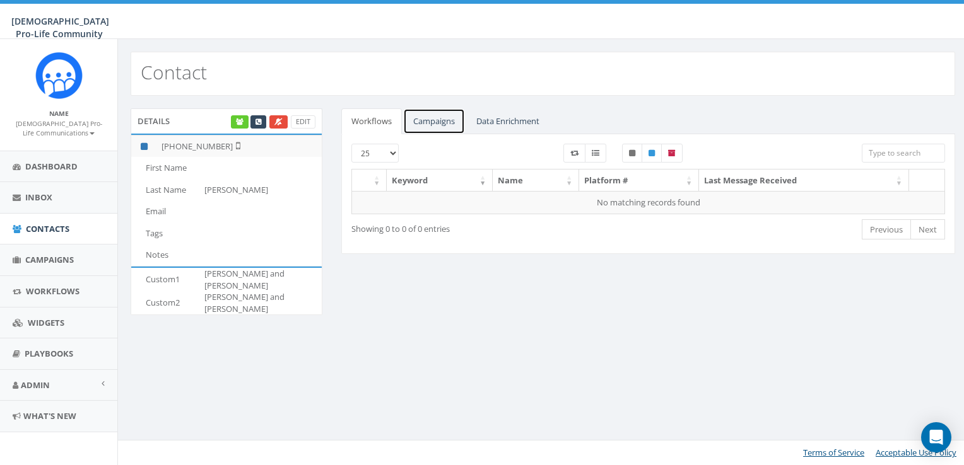
click at [445, 118] on link "Campaigns" at bounding box center [434, 121] width 62 height 26
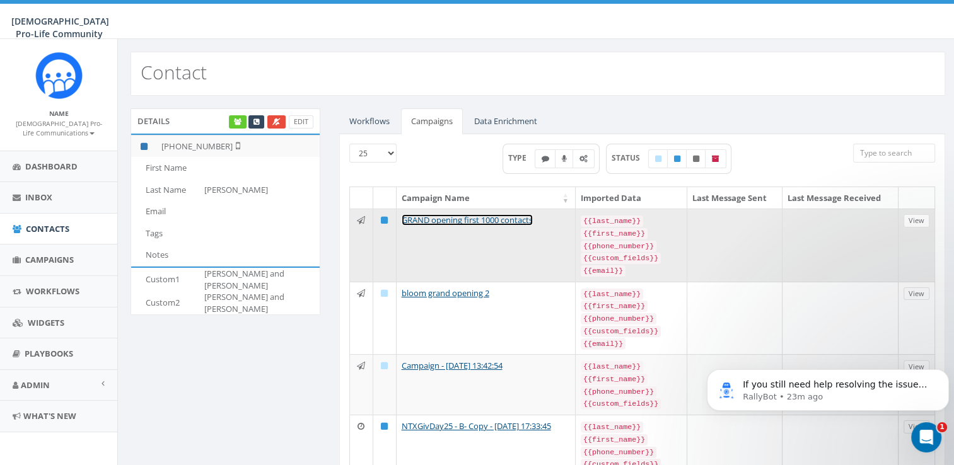
click at [458, 214] on link "GRAND opening first 1000 contacts" at bounding box center [467, 219] width 131 height 11
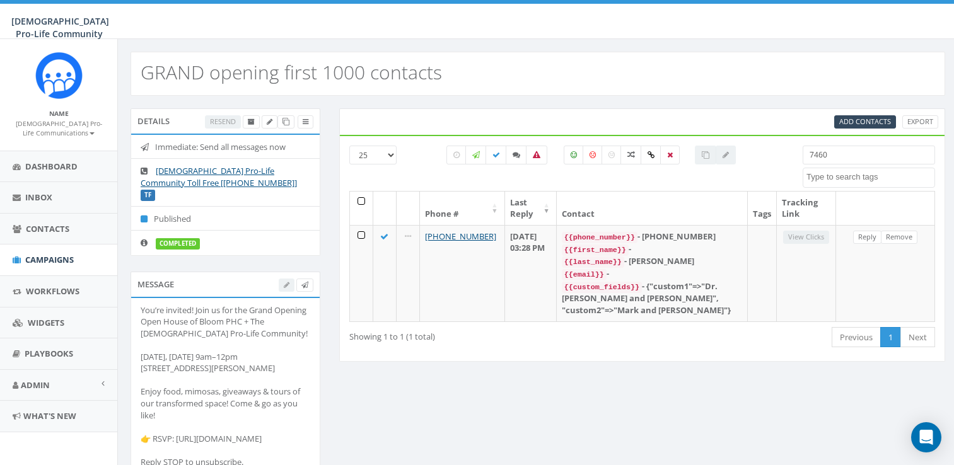
select select
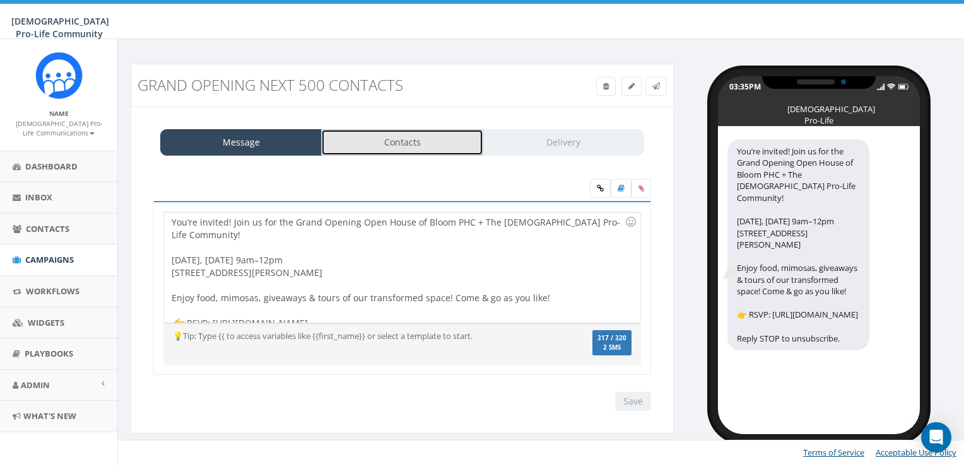
click at [386, 137] on link "Contacts" at bounding box center [401, 142] width 161 height 26
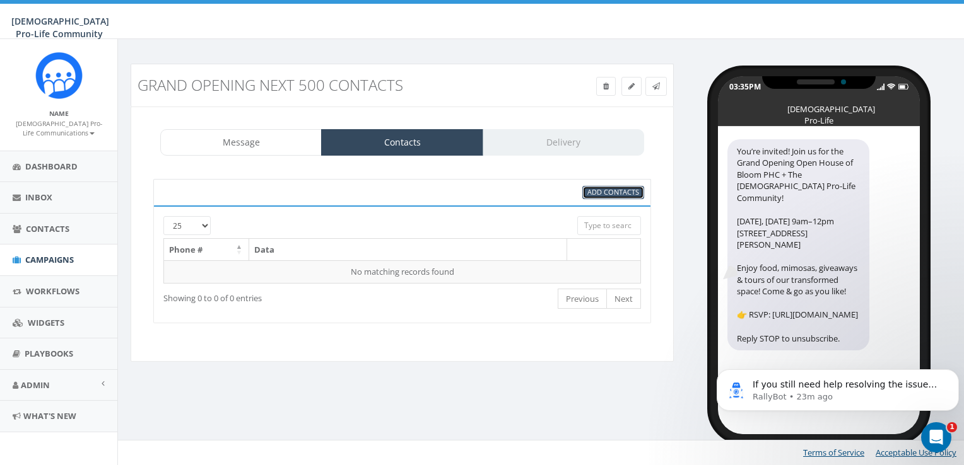
click at [605, 194] on span "Add Contacts" at bounding box center [613, 191] width 52 height 9
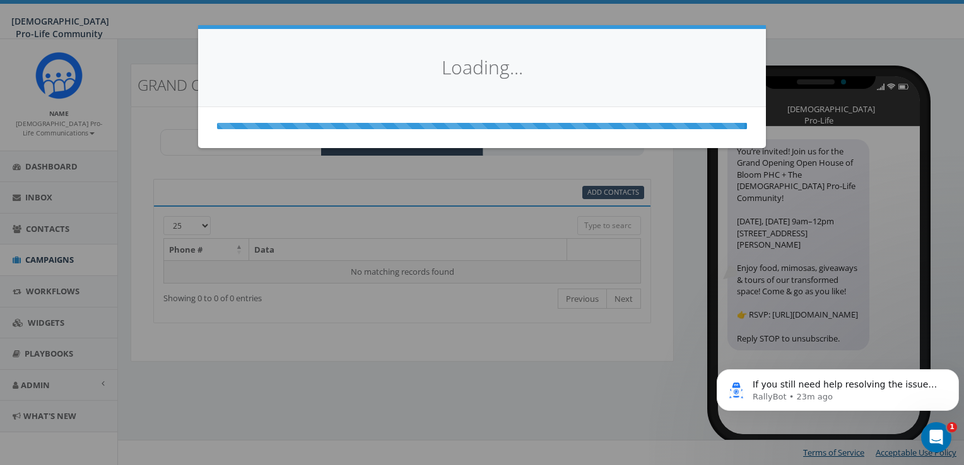
select select
select select "100"
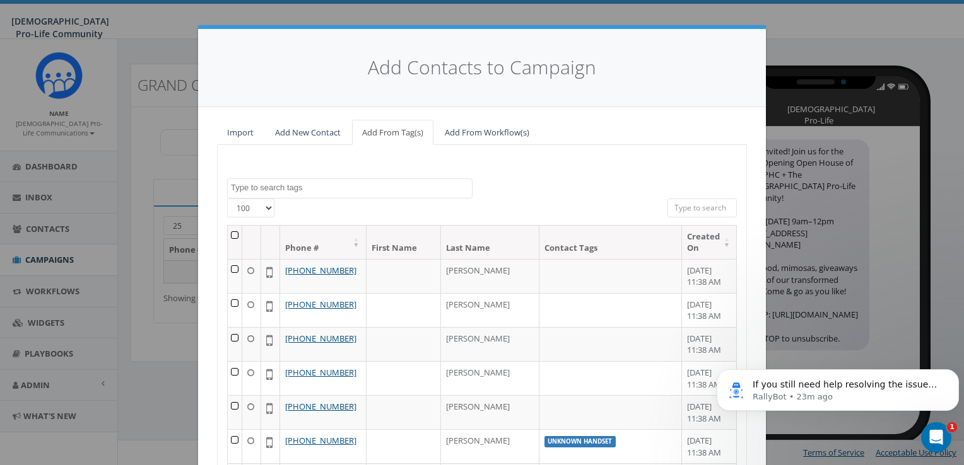
scroll to position [142, 0]
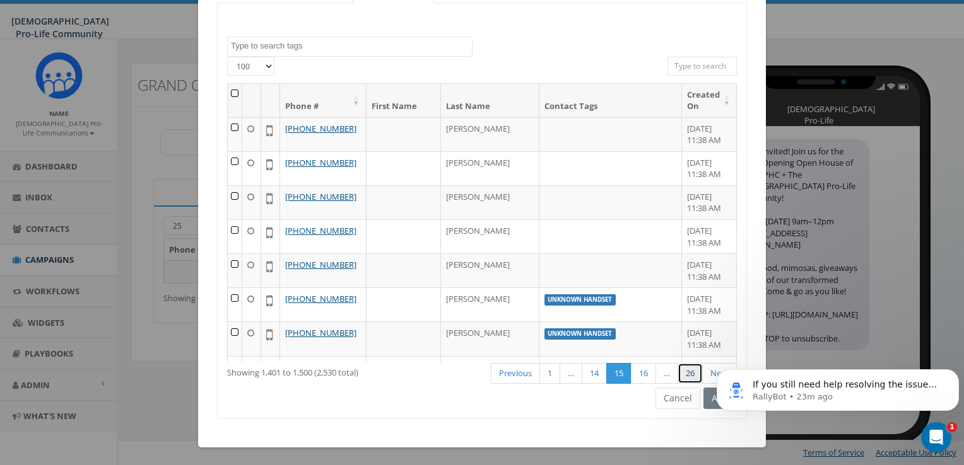
click at [678, 375] on link "26" at bounding box center [689, 373] width 25 height 21
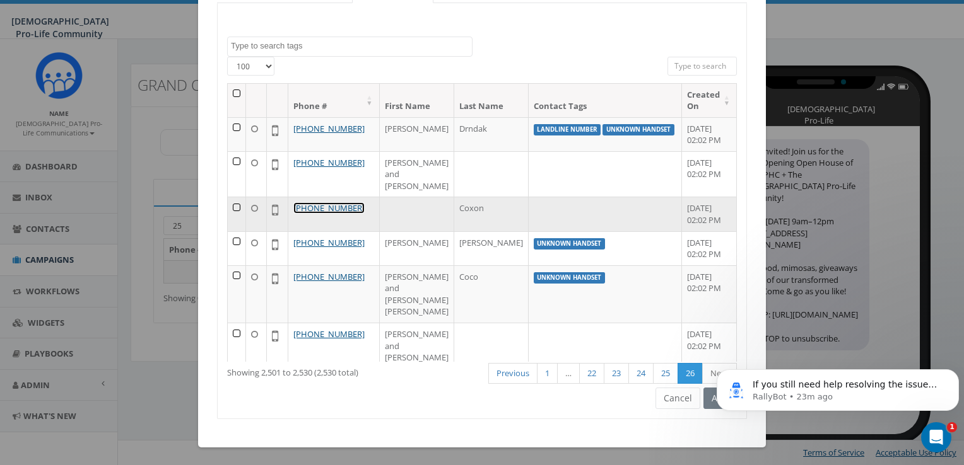
click at [350, 214] on link "+1 940-595-7415" at bounding box center [328, 207] width 71 height 11
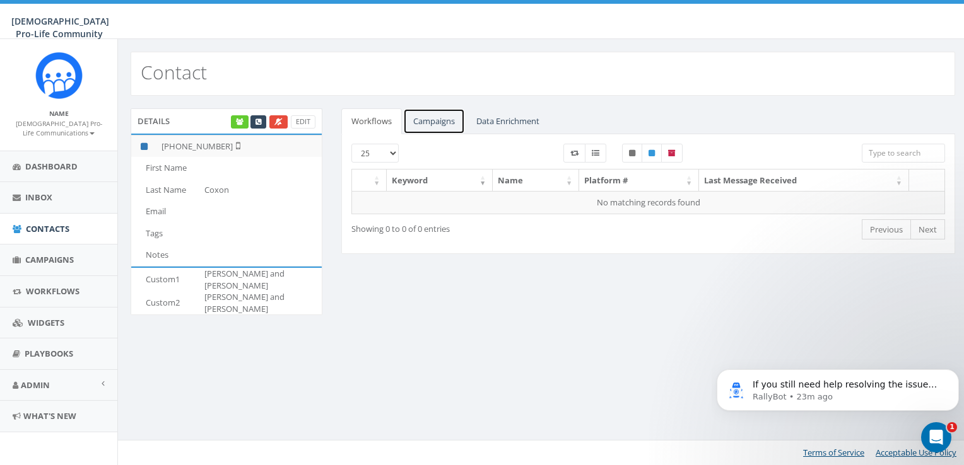
click at [436, 116] on link "Campaigns" at bounding box center [434, 121] width 62 height 26
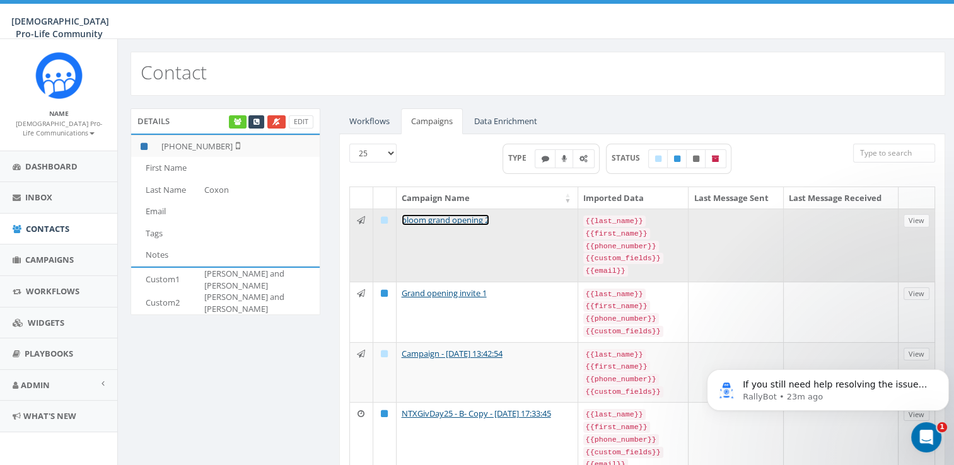
click at [465, 218] on link "bloom grand opening 2" at bounding box center [446, 219] width 88 height 11
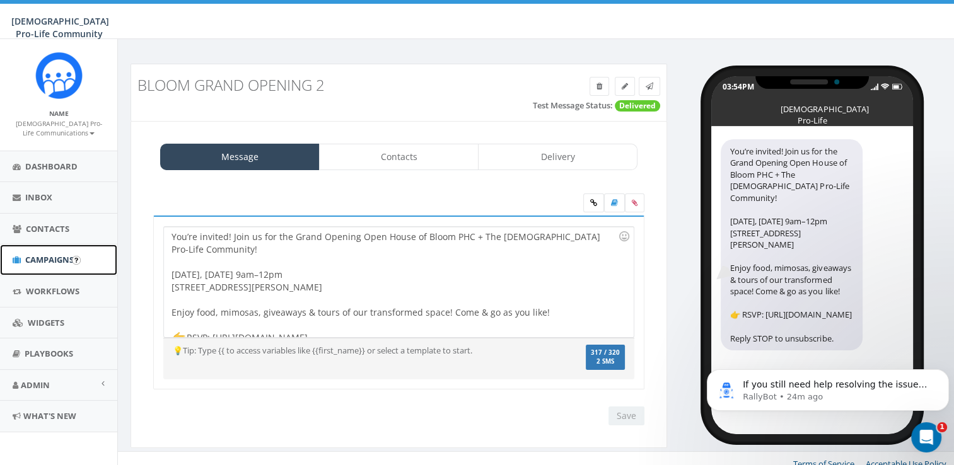
click at [50, 267] on link "Campaigns" at bounding box center [58, 260] width 117 height 31
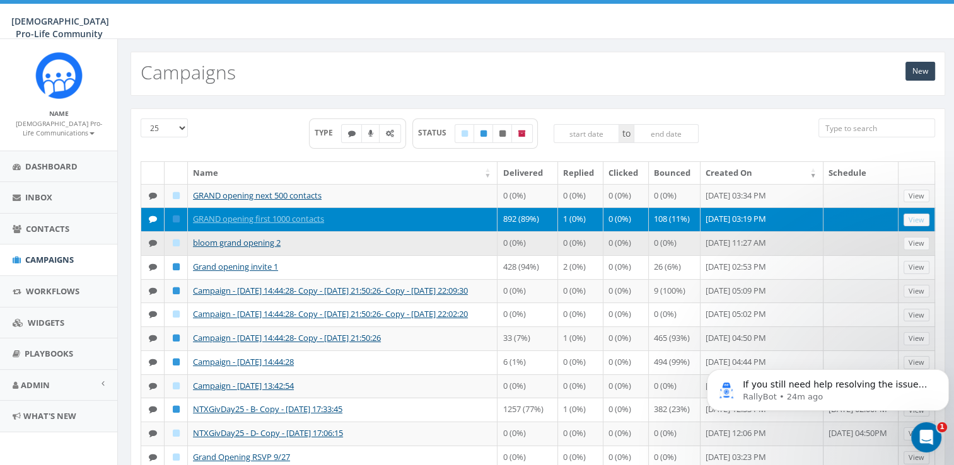
click at [176, 247] on icon at bounding box center [176, 243] width 7 height 8
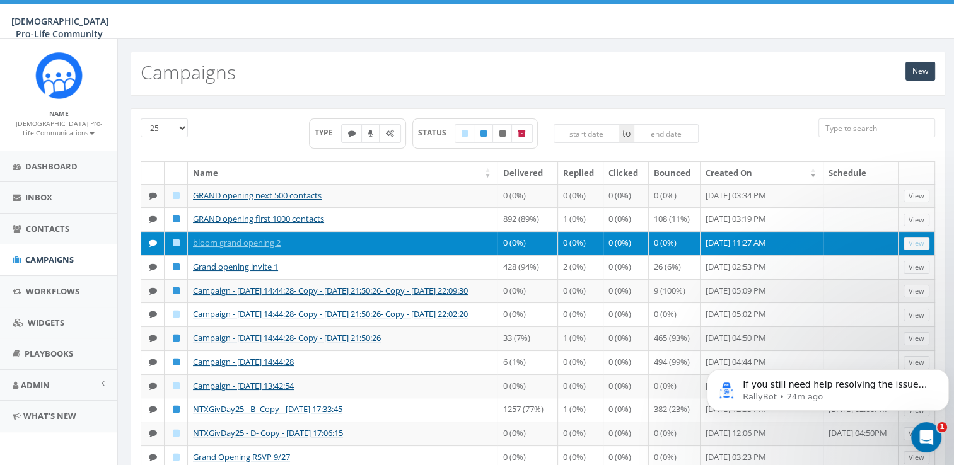
click at [176, 247] on icon at bounding box center [176, 243] width 7 height 8
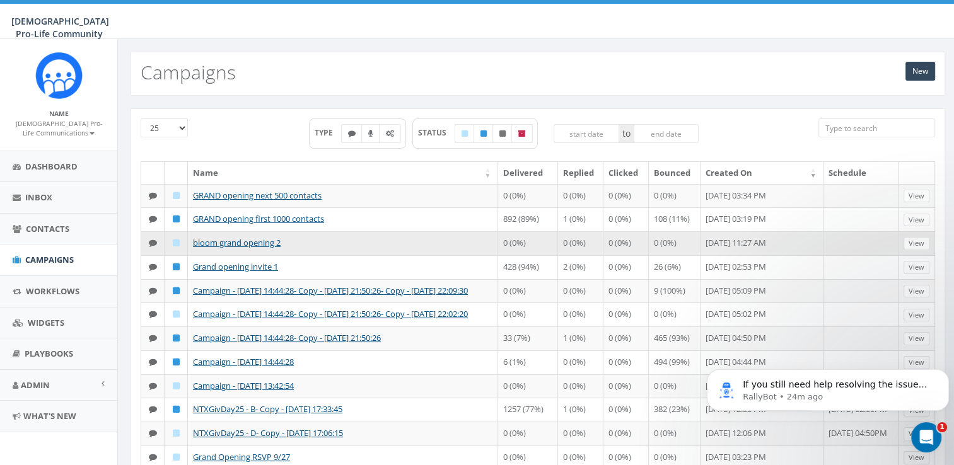
click at [176, 247] on icon at bounding box center [176, 243] width 7 height 8
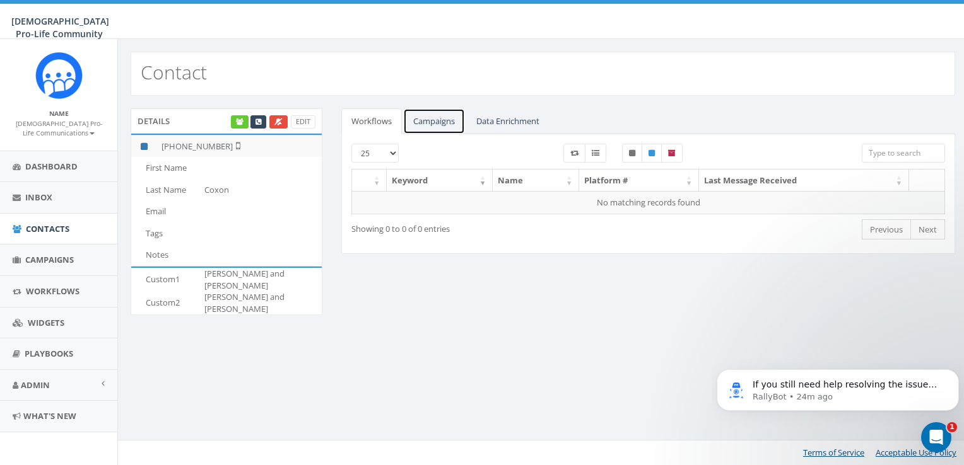
click at [411, 125] on link "Campaigns" at bounding box center [434, 121] width 62 height 26
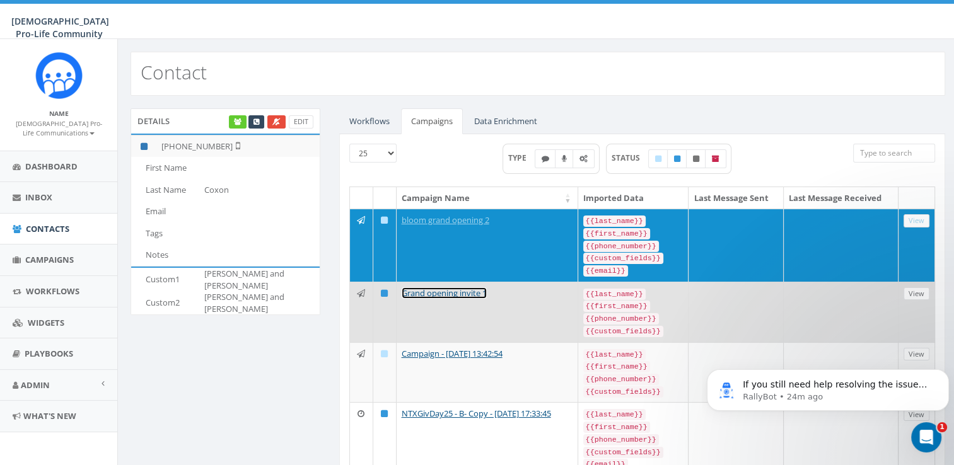
click at [476, 291] on link "Grand opening invite 1" at bounding box center [444, 293] width 85 height 11
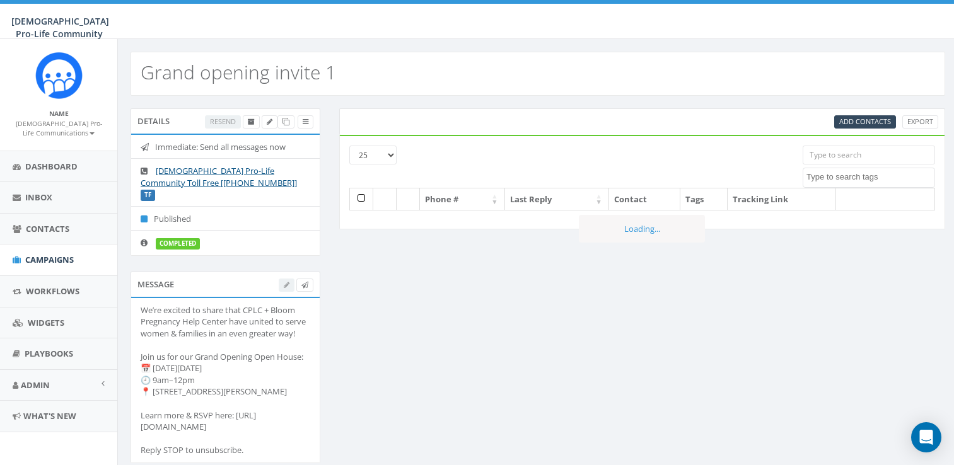
select select
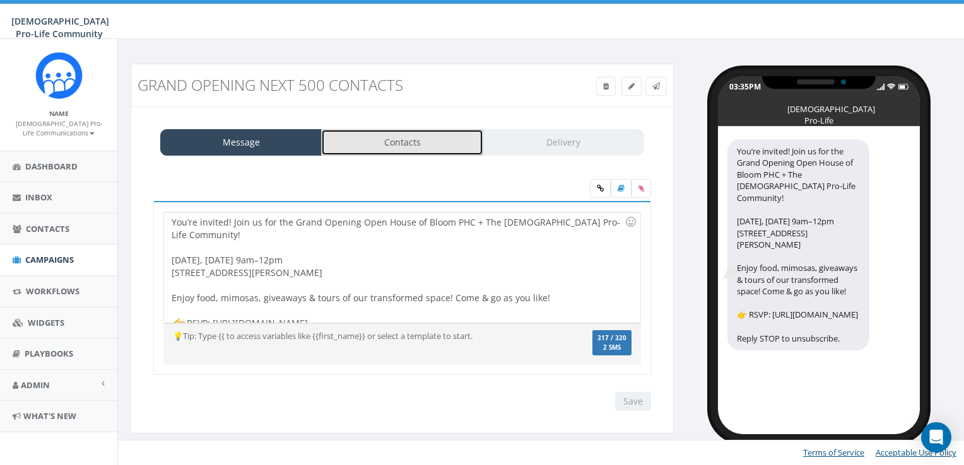
click at [383, 129] on link "Contacts" at bounding box center [401, 142] width 161 height 26
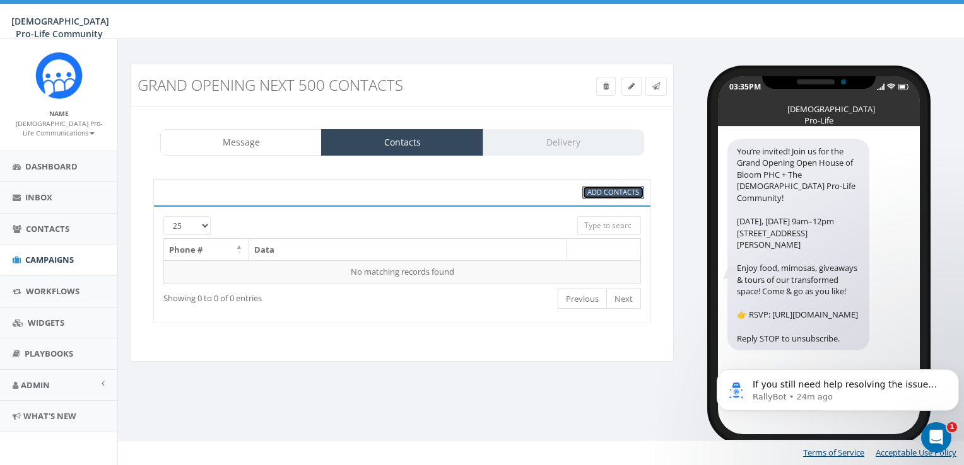
click at [591, 197] on link "Add Contacts" at bounding box center [613, 192] width 62 height 13
select select
select select "100"
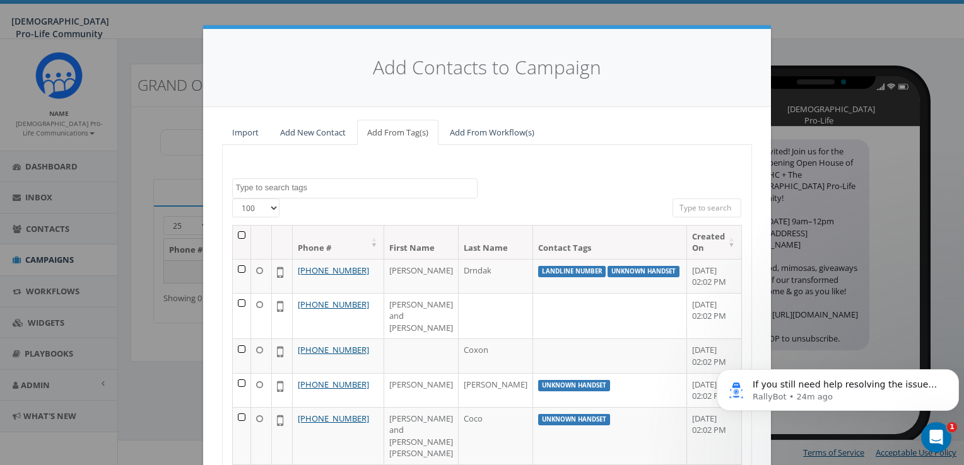
scroll to position [142, 0]
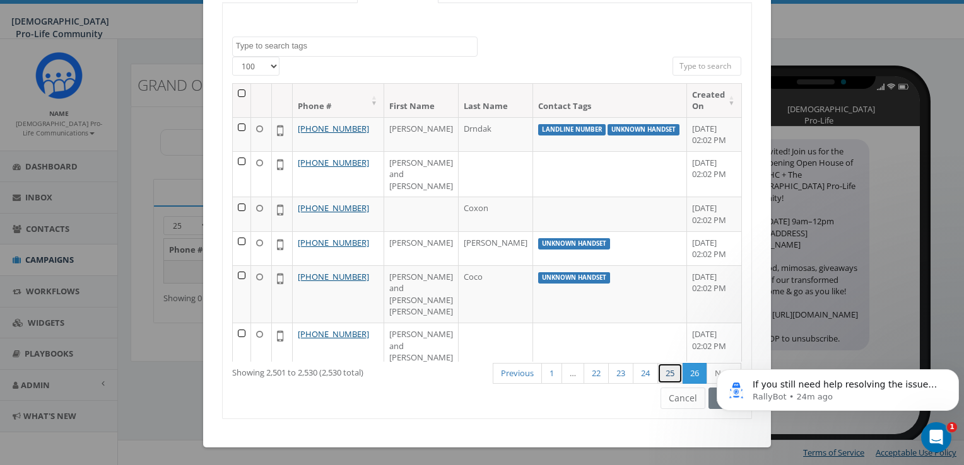
click at [657, 375] on link "25" at bounding box center [669, 373] width 25 height 21
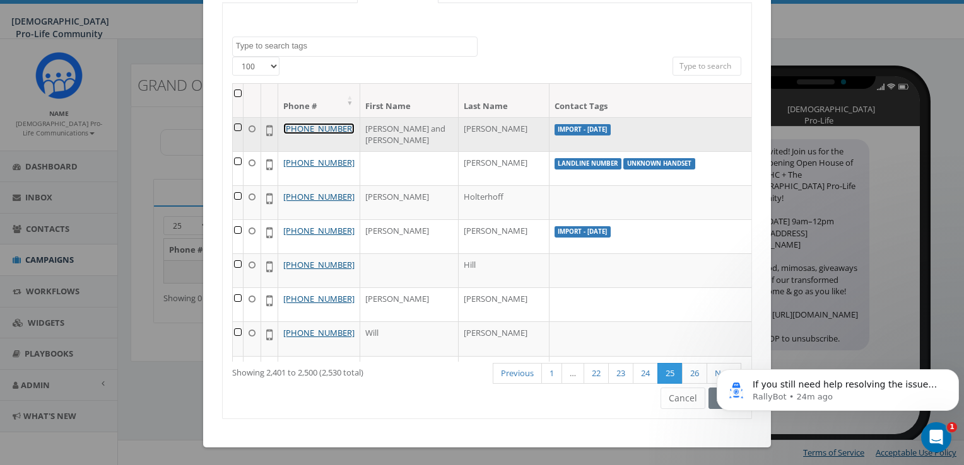
click at [298, 133] on link "+1 281-935-9644" at bounding box center [318, 128] width 71 height 11
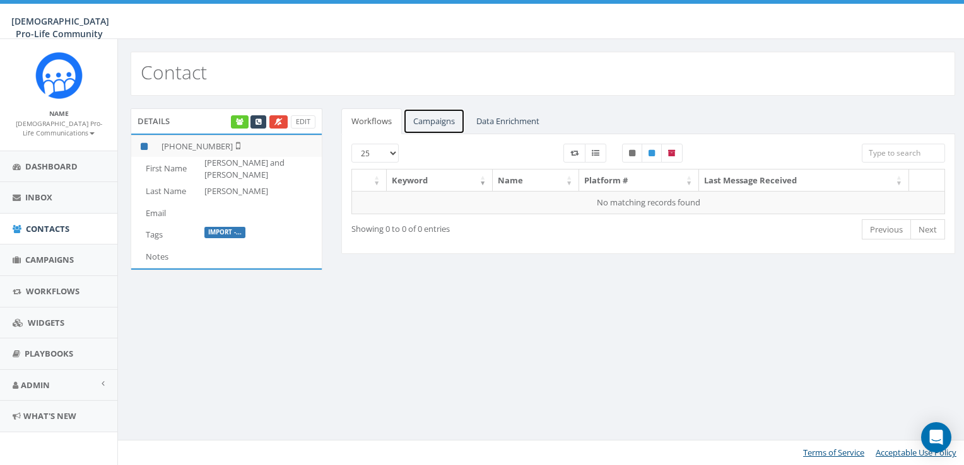
click at [426, 119] on link "Campaigns" at bounding box center [434, 121] width 62 height 26
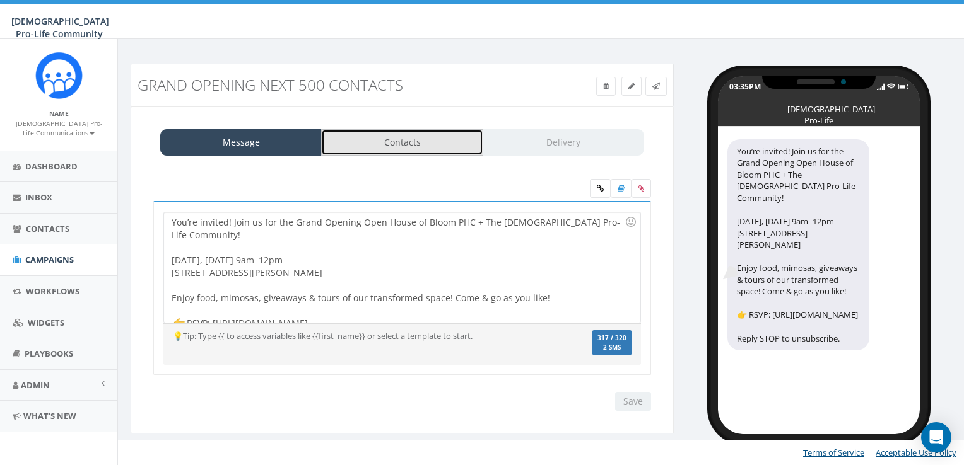
click at [448, 134] on link "Contacts" at bounding box center [401, 142] width 161 height 26
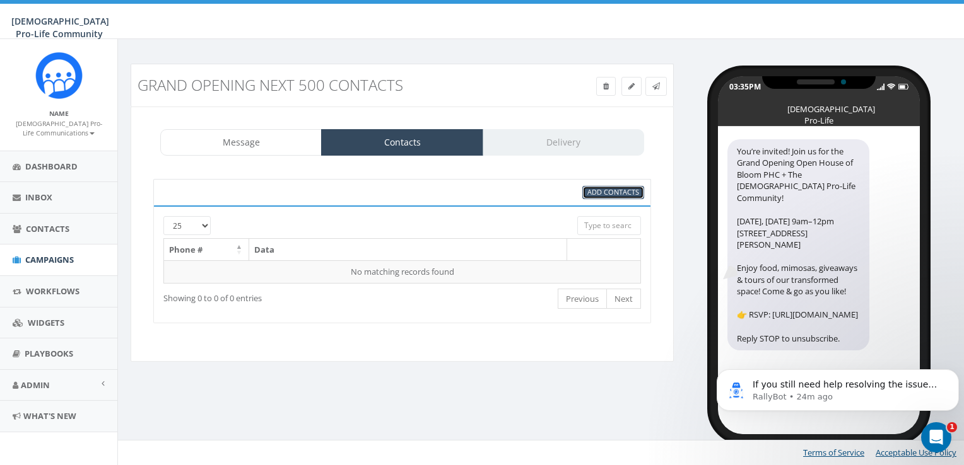
click at [637, 193] on span "Add Contacts" at bounding box center [613, 191] width 52 height 9
select select
select select "100"
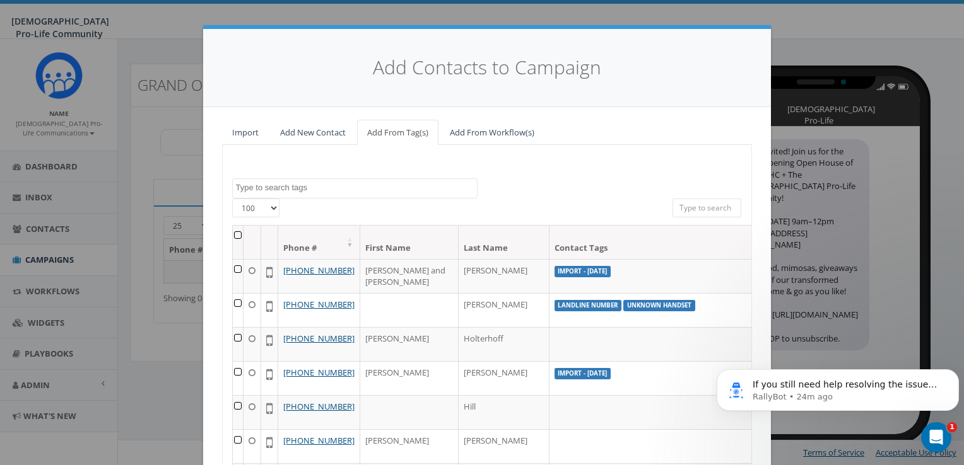
scroll to position [142, 0]
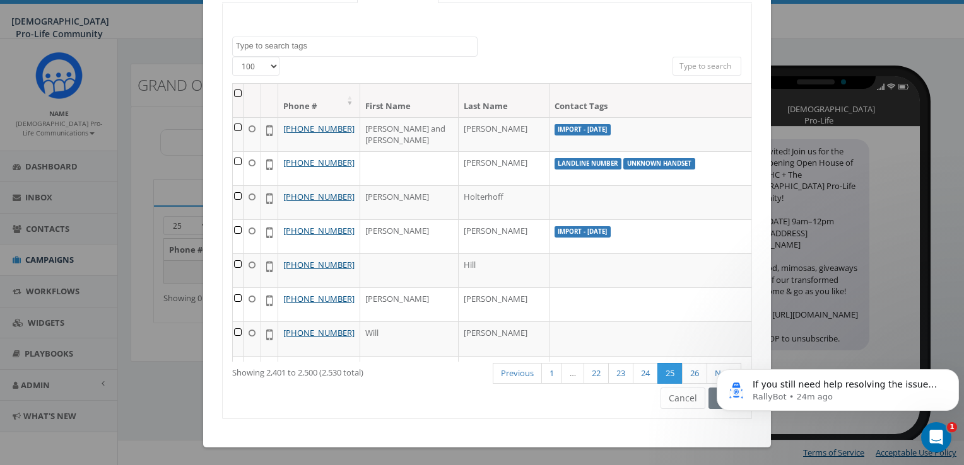
click at [233, 91] on th at bounding box center [238, 100] width 11 height 33
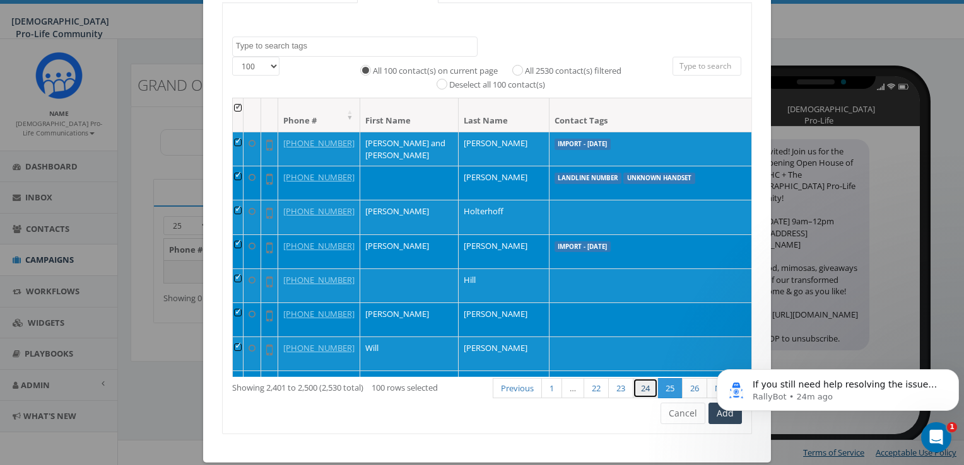
click at [641, 392] on link "24" at bounding box center [645, 388] width 25 height 21
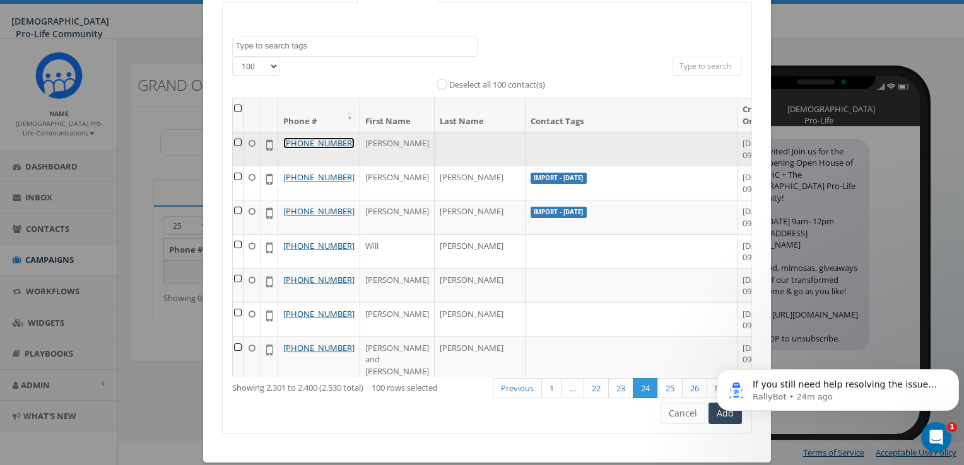
click at [295, 144] on link "+1 214-669-0422" at bounding box center [318, 142] width 71 height 11
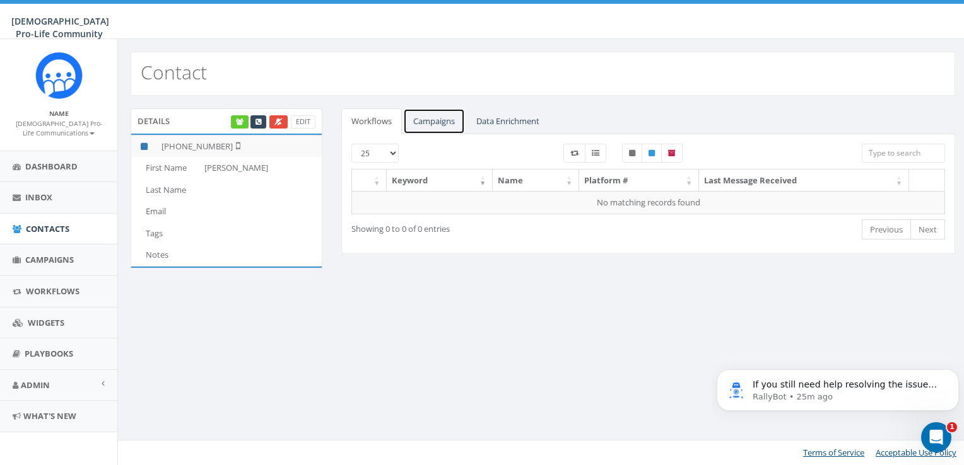
click at [434, 119] on link "Campaigns" at bounding box center [434, 121] width 62 height 26
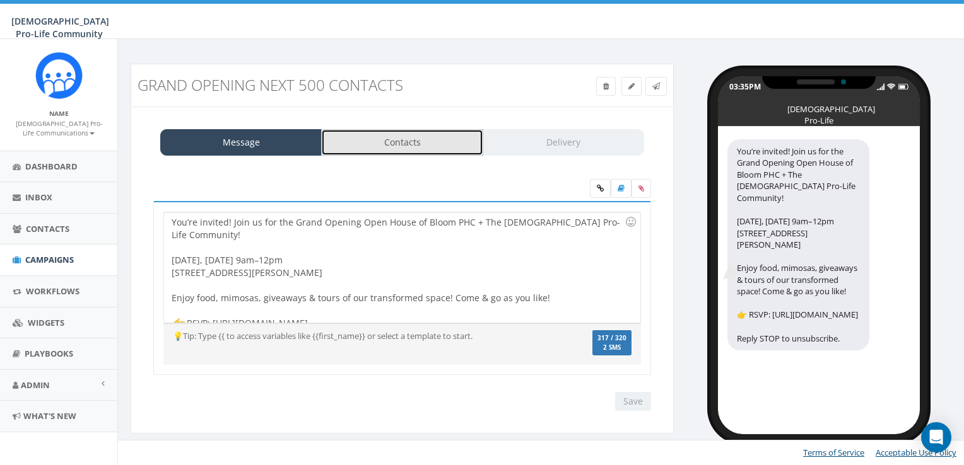
click at [361, 143] on link "Contacts" at bounding box center [401, 142] width 161 height 26
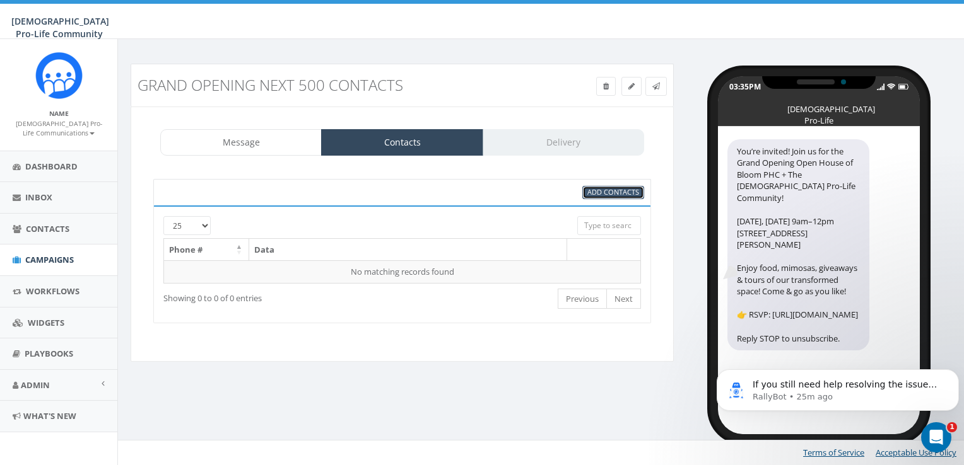
click at [595, 189] on span "Add Contacts" at bounding box center [613, 191] width 52 height 9
select select
select select "100"
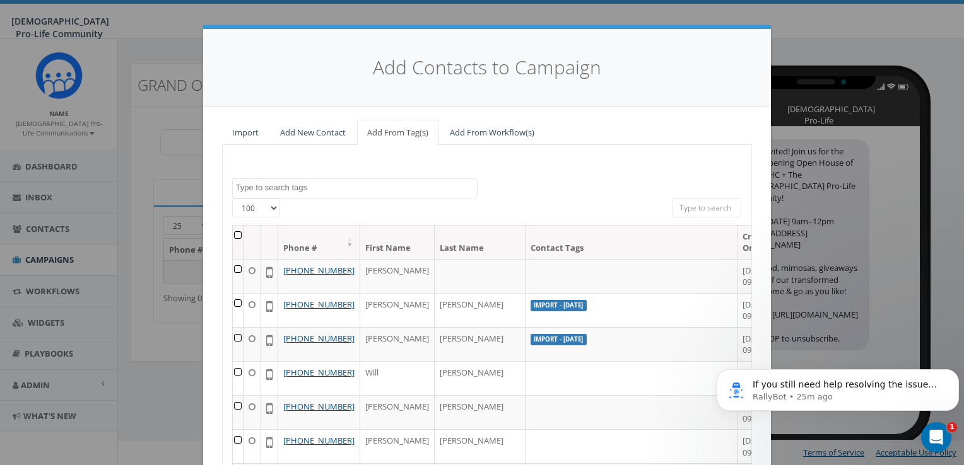
scroll to position [142, 0]
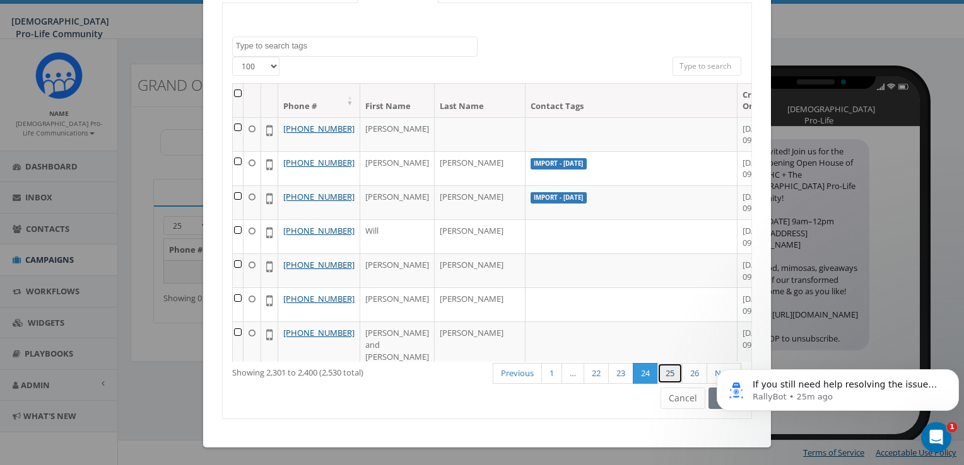
click at [660, 370] on link "25" at bounding box center [669, 373] width 25 height 21
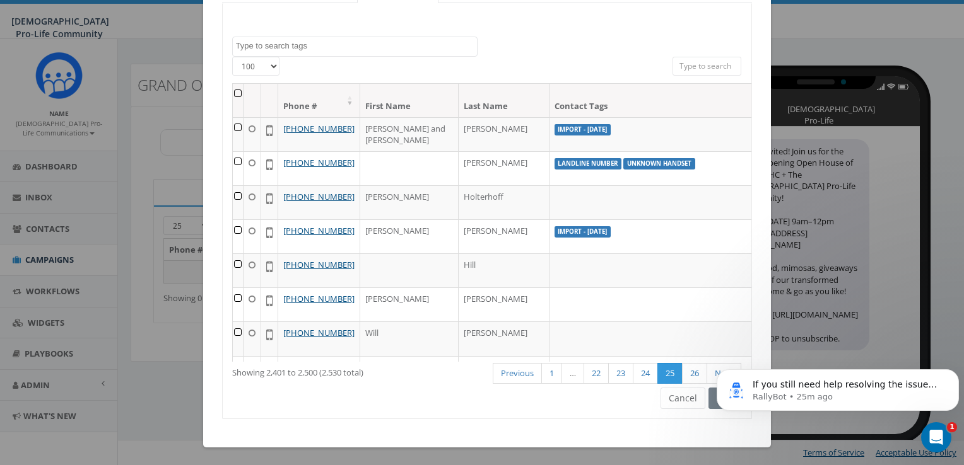
click at [233, 95] on th at bounding box center [238, 100] width 11 height 33
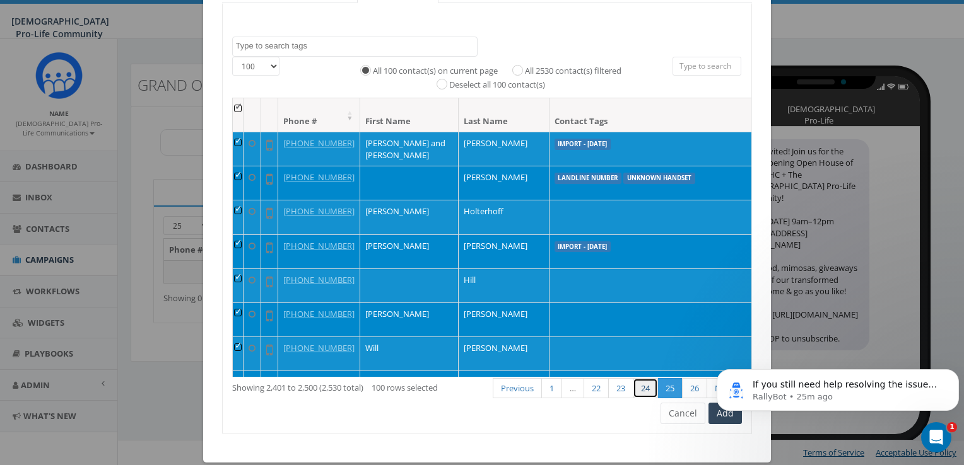
click at [643, 389] on link "24" at bounding box center [645, 388] width 25 height 21
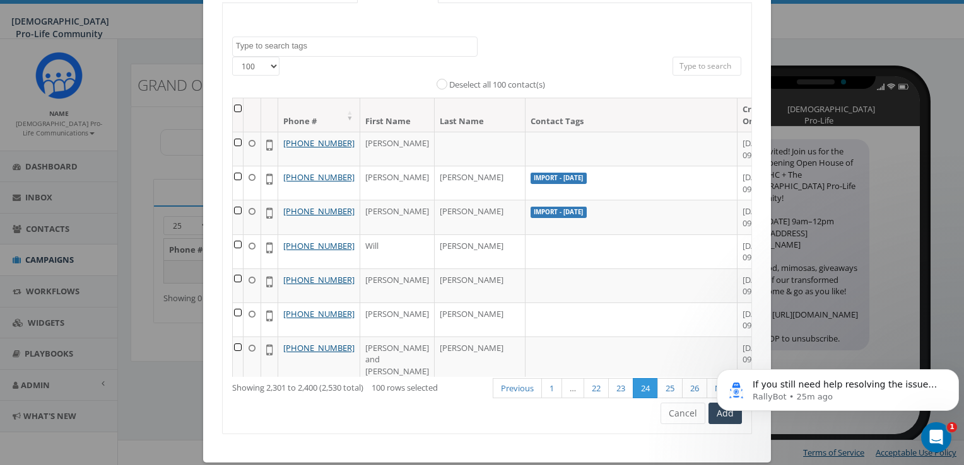
click at [233, 107] on th at bounding box center [238, 114] width 11 height 33
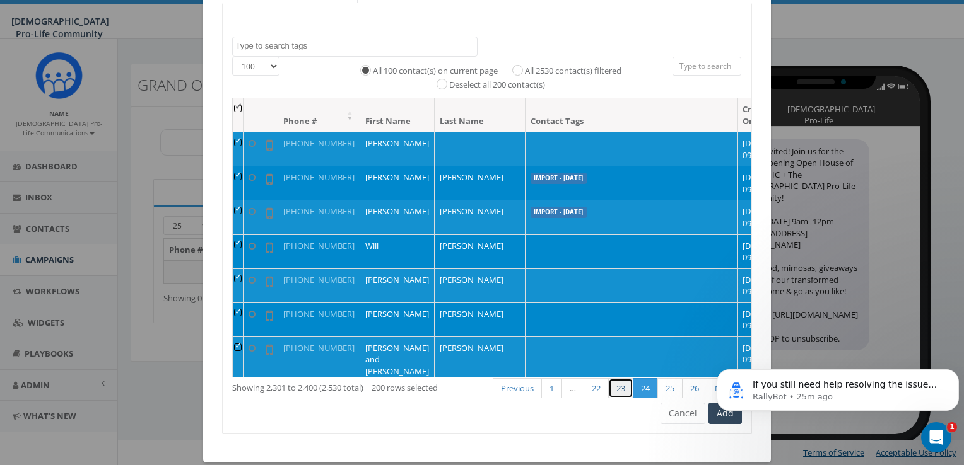
click at [618, 383] on link "23" at bounding box center [620, 388] width 25 height 21
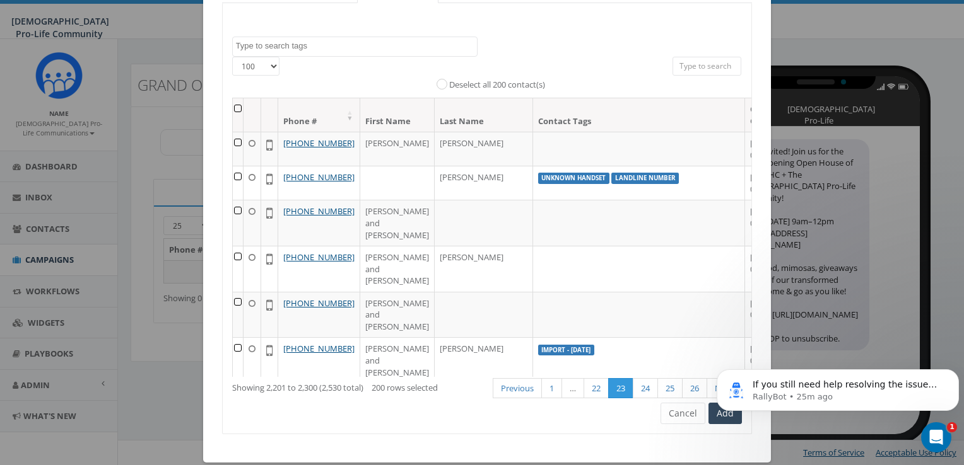
click at [235, 105] on th at bounding box center [238, 114] width 11 height 33
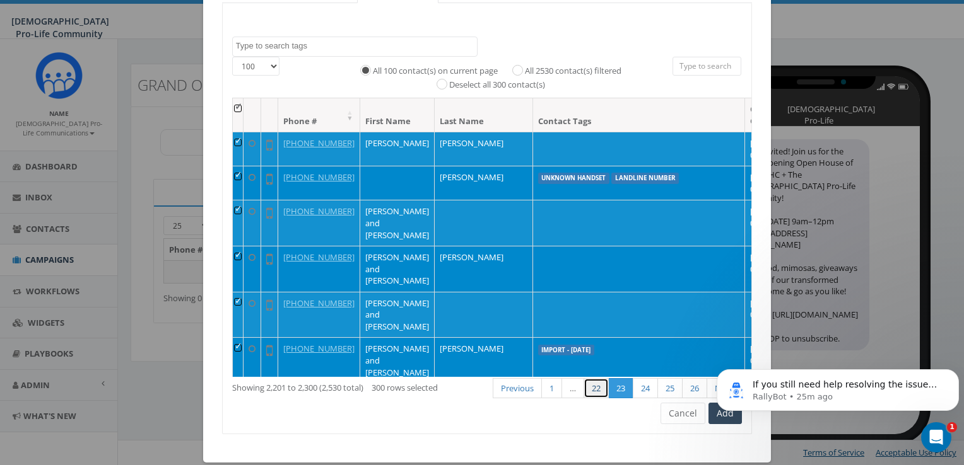
click at [598, 392] on link "22" at bounding box center [595, 388] width 25 height 21
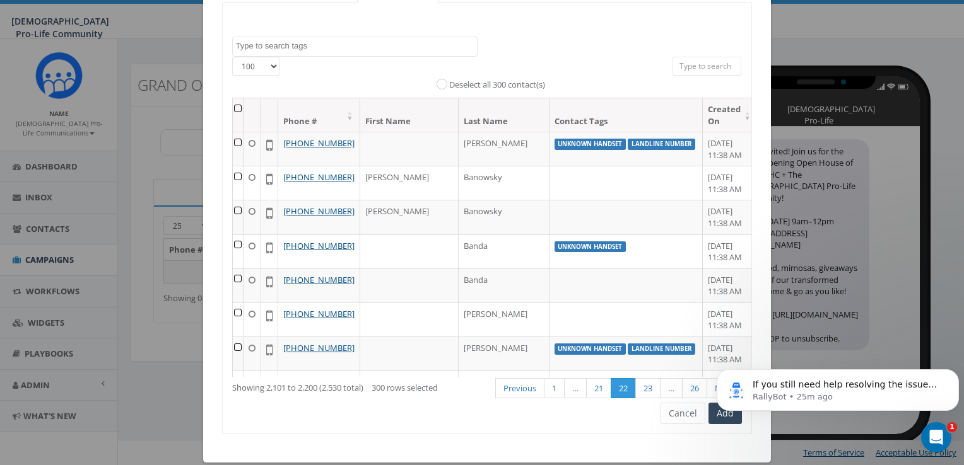
click at [241, 107] on th at bounding box center [238, 114] width 11 height 33
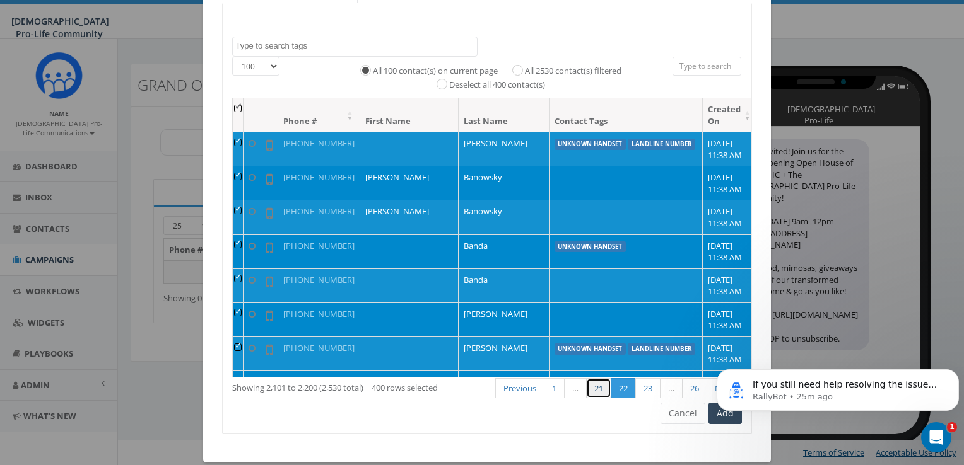
click at [588, 387] on link "21" at bounding box center [598, 388] width 25 height 21
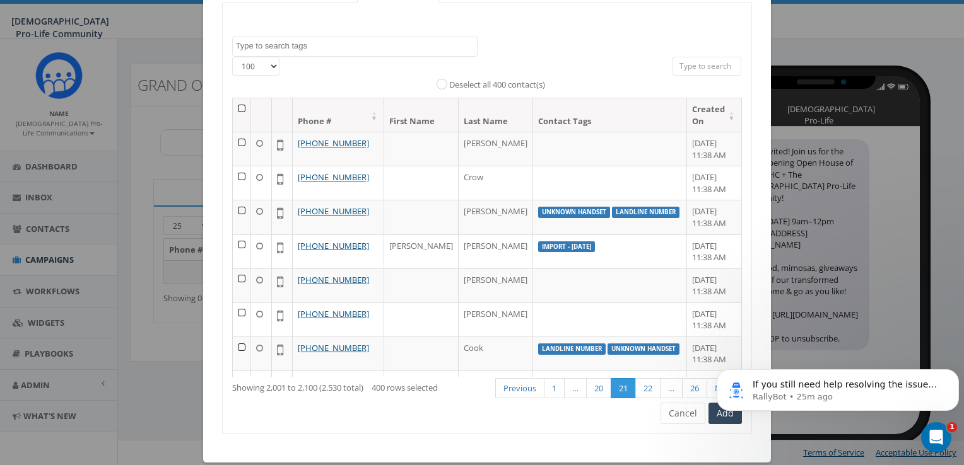
click at [240, 107] on th at bounding box center [242, 114] width 18 height 33
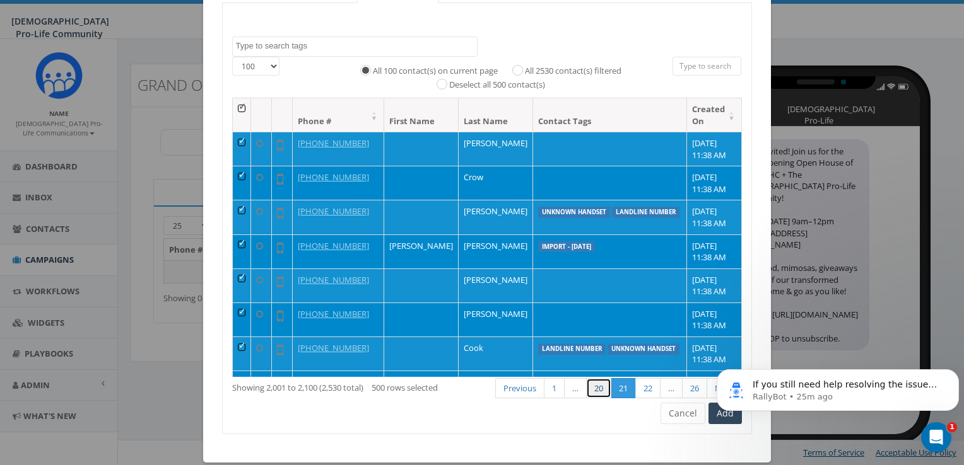
click at [592, 394] on link "20" at bounding box center [598, 388] width 25 height 21
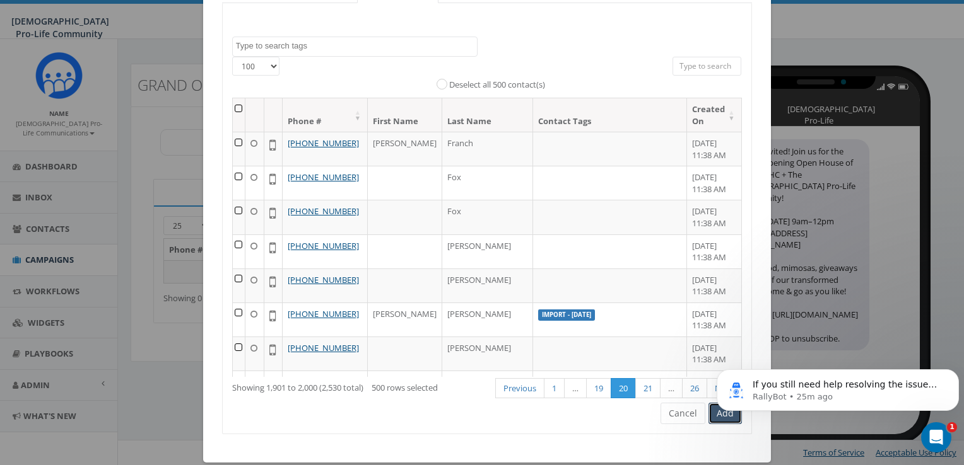
click at [715, 411] on button "Add" at bounding box center [724, 413] width 33 height 21
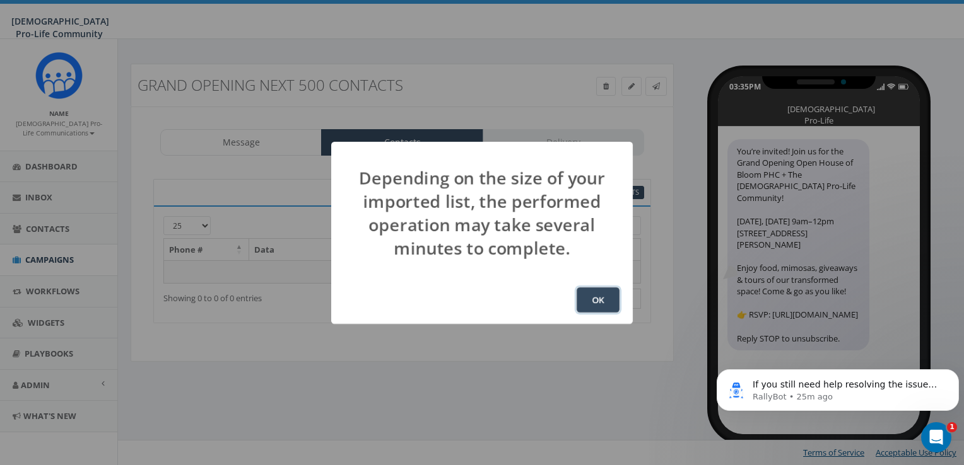
click at [597, 302] on button "OK" at bounding box center [597, 300] width 43 height 25
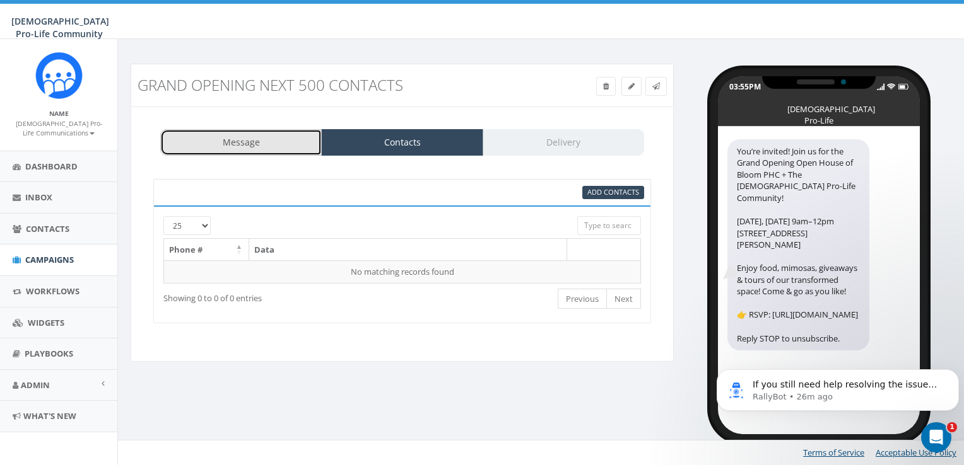
click at [300, 140] on link "Message" at bounding box center [240, 142] width 161 height 26
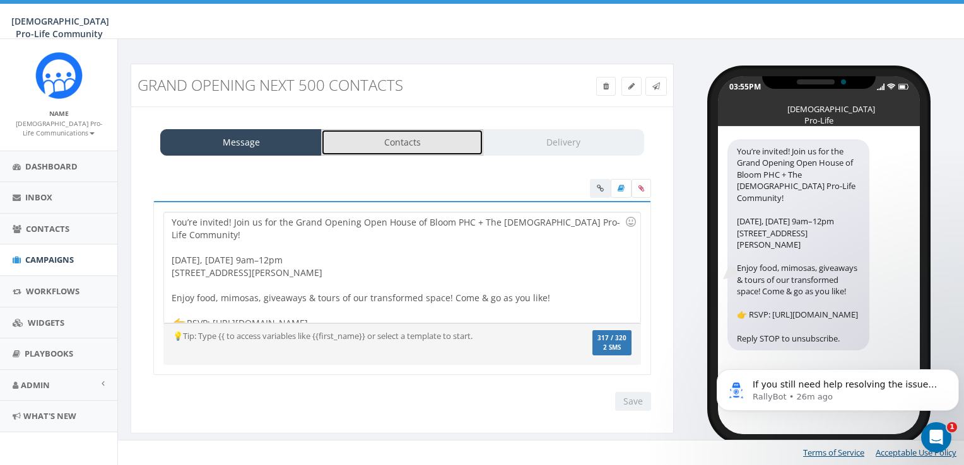
click at [365, 136] on link "Contacts" at bounding box center [401, 142] width 161 height 26
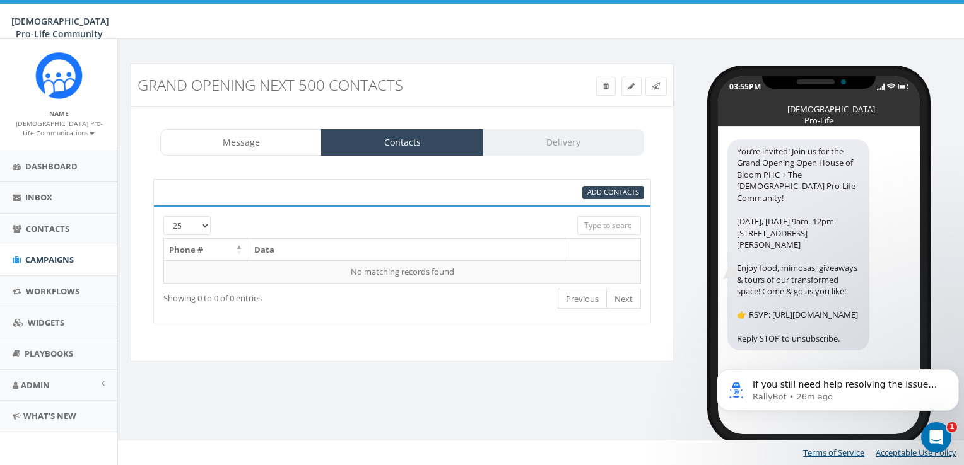
click at [550, 135] on div "Message Contacts Delivery" at bounding box center [402, 142] width 484 height 26
click at [411, 137] on link "Contacts" at bounding box center [401, 142] width 161 height 26
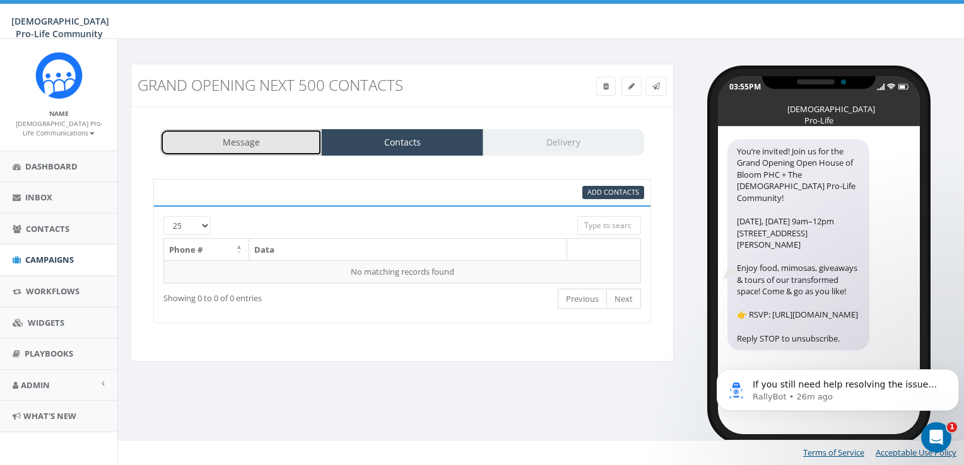
click at [250, 135] on link "Message" at bounding box center [240, 142] width 161 height 26
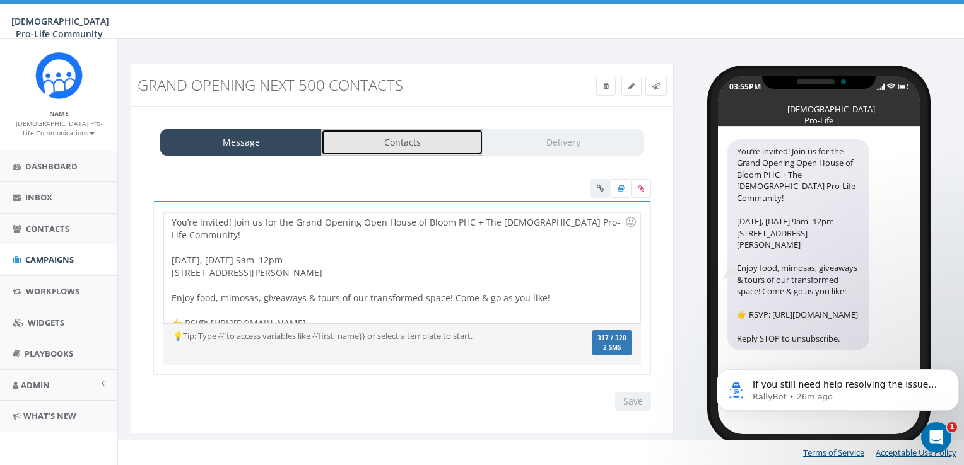
click at [428, 140] on link "Contacts" at bounding box center [401, 142] width 161 height 26
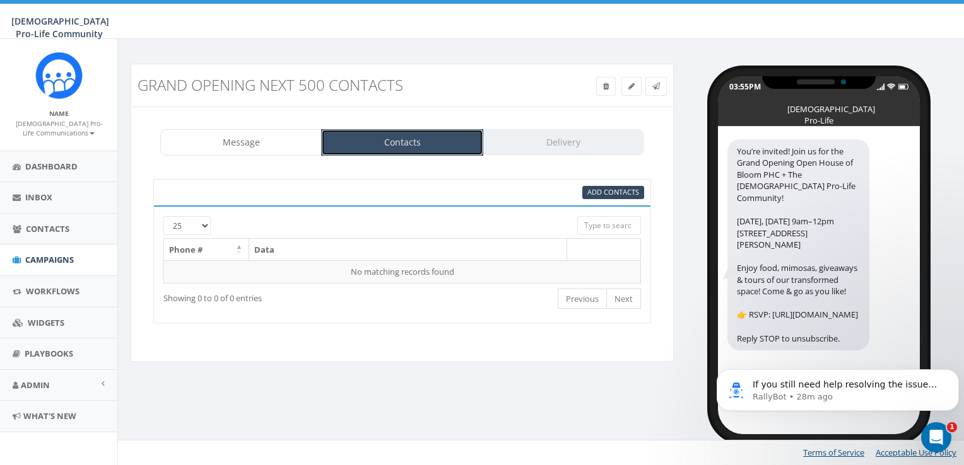
click at [399, 151] on link "Contacts" at bounding box center [401, 142] width 161 height 26
click at [61, 254] on span "Campaigns" at bounding box center [49, 259] width 49 height 11
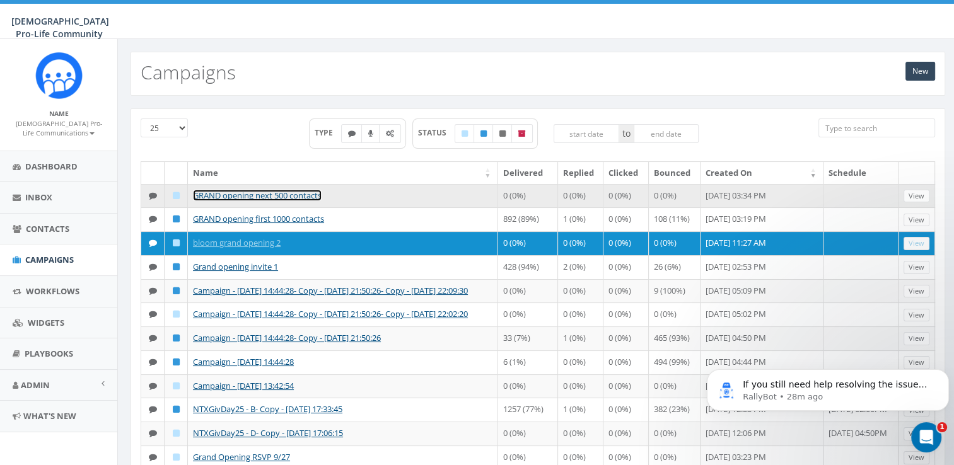
click at [233, 196] on link "GRAND opening next 500 contacts" at bounding box center [257, 195] width 129 height 11
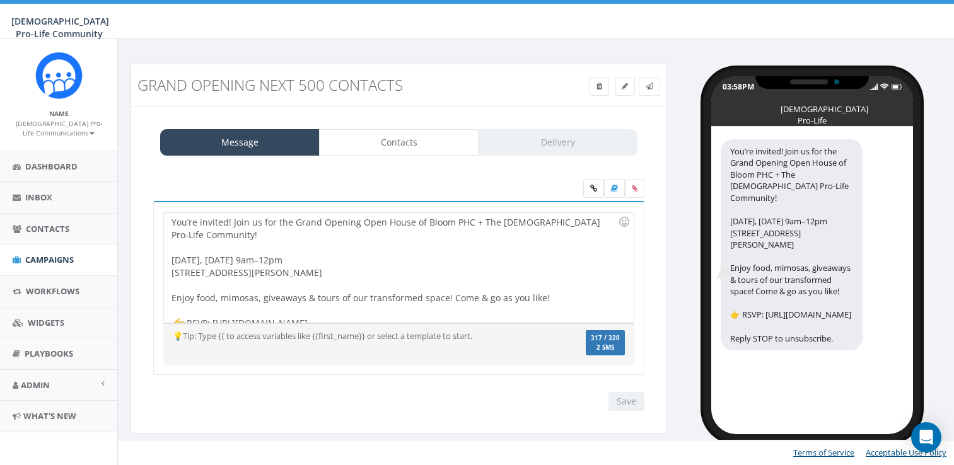
select select "880"
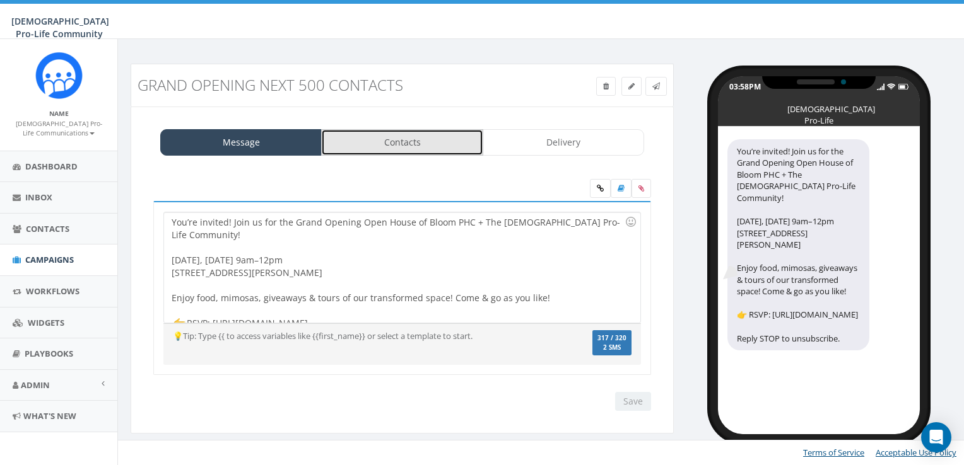
click at [402, 140] on link "Contacts" at bounding box center [401, 142] width 161 height 26
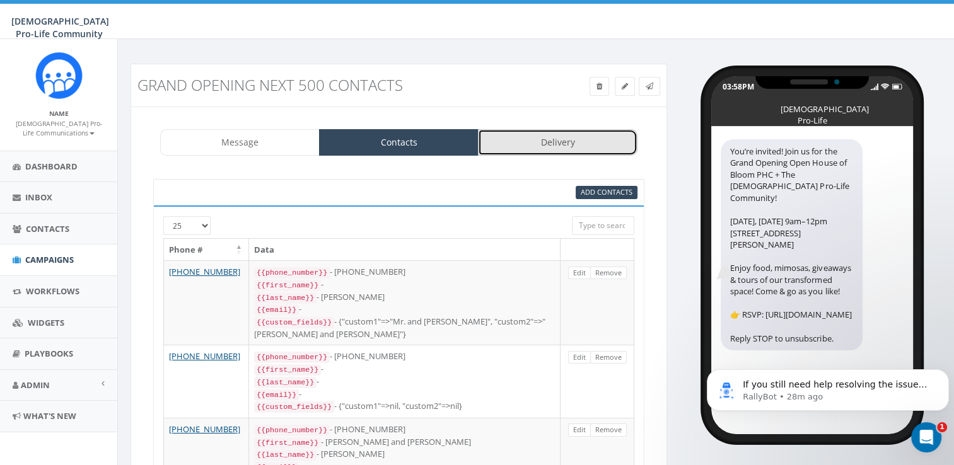
click at [583, 141] on link "Delivery" at bounding box center [558, 142] width 160 height 26
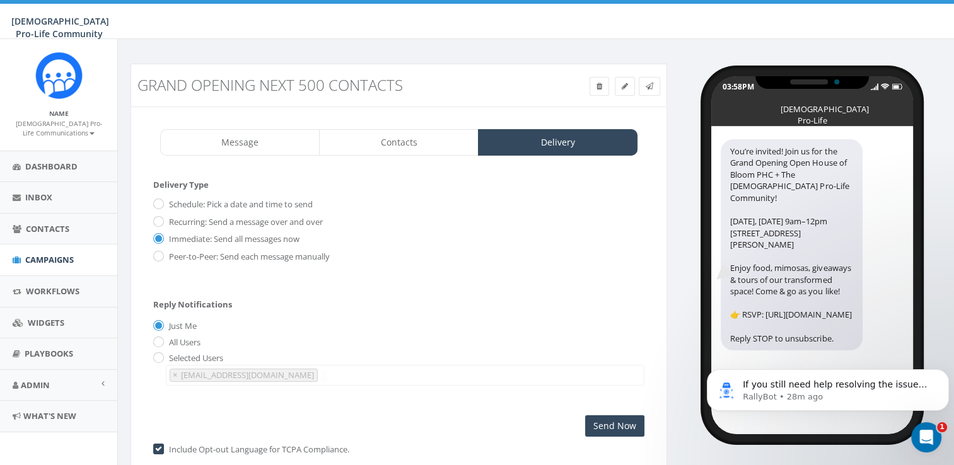
click at [194, 341] on label "All Users" at bounding box center [183, 343] width 35 height 13
click at [161, 341] on input "All Users" at bounding box center [157, 343] width 8 height 8
radio input "true"
click at [634, 423] on input "Send Now" at bounding box center [614, 426] width 59 height 21
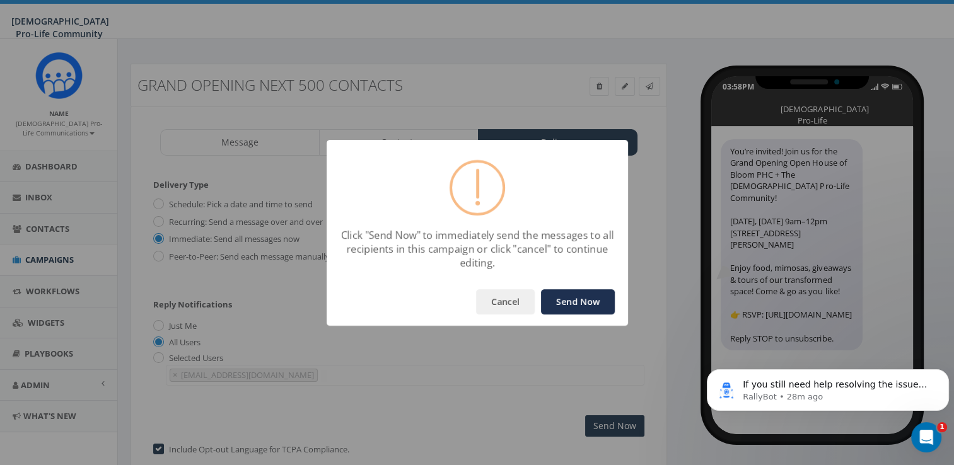
click at [585, 294] on button "Send Now" at bounding box center [578, 301] width 74 height 25
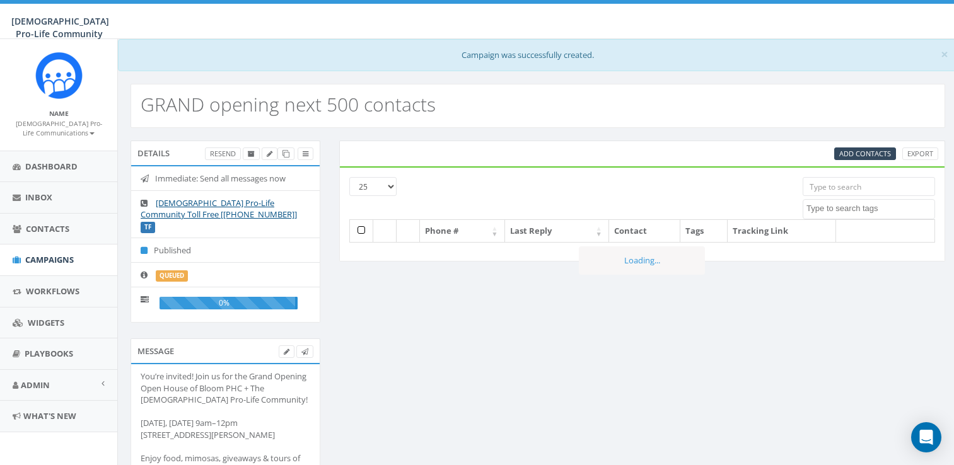
select select
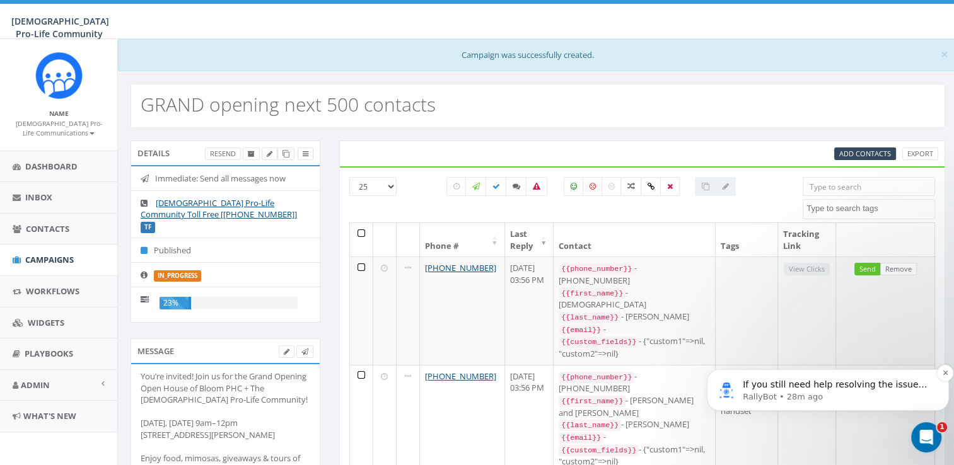
click at [872, 399] on p "RallyBot • 28m ago" at bounding box center [838, 397] width 190 height 11
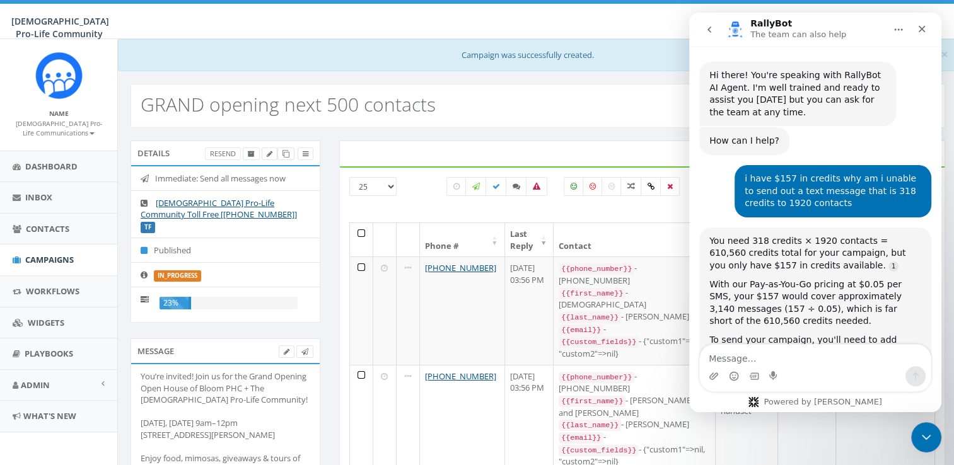
scroll to position [15, 0]
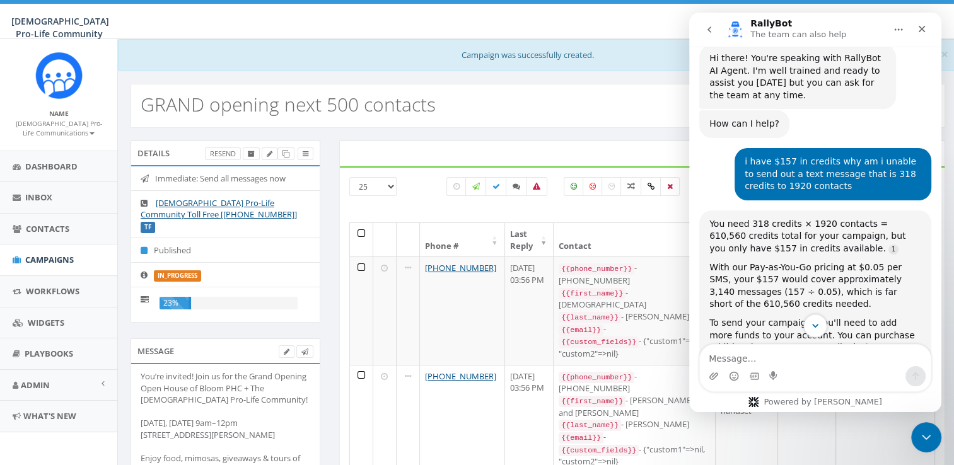
click at [814, 325] on icon "Scroll to bottom" at bounding box center [815, 326] width 6 height 4
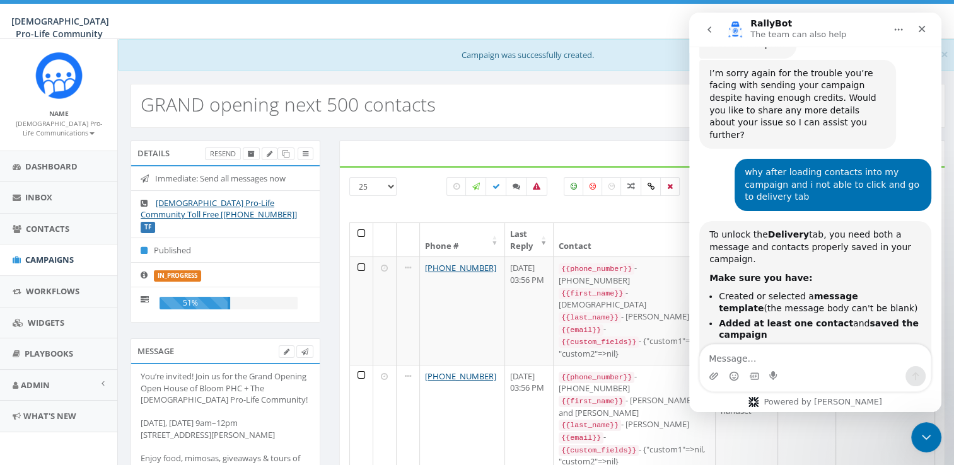
scroll to position [3441, 0]
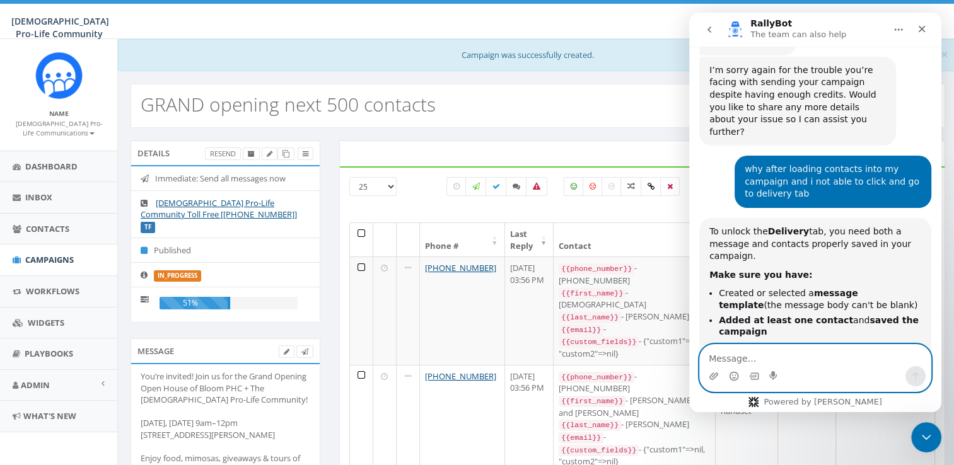
click at [816, 357] on textarea "Message…" at bounding box center [815, 355] width 231 height 21
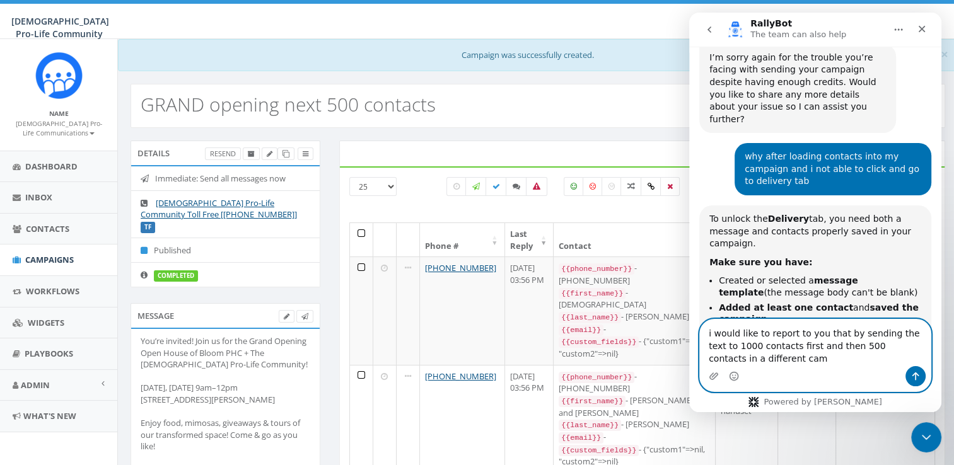
scroll to position [3466, 0]
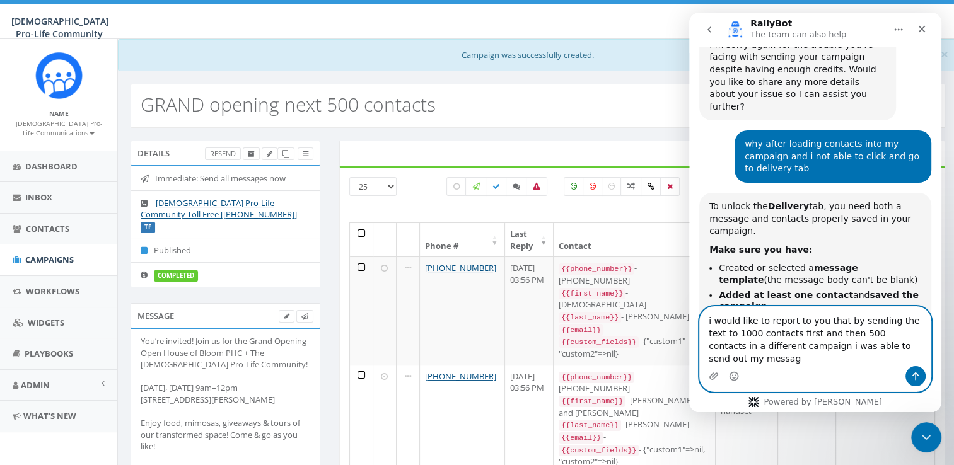
type textarea "i would like to report to you that by sending the text to 1000 contacts first a…"
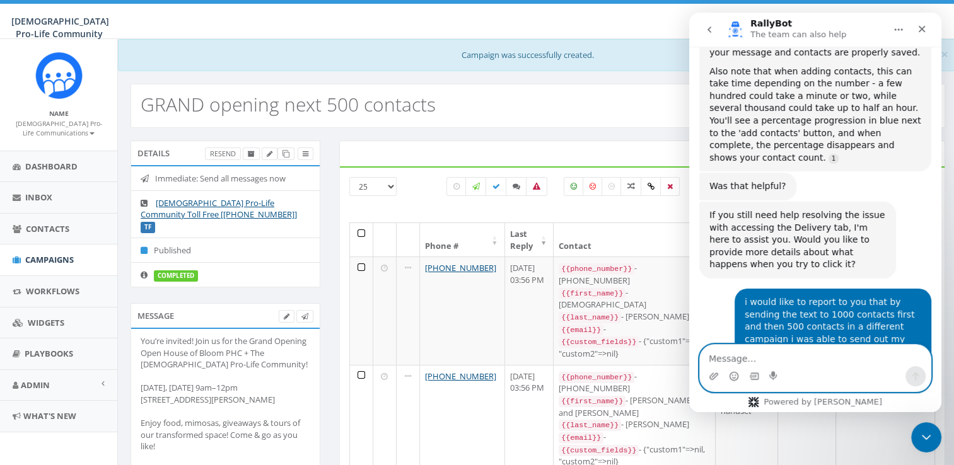
scroll to position [3768, 0]
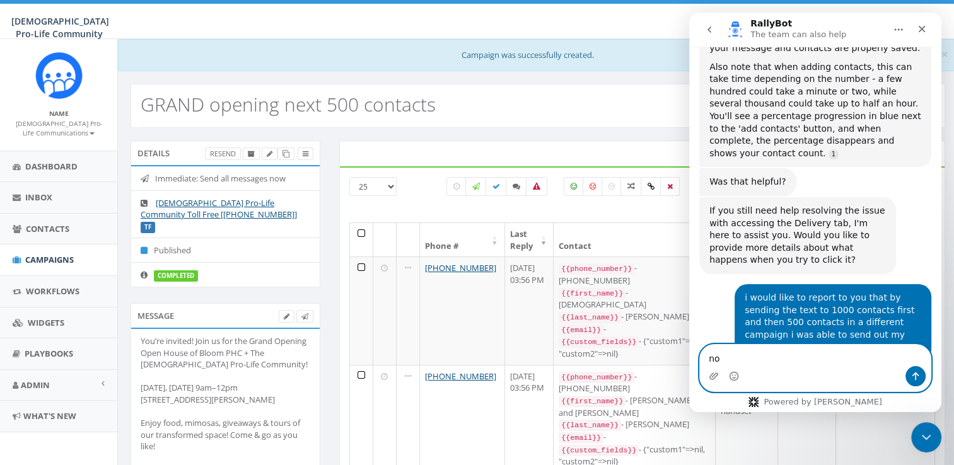
type textarea "n"
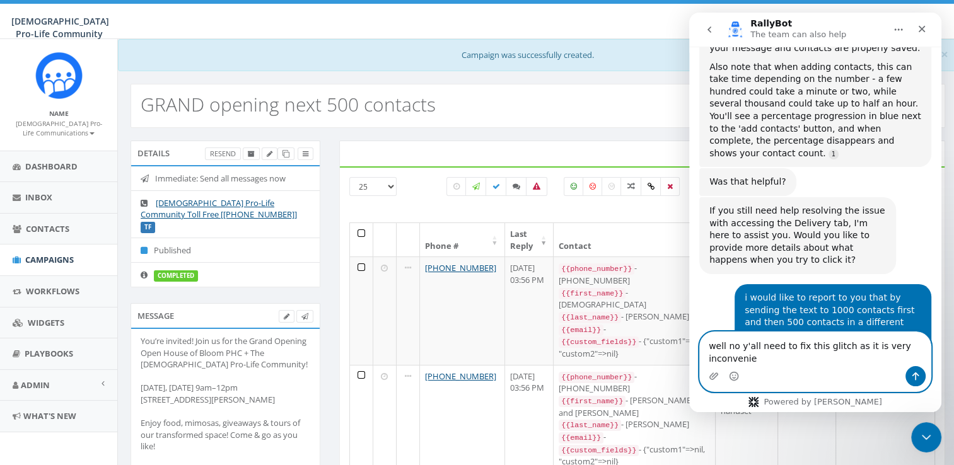
scroll to position [3781, 0]
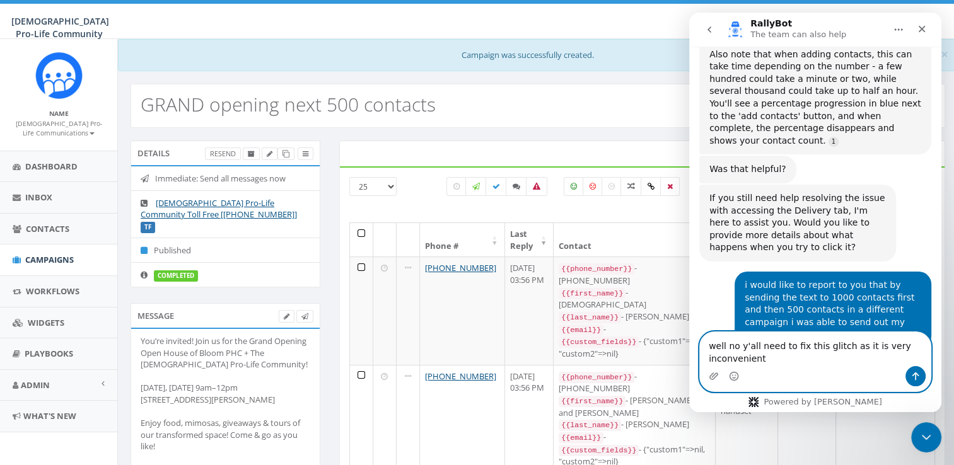
type textarea "well no y'all need to fix this glitch as it is very inconvenient"
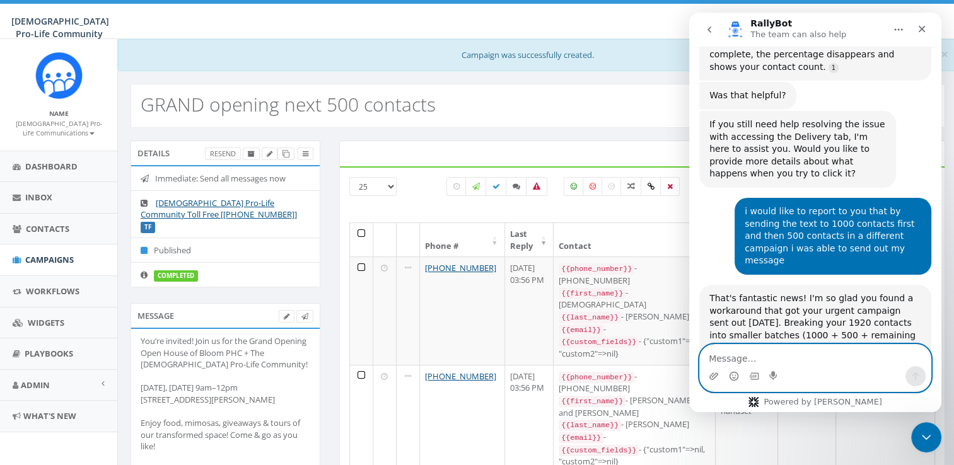
scroll to position [3859, 0]
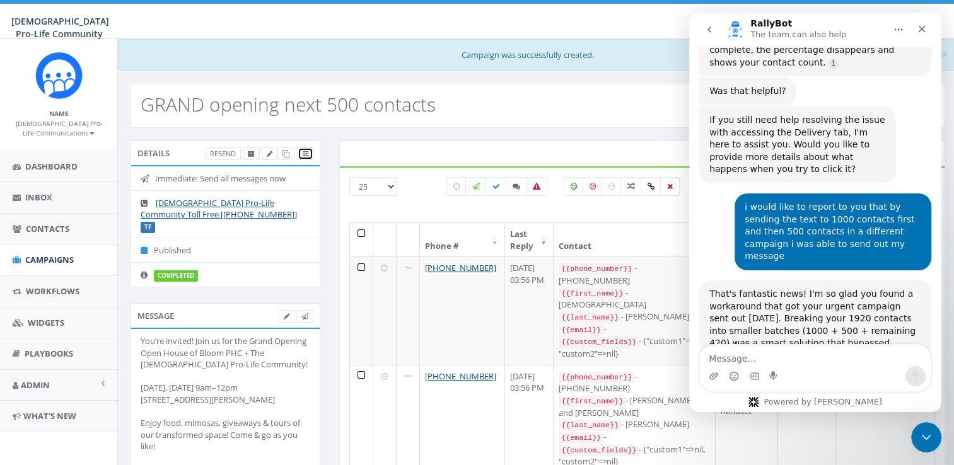
click at [309, 148] on link at bounding box center [306, 154] width 16 height 13
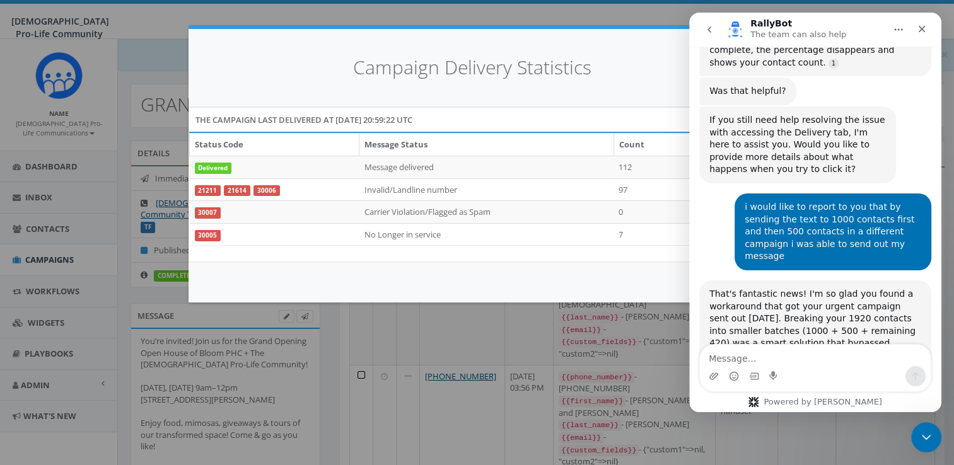
scroll to position [3918, 0]
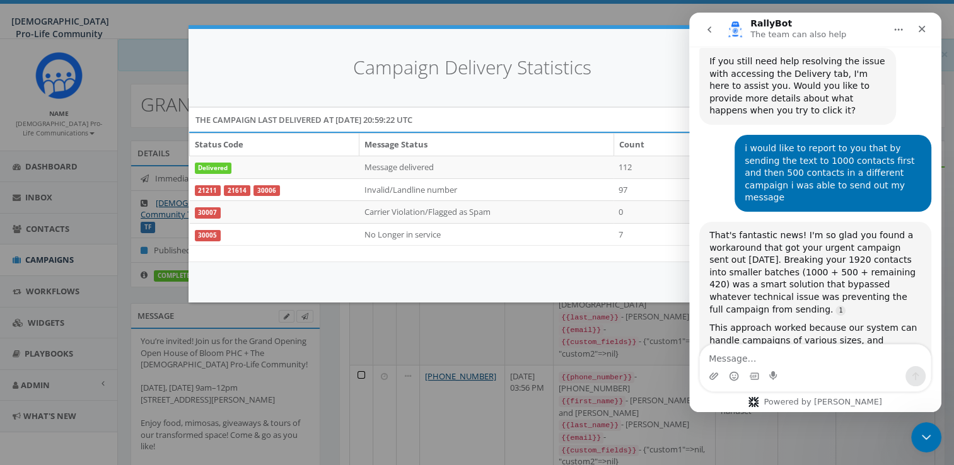
click at [549, 307] on div "Campaign Delivery Statistics The campaign last delivered at 2025-09-26 20:59:22…" at bounding box center [477, 232] width 954 height 465
click at [924, 32] on icon "Close" at bounding box center [922, 29] width 10 height 10
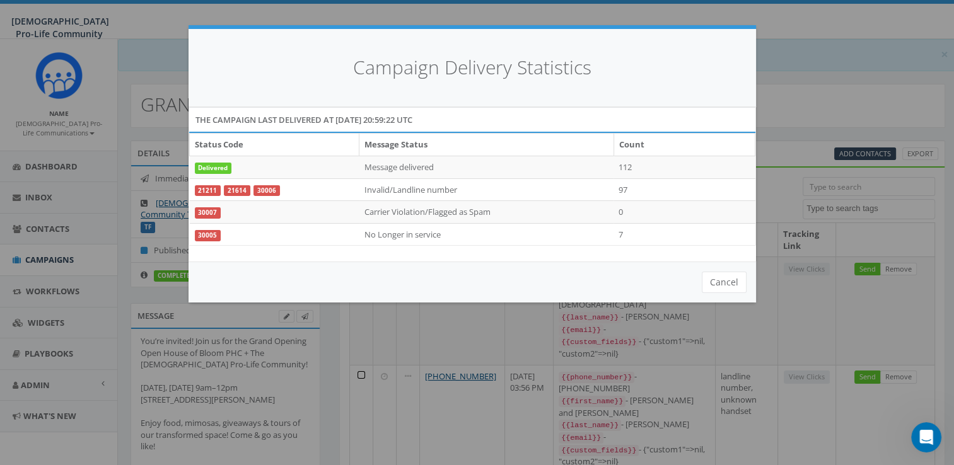
scroll to position [3917, 0]
click at [739, 288] on button "Cancel" at bounding box center [724, 282] width 45 height 21
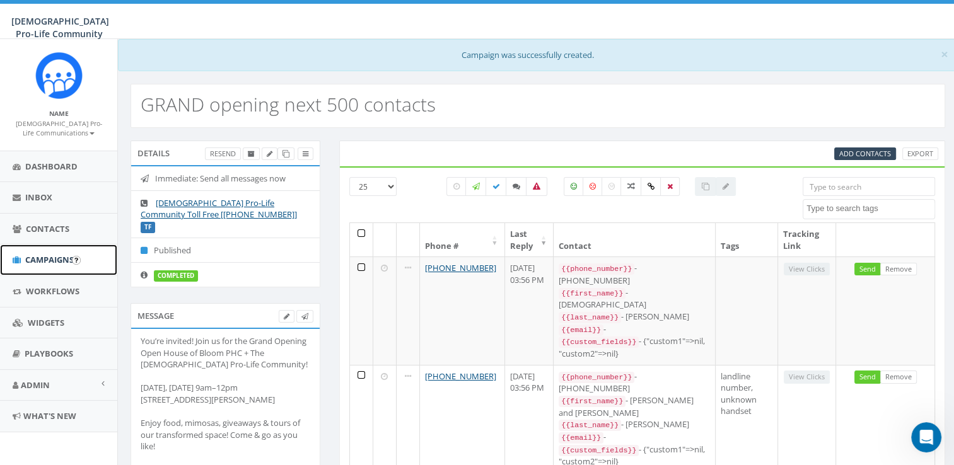
click at [51, 254] on span "Campaigns" at bounding box center [49, 259] width 49 height 11
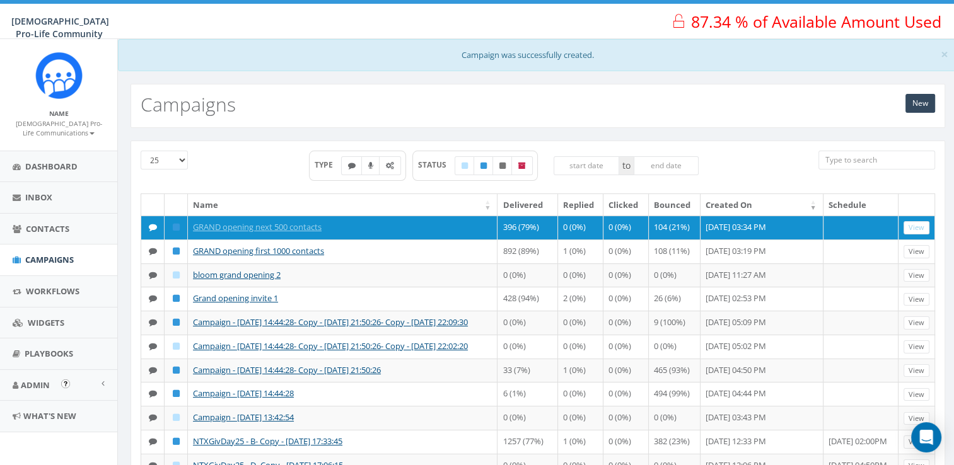
click at [64, 380] on img "Open In-App Guide" at bounding box center [65, 384] width 9 height 9
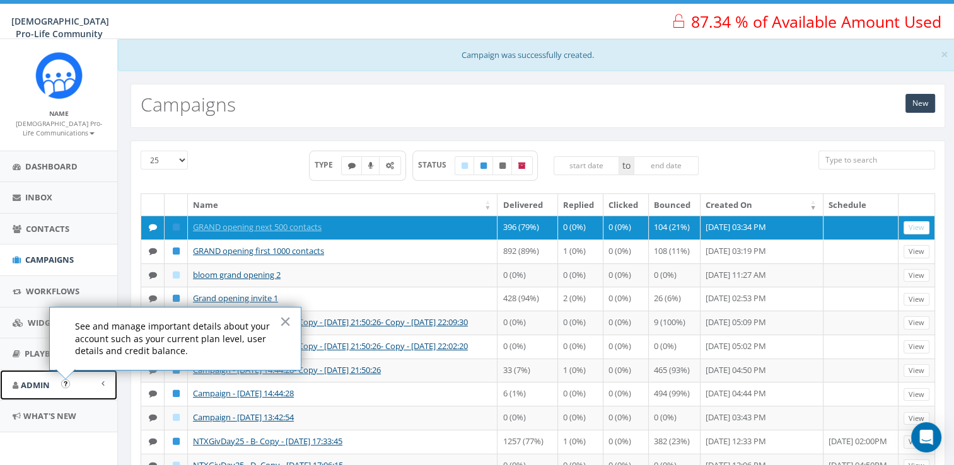
click at [33, 386] on span "Admin" at bounding box center [35, 385] width 29 height 11
click at [46, 414] on link "Account" at bounding box center [58, 413] width 117 height 25
